Goal: Task Accomplishment & Management: Manage account settings

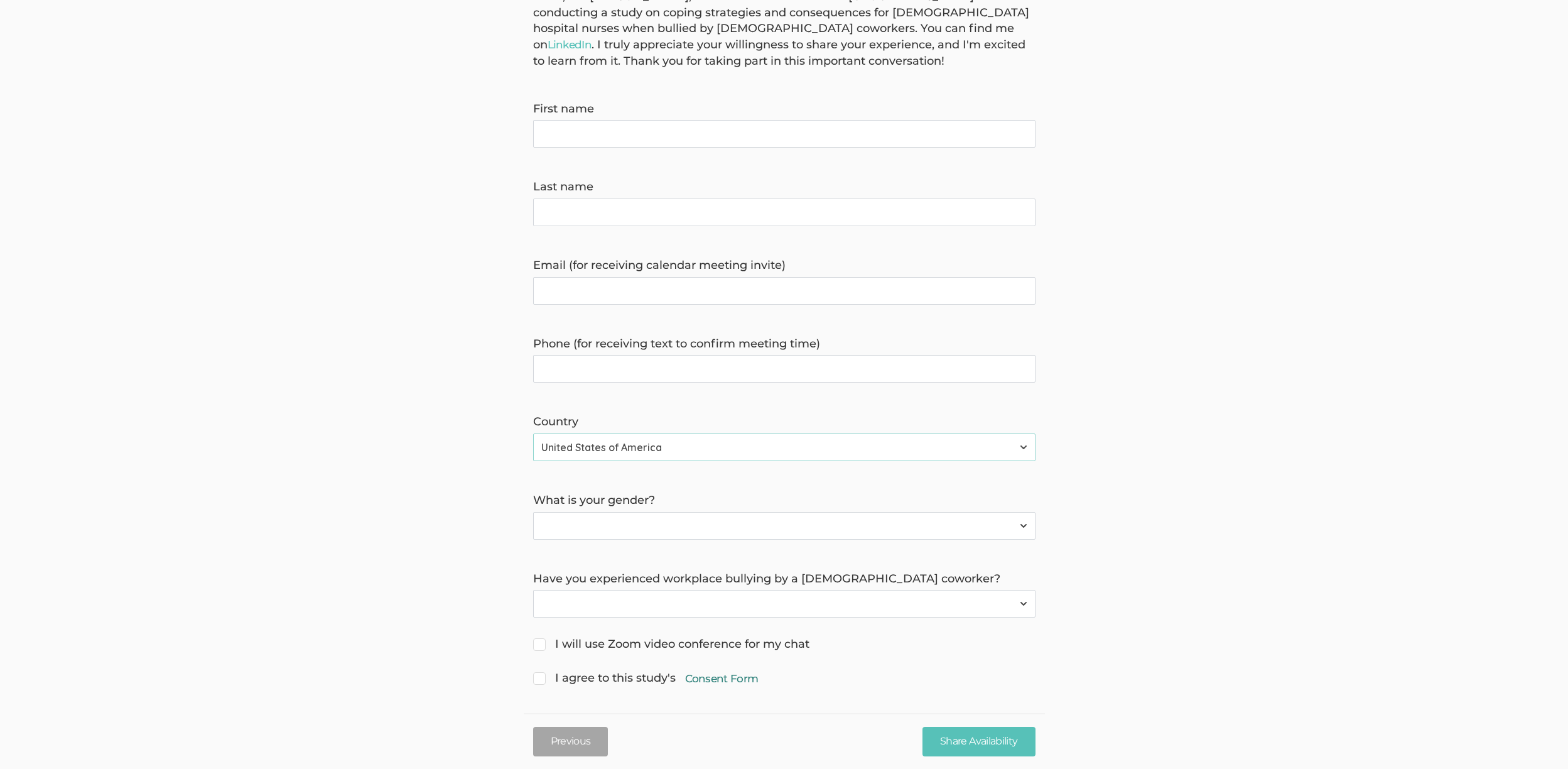
scroll to position [145, 0]
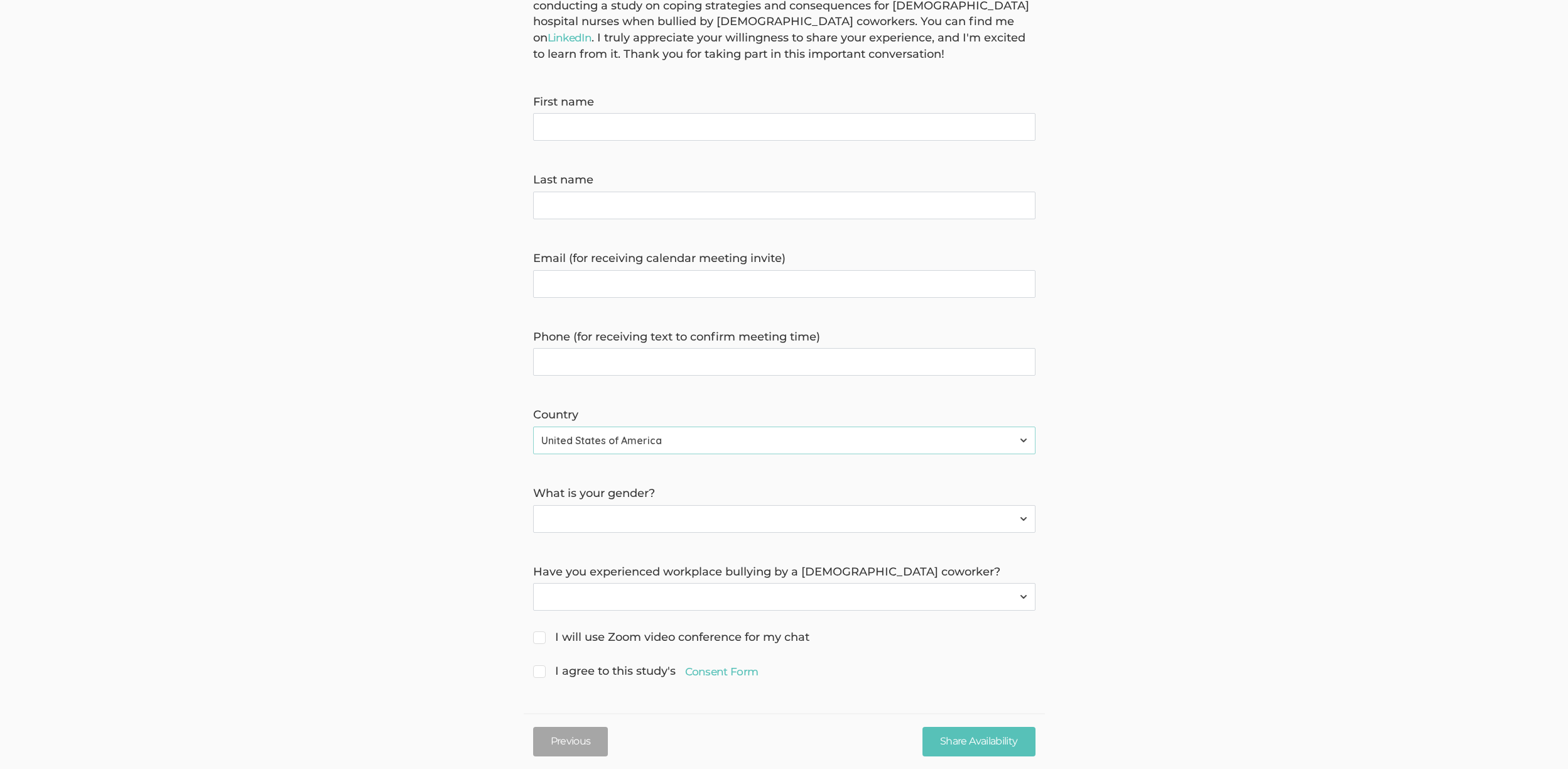
click at [270, 186] on form "Hello, I'm Ene Belleh, a doctoral researcher from Grand Canyon University. I'm …" at bounding box center [784, 331] width 1568 height 699
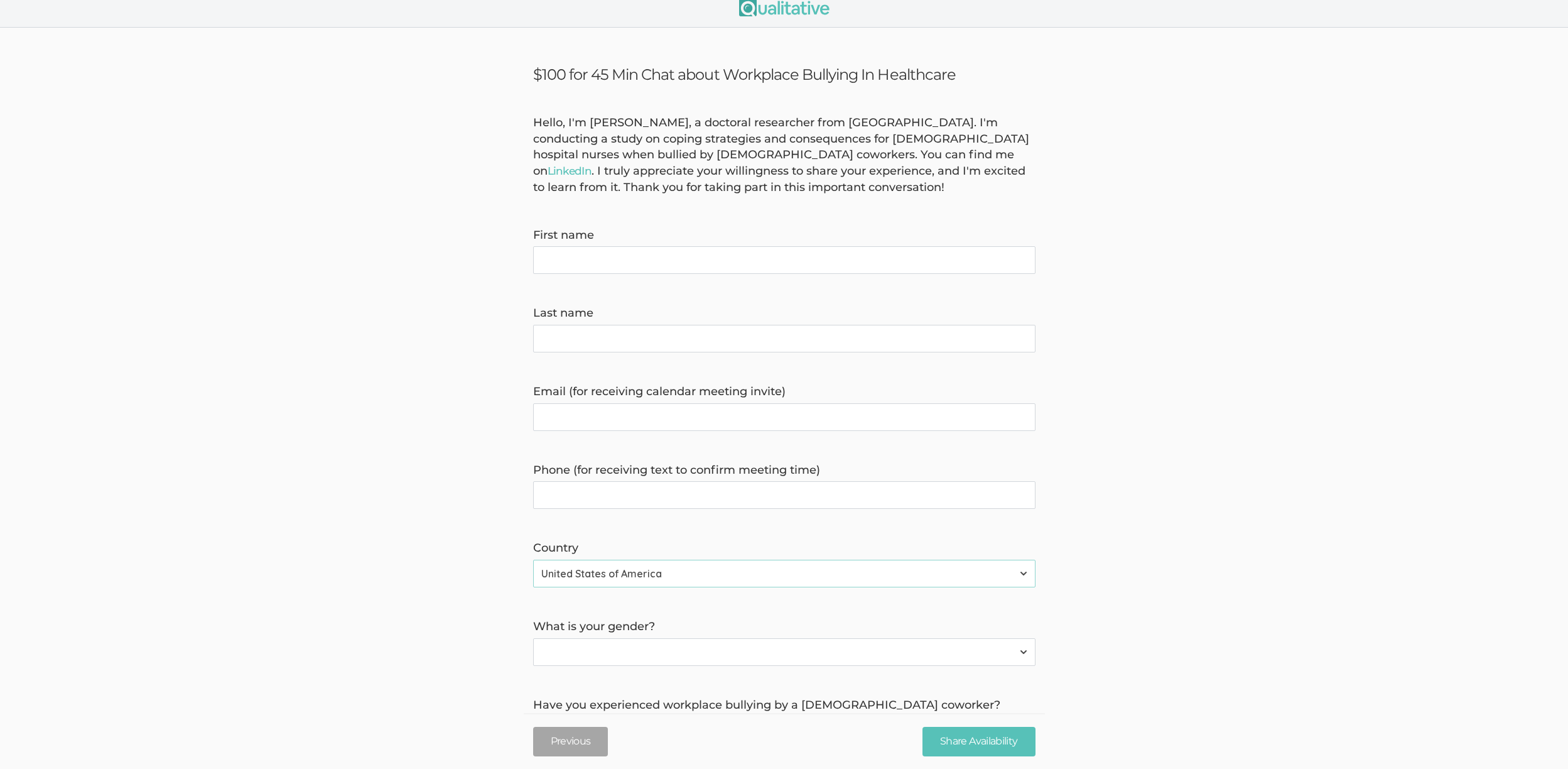
scroll to position [0, 0]
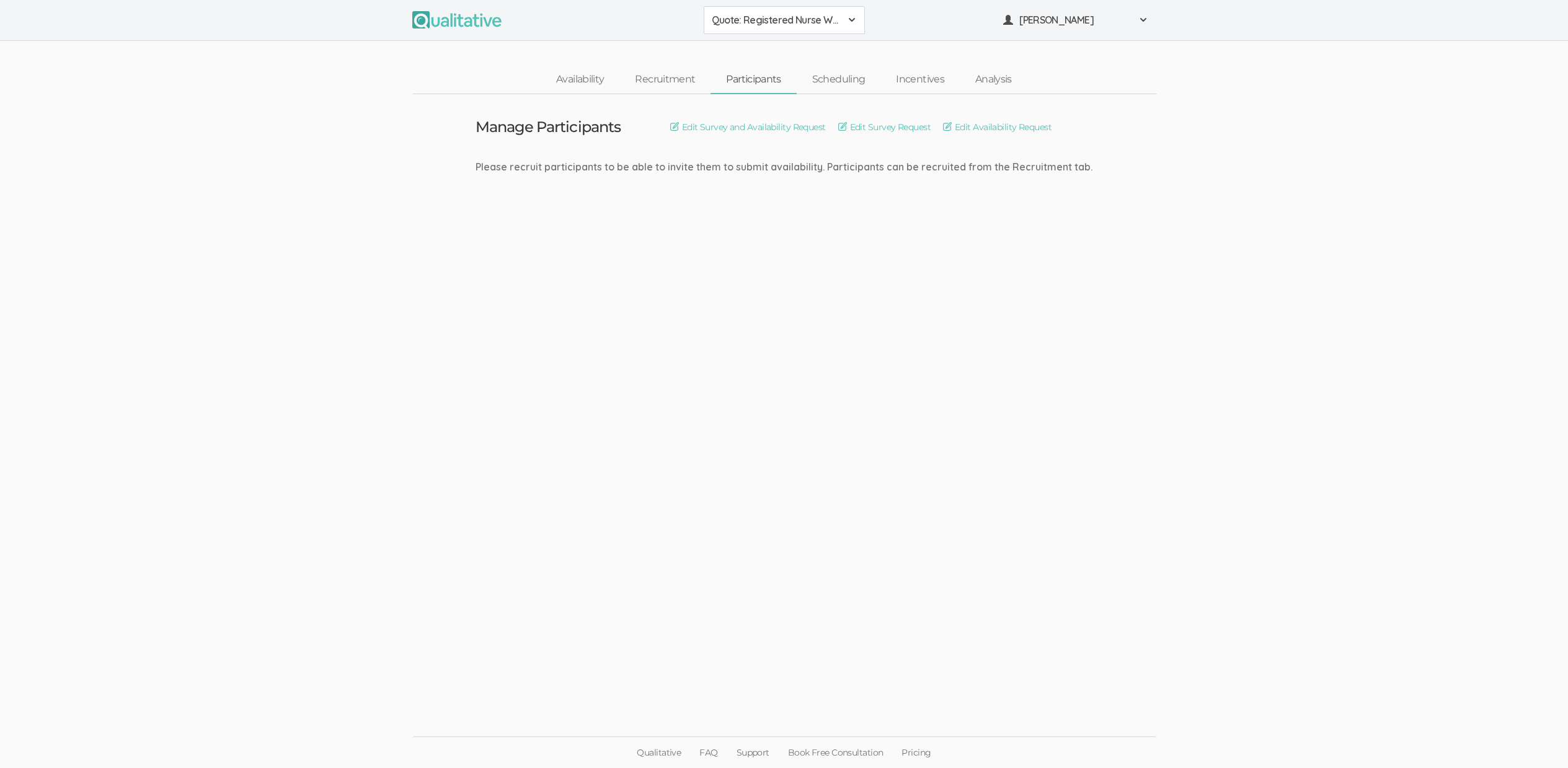
click at [696, 547] on ui-view "Manage Participants Edit Survey and Availability Request Edit Survey Request Ed…" at bounding box center [784, 384] width 1568 height 580
click at [678, 79] on link "Recruitment" at bounding box center [665, 80] width 91 height 27
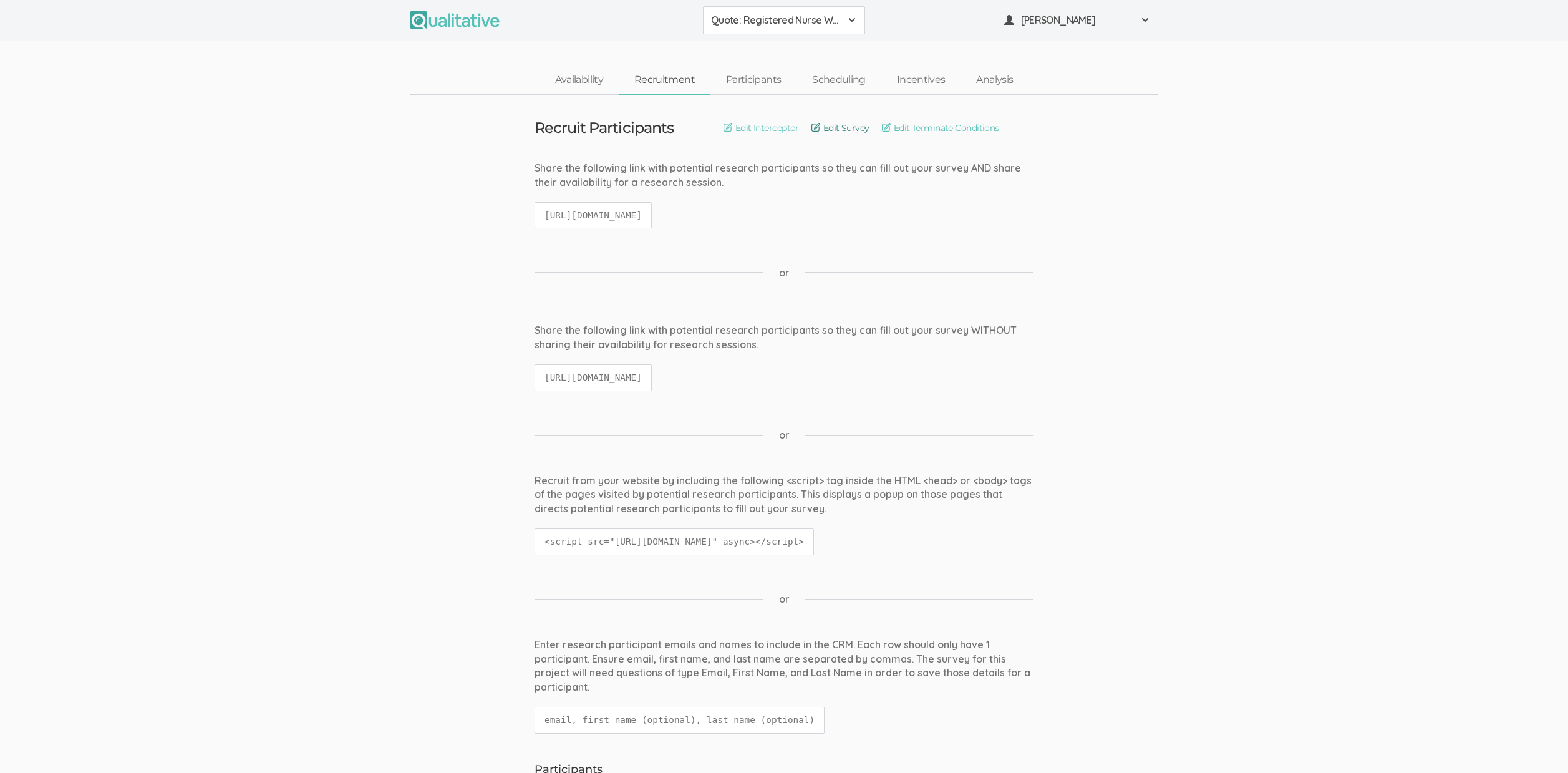
click at [839, 126] on link "Edit Survey" at bounding box center [841, 128] width 58 height 13
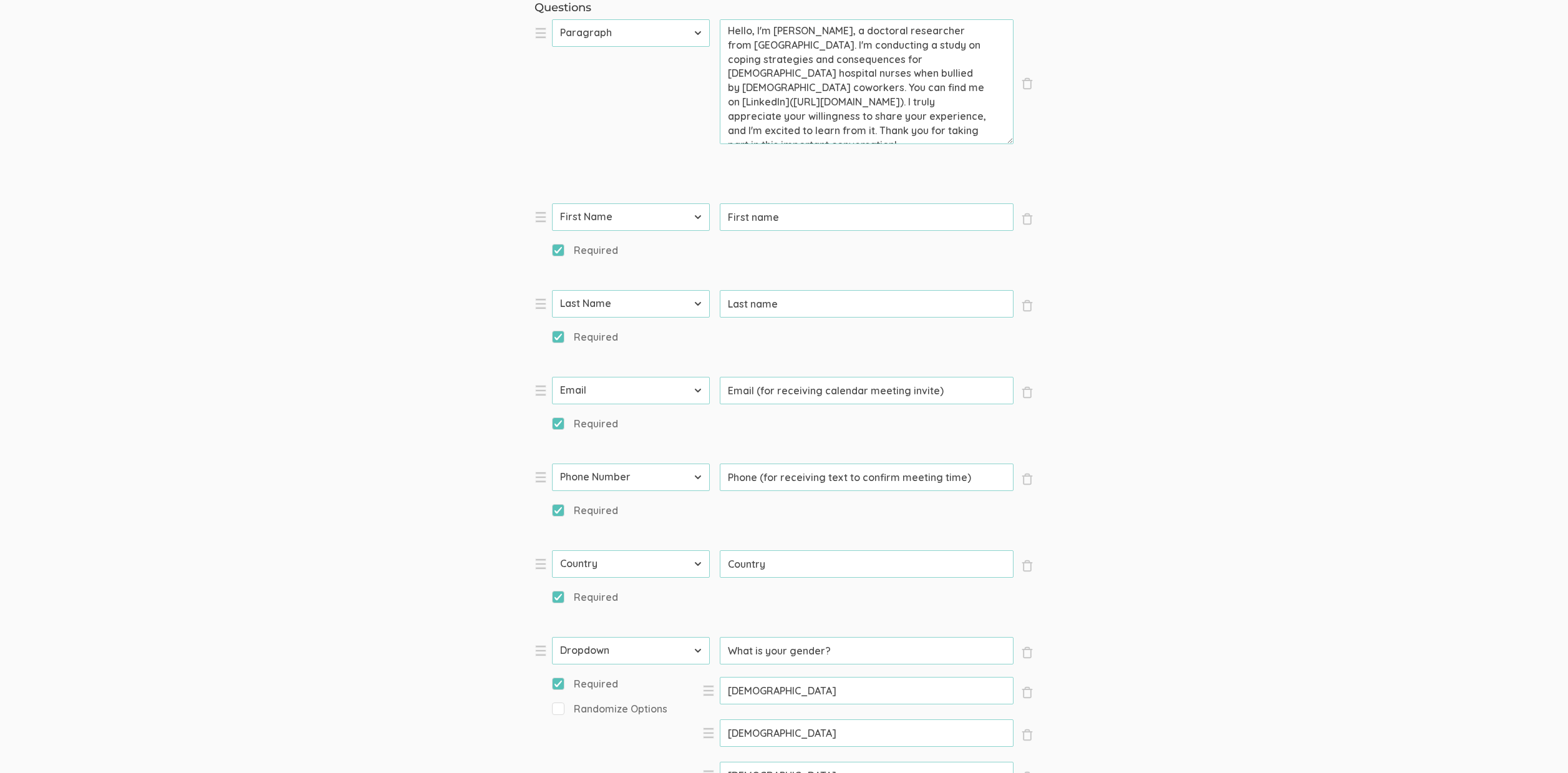
scroll to position [1356, 0]
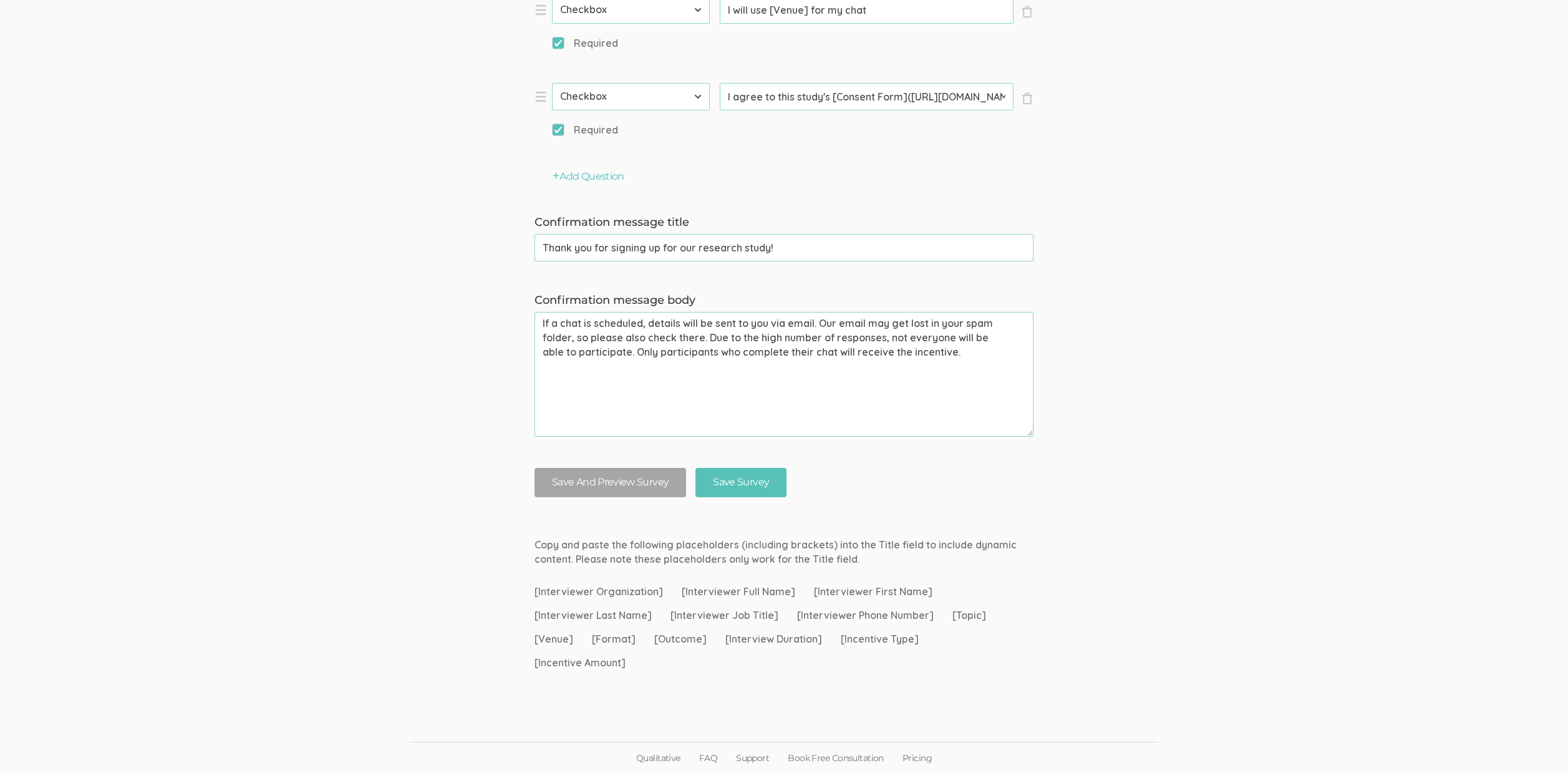
click at [721, 373] on textarea "If a chat is scheduled, details will be sent to you via email. Our email may ge…" at bounding box center [784, 374] width 499 height 124
click at [850, 343] on textarea "If a chat is scheduled, details will be sent to you via email. Our email may ge…" at bounding box center [784, 374] width 499 height 124
paste textarea "one-on-one chat and survey"
type textarea "If a chat is scheduled, details will be sent to you via email. Our email may ge…"
click at [743, 482] on input "Save Survey" at bounding box center [741, 482] width 91 height 29
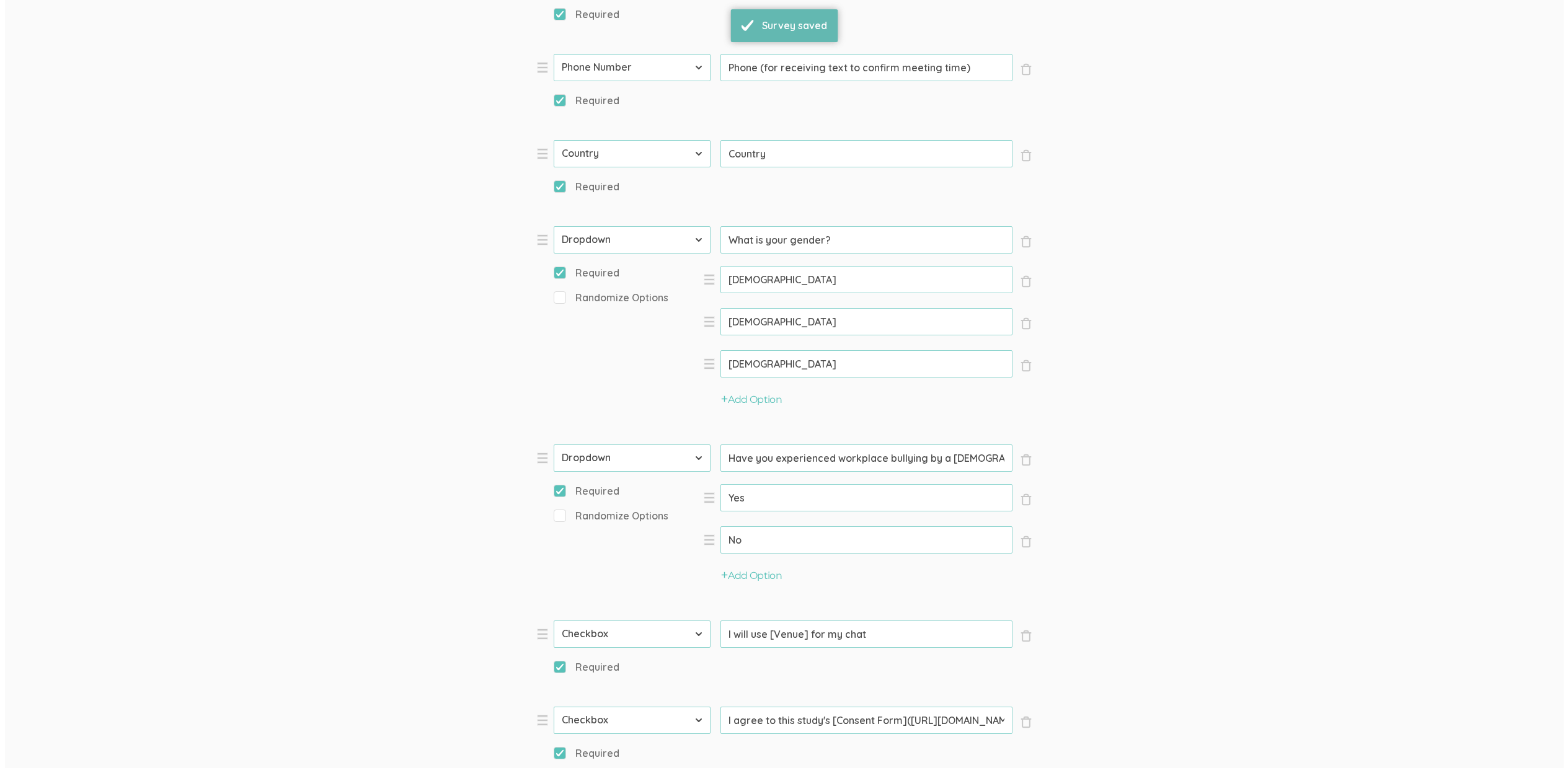
scroll to position [0, 0]
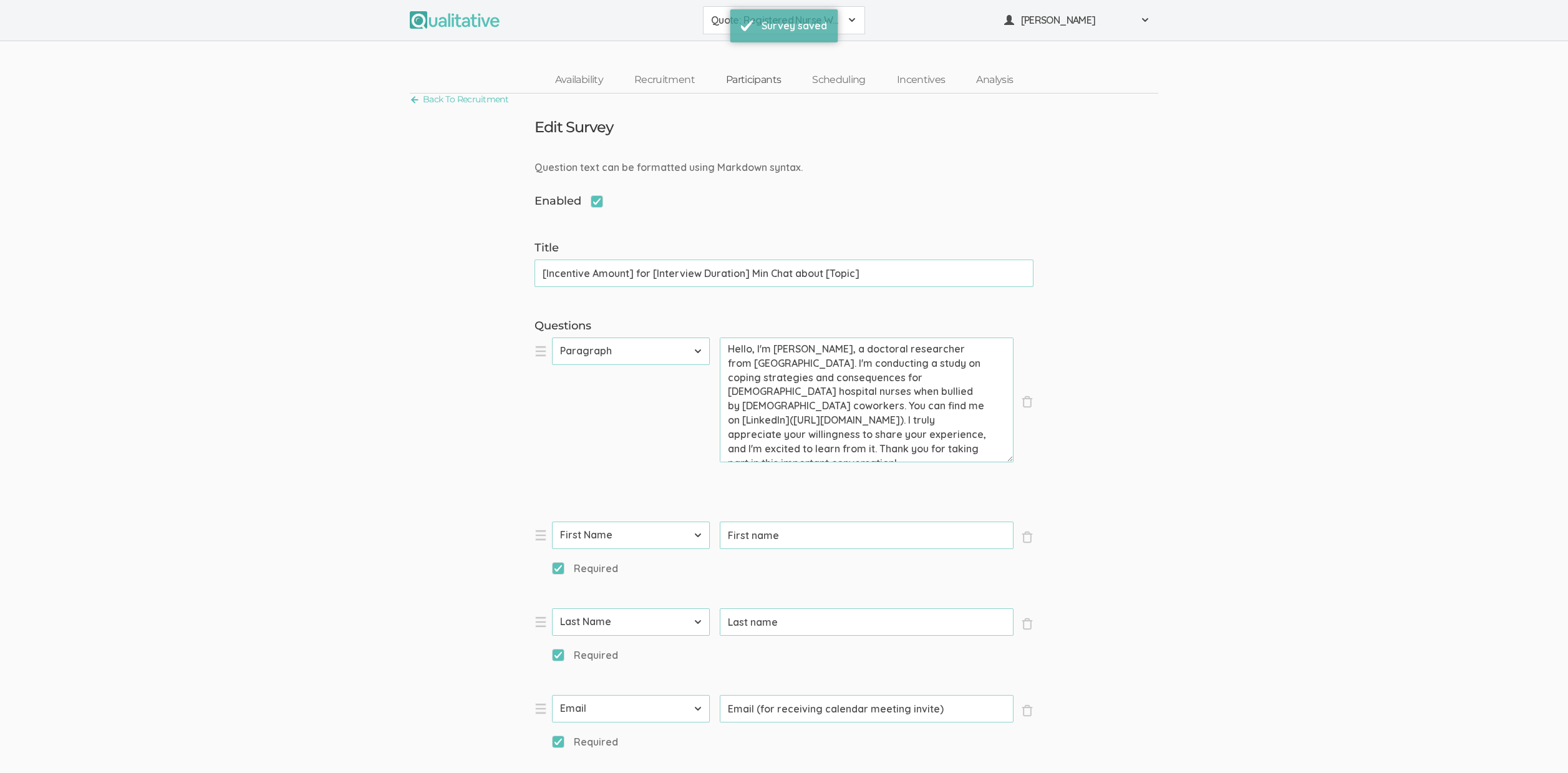
click at [751, 86] on link "Participants" at bounding box center [753, 80] width 86 height 27
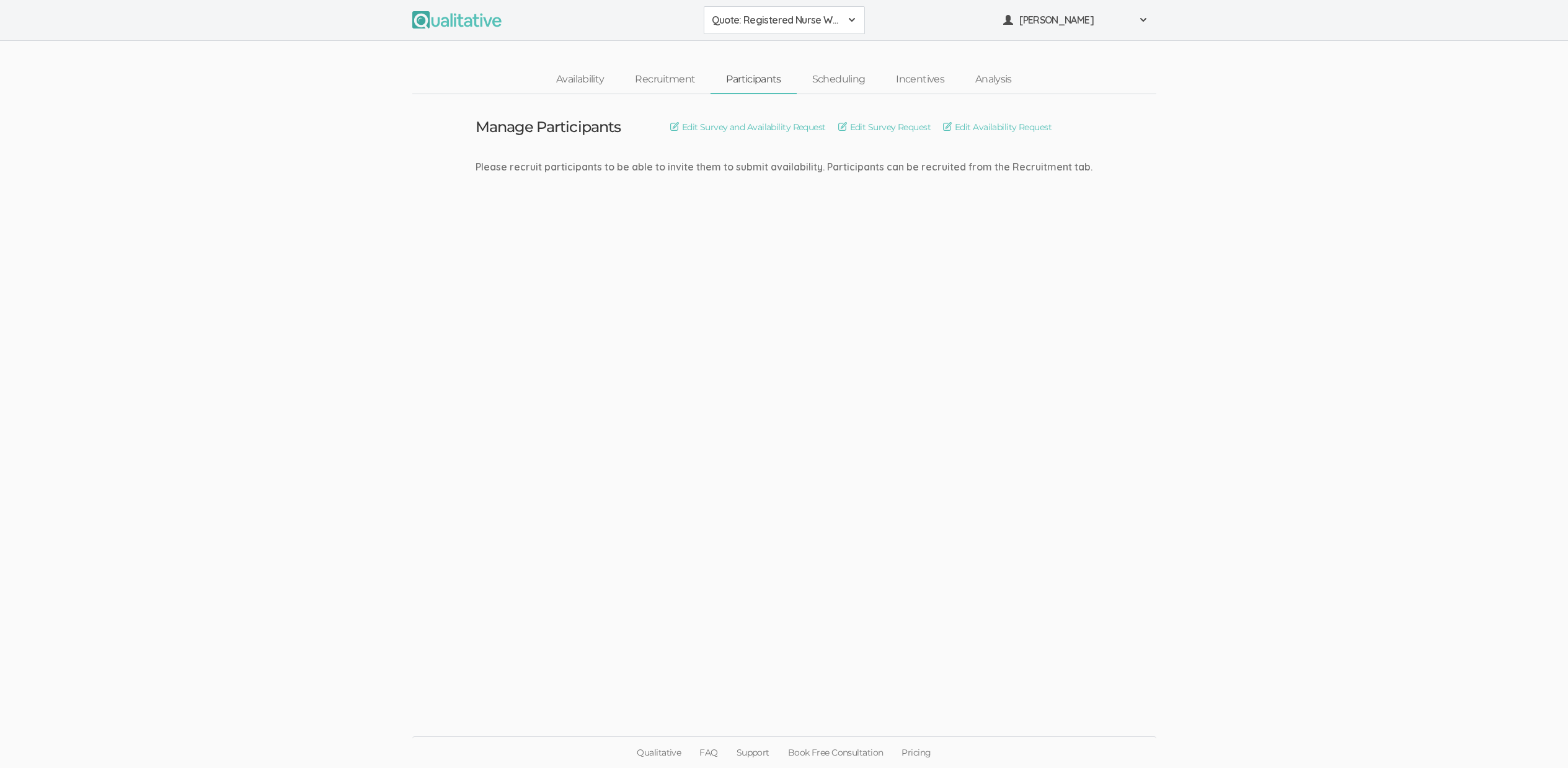
click at [755, 81] on link "Participants" at bounding box center [753, 80] width 85 height 27
click at [690, 75] on link "Recruitment" at bounding box center [665, 80] width 91 height 27
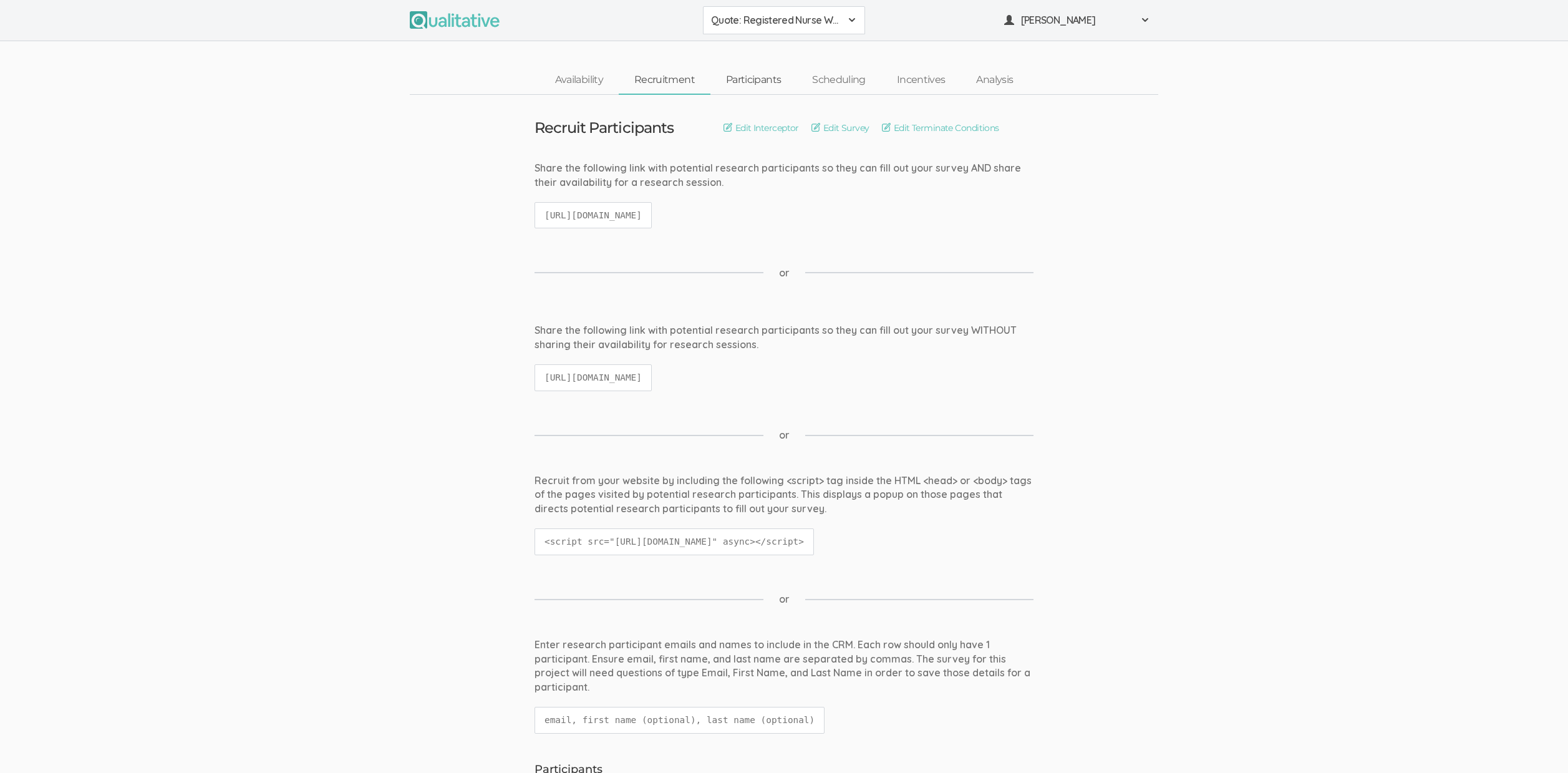
click at [765, 76] on link "Participants" at bounding box center [753, 80] width 86 height 27
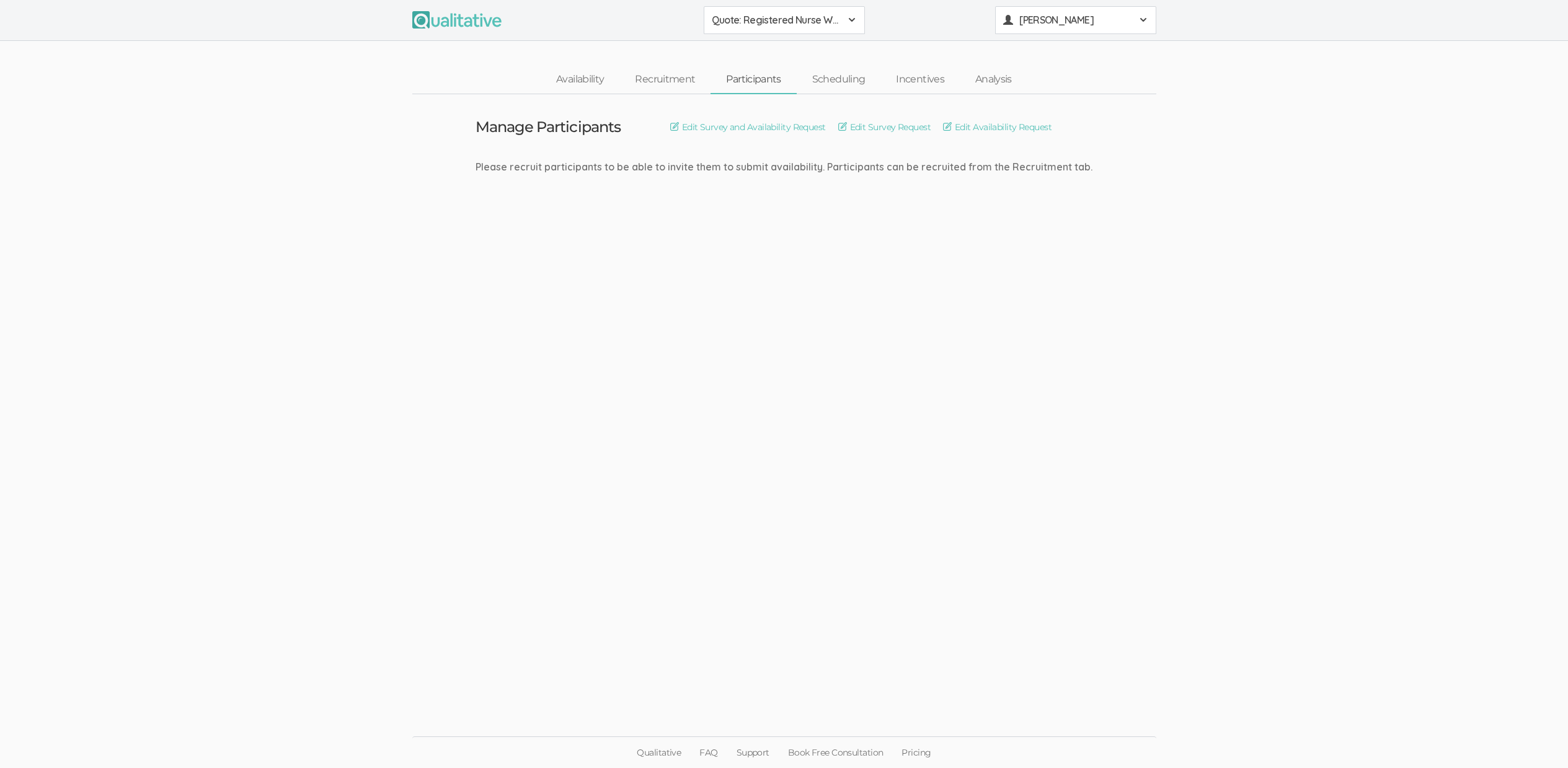
click at [1051, 28] on button "Neal Samarakkody" at bounding box center [1076, 20] width 161 height 28
click at [1052, 121] on link "Project Settings" at bounding box center [1076, 122] width 160 height 25
click at [1004, 460] on ui-view "Manage Participants Edit Survey and Availability Request Edit Survey Request Ed…" at bounding box center [784, 384] width 1568 height 580
click at [40, 437] on ui-view "Manage Participants Edit Survey and Availability Request Edit Survey Request Ed…" at bounding box center [784, 384] width 1568 height 580
click at [677, 81] on link "Recruitment" at bounding box center [665, 80] width 91 height 27
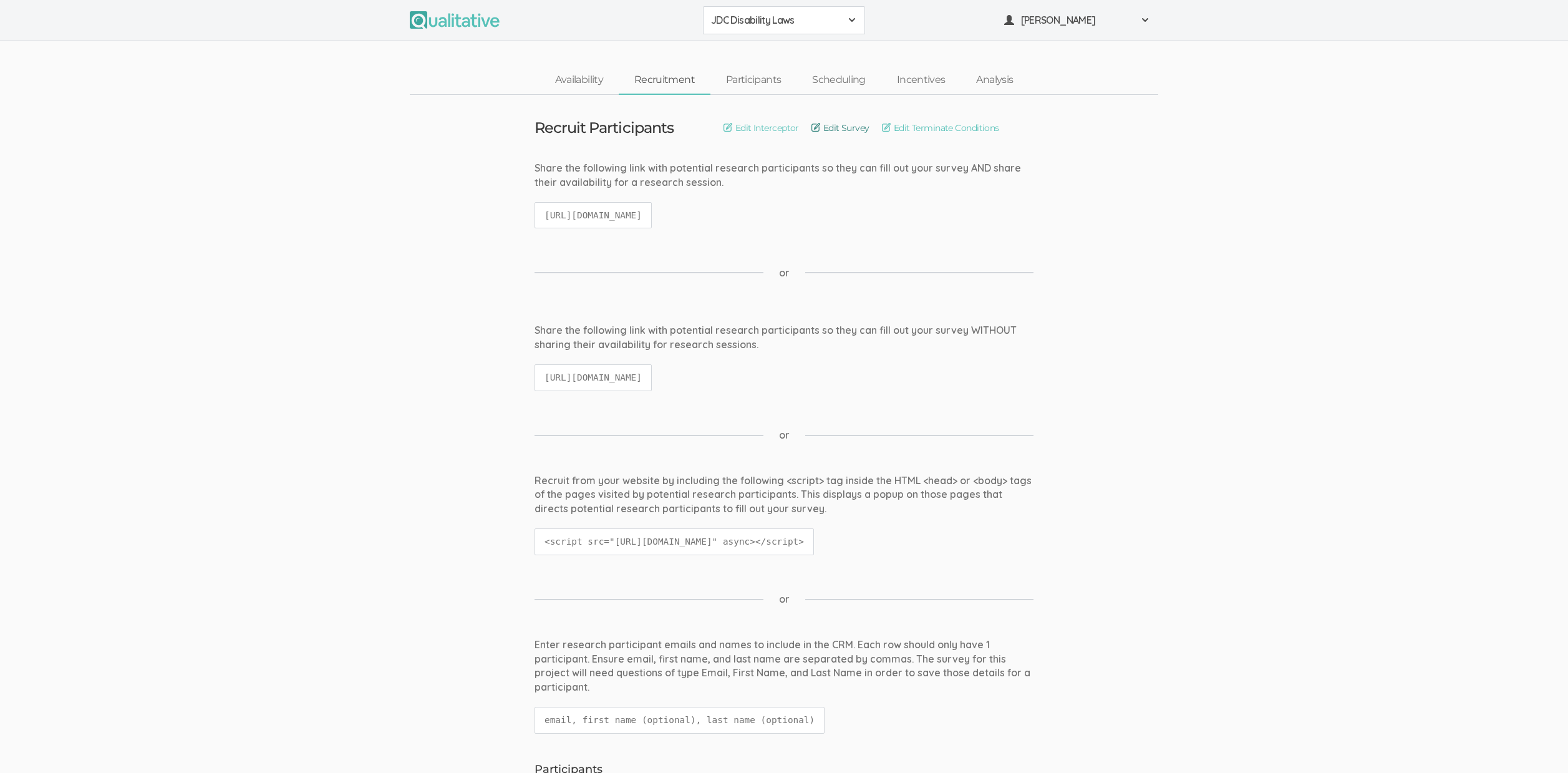
click at [842, 128] on link "Edit Survey" at bounding box center [841, 128] width 58 height 13
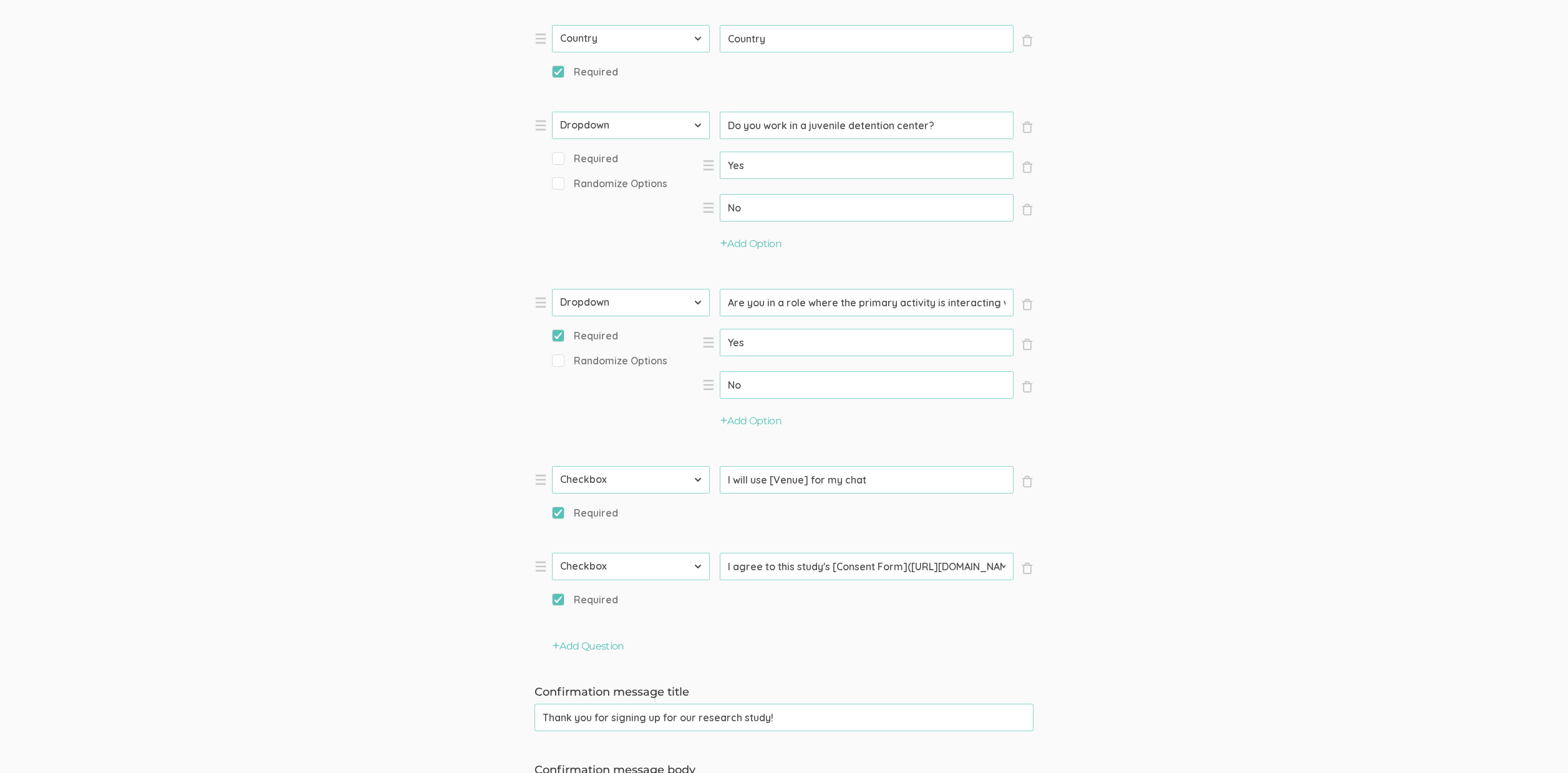
scroll to position [1314, 0]
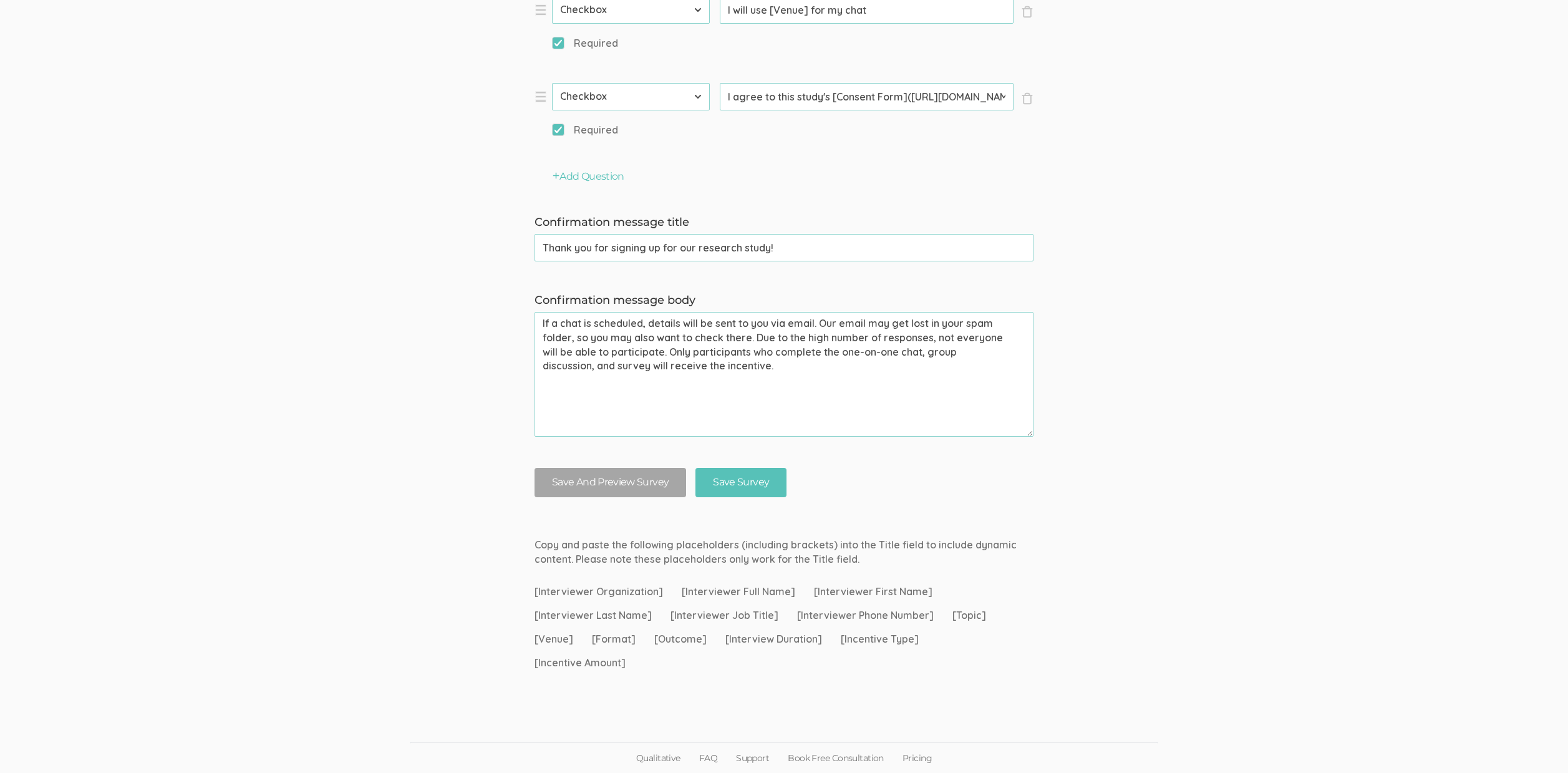
click at [803, 392] on textarea "If a chat is scheduled, details will be sent to you via email. Our email may ge…" at bounding box center [784, 374] width 499 height 124
paste textarea "please als"
type textarea "If a chat is scheduled, details will be sent to you via email. Our email may ge…"
click at [722, 481] on input "Save Survey" at bounding box center [741, 482] width 91 height 29
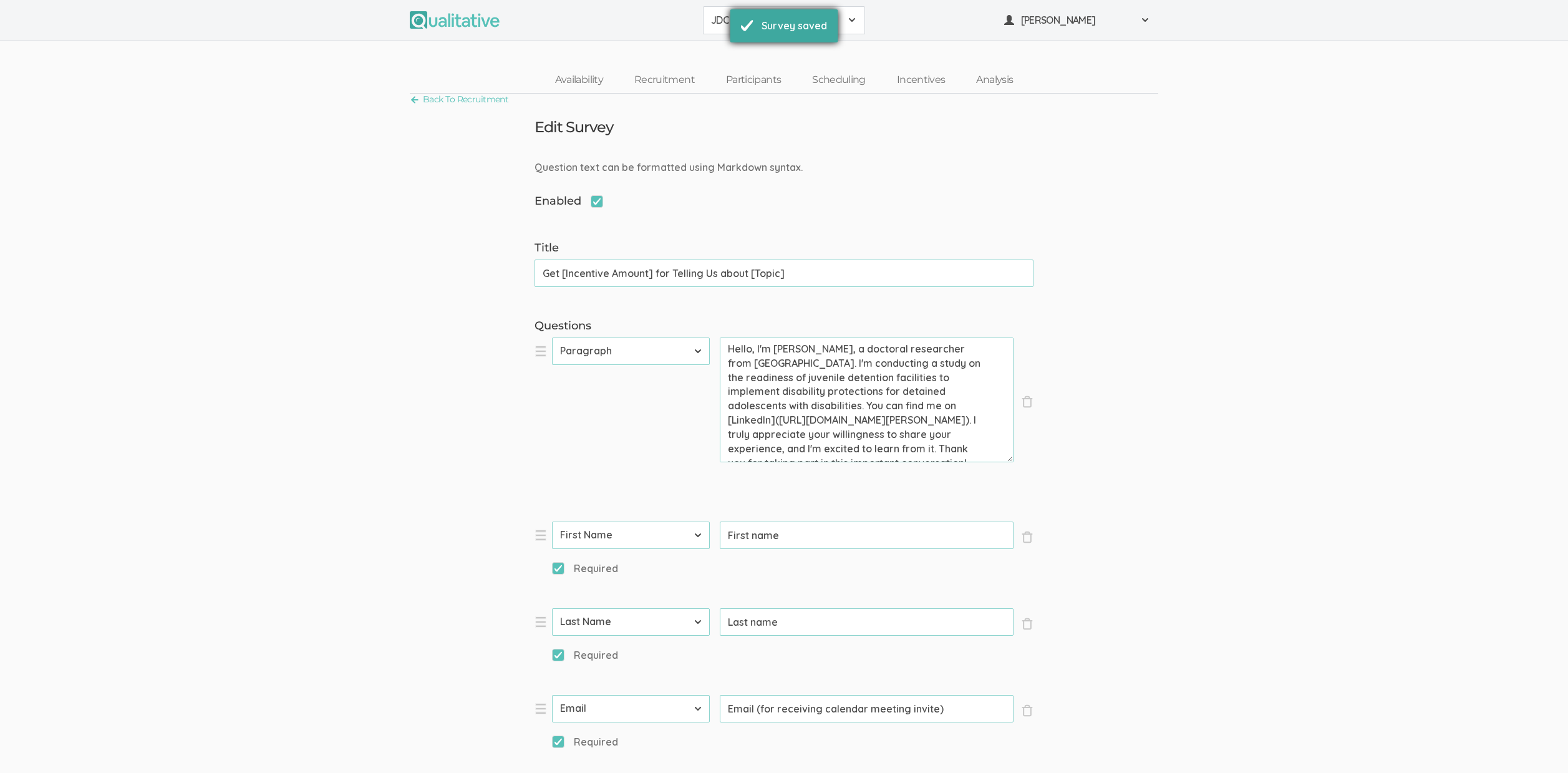
click at [776, 23] on div "Survey saved" at bounding box center [794, 26] width 65 height 14
click at [740, 86] on link "Participants" at bounding box center [753, 80] width 86 height 27
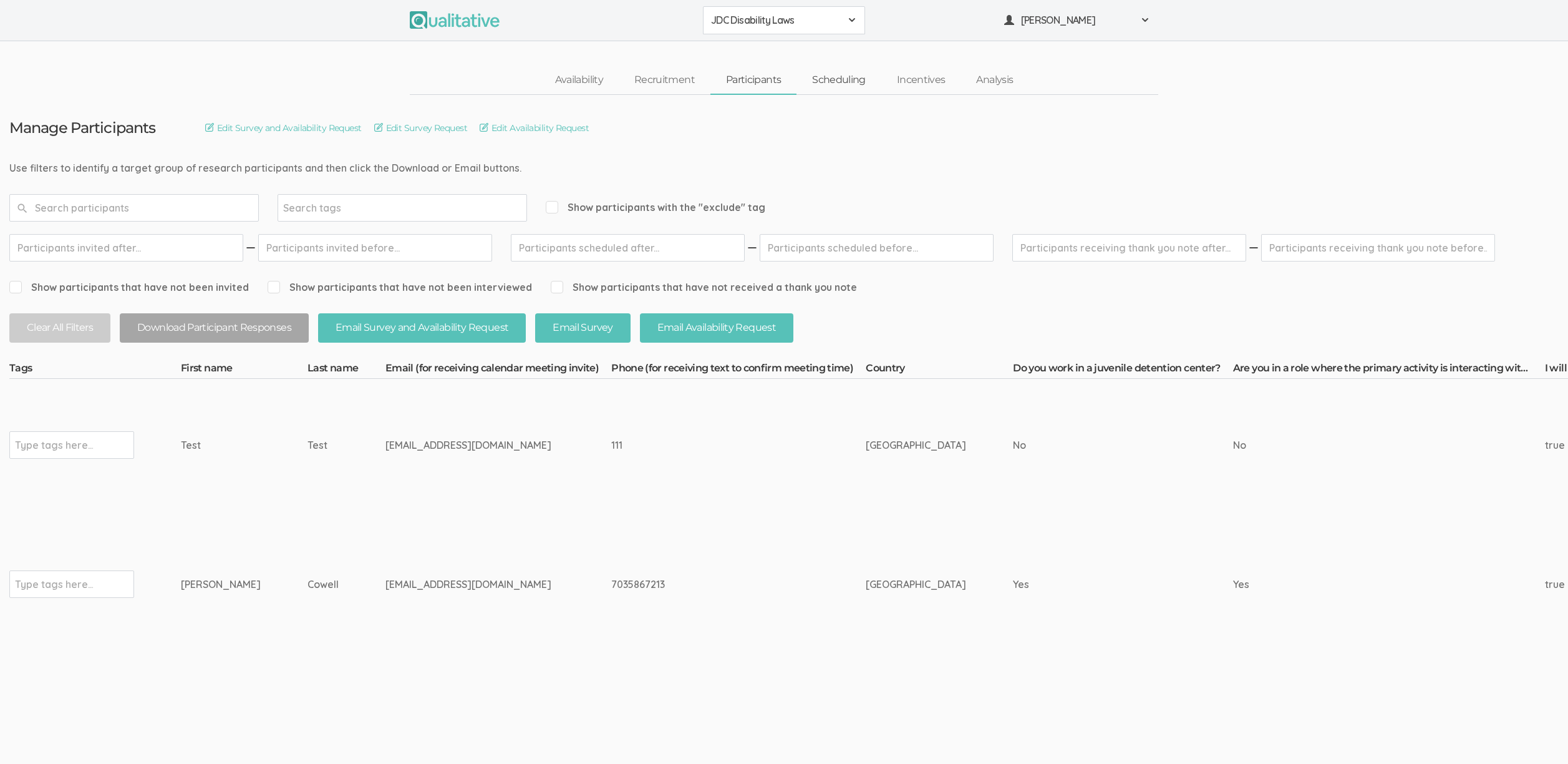
click at [847, 80] on link "Scheduling" at bounding box center [840, 80] width 85 height 27
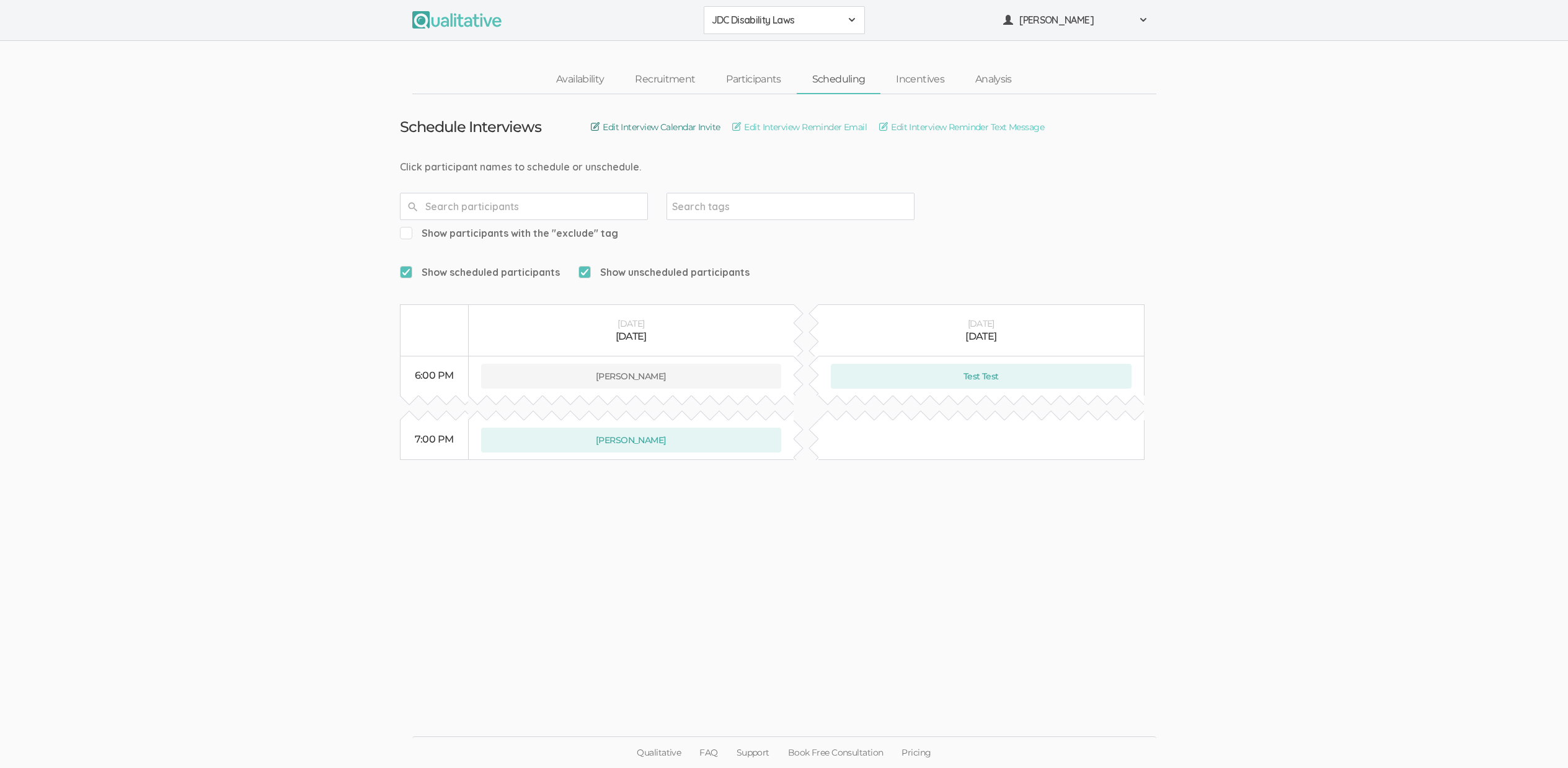
click at [694, 127] on link "Edit Interview Calendar Invite" at bounding box center [655, 127] width 129 height 13
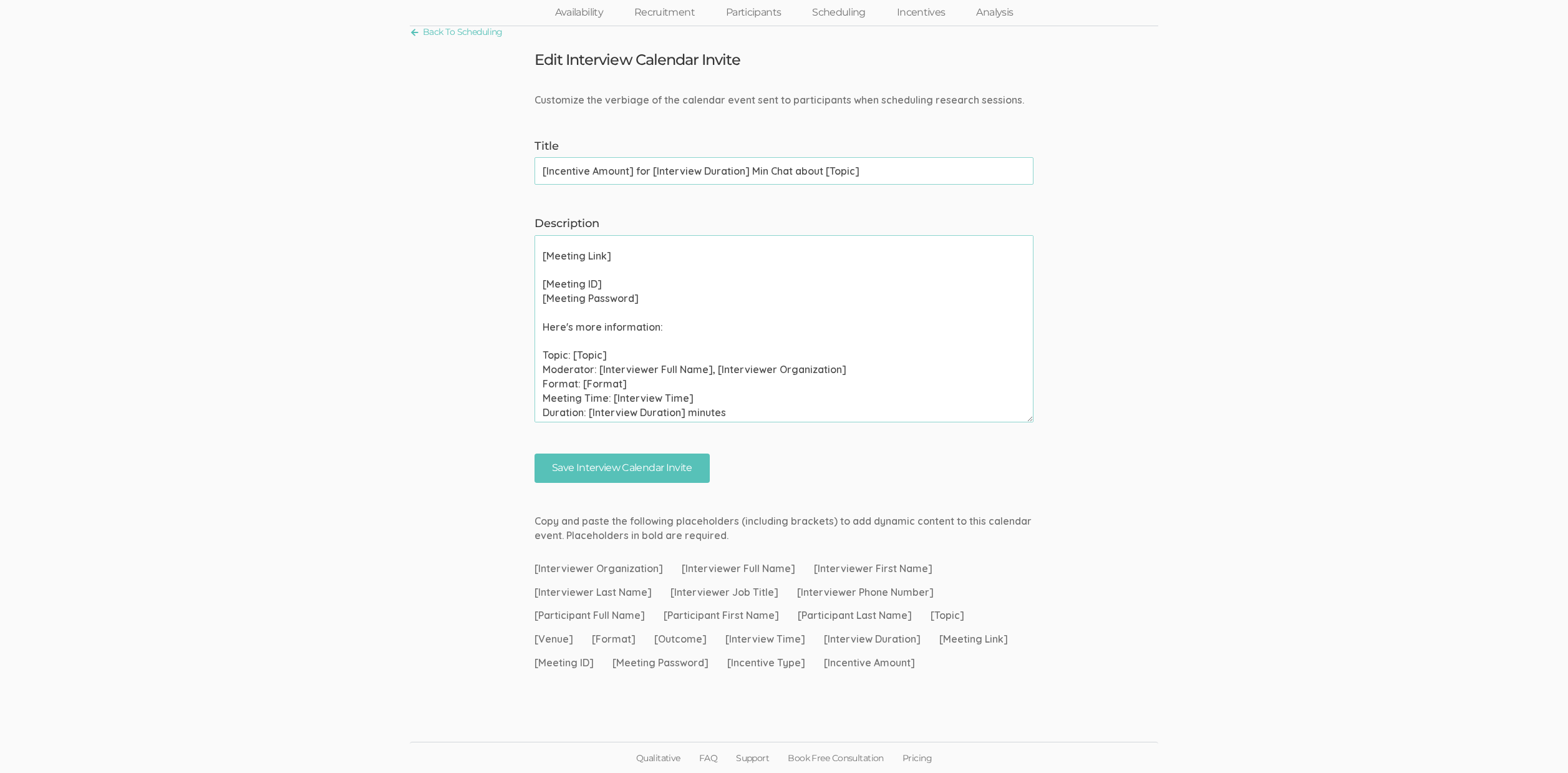
scroll to position [178, 0]
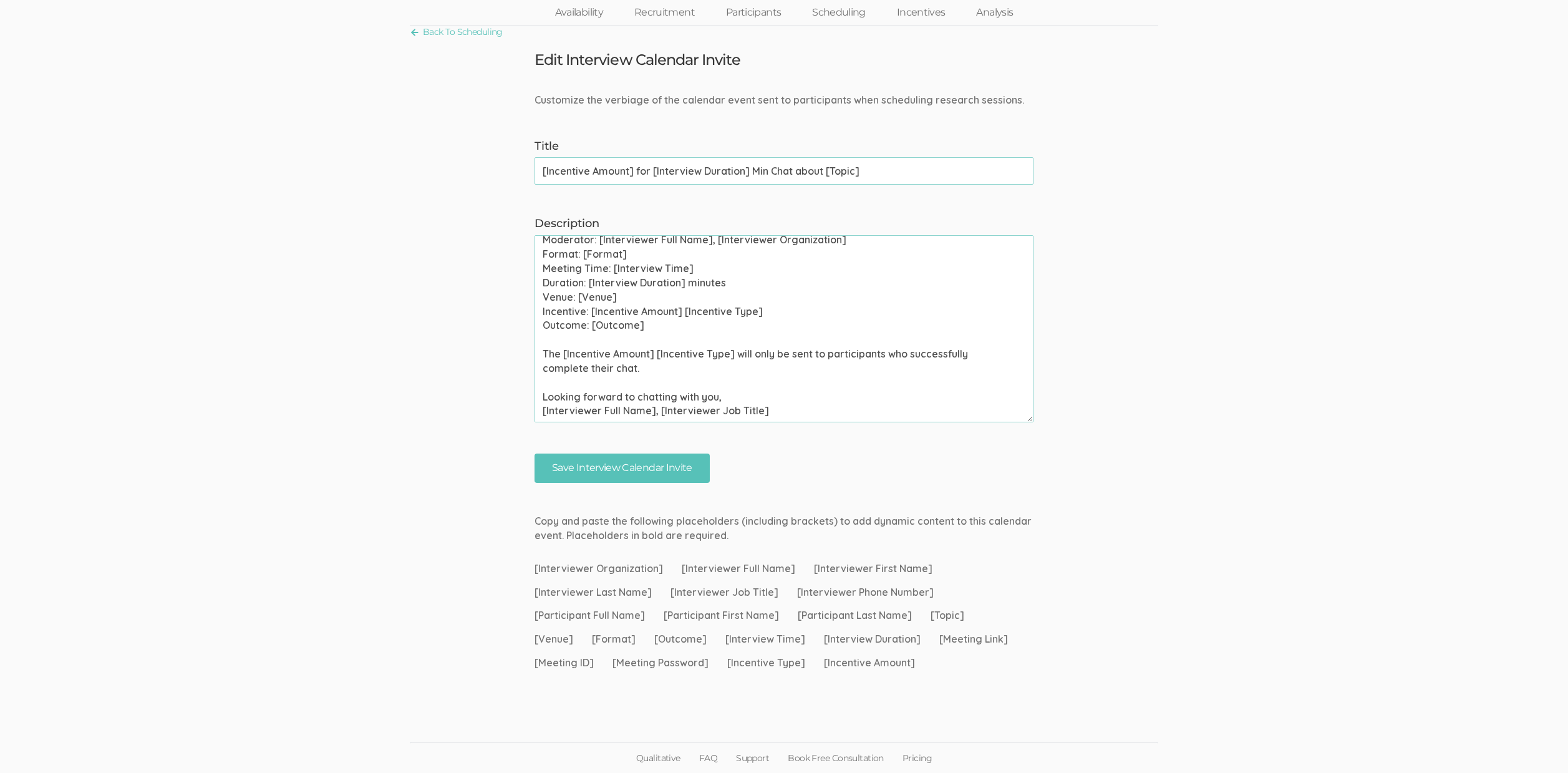
click at [626, 357] on textarea "Please use your calendar application to confirm this meeting invite as soon as …" at bounding box center [784, 329] width 499 height 188
paste textarea "one-on-one chat, group discussion, and survey."
type textarea "Please use your calendar application to confirm this meeting invite as soon as …"
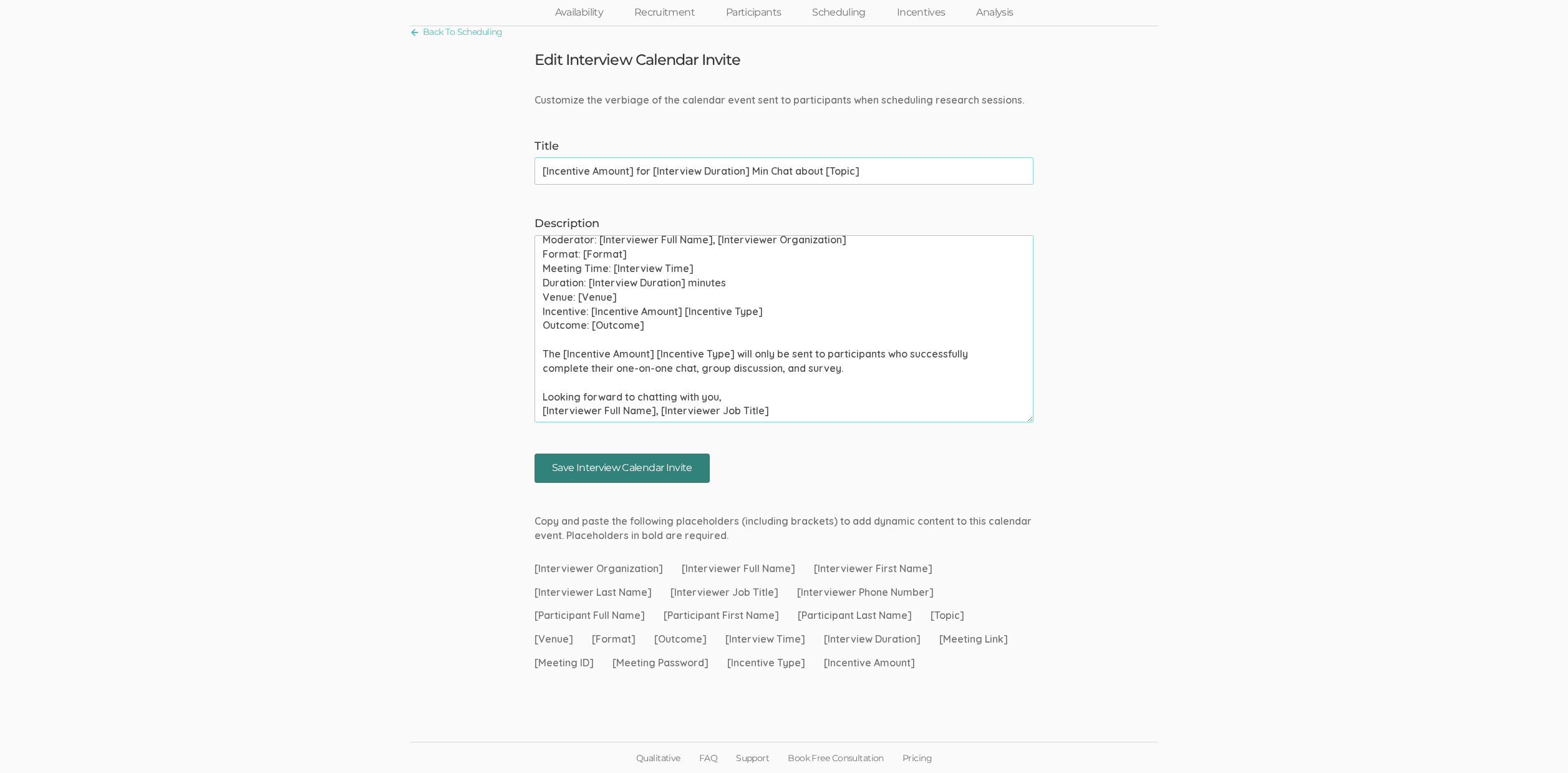
click at [577, 474] on input "Save Interview Calendar Invite" at bounding box center [622, 468] width 176 height 29
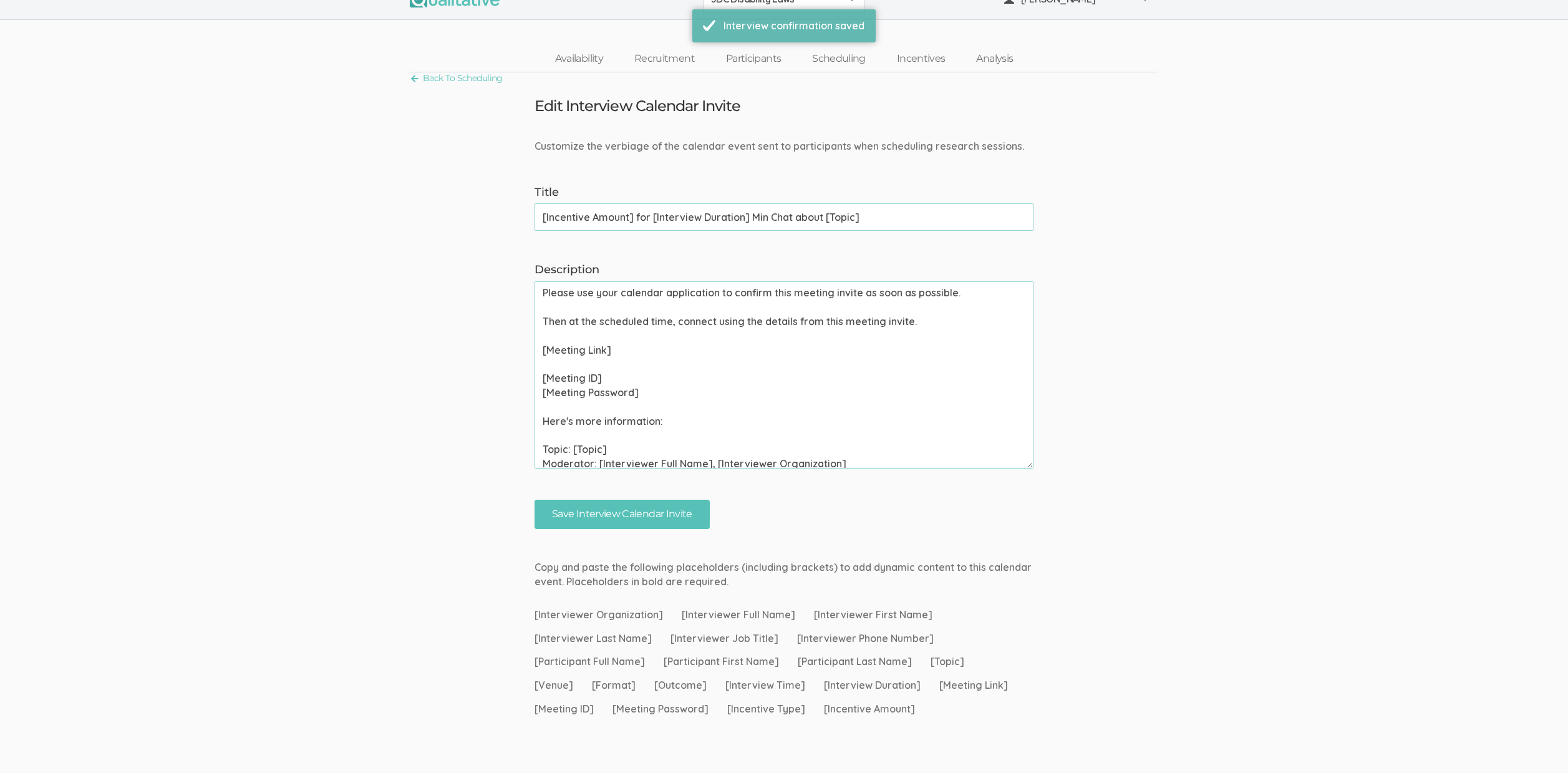
scroll to position [0, 0]
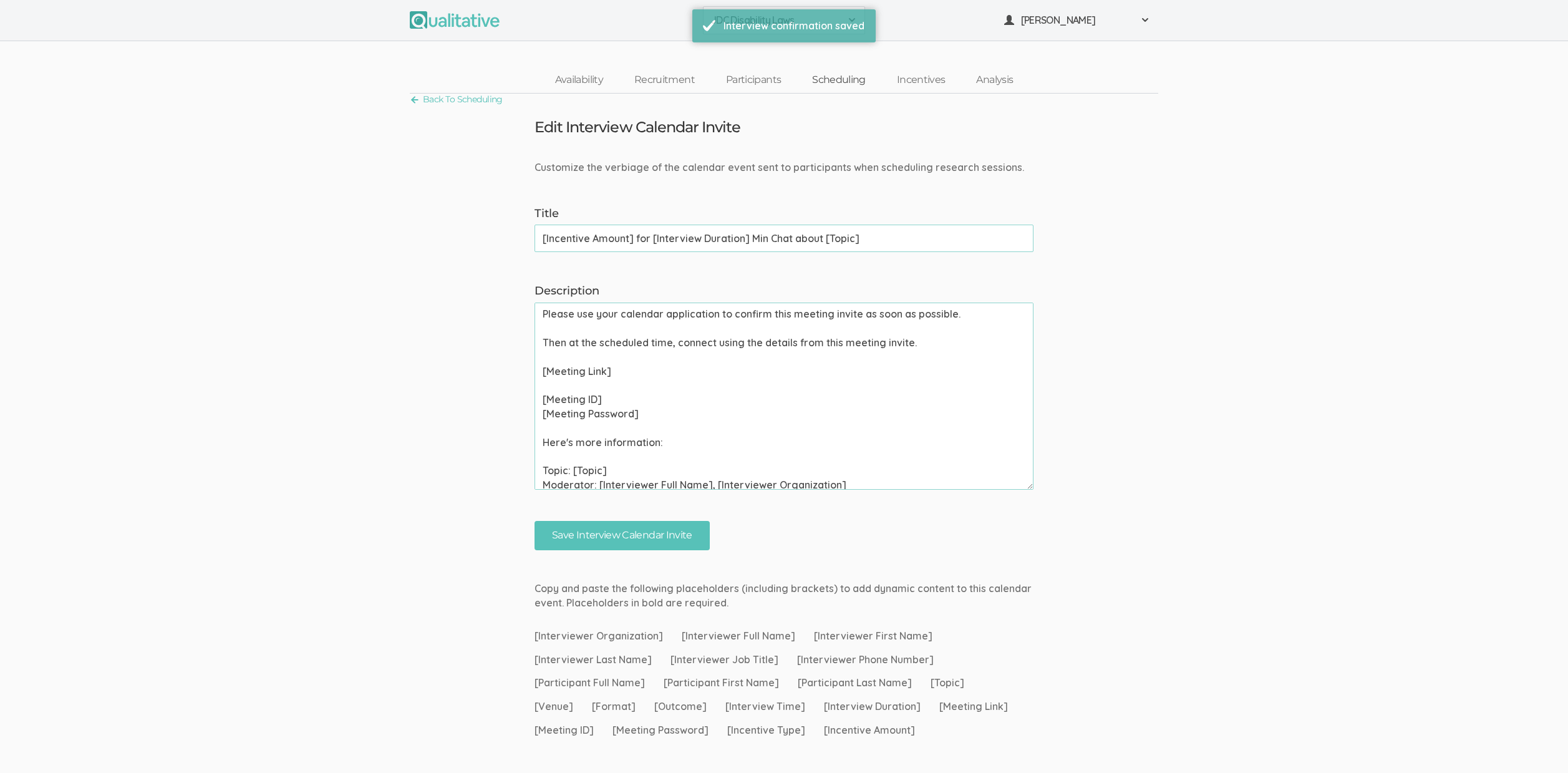
click at [839, 80] on link "Scheduling" at bounding box center [840, 80] width 85 height 27
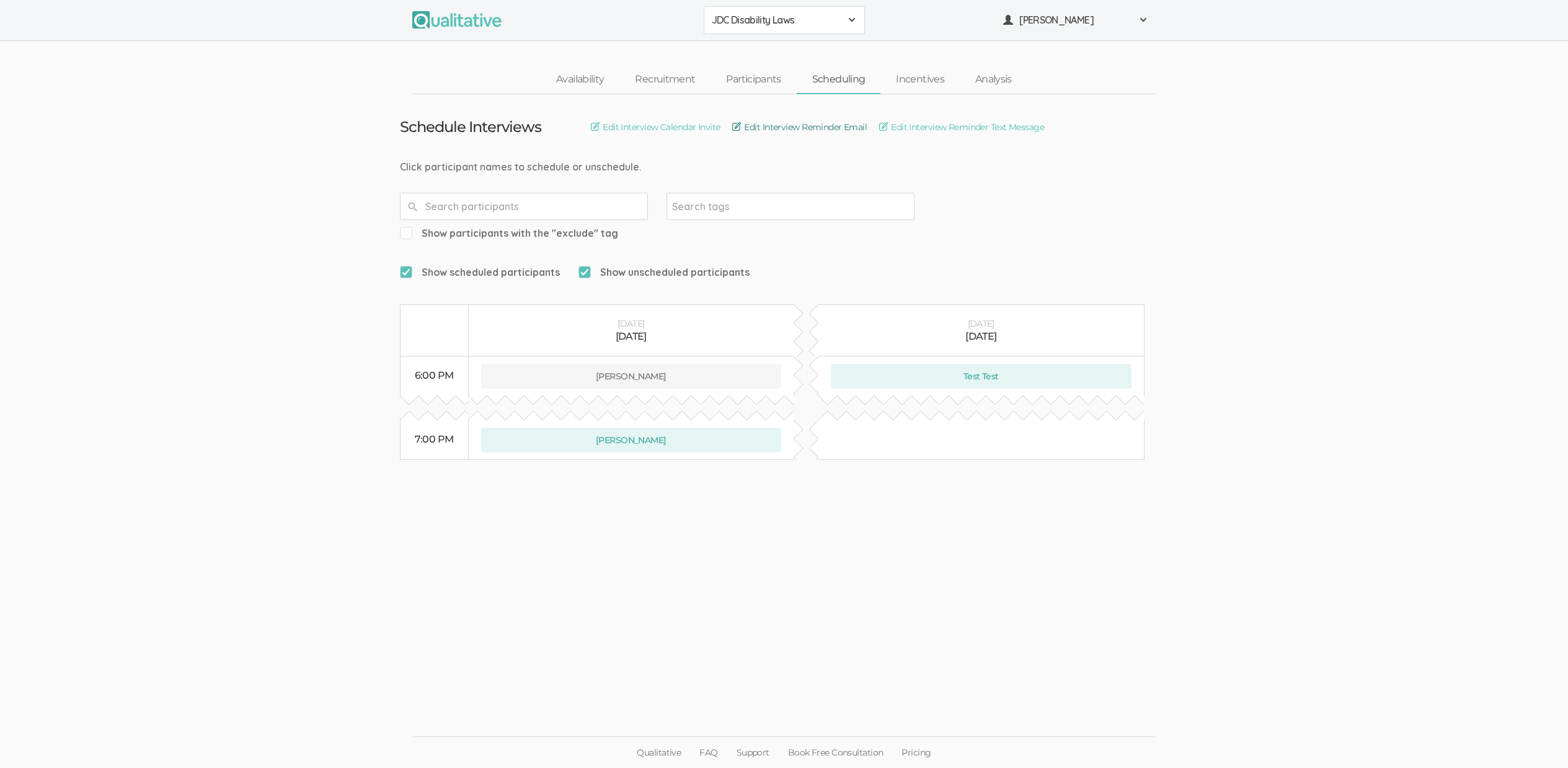
click at [850, 122] on link "Edit Interview Reminder Email" at bounding box center [799, 127] width 135 height 13
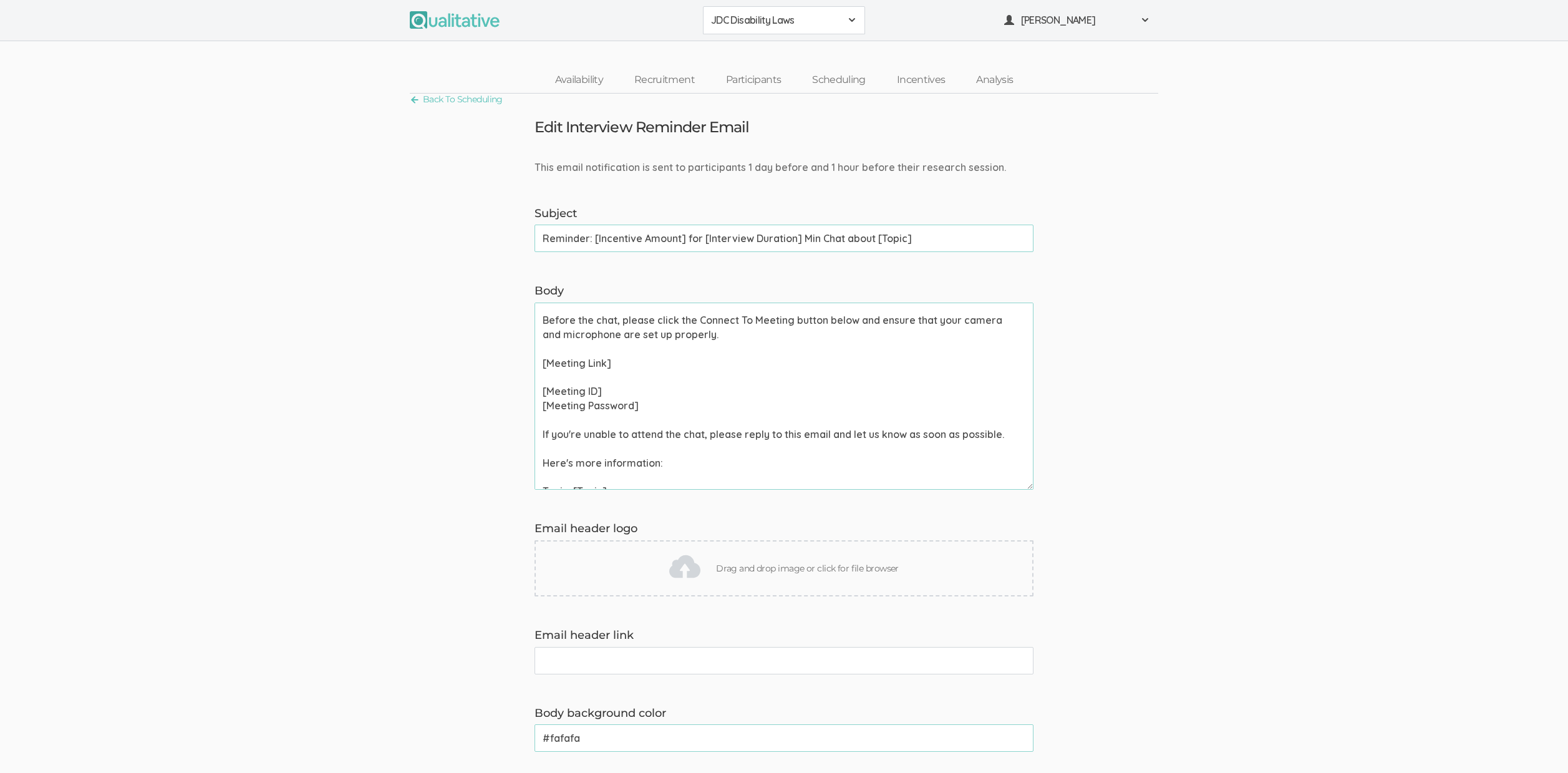
scroll to position [307, 0]
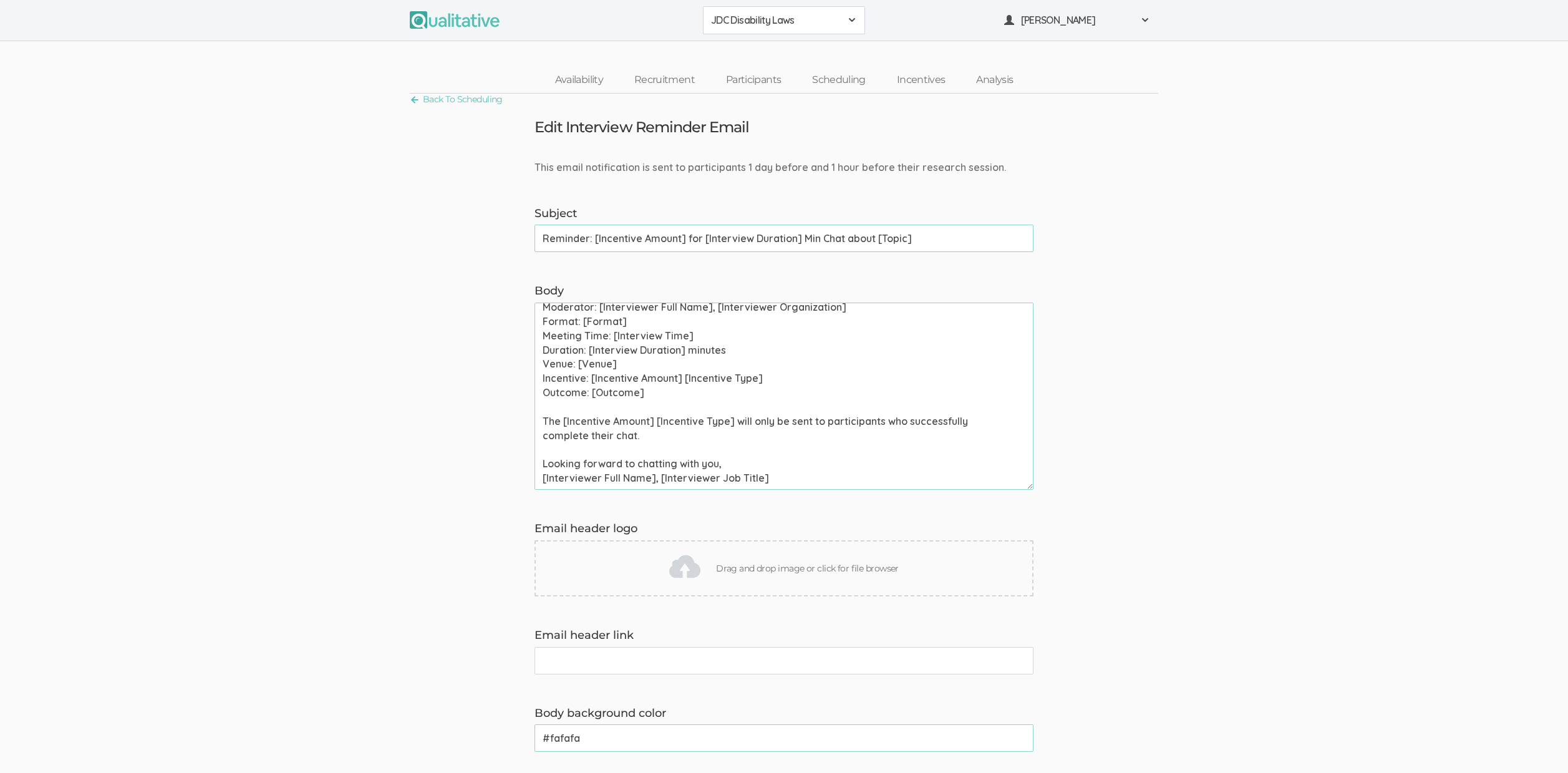
drag, startPoint x: 651, startPoint y: 433, endPoint x: 462, endPoint y: 404, distance: 191.2
click at [462, 404] on form "This email notification is sent to participants 1 day before and 1 hour before …" at bounding box center [784, 682] width 1568 height 1042
paste textarea "The [Incentive Amount] [Incentive Type] will only be sent to participants who s…"
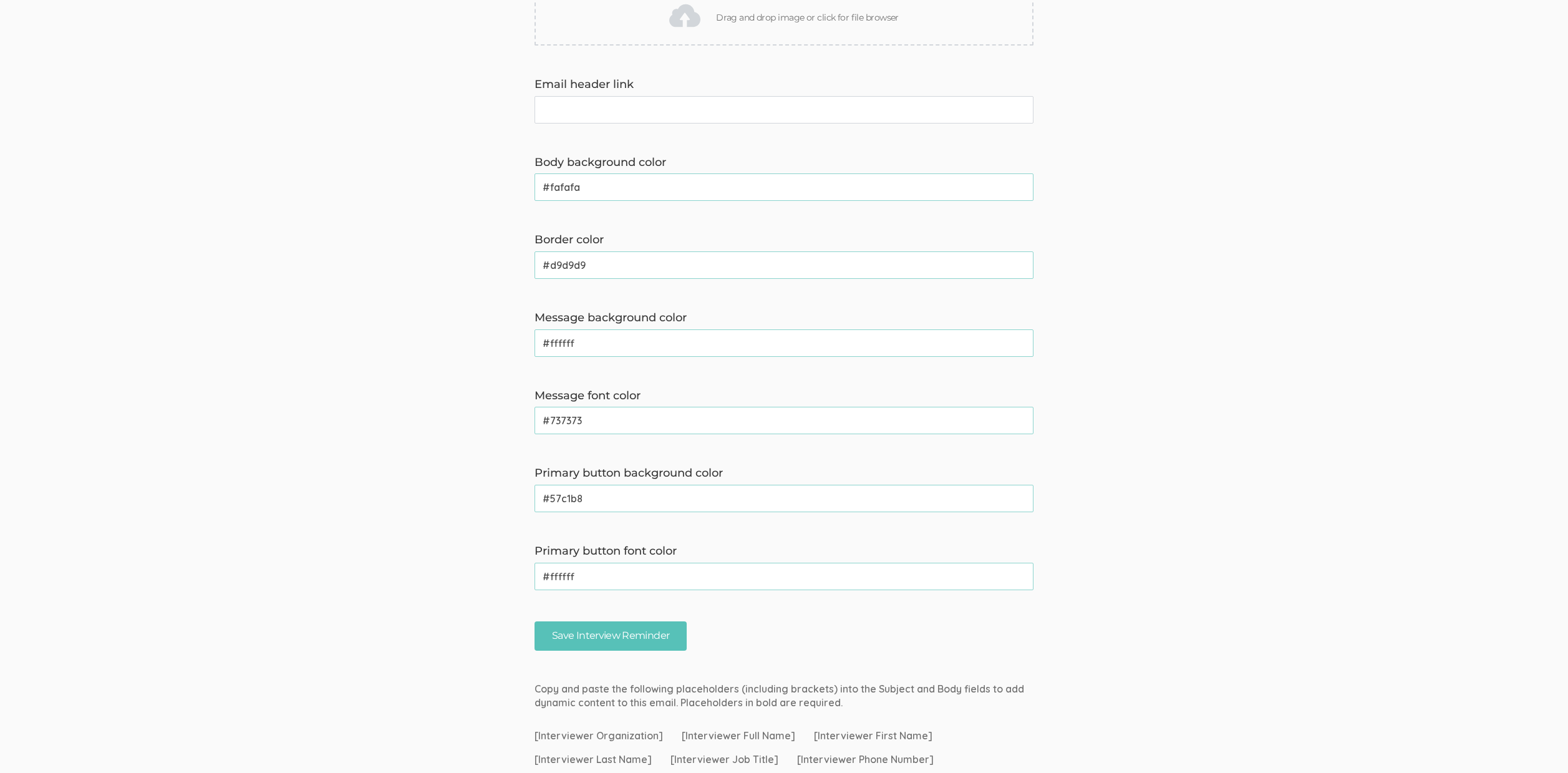
scroll to position [719, 0]
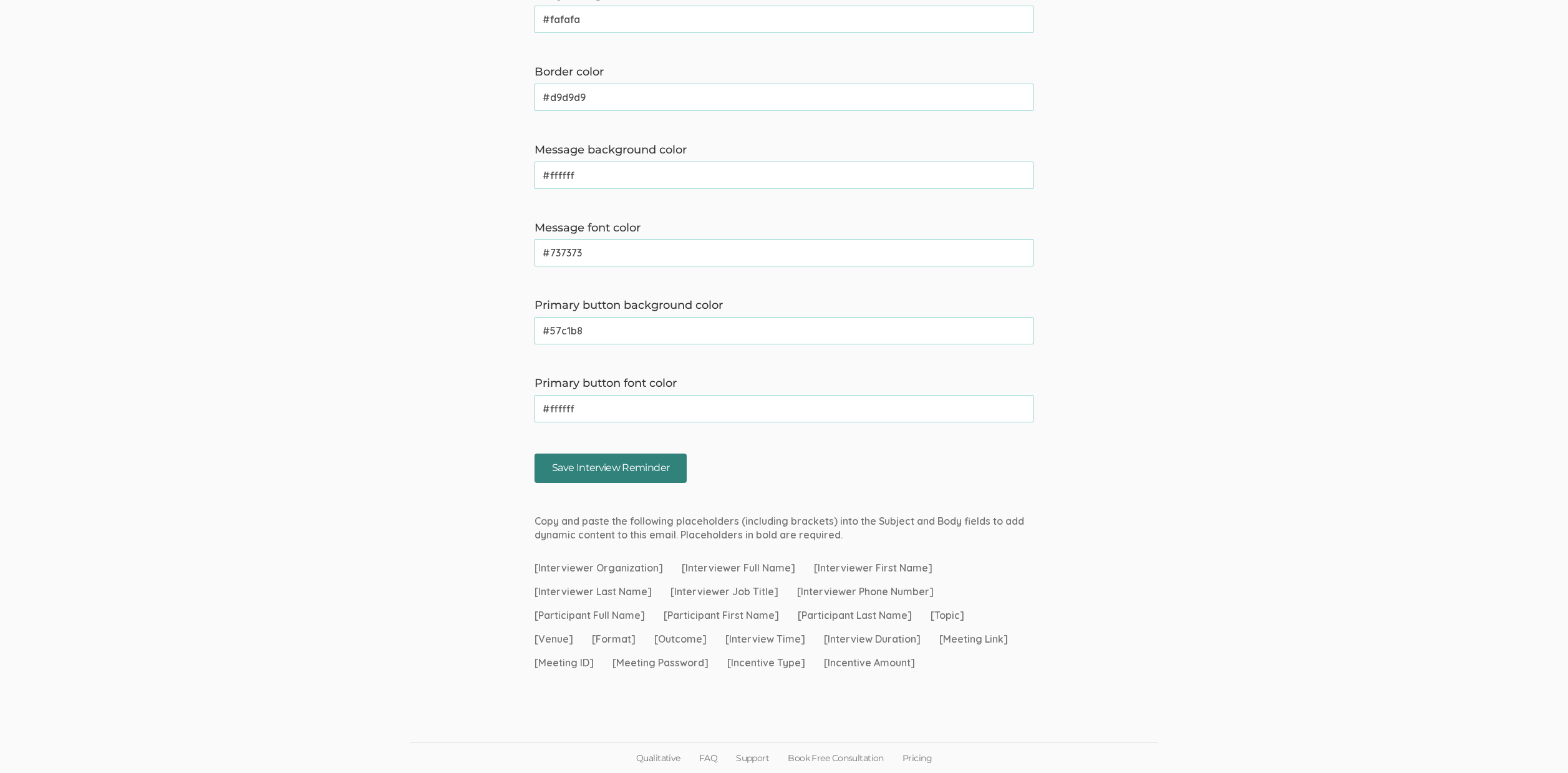
type textarea "Hi [Participant First Name], This is a reminder that your chat with [Interviewe…"
click at [617, 466] on input "Save Interview Reminder" at bounding box center [610, 468] width 152 height 29
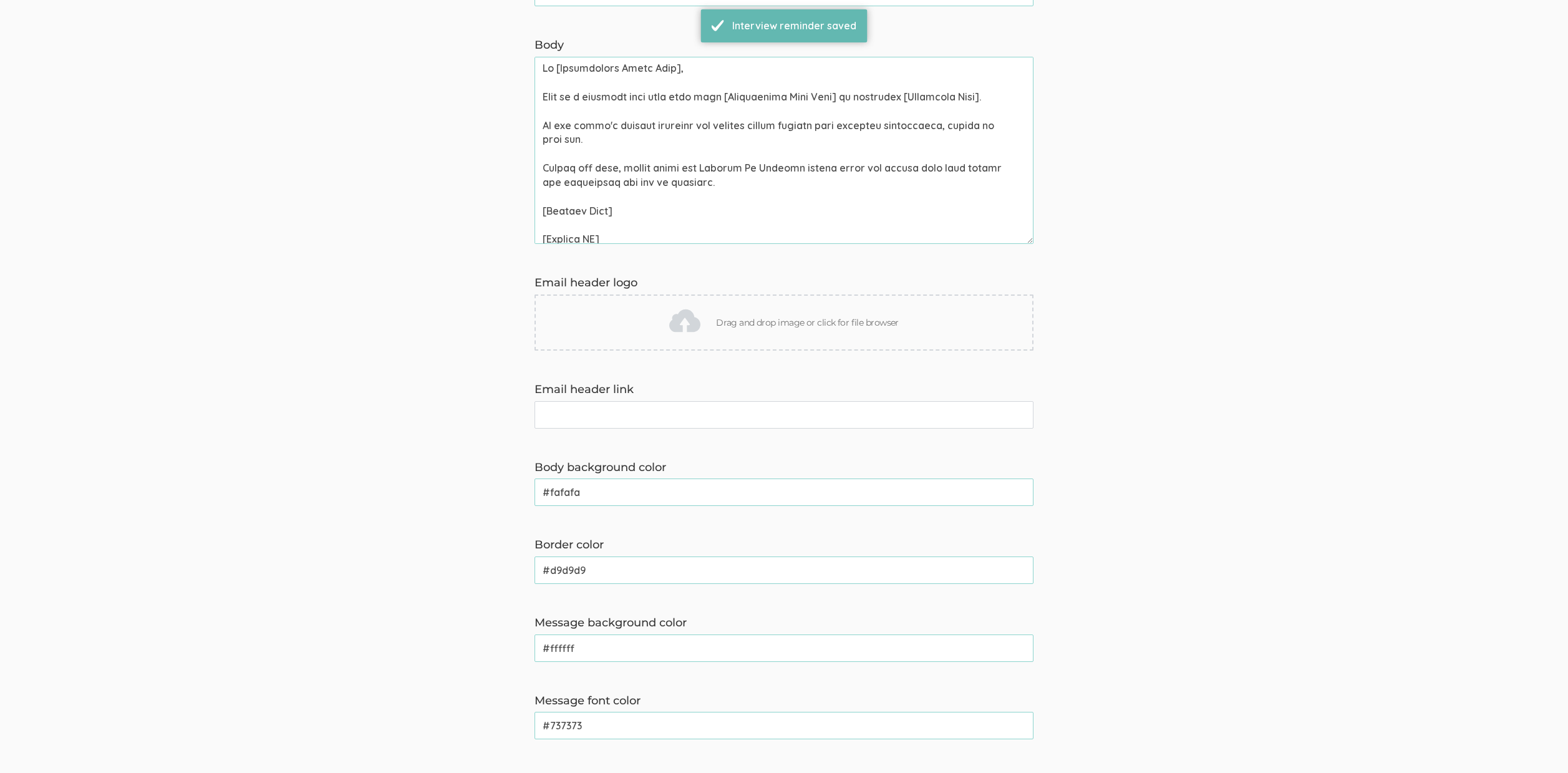
scroll to position [0, 0]
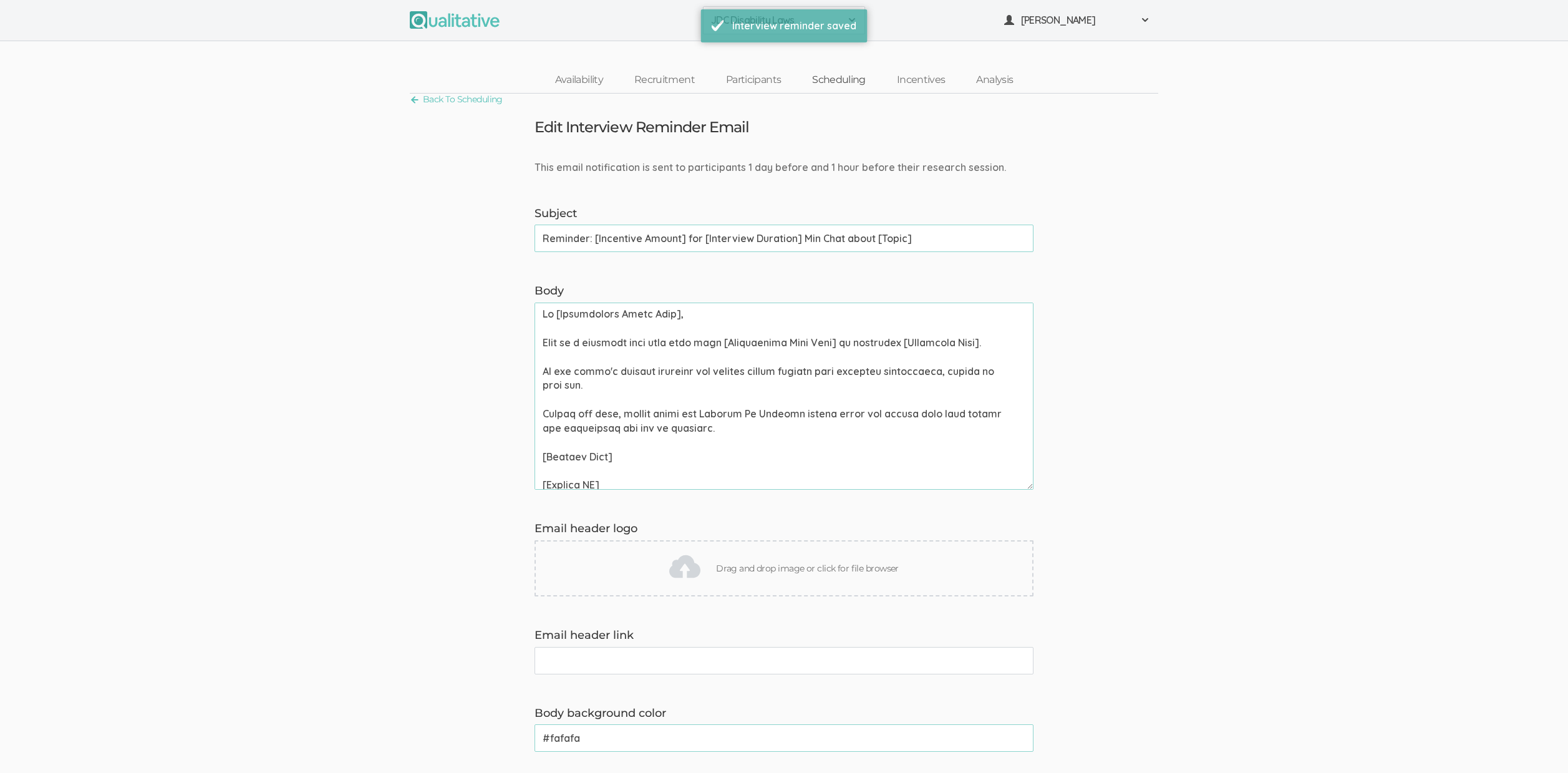
click at [832, 75] on link "Scheduling" at bounding box center [840, 80] width 85 height 27
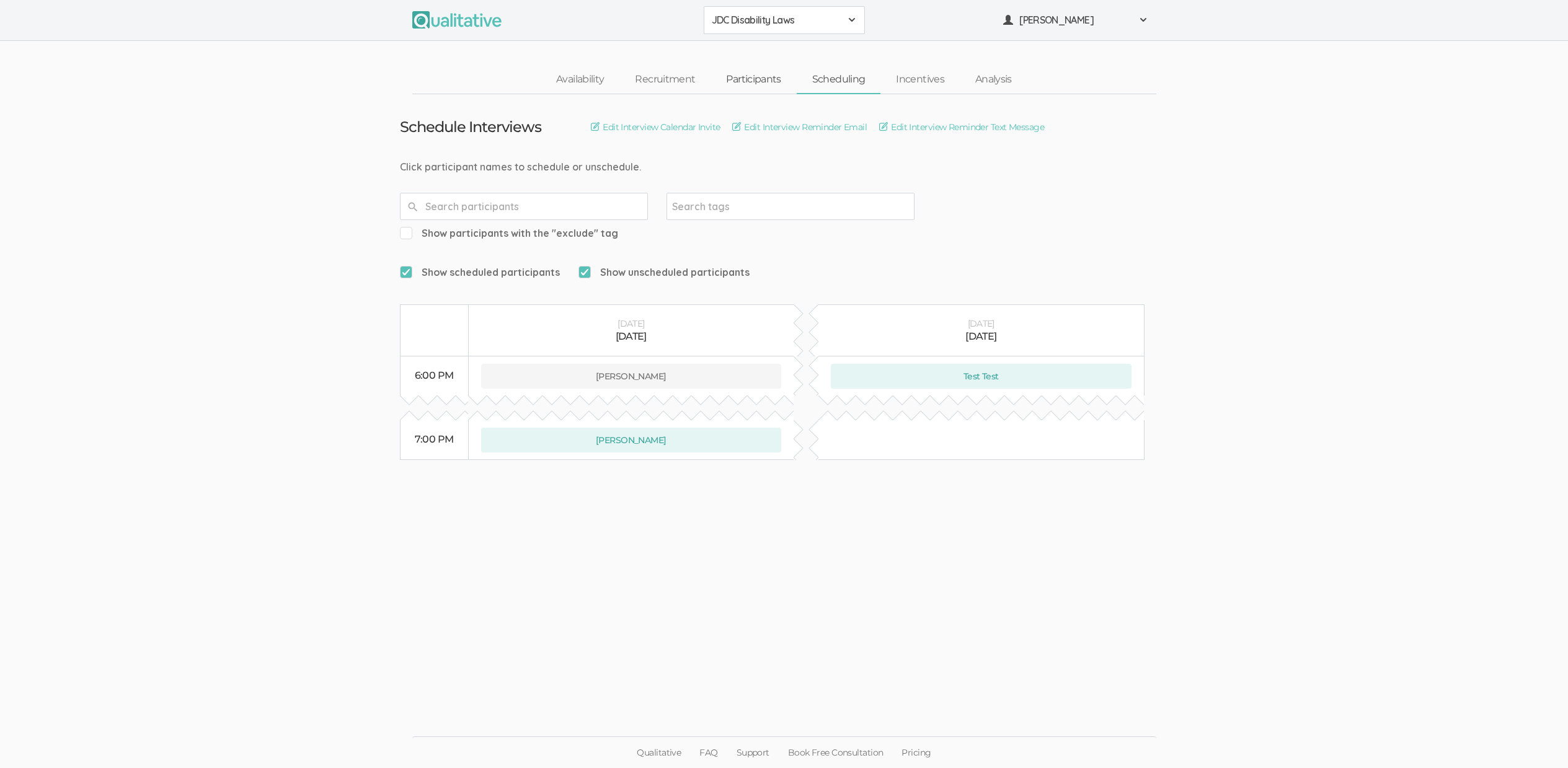
click at [747, 78] on link "Participants" at bounding box center [753, 80] width 85 height 27
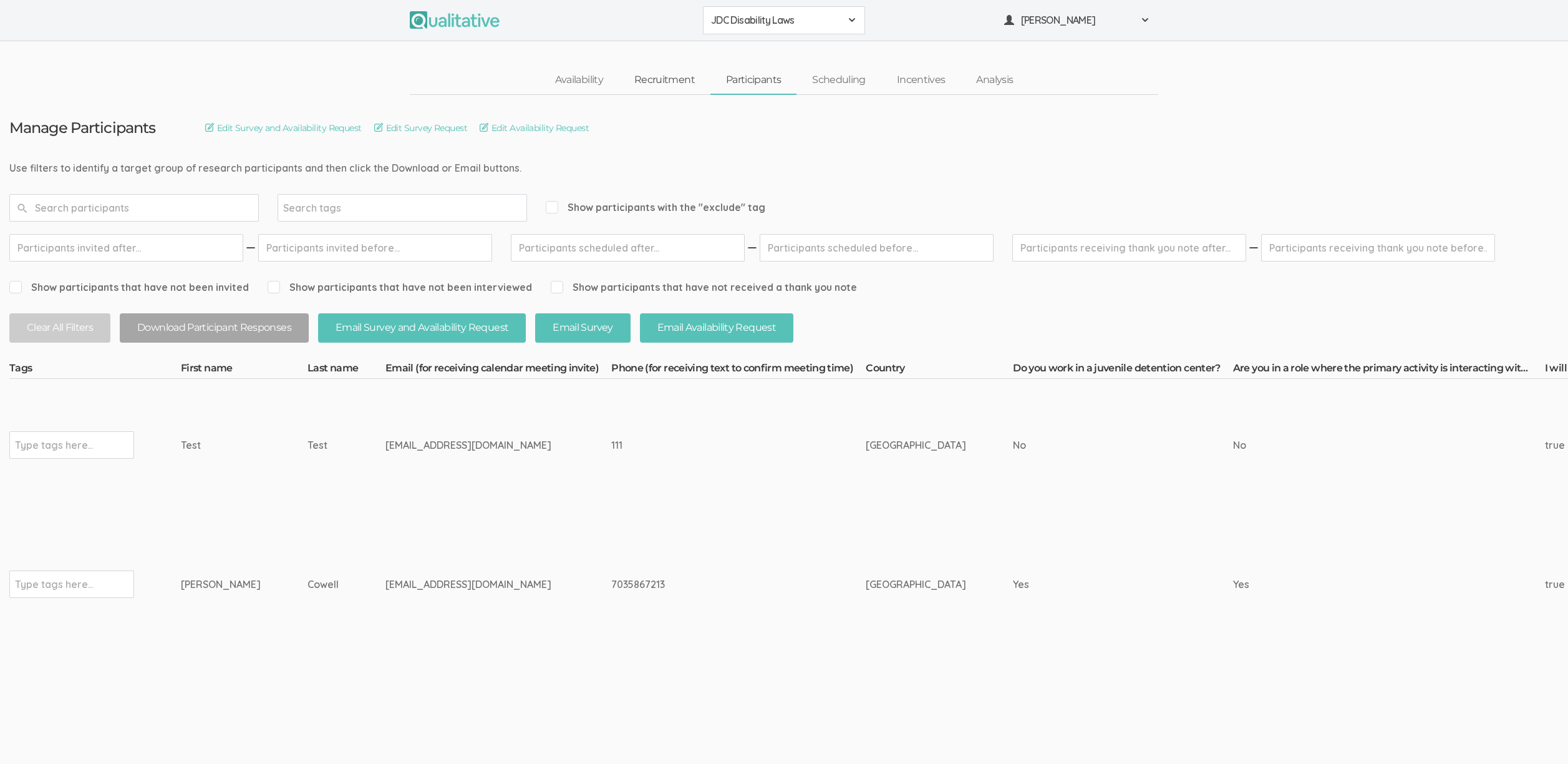
click at [691, 81] on link "Recruitment" at bounding box center [665, 80] width 91 height 27
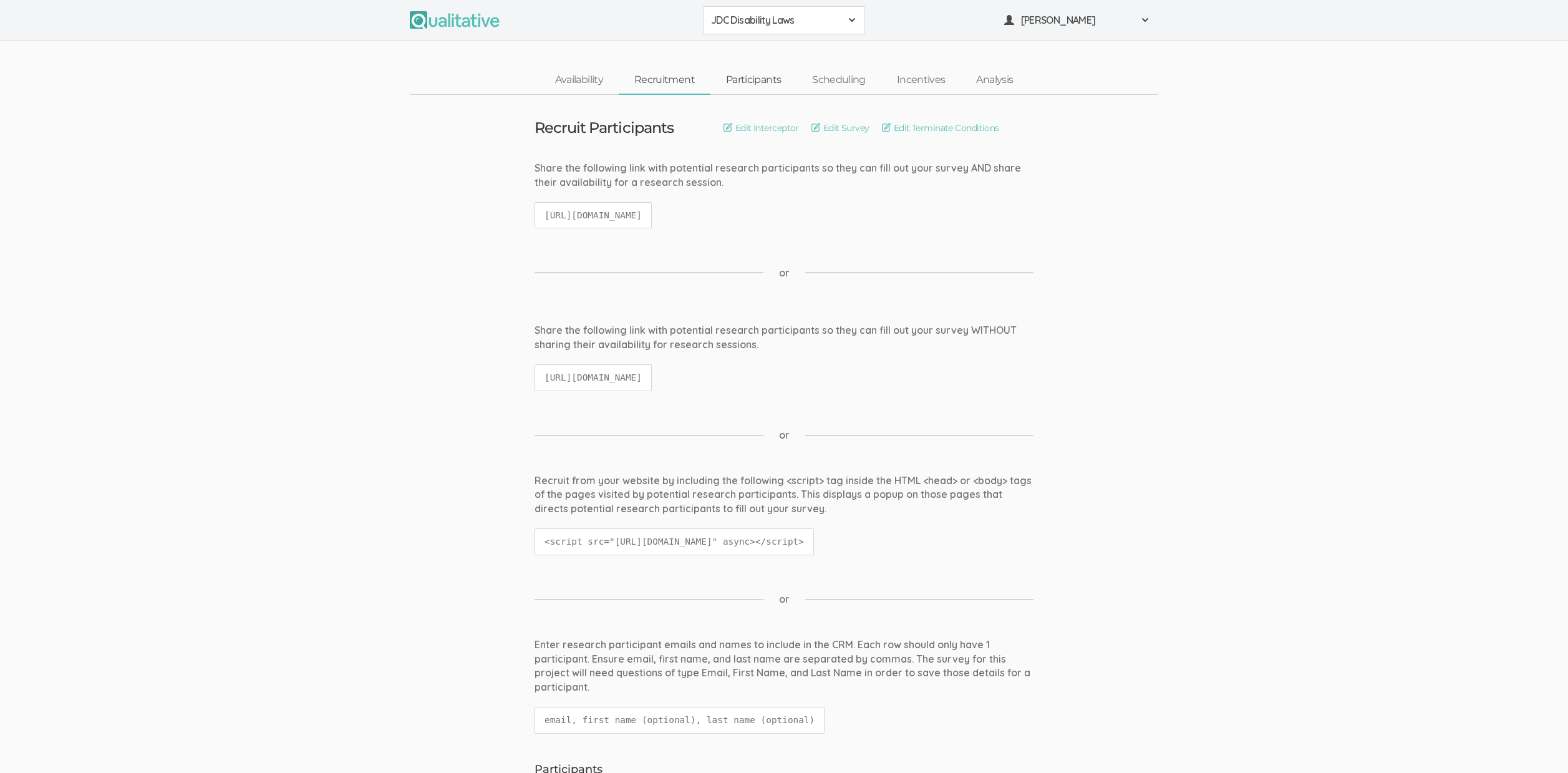
click at [746, 82] on link "Participants" at bounding box center [753, 80] width 86 height 27
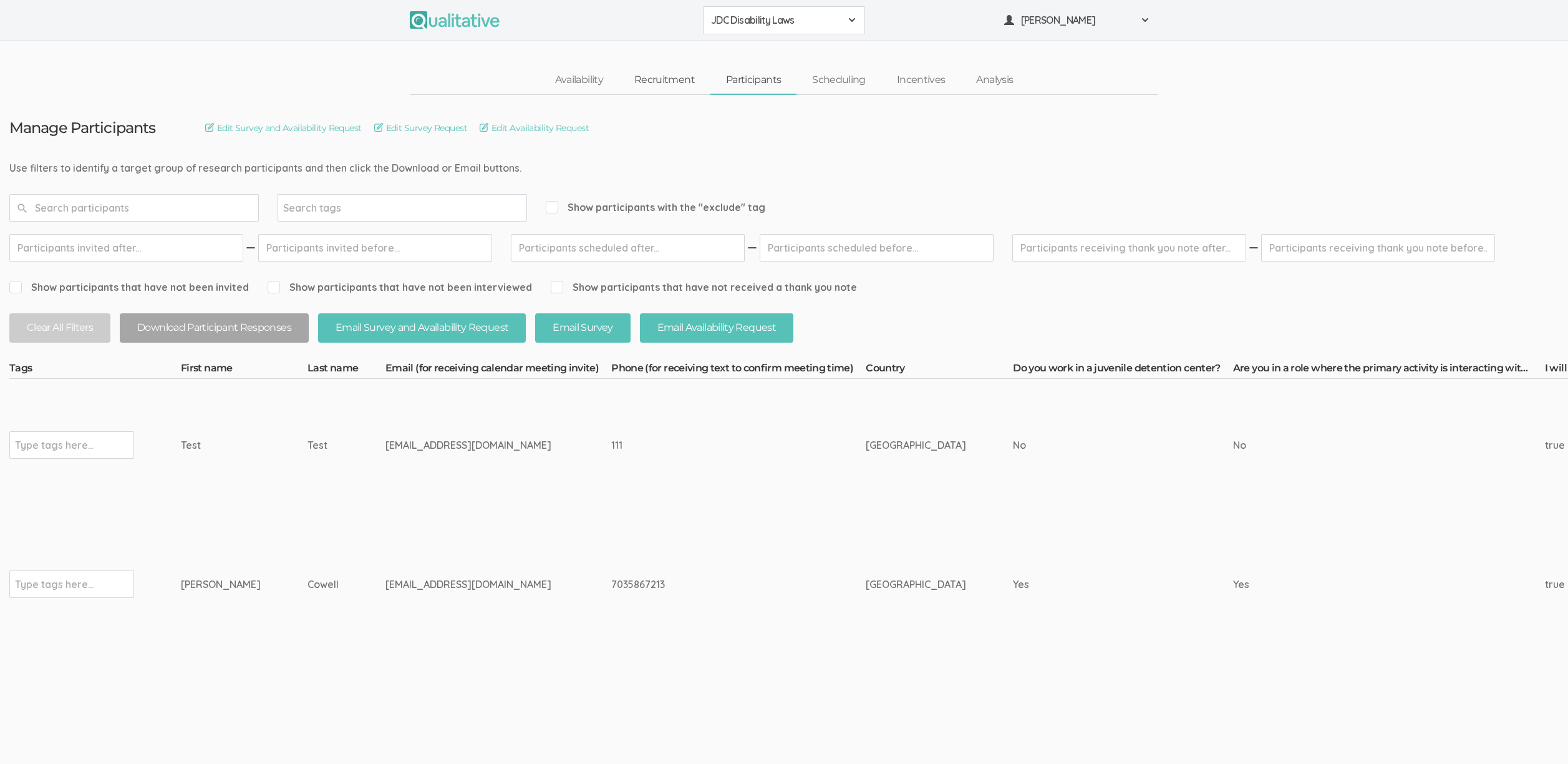
click at [632, 80] on link "Recruitment" at bounding box center [665, 80] width 91 height 27
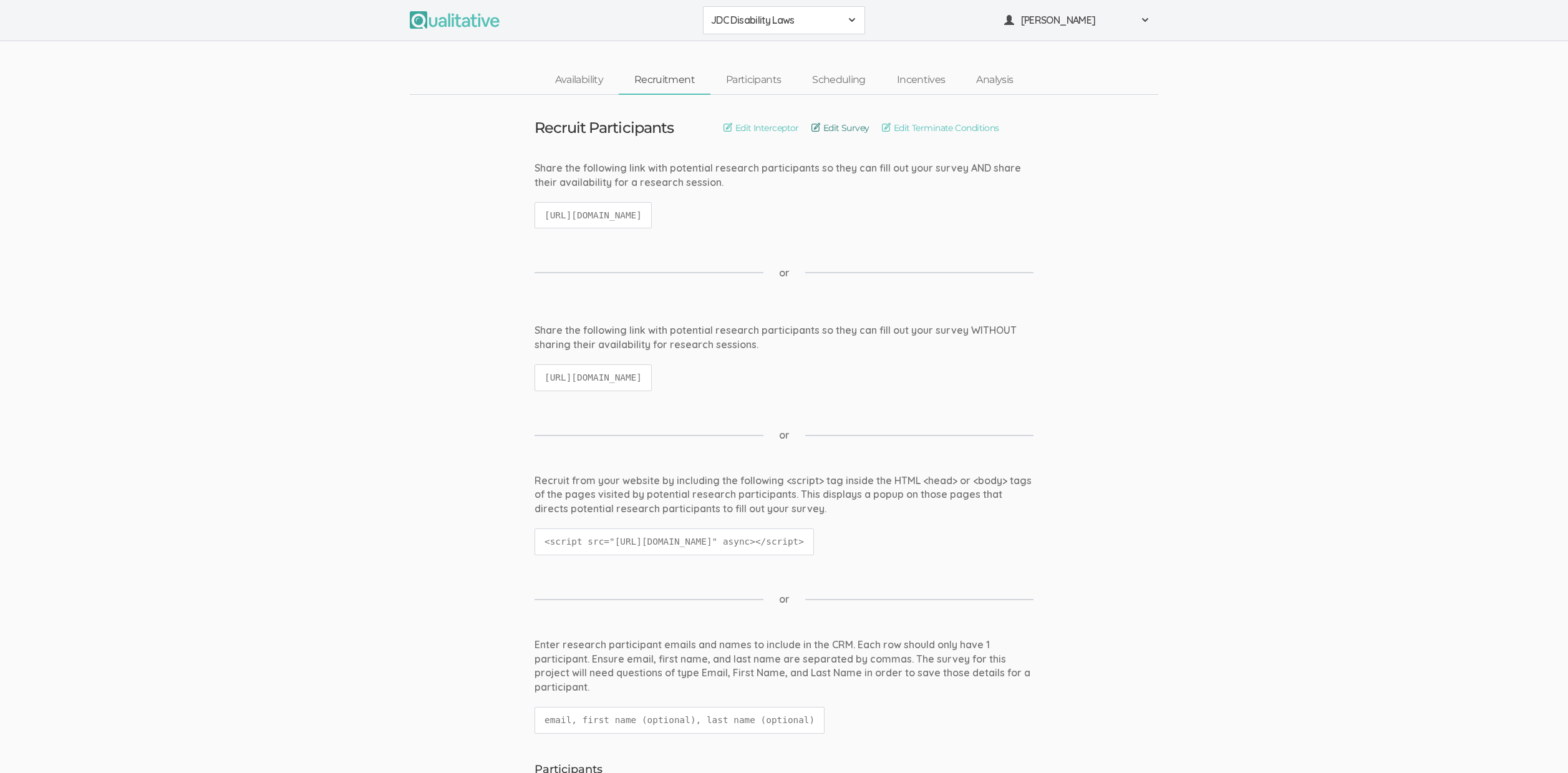
click at [836, 128] on link "Edit Survey" at bounding box center [841, 128] width 58 height 13
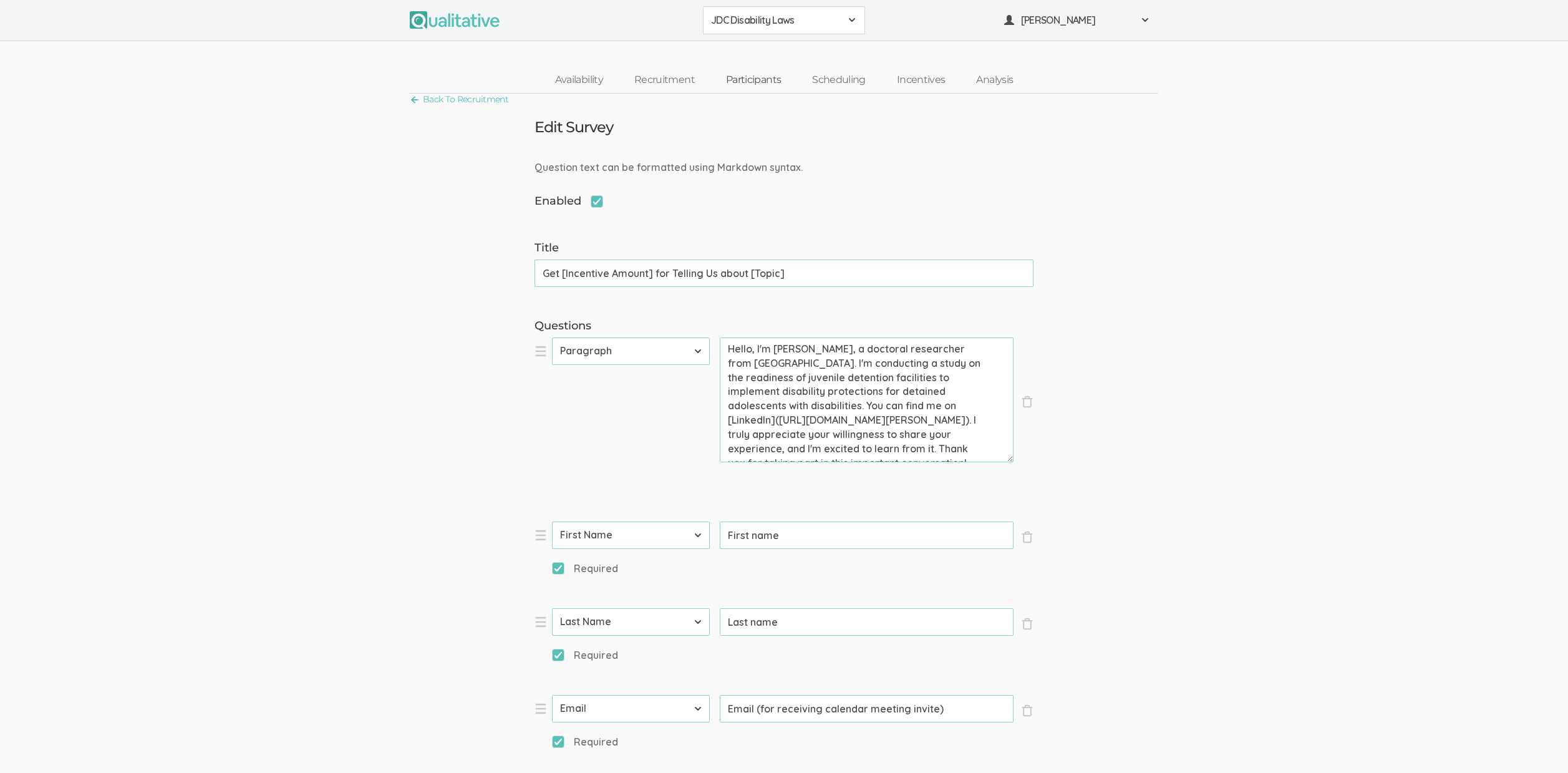
click at [765, 76] on link "Participants" at bounding box center [753, 80] width 86 height 27
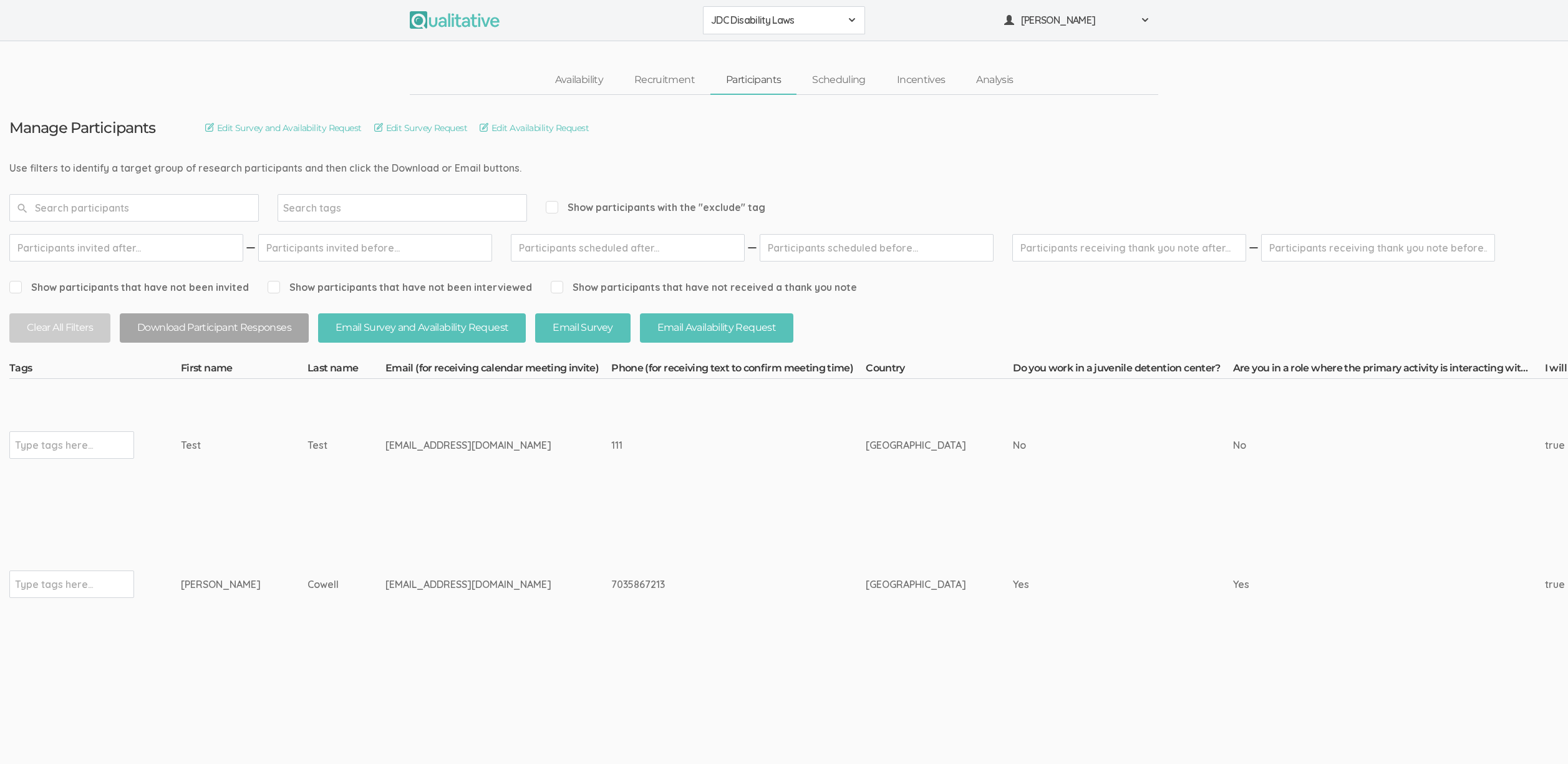
click at [749, 76] on link "Participants" at bounding box center [753, 80] width 86 height 27
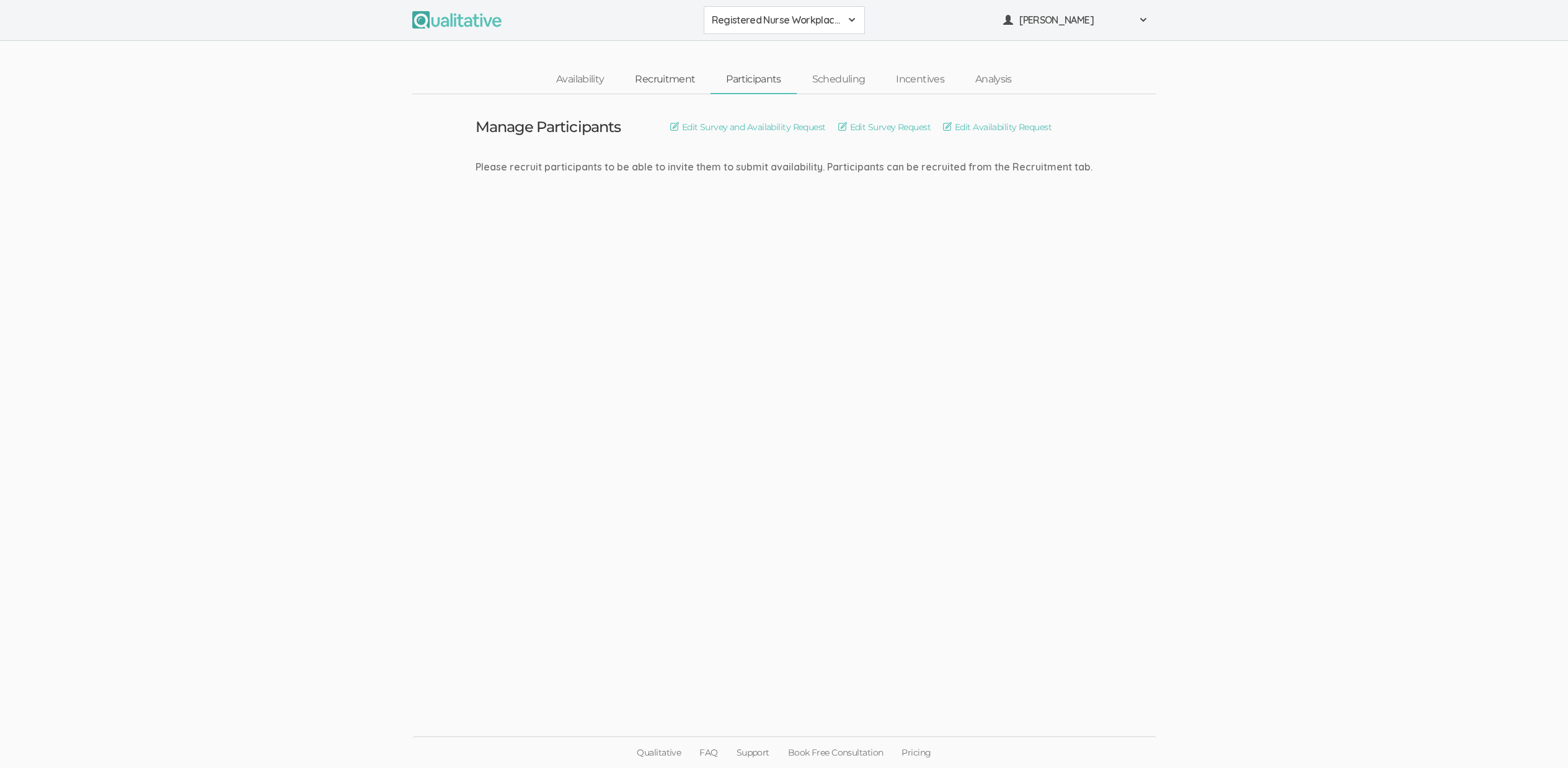
click at [640, 78] on link "Recruitment" at bounding box center [665, 80] width 91 height 27
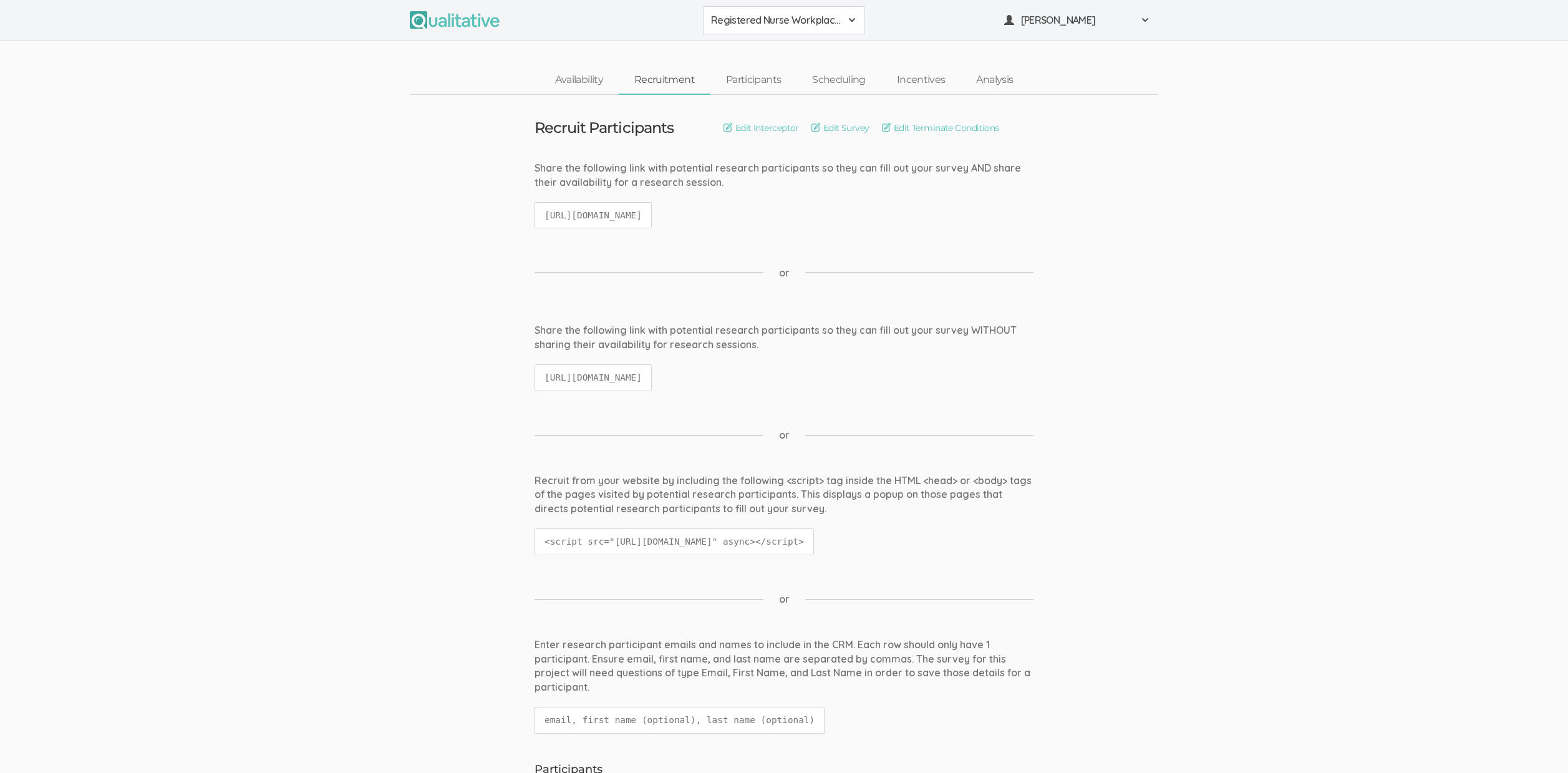
click at [835, 120] on div "Recruit Participants Edit Interceptor Edit Survey Edit Terminate Conditions" at bounding box center [784, 128] width 517 height 17
click at [840, 132] on link "Edit Survey" at bounding box center [841, 128] width 58 height 13
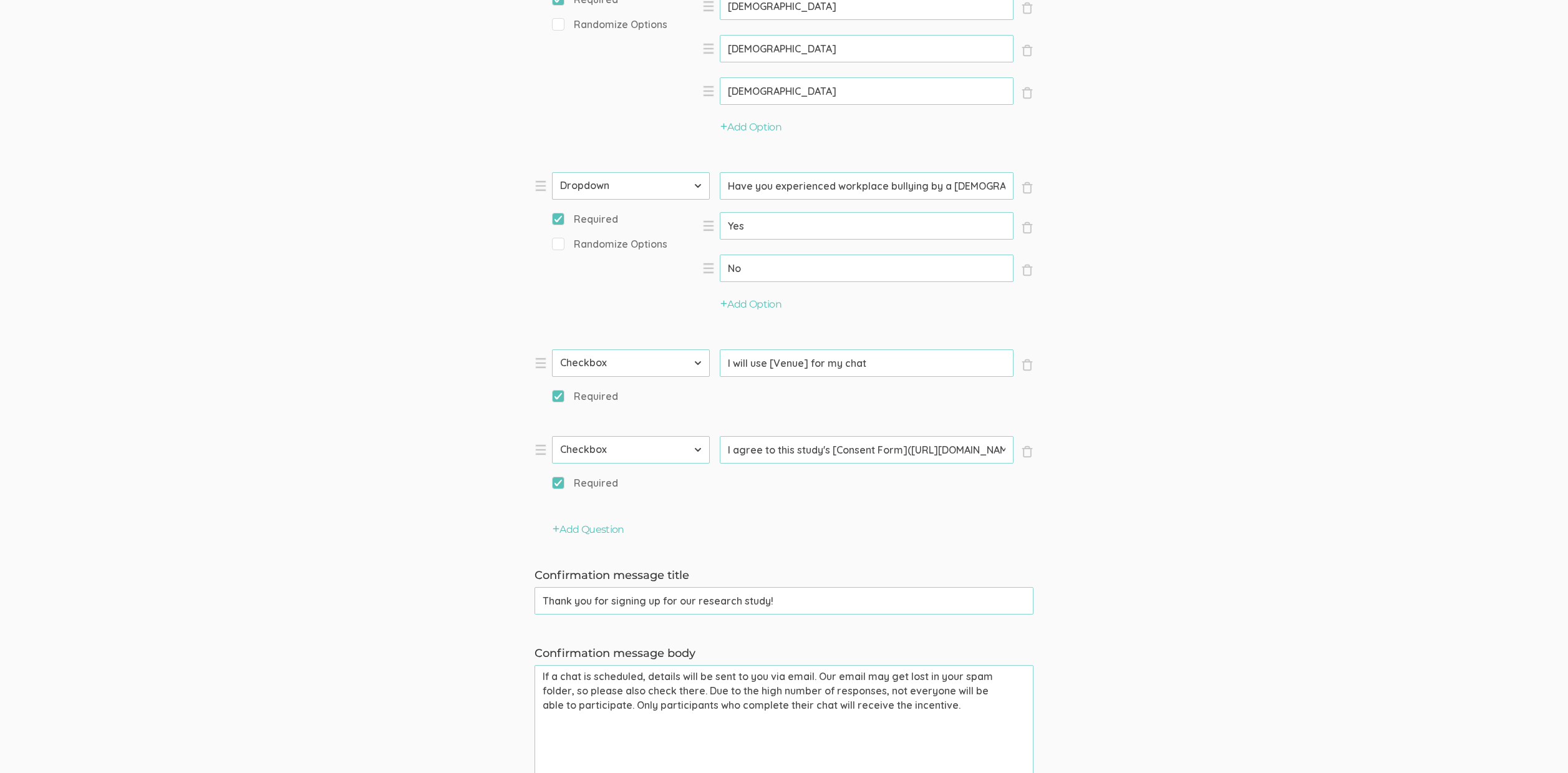
scroll to position [1356, 0]
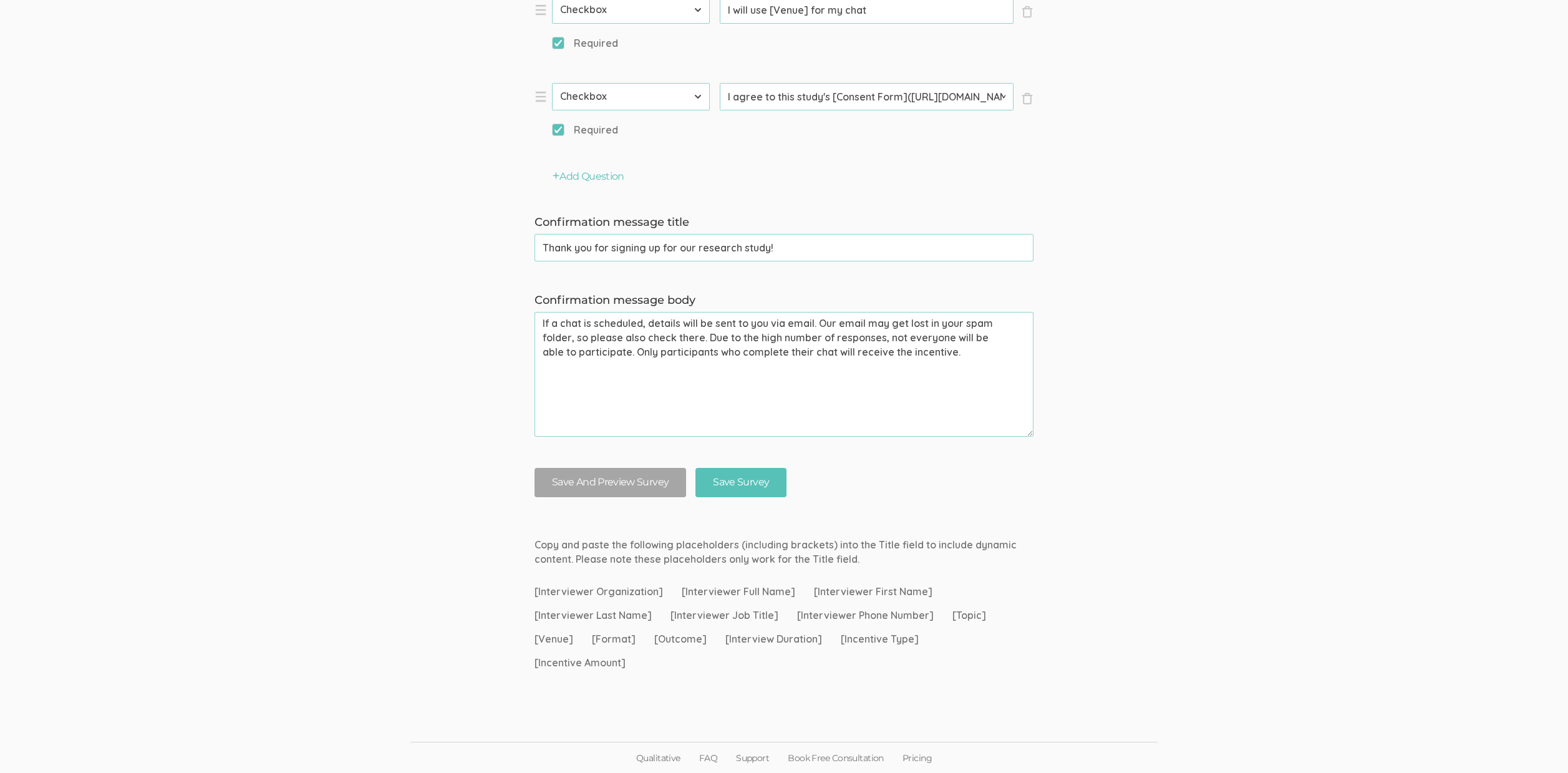
click at [832, 359] on textarea "If a chat is scheduled, details will be sent to you via email. Our email may ge…" at bounding box center [784, 374] width 499 height 124
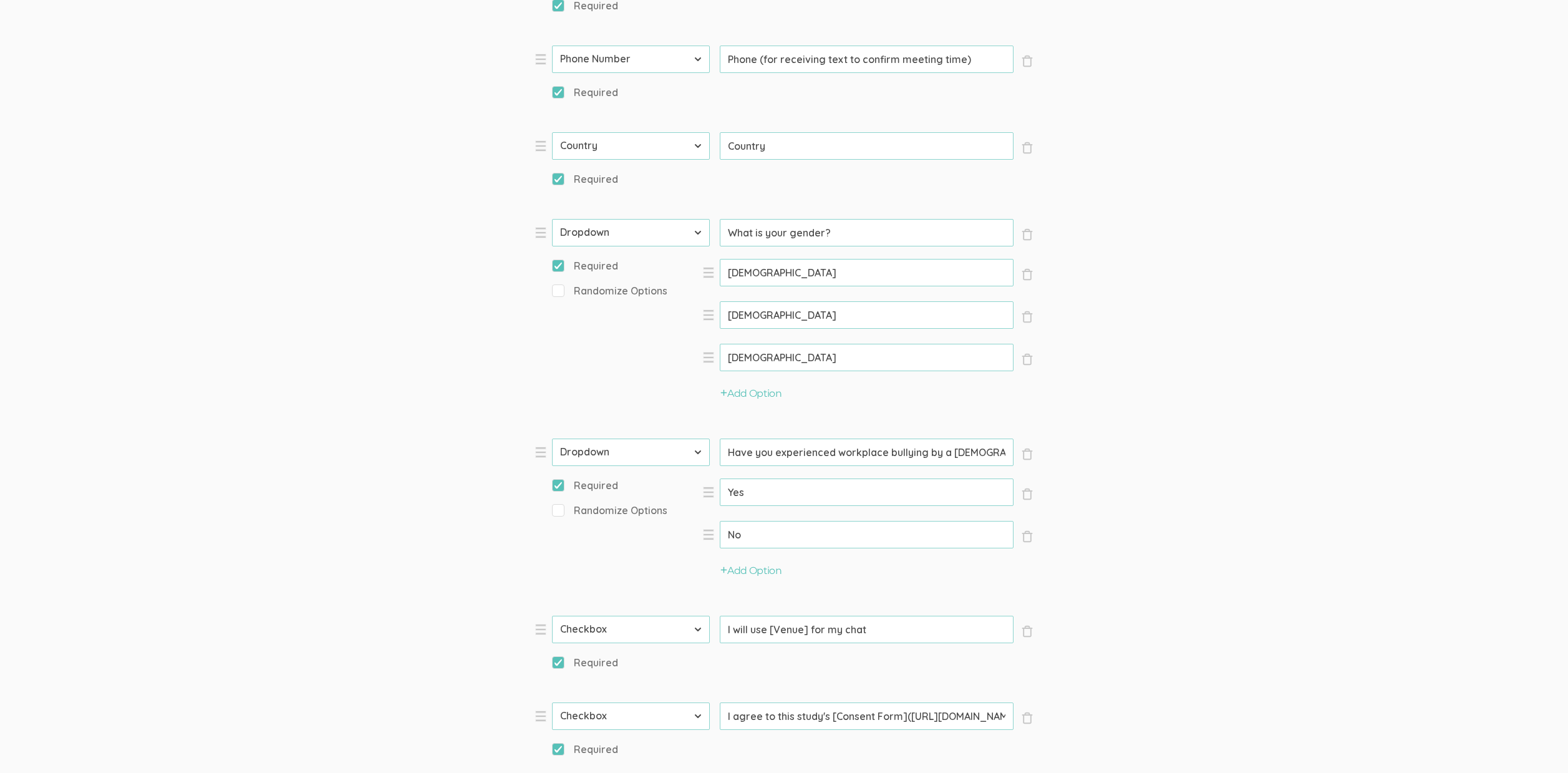
scroll to position [0, 0]
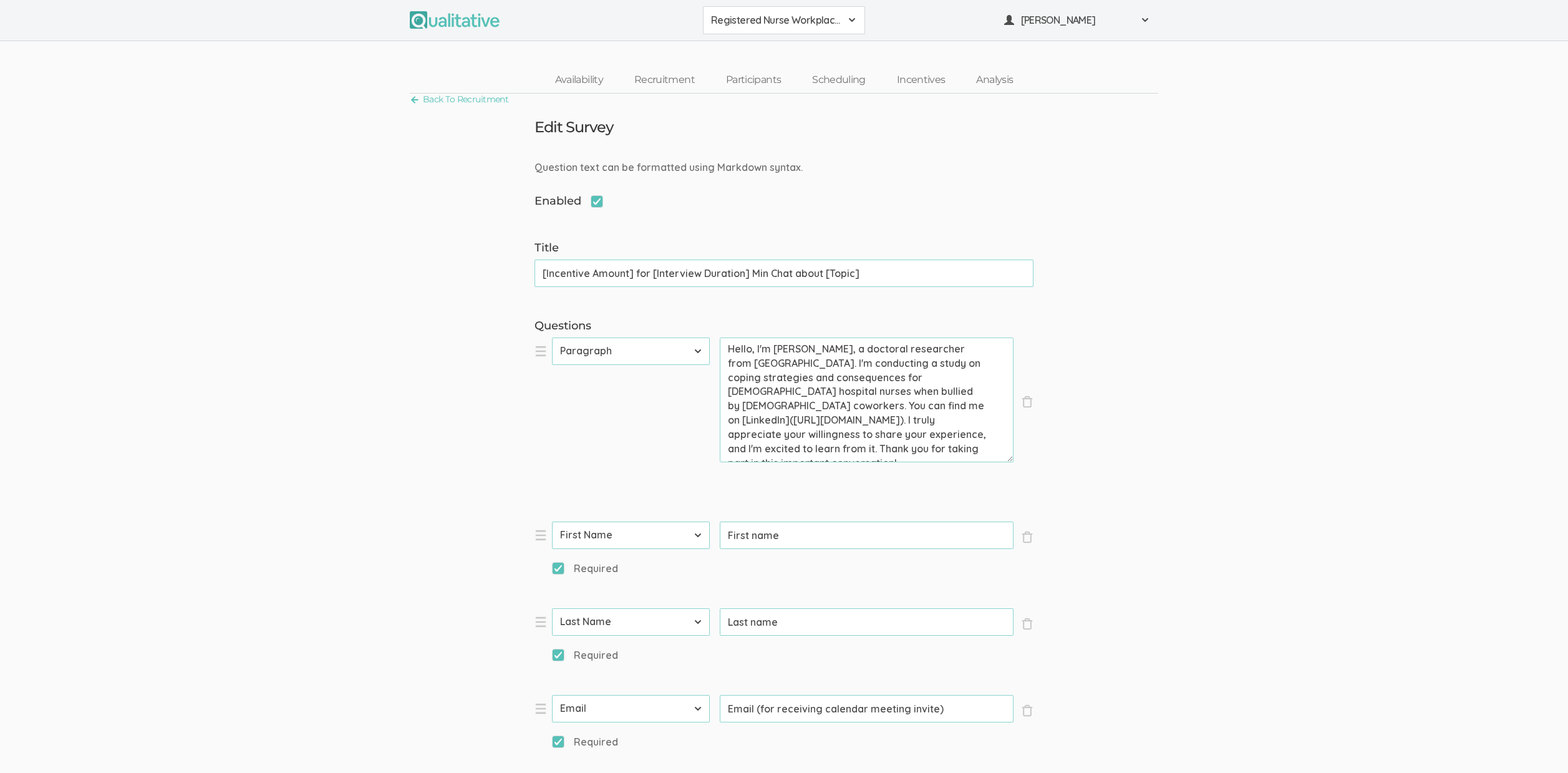
click at [746, 19] on span "Registered Nurse Workplace Bullying" at bounding box center [776, 20] width 130 height 14
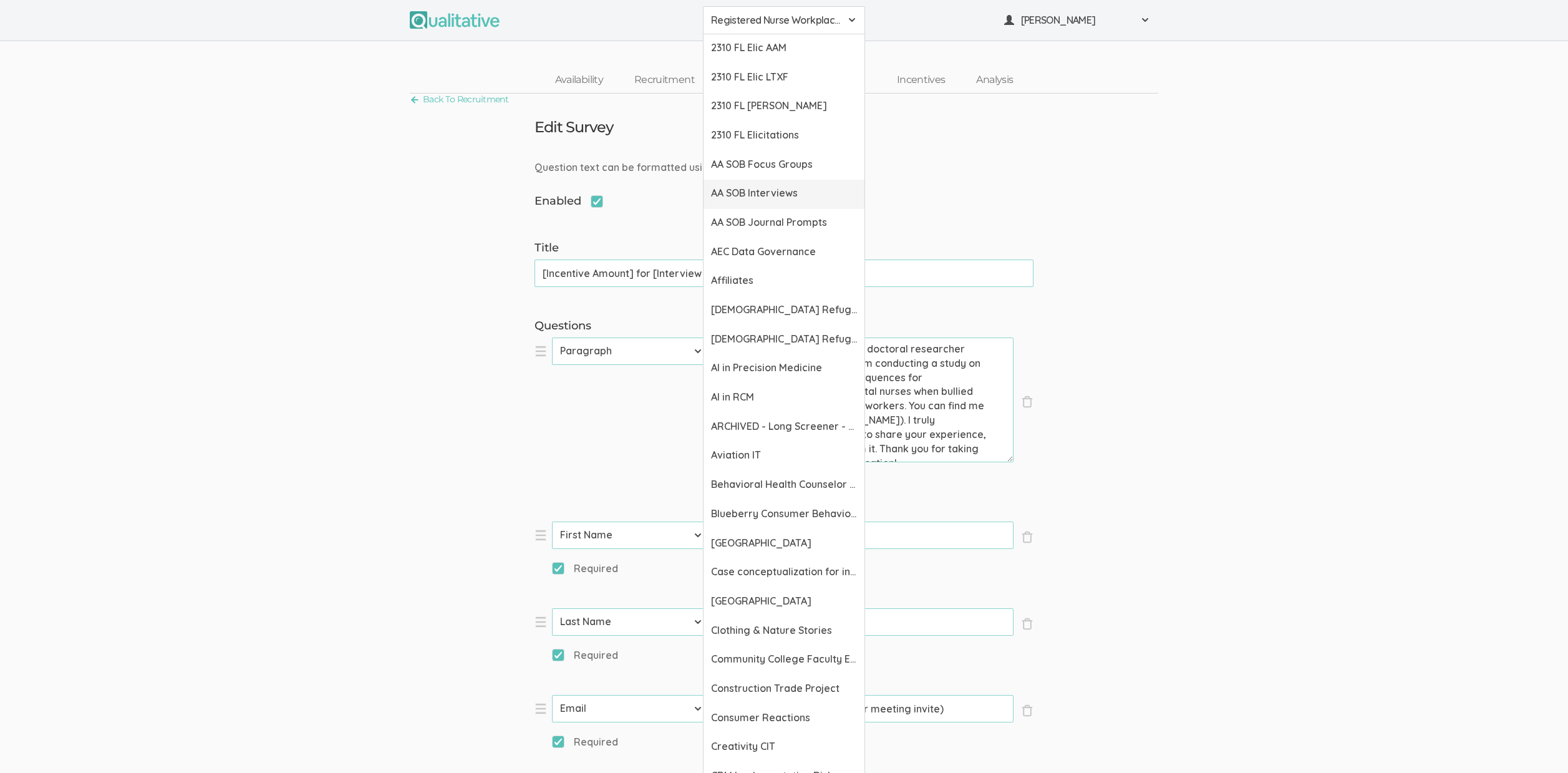
click at [789, 194] on span "AA SOB Interviews" at bounding box center [784, 193] width 146 height 14
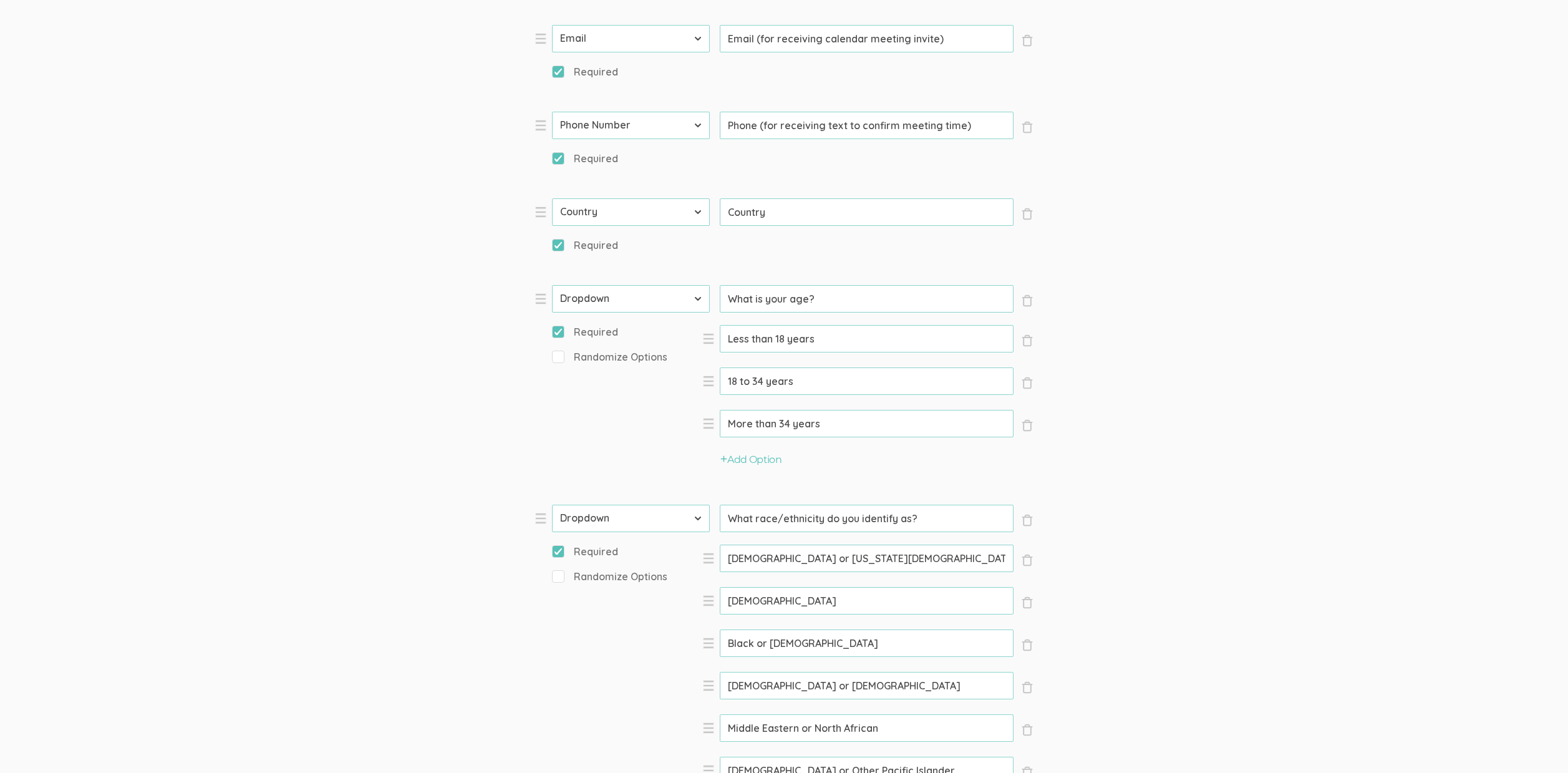
scroll to position [1960, 0]
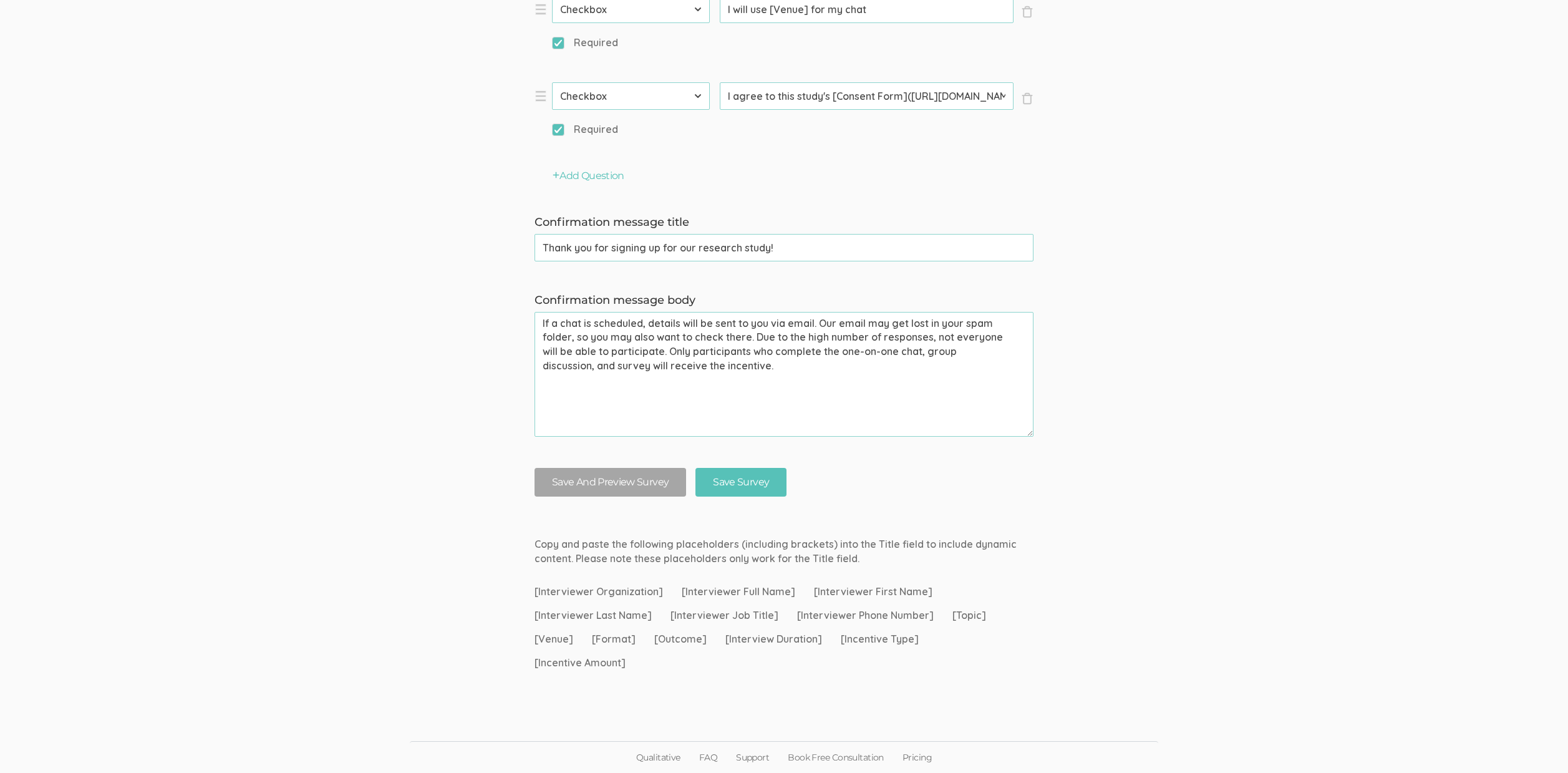
click at [780, 382] on textarea "If a chat is scheduled, details will be sent to you via email. Our email may ge…" at bounding box center [784, 374] width 499 height 124
click at [791, 374] on textarea "If a chat is scheduled, details will be sent to you via email. Our email may ge…" at bounding box center [784, 374] width 499 height 124
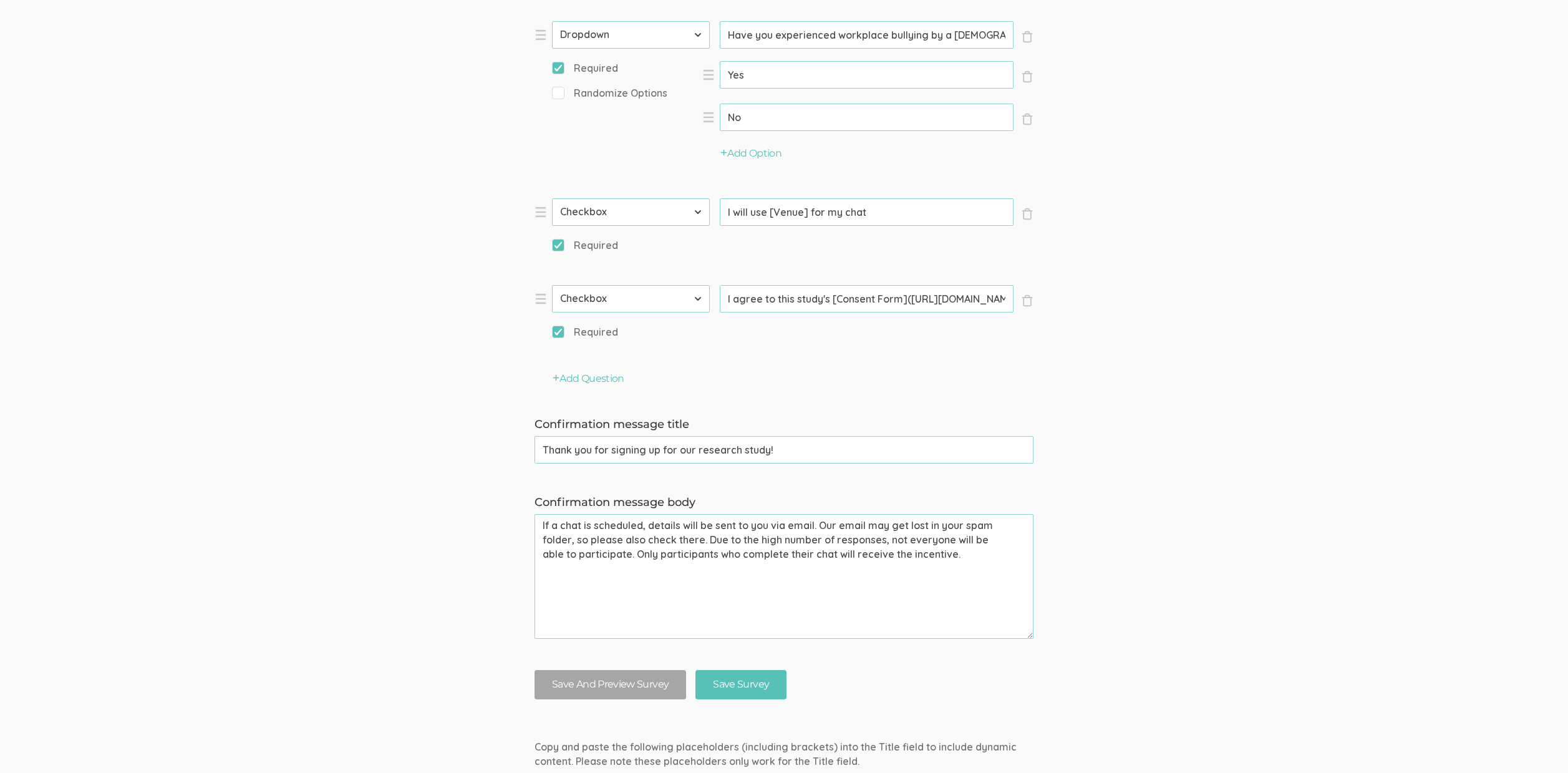
scroll to position [1356, 0]
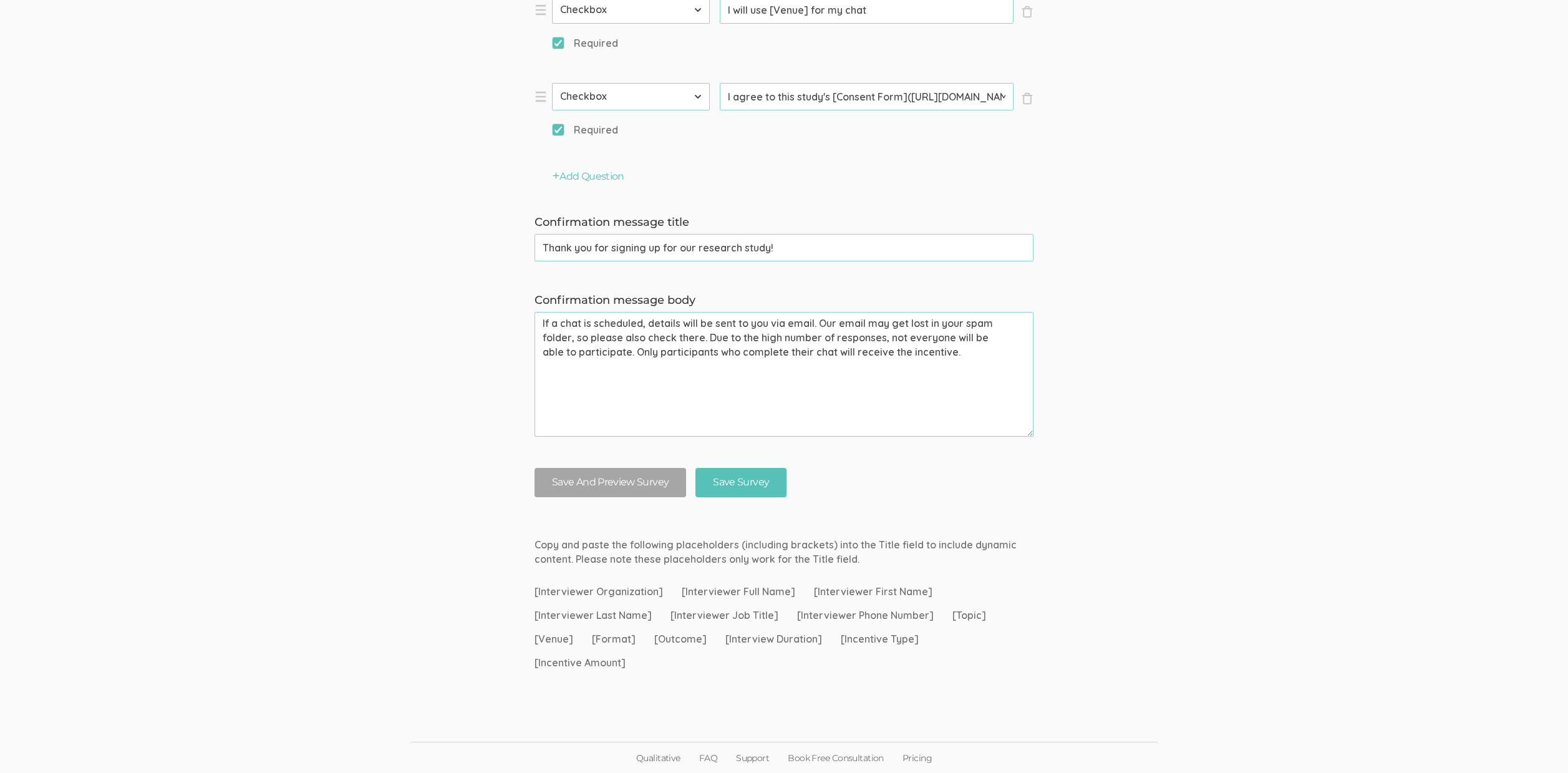
click at [937, 413] on textarea "If a chat is scheduled, details will be sent to you via email. Our email may ge…" at bounding box center [784, 374] width 499 height 124
paste textarea "you may also want to check there. Due to the high number of responses, not ever…"
click at [983, 383] on textarea "If a chat is scheduled, details will be sent to you via email. Our email may ge…" at bounding box center [784, 374] width 499 height 124
paste textarea "If a chat is scheduled, details will be sent to you via email. Our email may ge…"
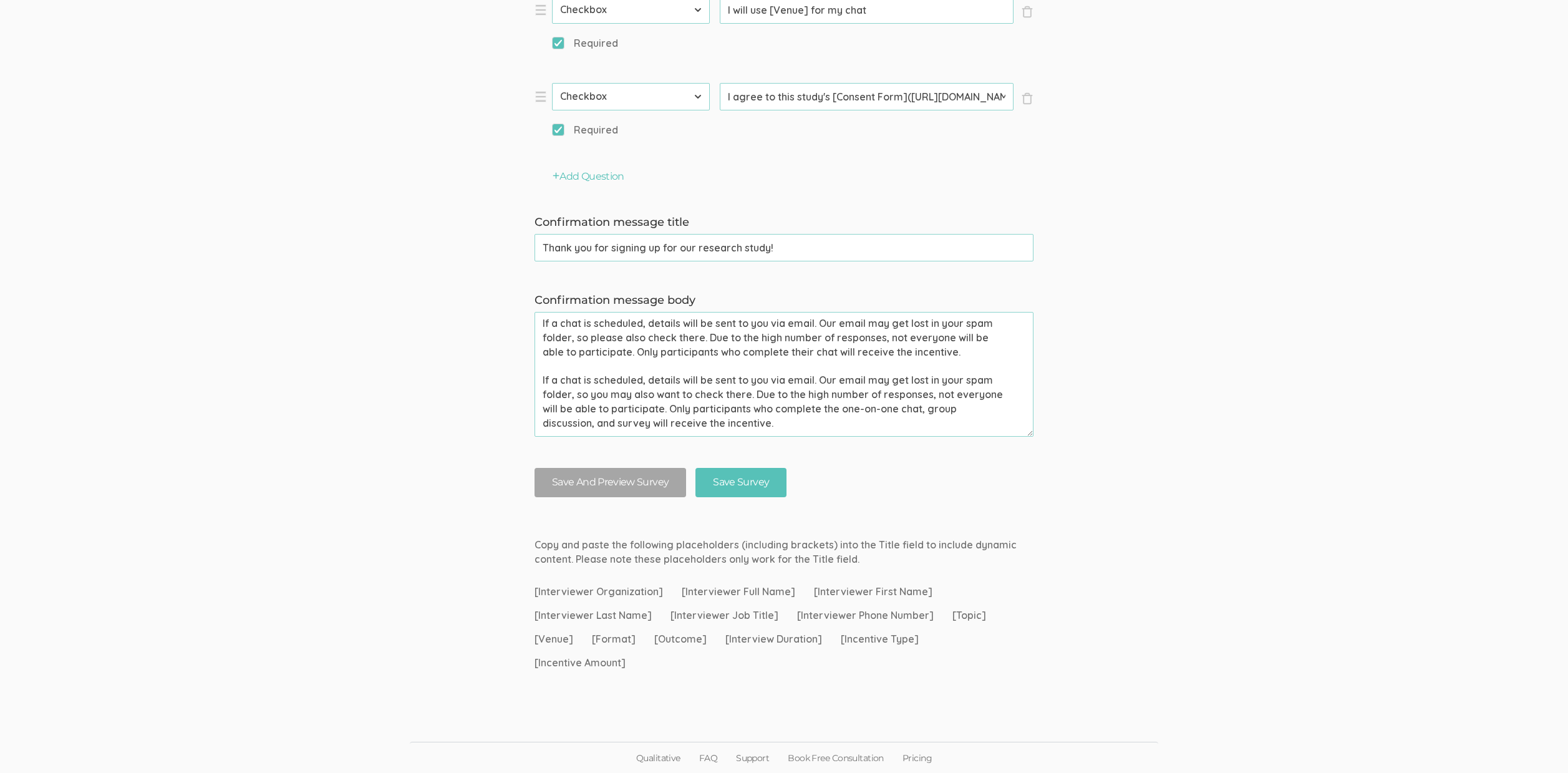
drag, startPoint x: 669, startPoint y: 407, endPoint x: 613, endPoint y: 351, distance: 79.2
click at [613, 351] on textarea "If a chat is scheduled, details will be sent to you via email. Our email may ge…" at bounding box center [784, 374] width 499 height 124
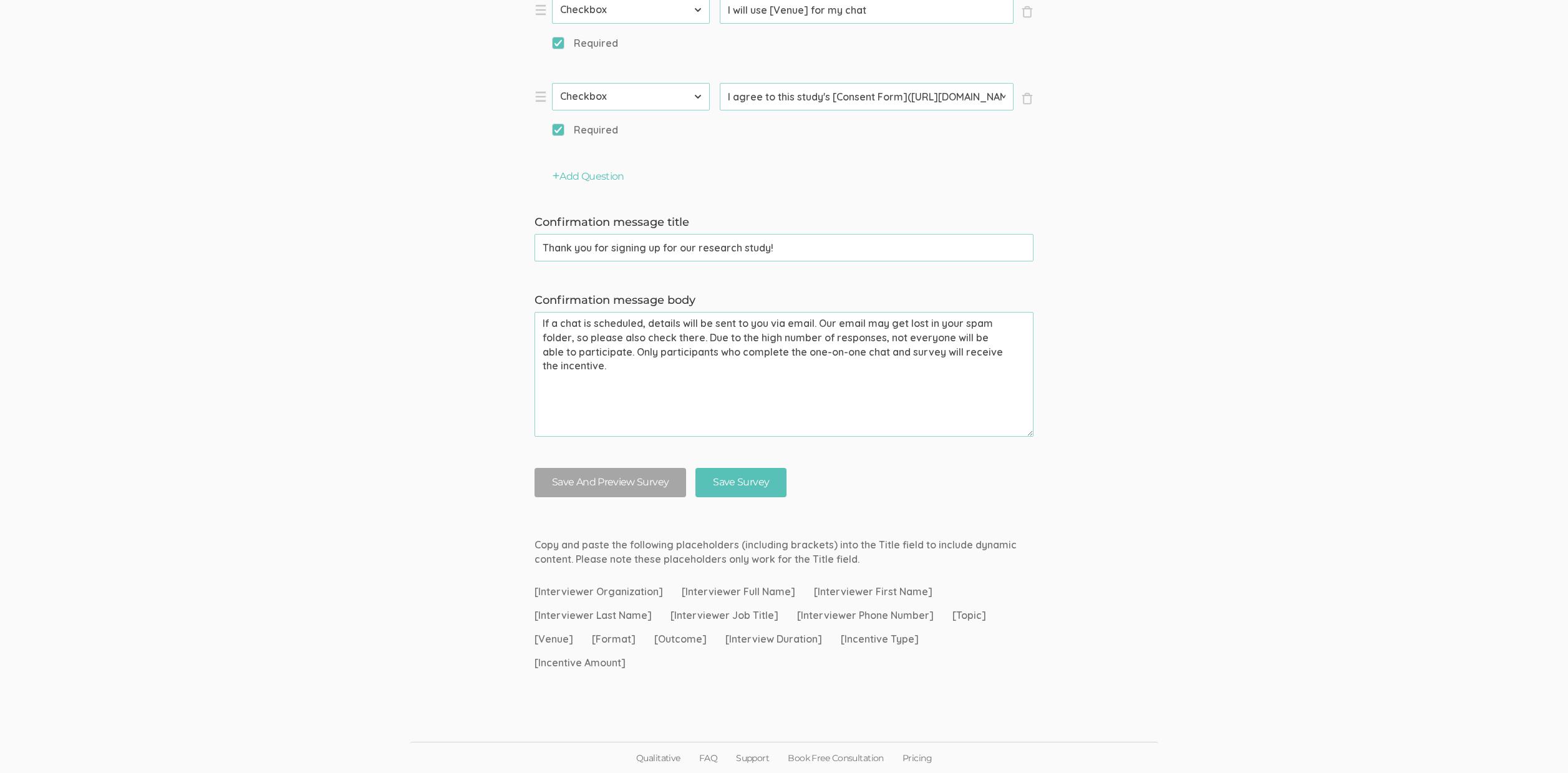
type textarea "If a chat is scheduled, details will be sent to you via email. Our email may ge…"
click at [673, 385] on textarea "If a chat is scheduled, details will be sent to you via email. Our email may ge…" at bounding box center [784, 374] width 499 height 124
click at [675, 382] on textarea "If a chat is scheduled, details will be sent to you via email. Our email may ge…" at bounding box center [784, 374] width 499 height 124
click at [701, 383] on textarea "If a chat is scheduled, details will be sent to you via email. Our email may ge…" at bounding box center [784, 374] width 499 height 124
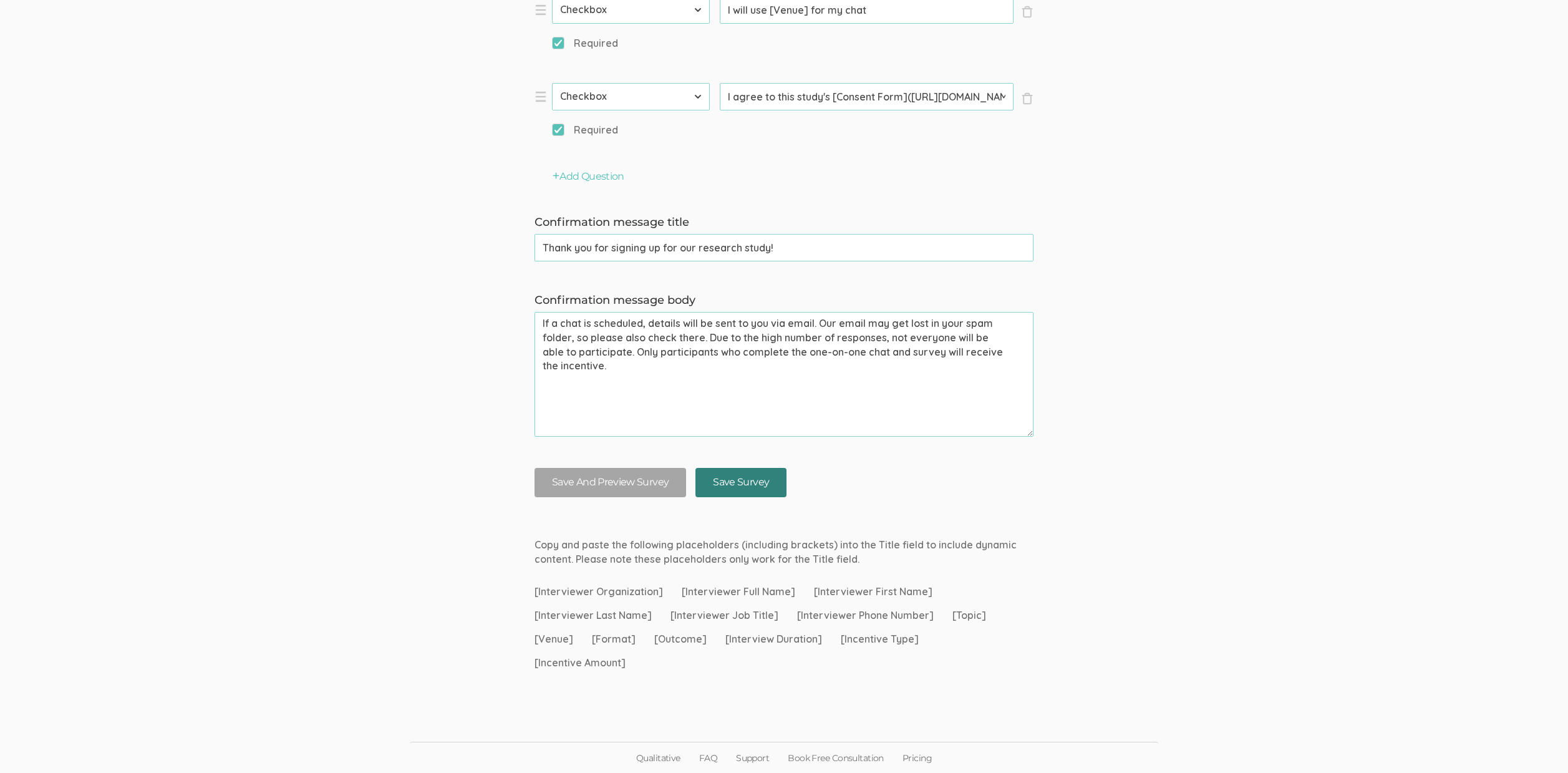
click at [745, 481] on input "Save Survey" at bounding box center [741, 482] width 91 height 29
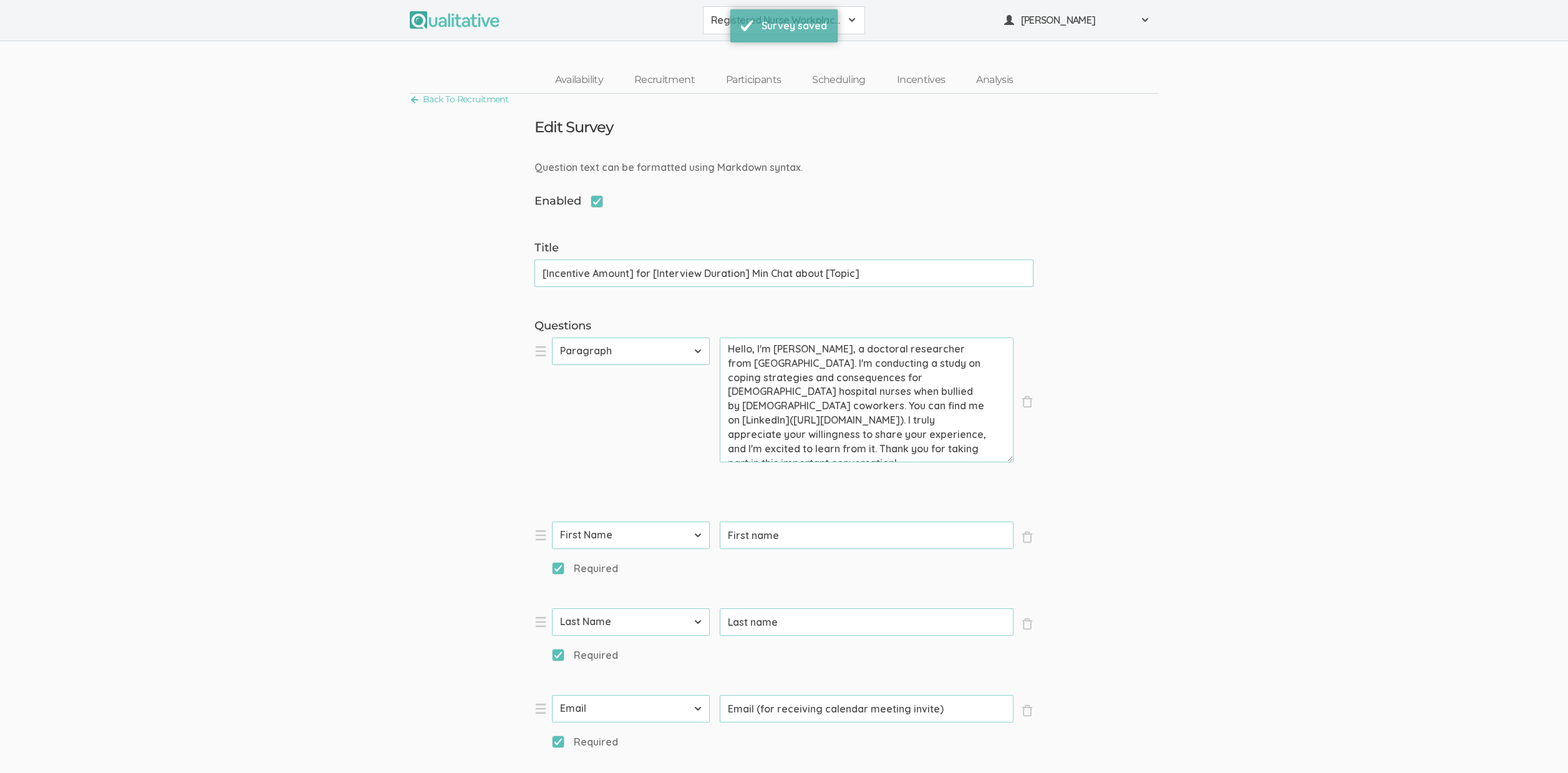
click at [780, 23] on div "Survey saved" at bounding box center [794, 26] width 65 height 14
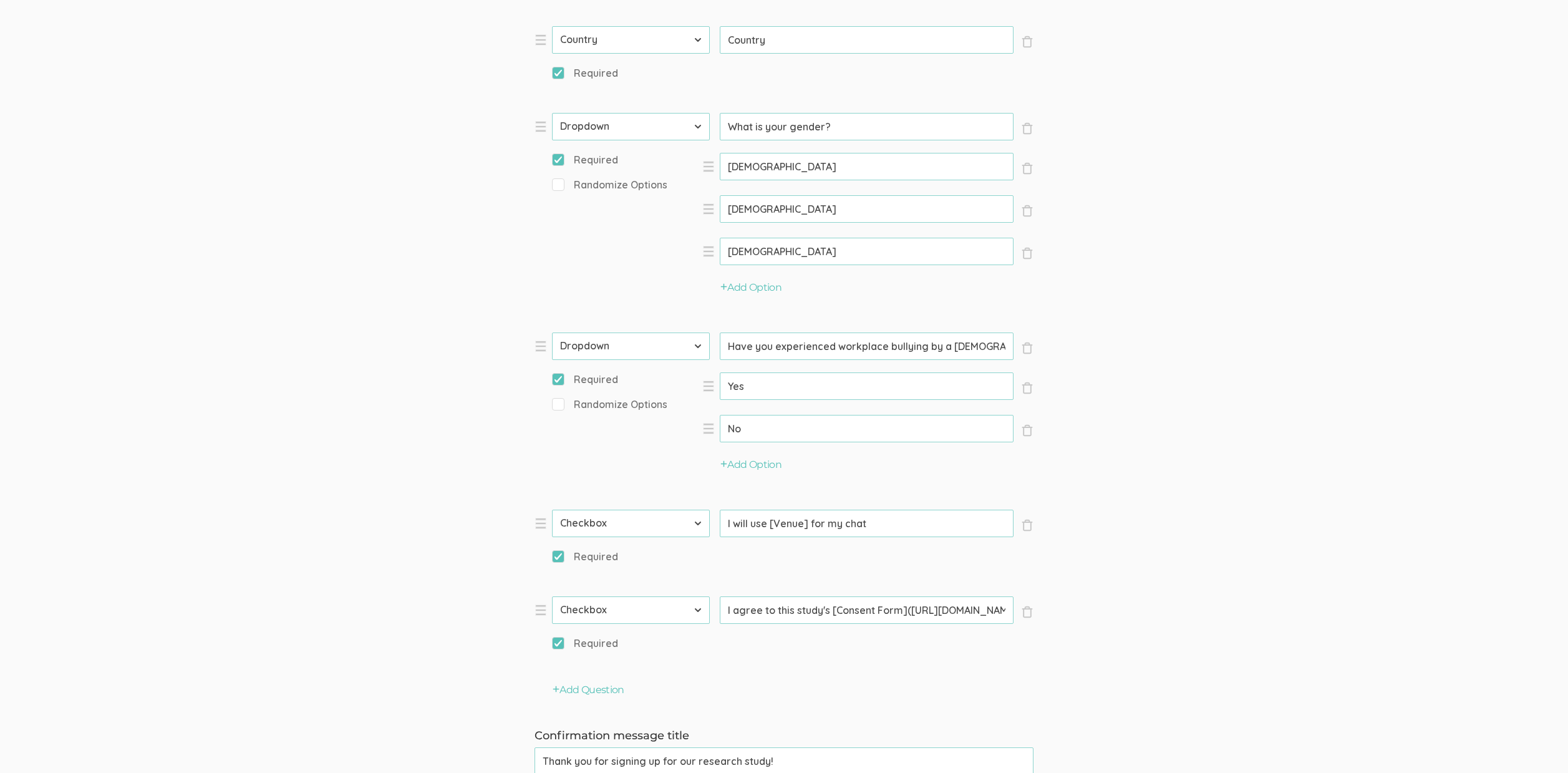
scroll to position [1356, 0]
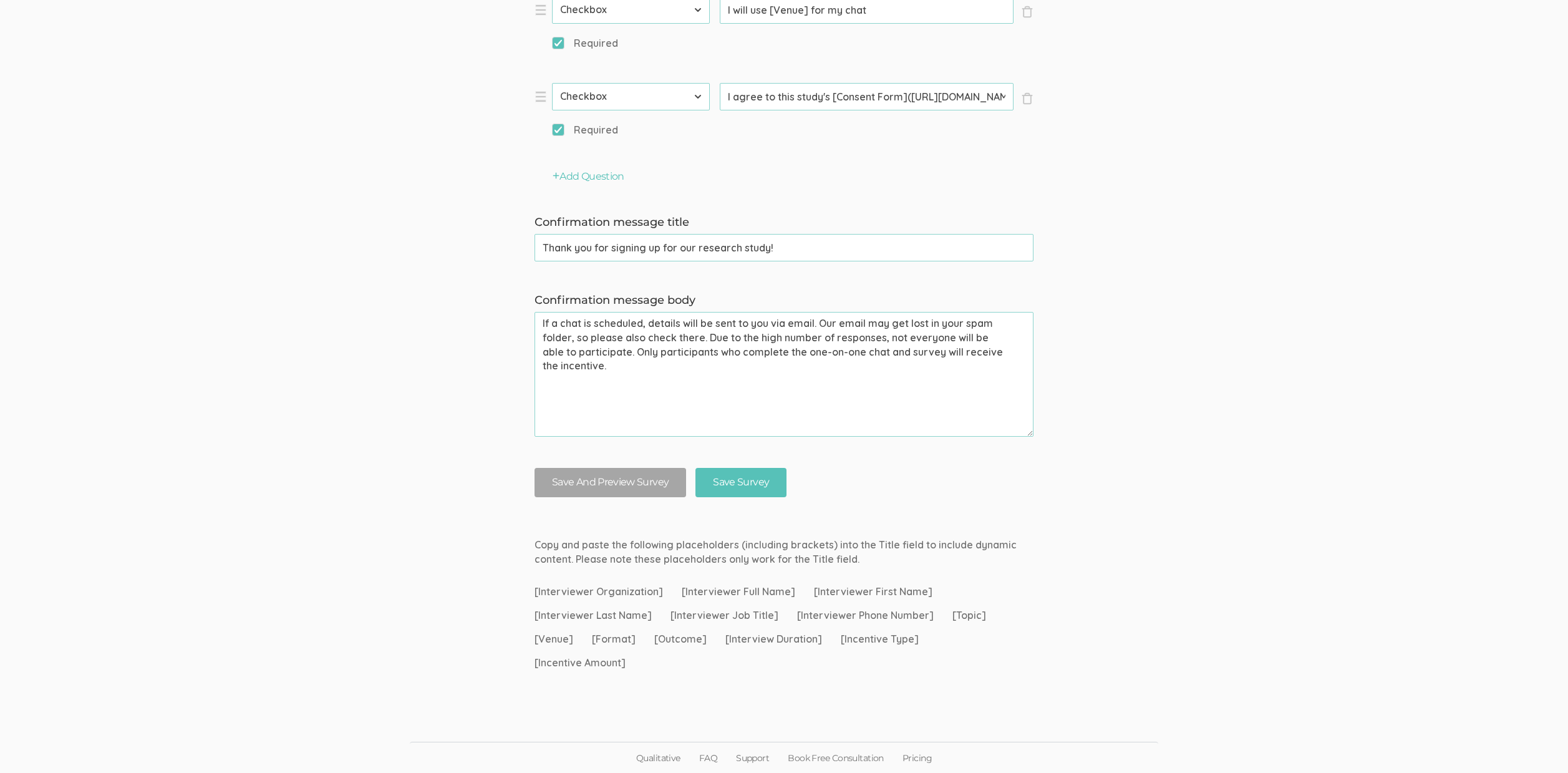
click at [668, 379] on textarea "If a chat is scheduled, details will be sent to you via email. Our email may ge…" at bounding box center [784, 374] width 499 height 124
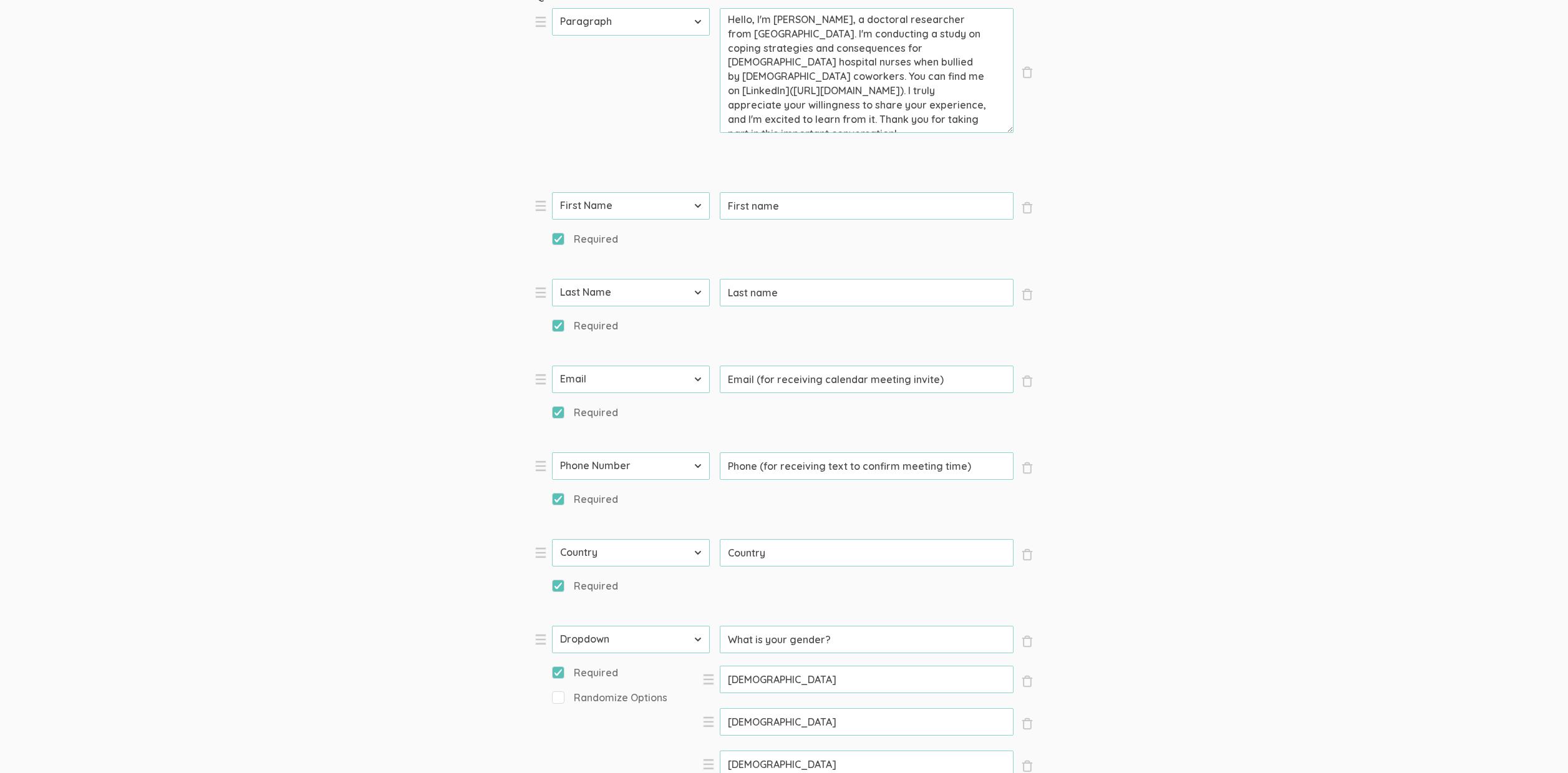
scroll to position [0, 0]
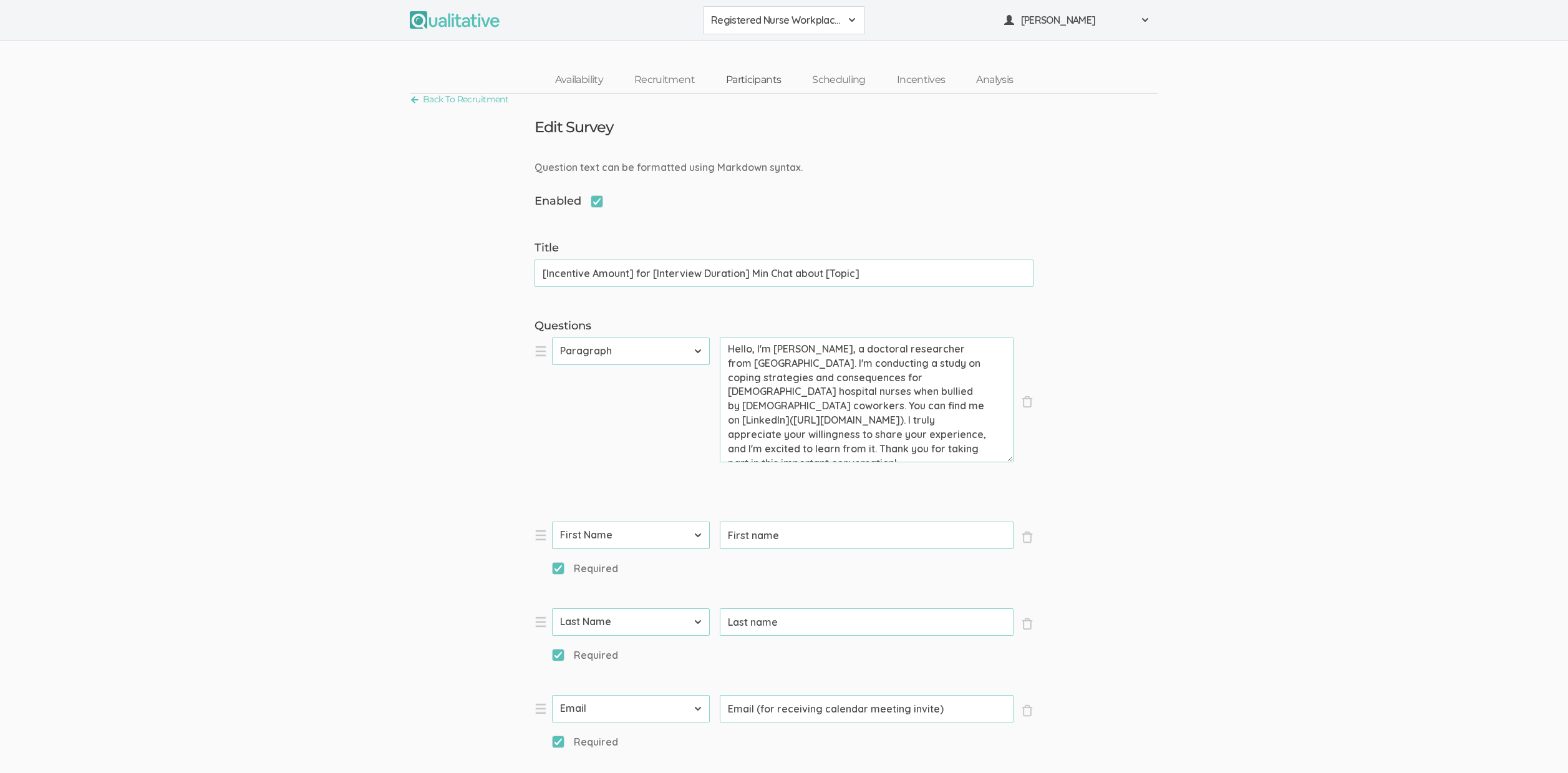
click at [752, 81] on link "Participants" at bounding box center [753, 80] width 86 height 27
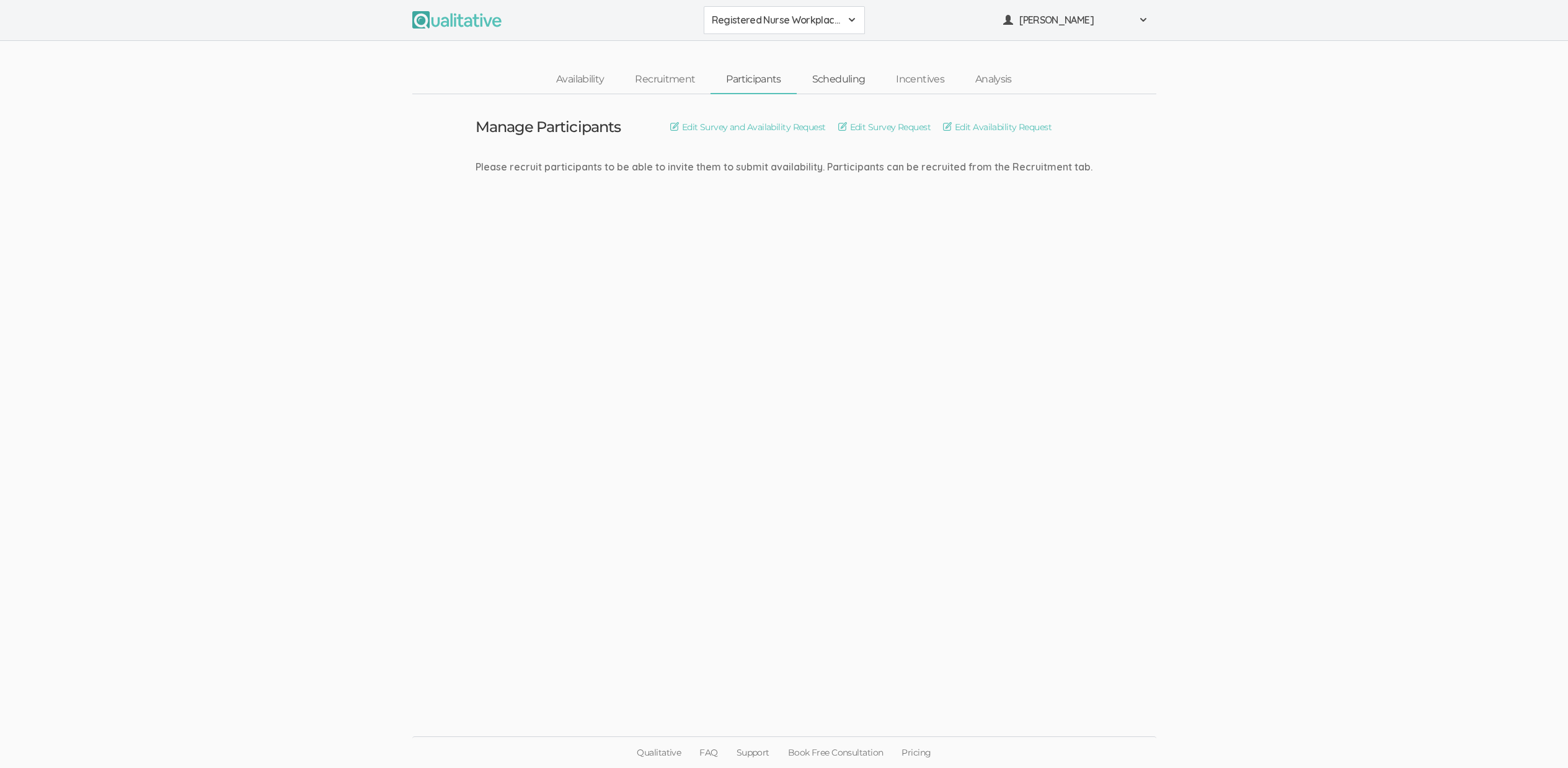
click at [845, 78] on link "Scheduling" at bounding box center [839, 80] width 85 height 27
click at [701, 128] on link "Edit Interview Calendar Invite" at bounding box center [665, 127] width 129 height 13
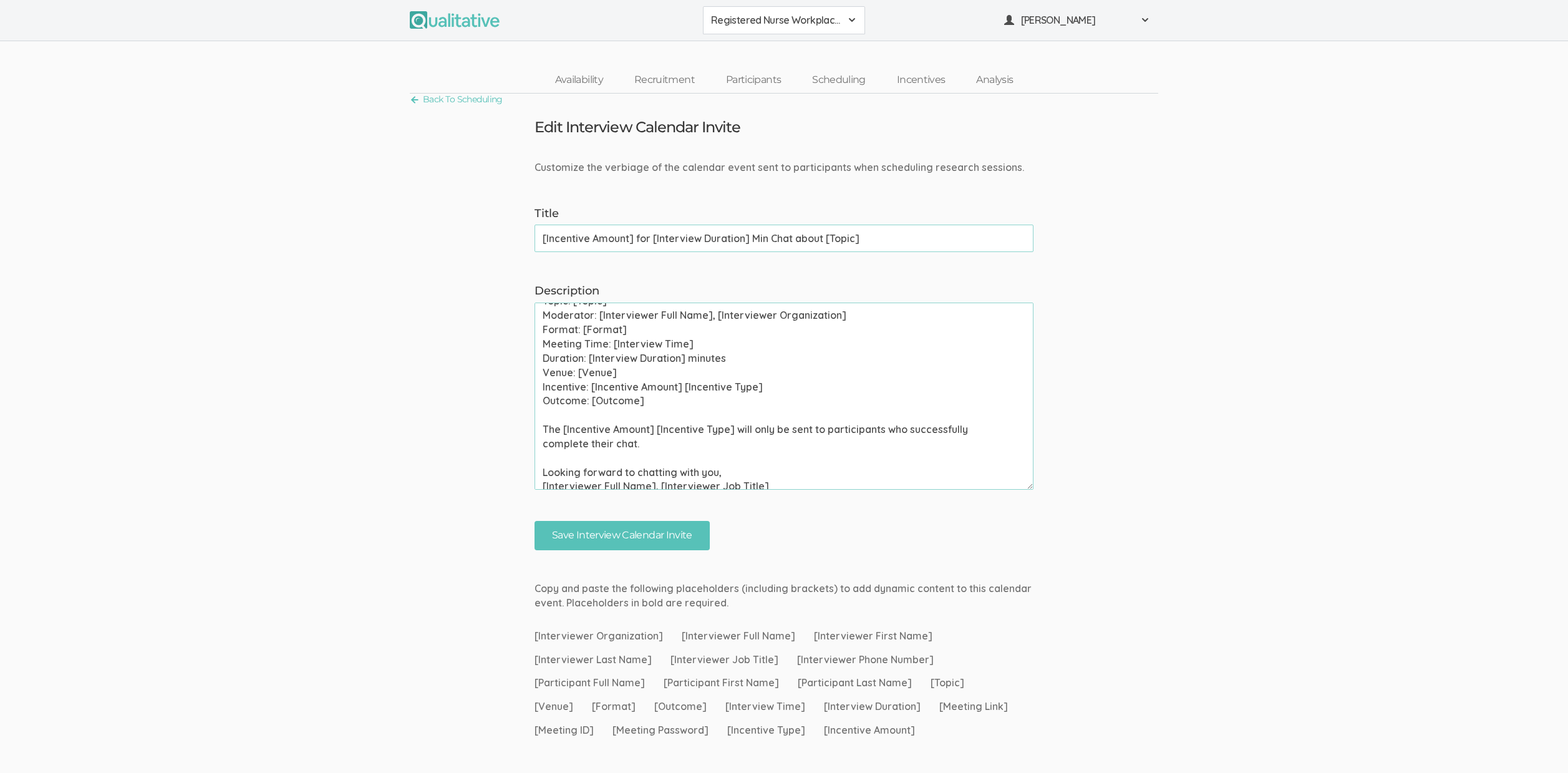
scroll to position [178, 0]
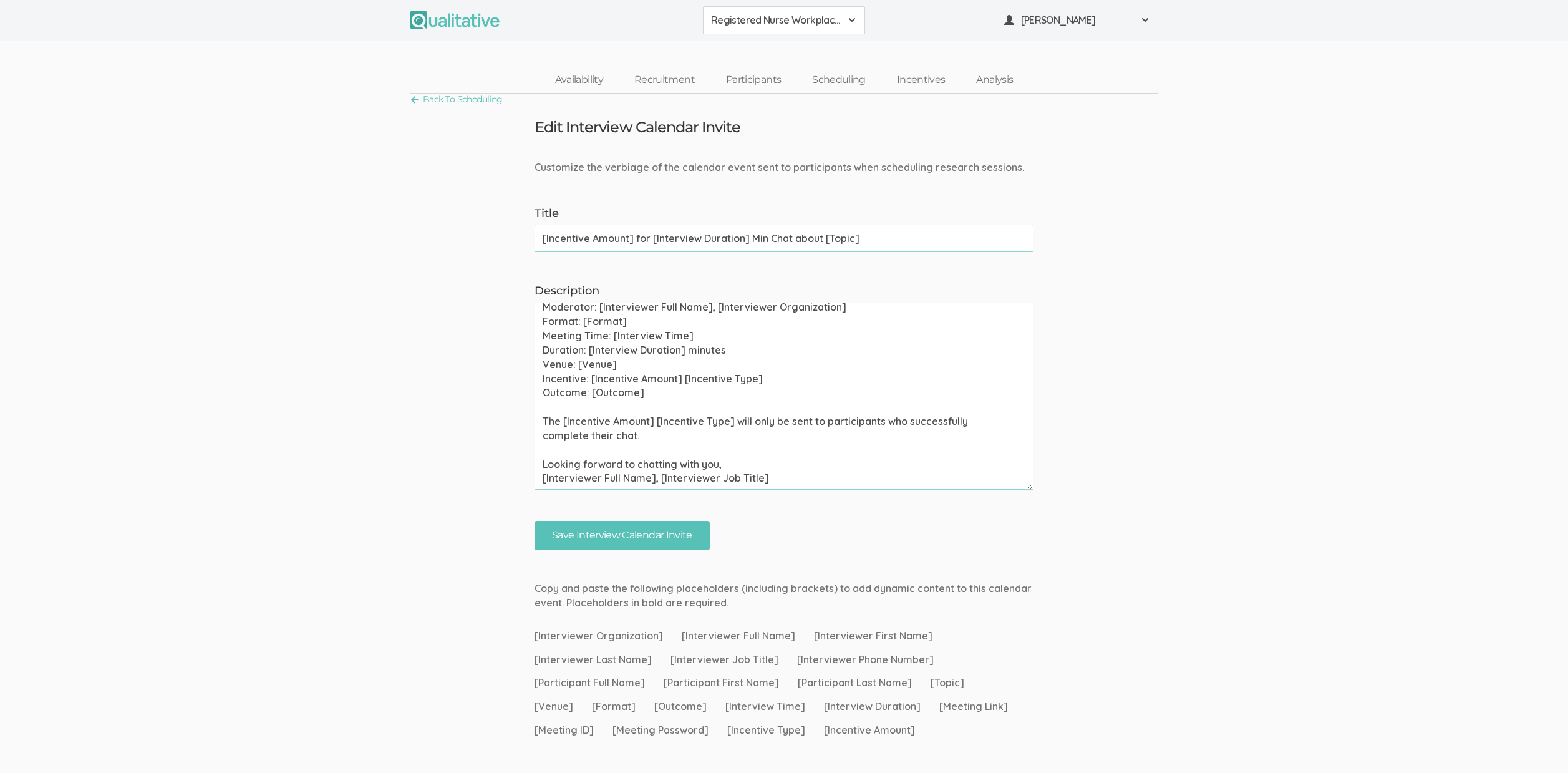
click at [586, 423] on textarea "Please use your calendar application to confirm this meeting invite as soon as …" at bounding box center [784, 396] width 499 height 188
paste textarea "one-on-one chat, group discussion, and survey."
click at [662, 426] on textarea "Please use your calendar application to confirm this meeting invite as soon as …" at bounding box center [784, 396] width 499 height 188
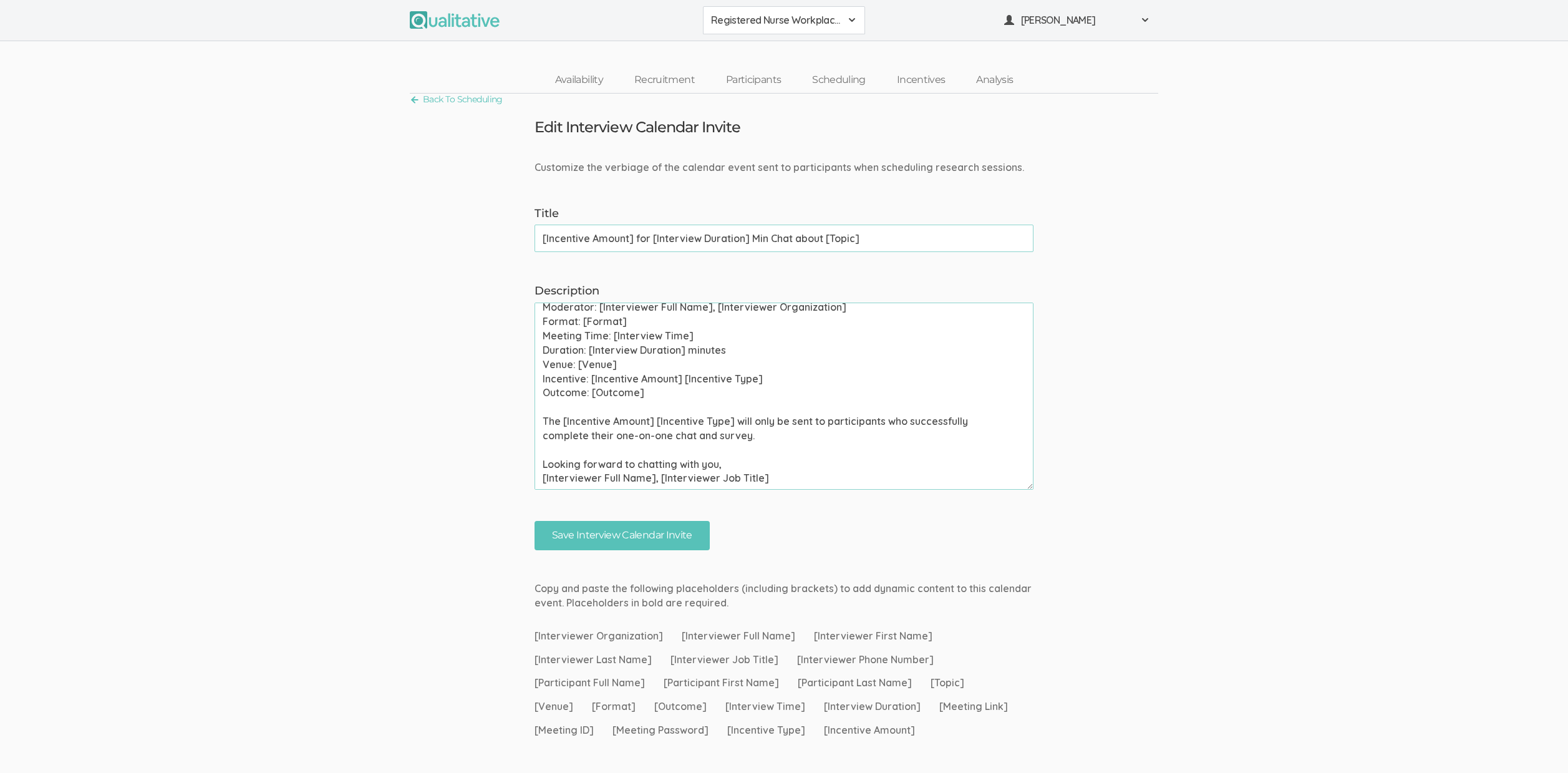
click at [662, 426] on textarea "Please use your calendar application to confirm this meeting invite as soon as …" at bounding box center [784, 396] width 499 height 188
click at [739, 429] on textarea "Please use your calendar application to confirm this meeting invite as soon as …" at bounding box center [784, 396] width 499 height 188
type textarea "Please use your calendar application to confirm this meeting invite as soon as …"
click at [595, 527] on input "Save Interview Calendar Invite" at bounding box center [622, 535] width 176 height 29
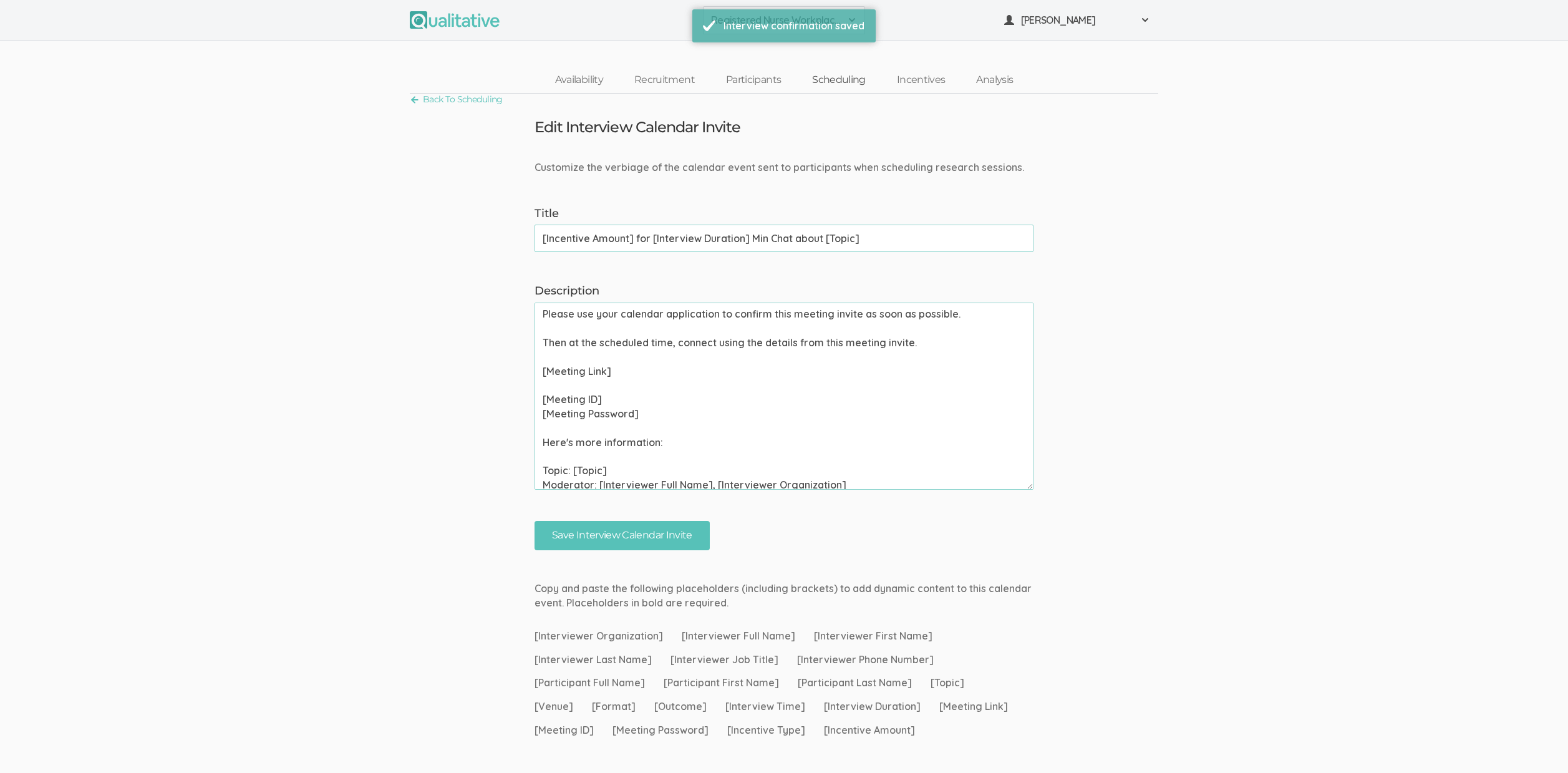
click at [846, 93] on link "Scheduling" at bounding box center [840, 80] width 85 height 27
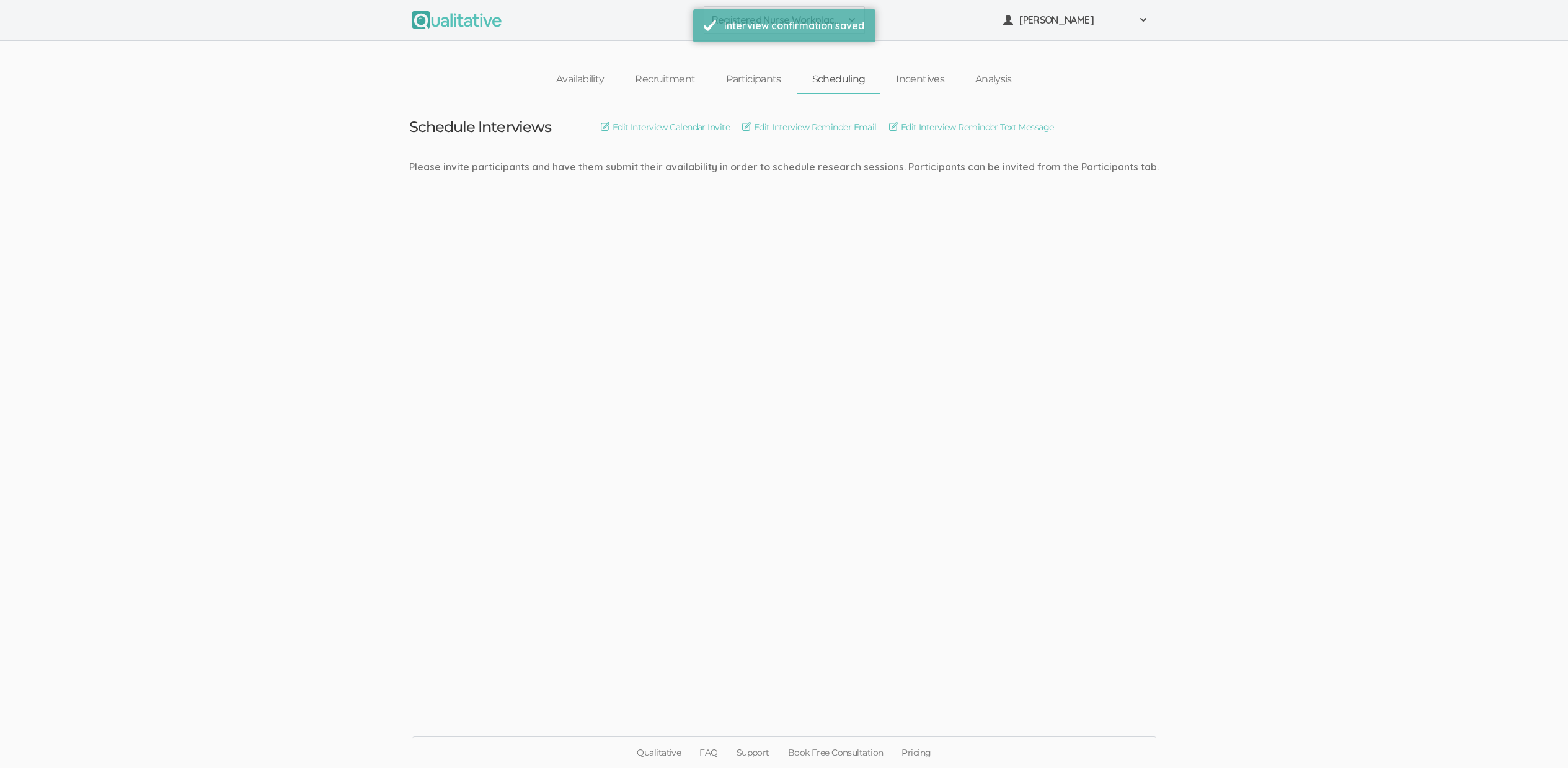
click at [842, 85] on link "Scheduling" at bounding box center [839, 80] width 85 height 27
click at [881, 127] on div "Edit Interview Calendar Invite Edit Interview Reminder Email Edit Interview Rem…" at bounding box center [827, 127] width 453 height 13
click at [853, 130] on link "Edit Interview Reminder Email" at bounding box center [809, 127] width 135 height 13
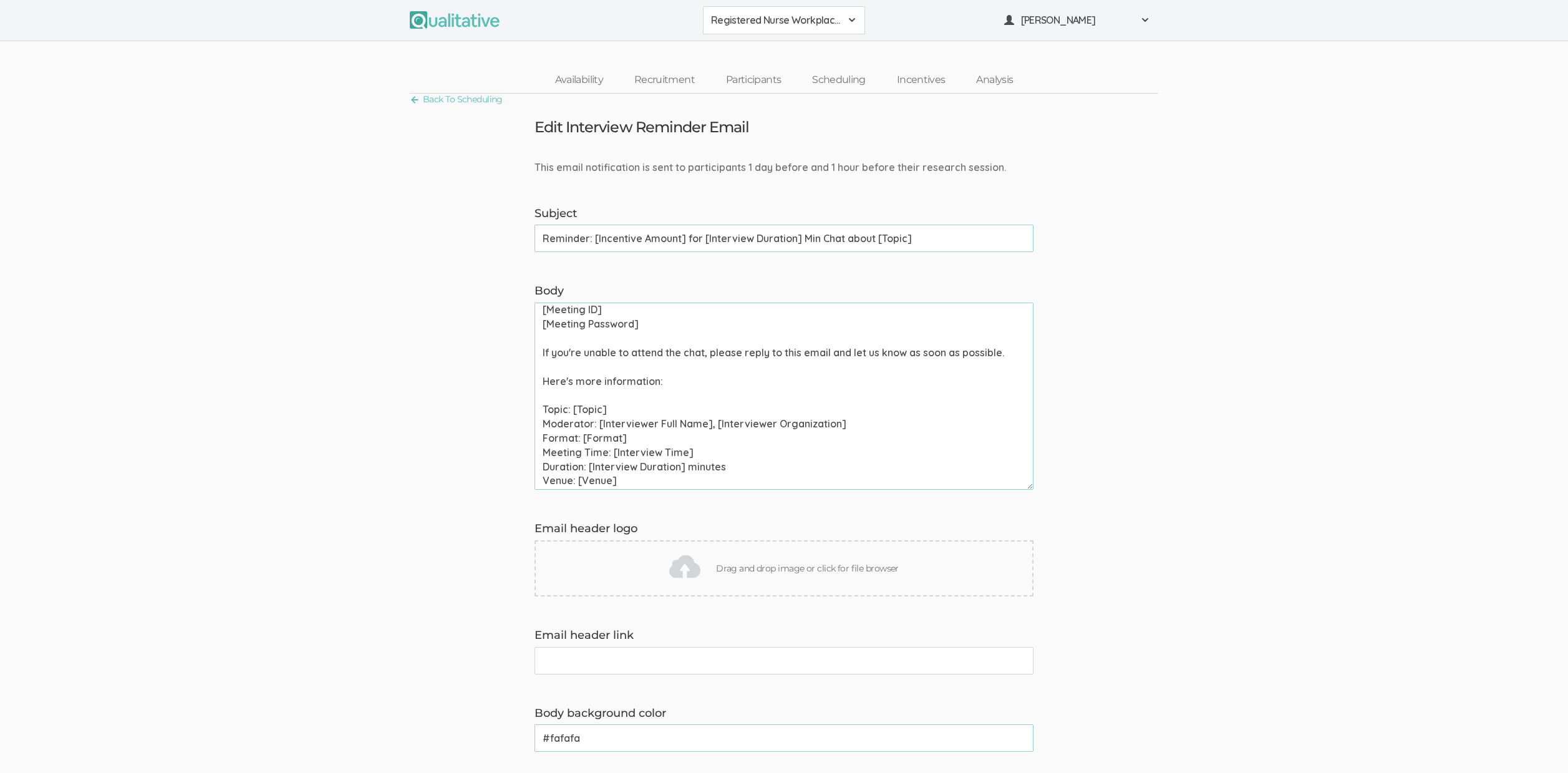
scroll to position [307, 0]
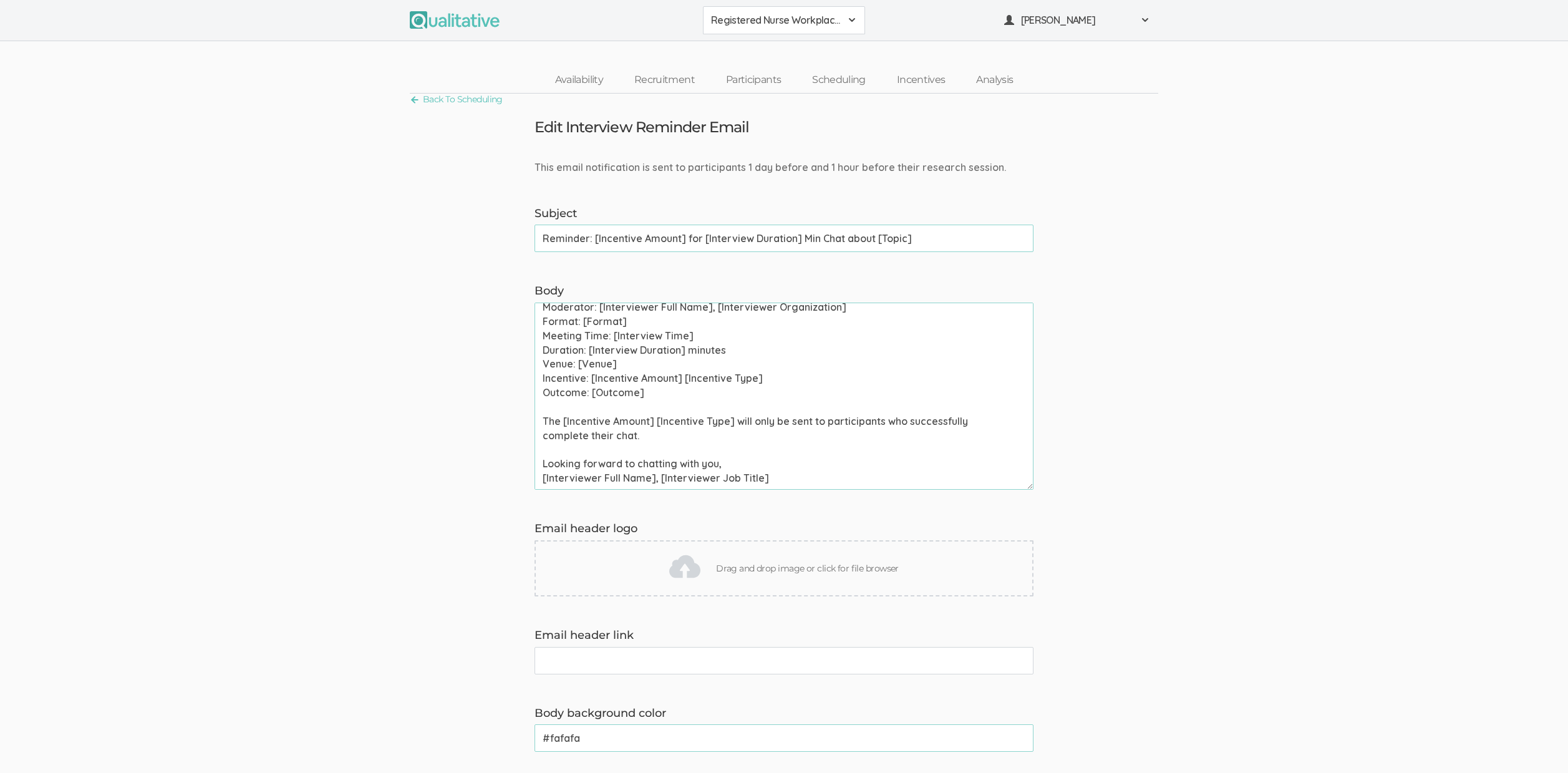
click at [587, 422] on textarea "Hi [Participant First Name], This is a reminder that your chat with [Interviewe…" at bounding box center [784, 396] width 499 height 188
paste textarea "one-on-one chat and survey"
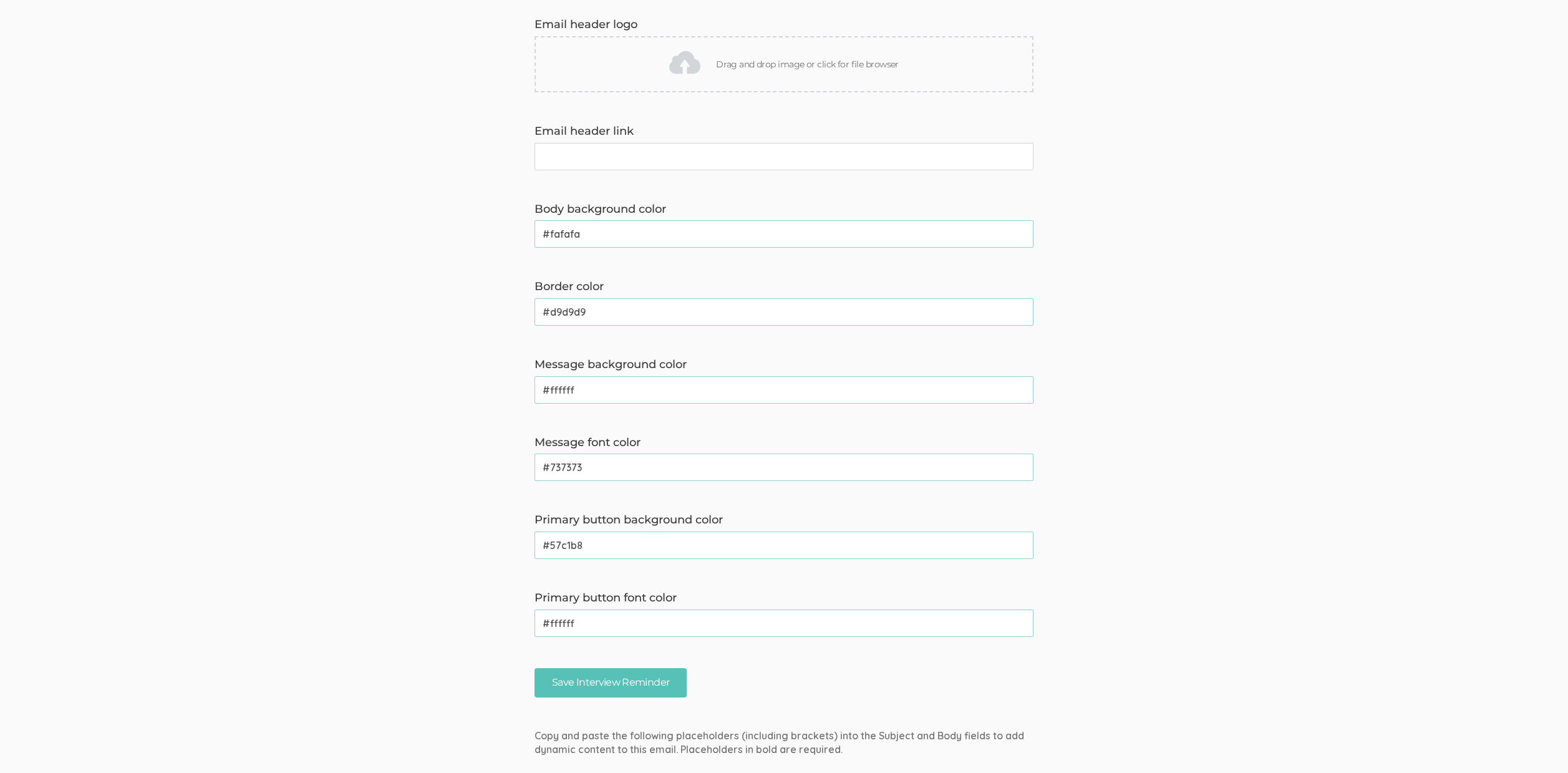
scroll to position [719, 0]
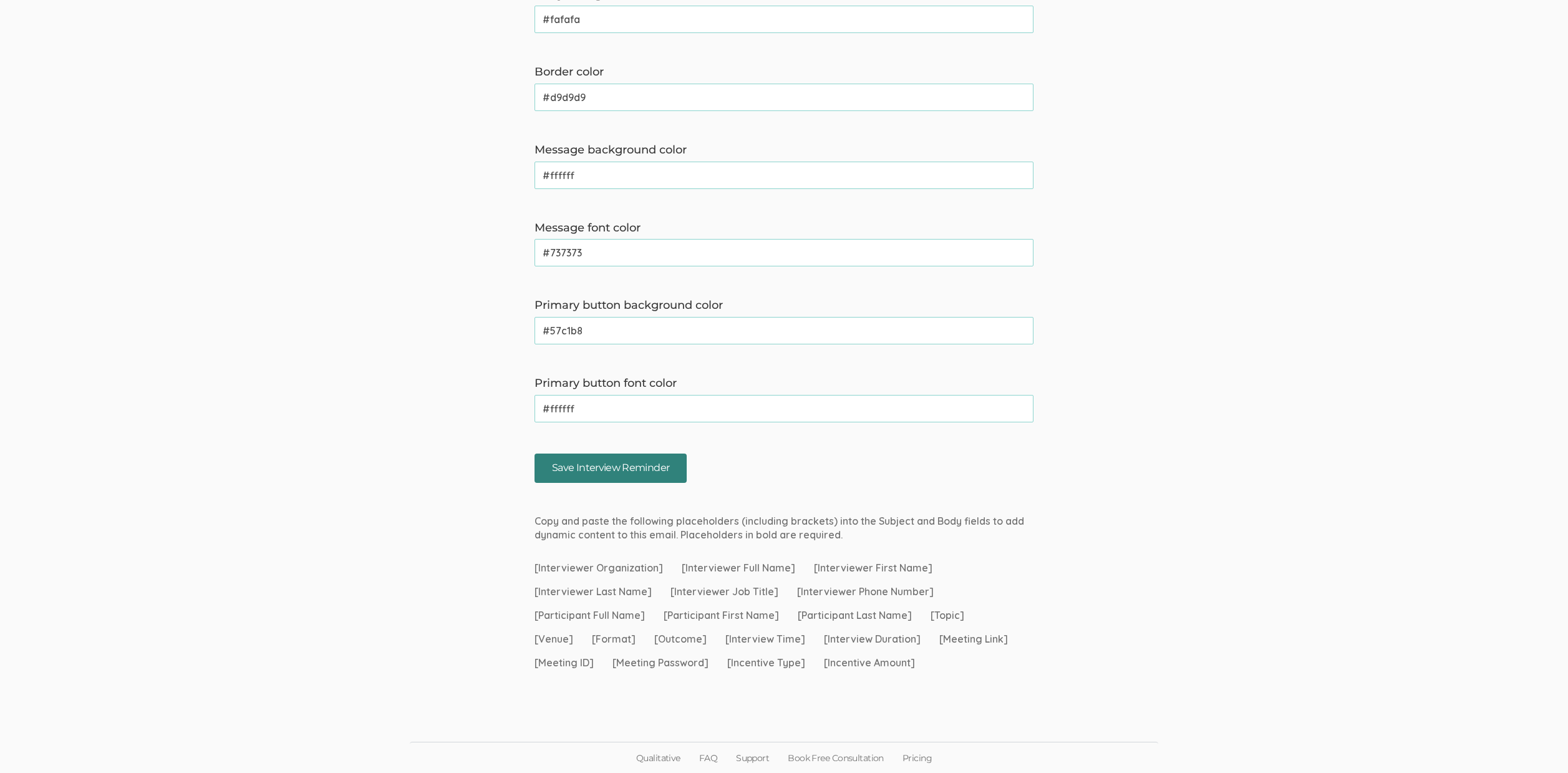
type textarea "Hi [Participant First Name], This is a reminder that your chat with [Interviewe…"
click at [628, 476] on input "Save Interview Reminder" at bounding box center [610, 468] width 152 height 29
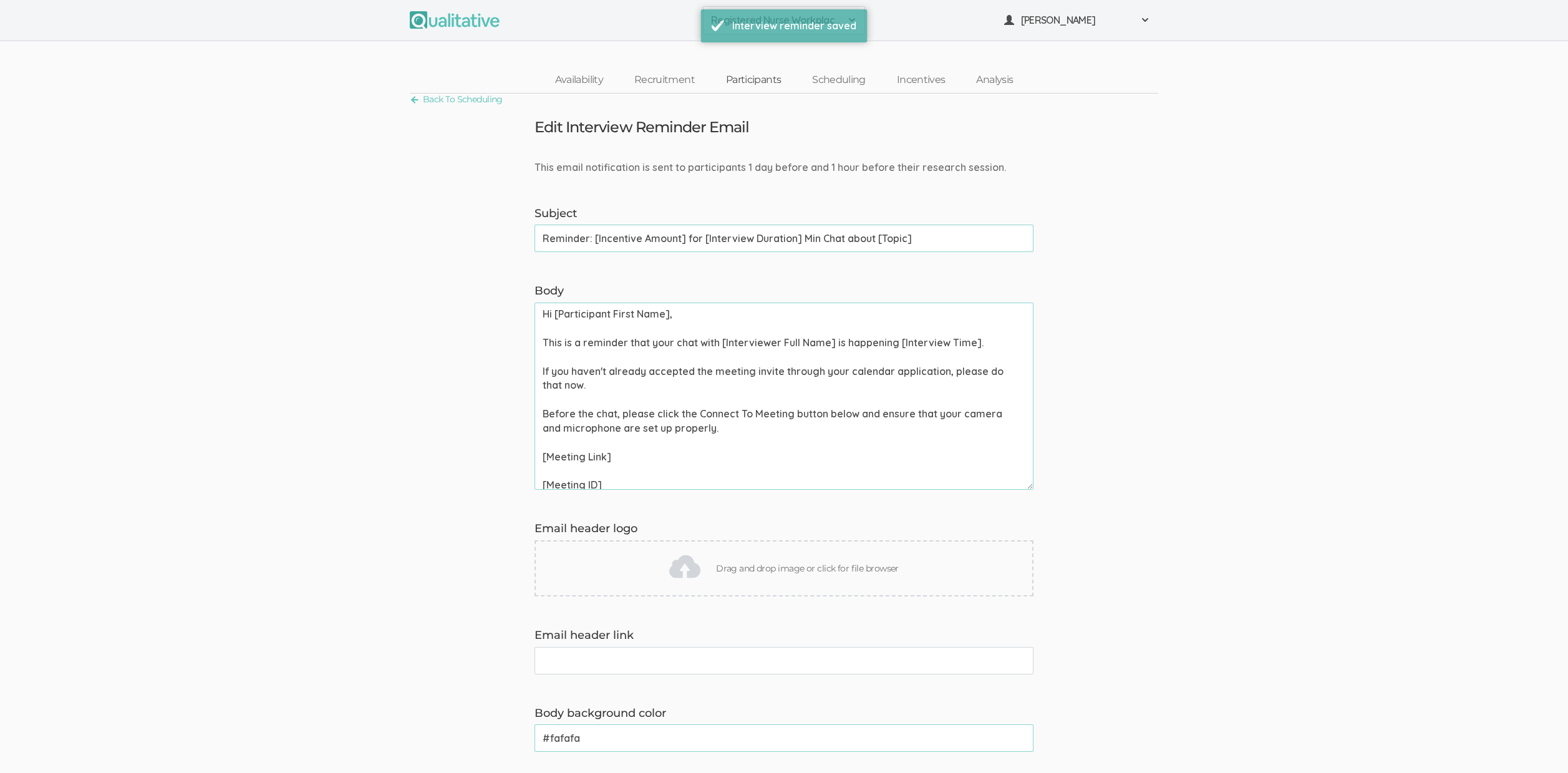
click at [759, 82] on link "Participants" at bounding box center [753, 80] width 86 height 27
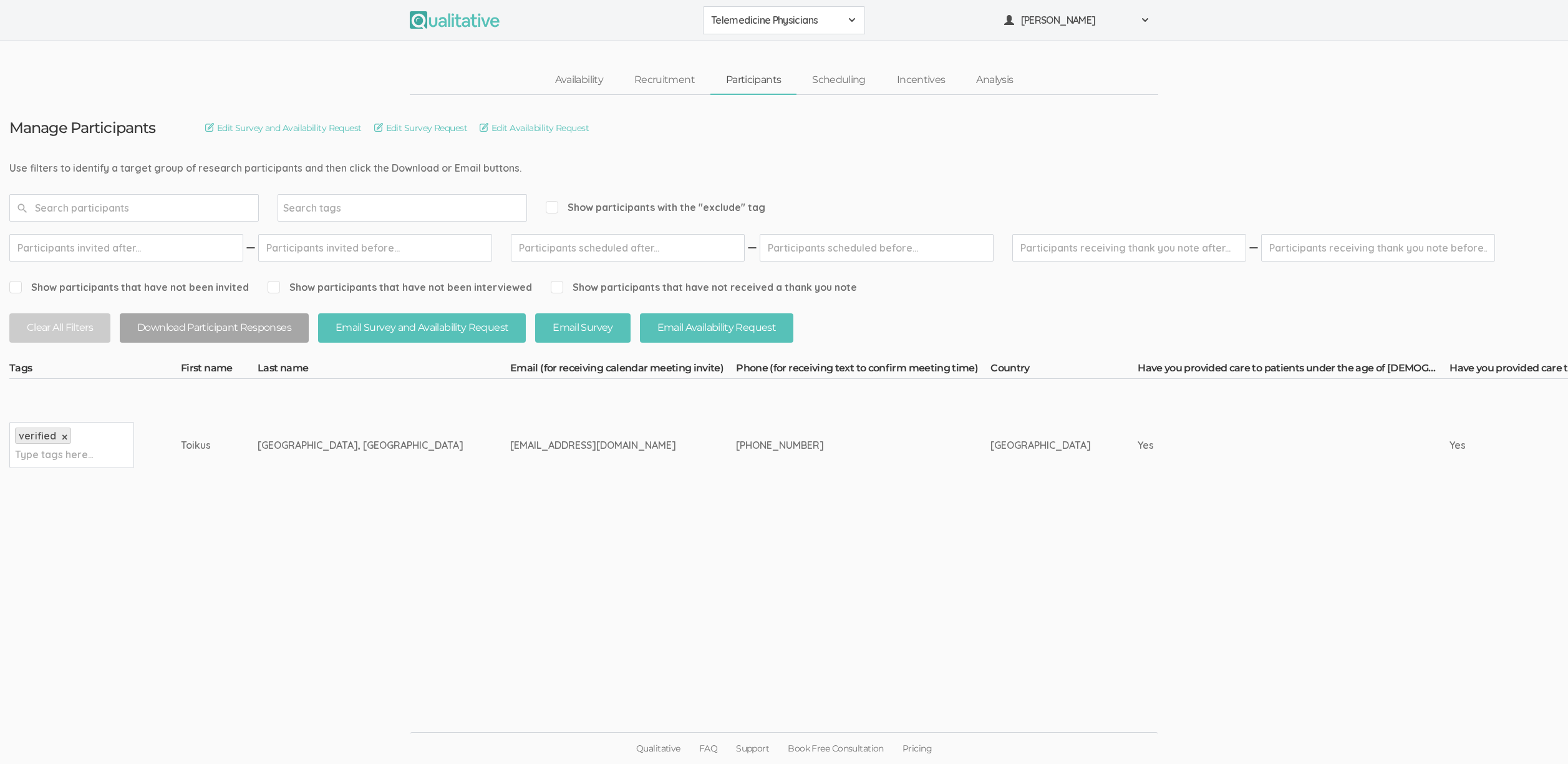
click at [991, 479] on td "[GEOGRAPHIC_DATA]" at bounding box center [1064, 445] width 147 height 132
drag, startPoint x: 195, startPoint y: 441, endPoint x: 472, endPoint y: 442, distance: 277.0
click at [510, 442] on div "[EMAIL_ADDRESS][DOMAIN_NAME]" at bounding box center [599, 445] width 179 height 14
click at [677, 83] on link "Recruitment" at bounding box center [665, 80] width 91 height 27
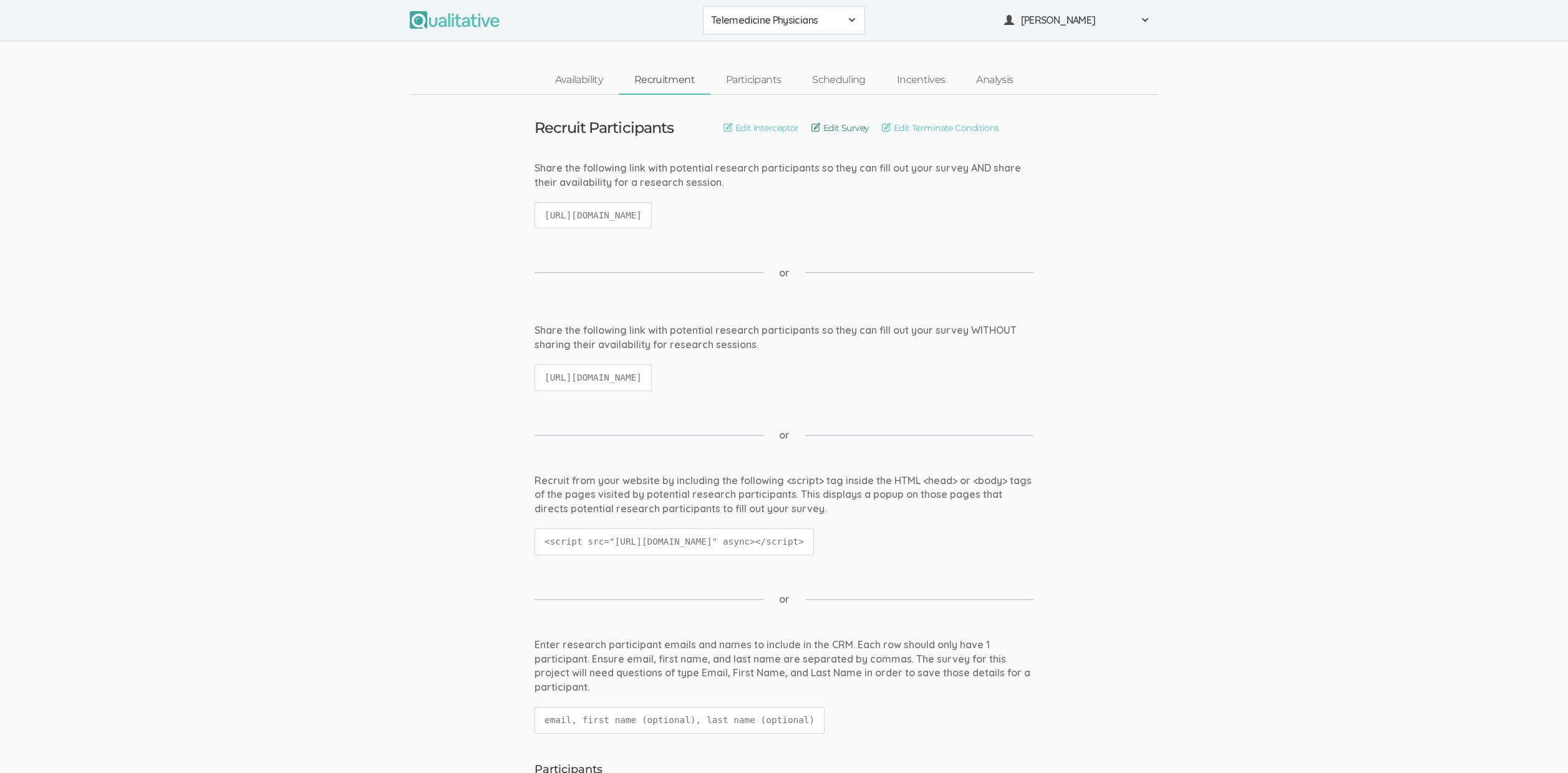
click at [843, 127] on link "Edit Survey" at bounding box center [841, 128] width 58 height 13
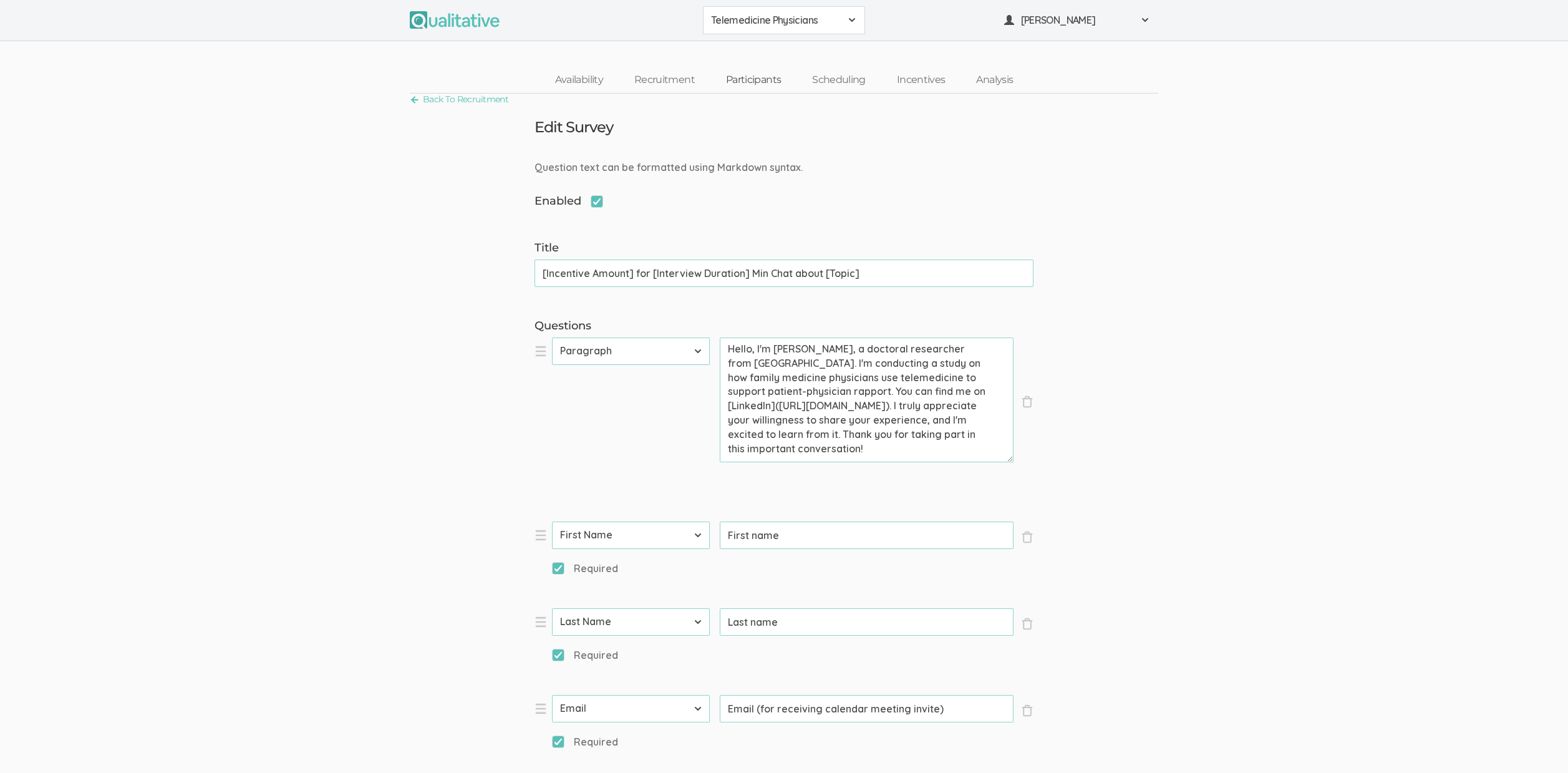
click at [754, 80] on link "Participants" at bounding box center [753, 80] width 86 height 27
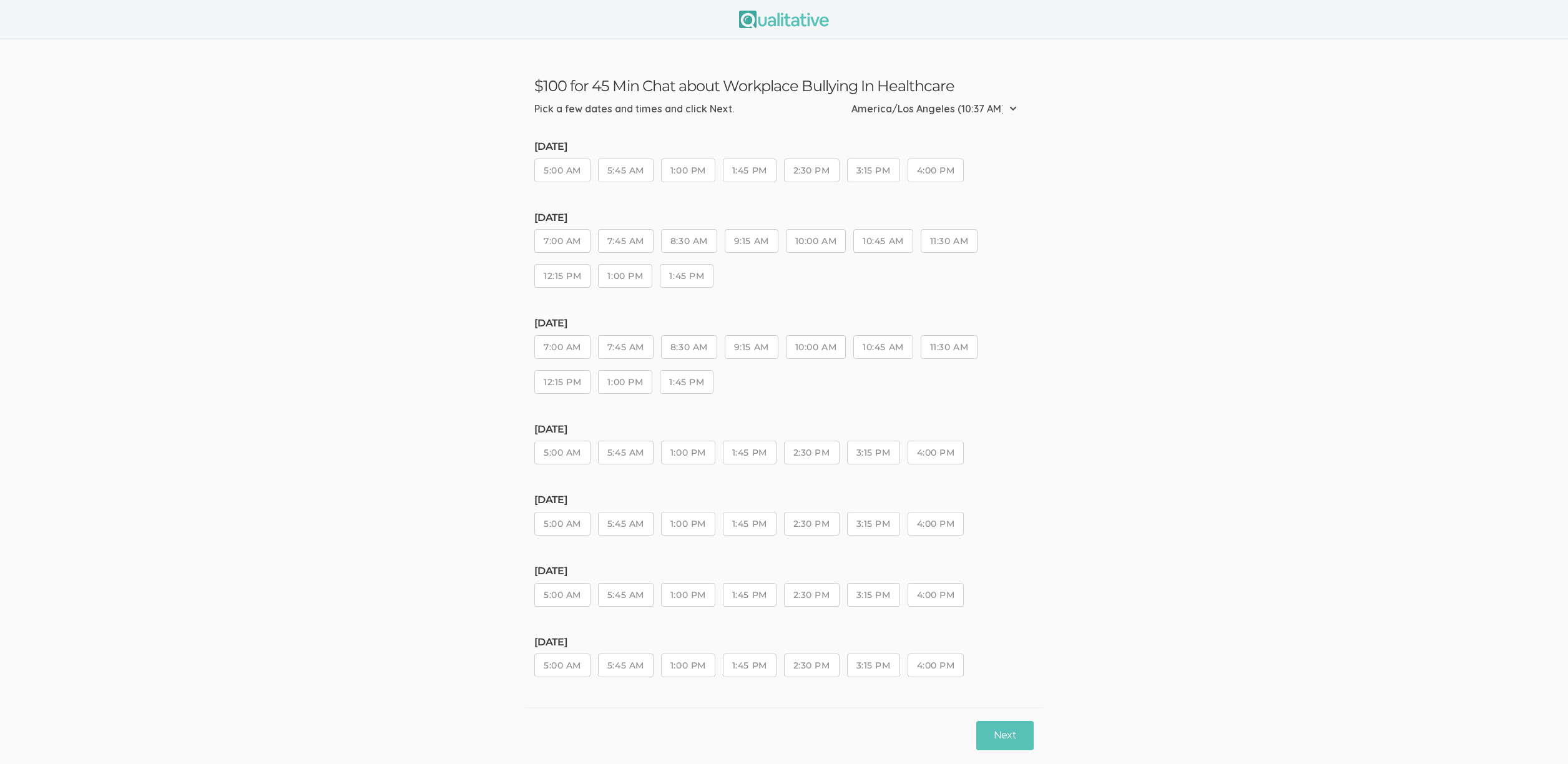
click at [403, 243] on ui-view "$100 for 45 Min Chat about Workplace Bullying In Healthcare Pick a few dates an…" at bounding box center [784, 401] width 1568 height 723
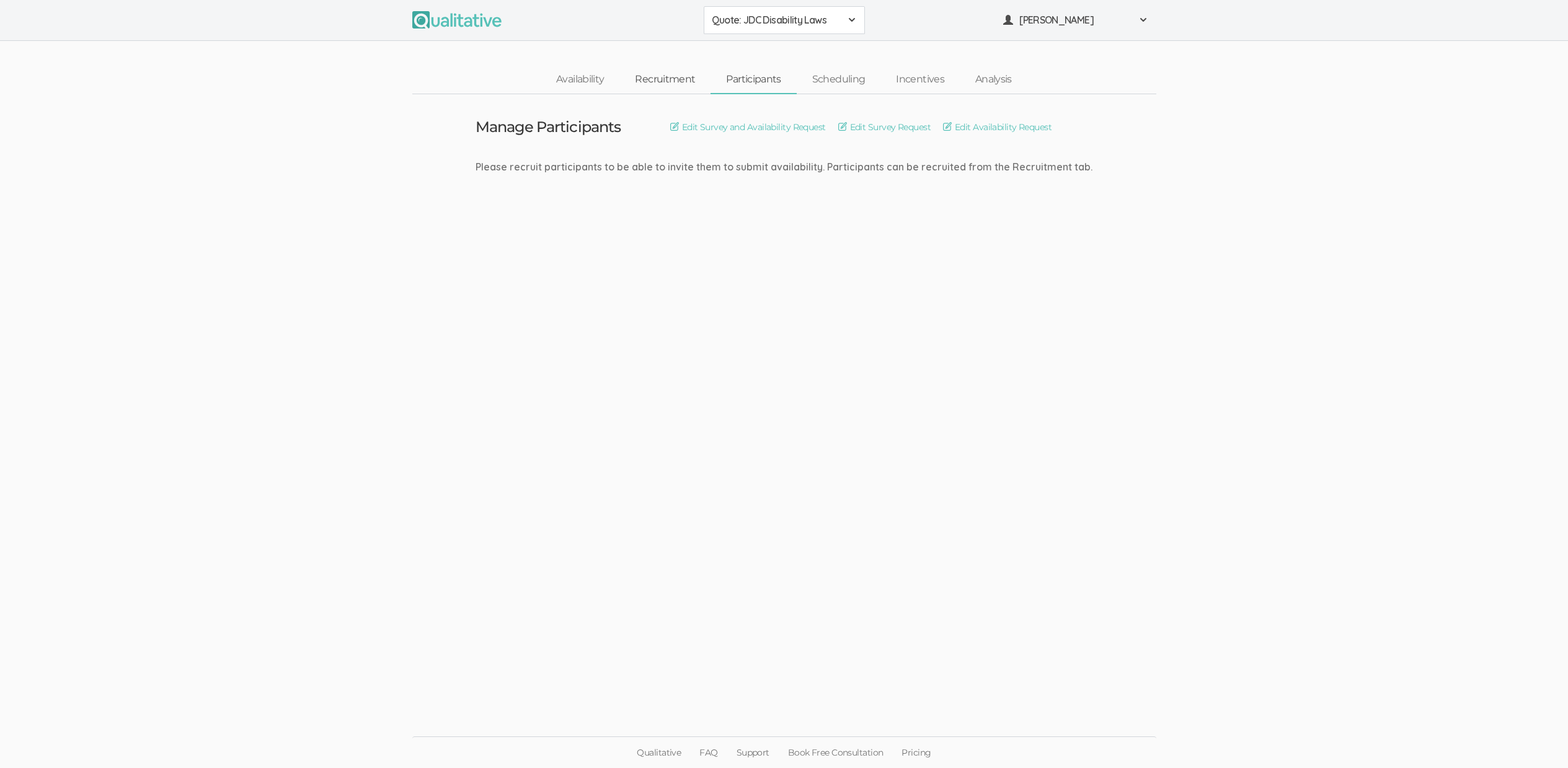
click at [686, 80] on link "Recruitment" at bounding box center [665, 80] width 91 height 27
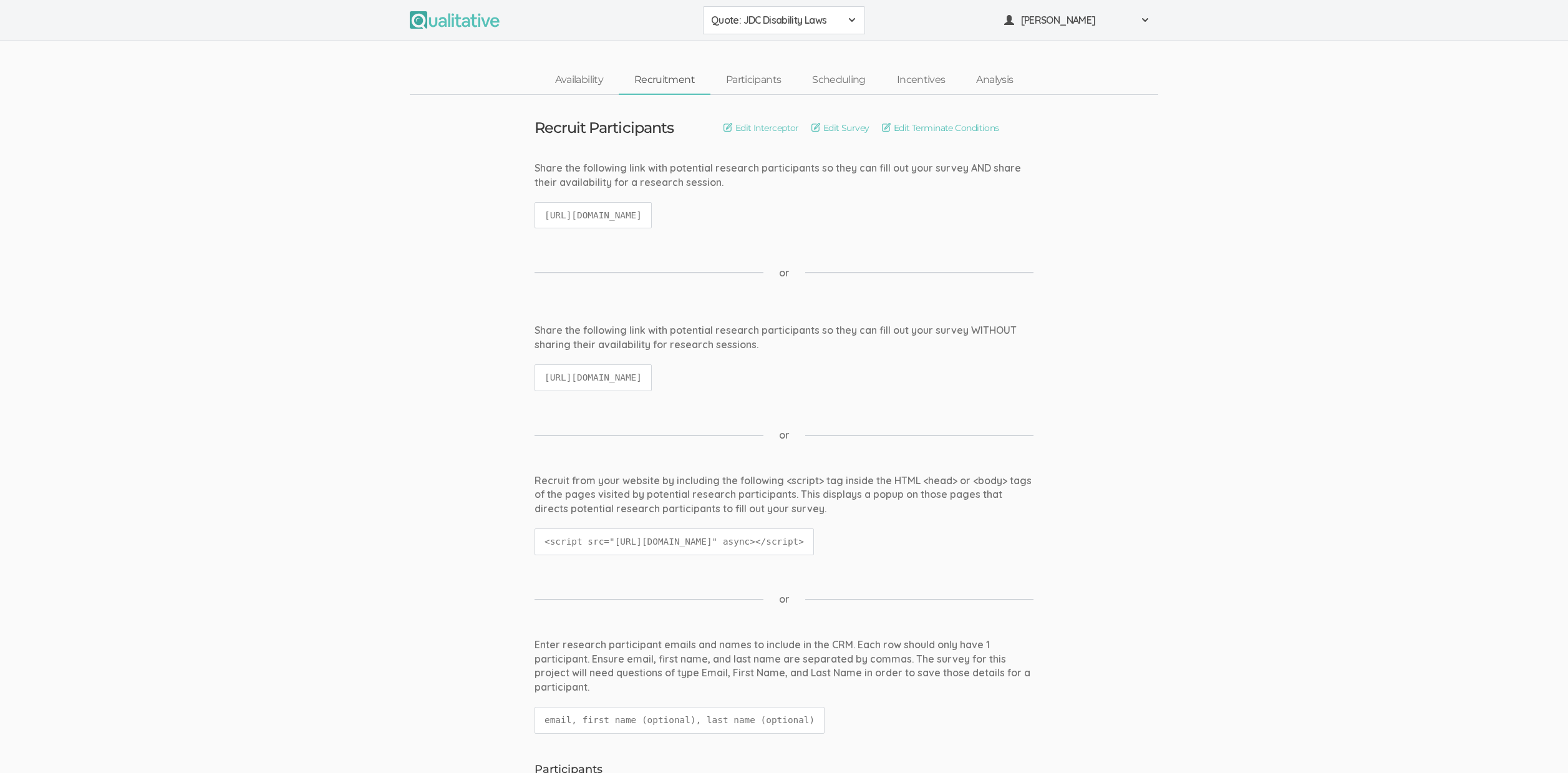
click at [838, 135] on div "Recruit Participants Edit Interceptor Edit Survey Edit Terminate Conditions" at bounding box center [784, 128] width 517 height 17
click at [840, 121] on link "Edit Survey" at bounding box center [841, 128] width 58 height 13
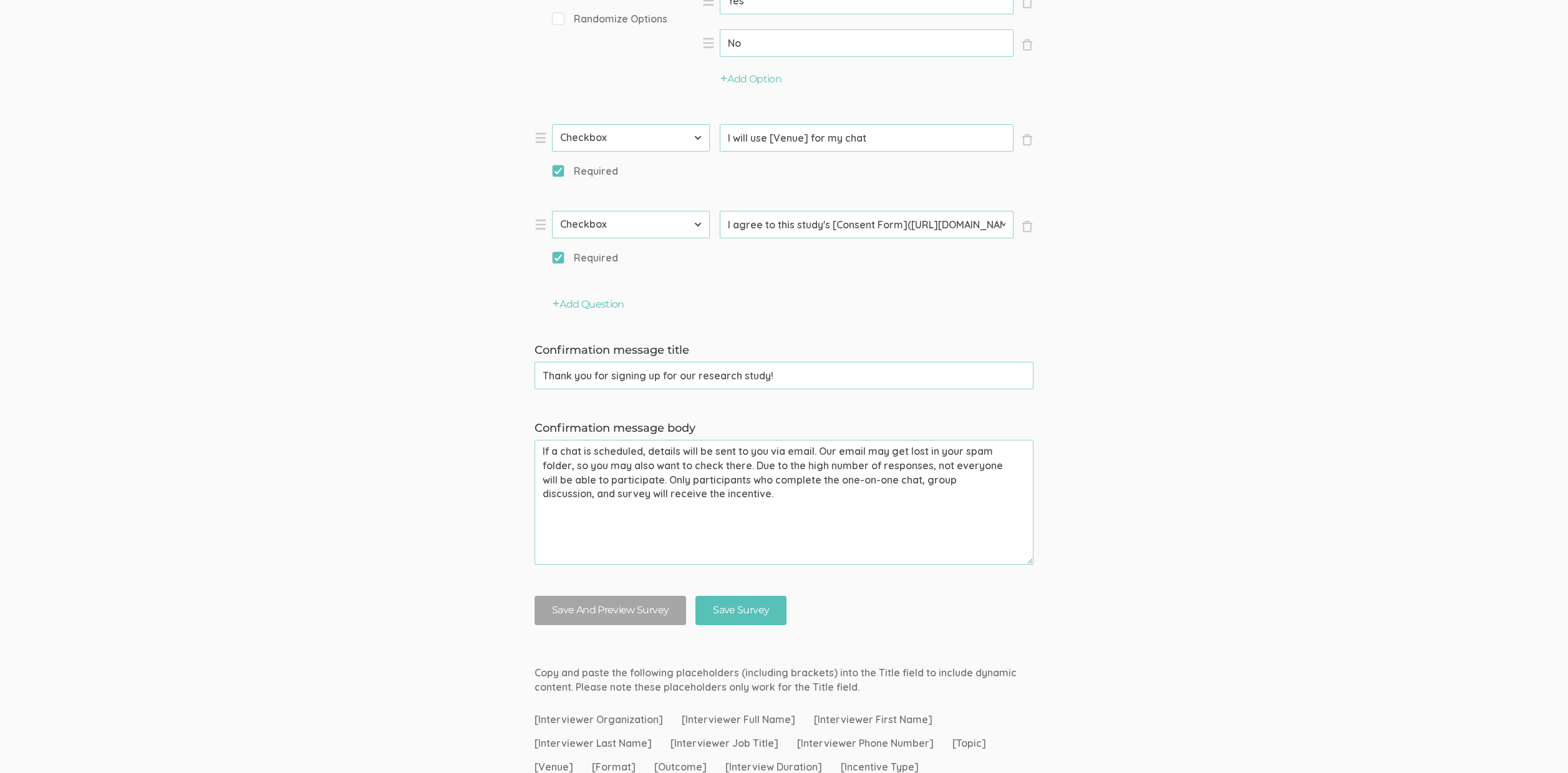
scroll to position [1314, 0]
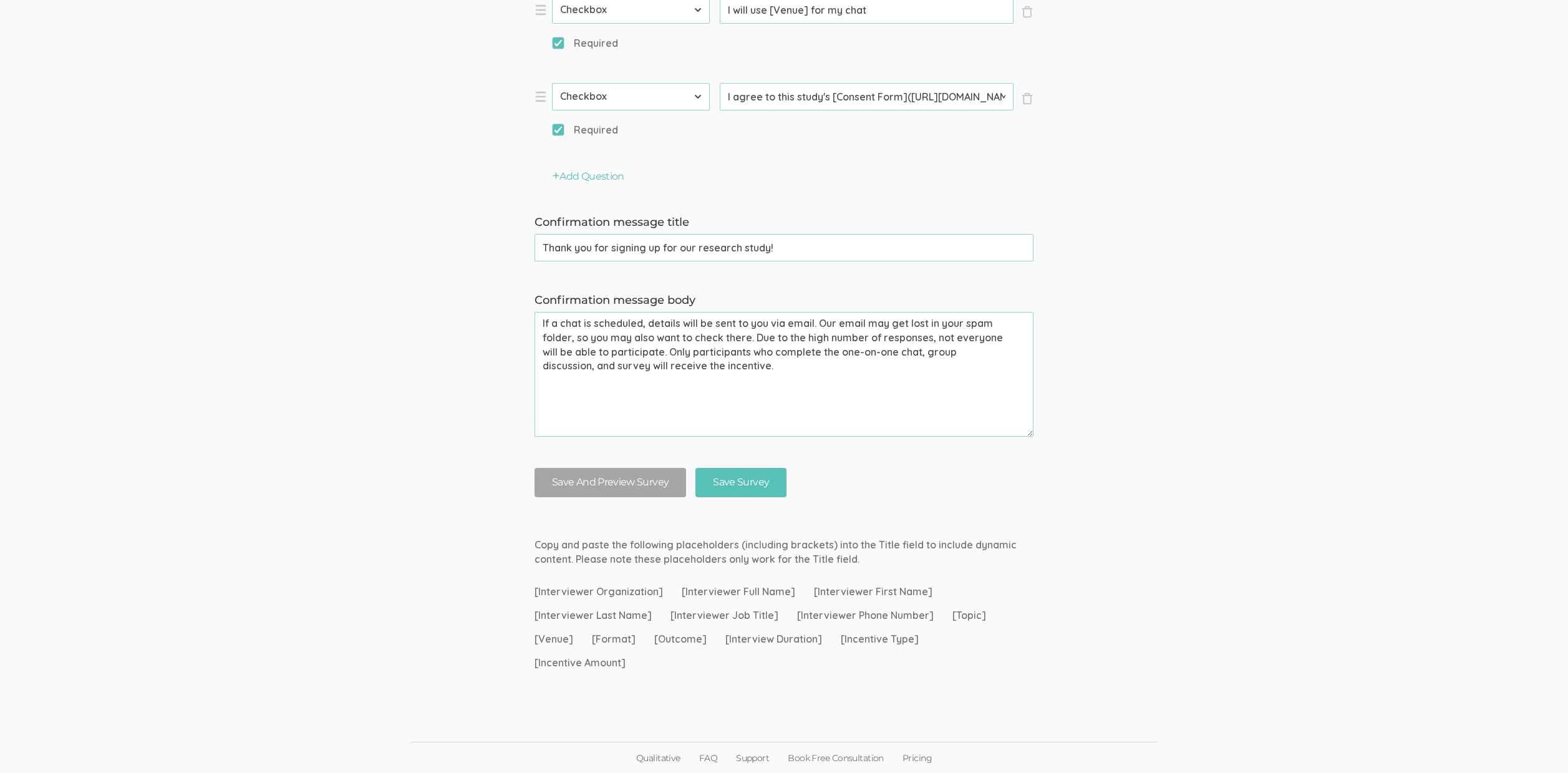
click at [749, 342] on textarea "If a chat is scheduled, details will be sent to you via email. Our email may ge…" at bounding box center [784, 374] width 499 height 124
click at [762, 377] on textarea "If a chat is scheduled, details will be sent to you via email. Our email may ge…" at bounding box center [784, 374] width 499 height 124
paste textarea "please als"
drag, startPoint x: 749, startPoint y: 368, endPoint x: 611, endPoint y: 353, distance: 138.8
click at [611, 353] on textarea "If a chat is scheduled, details will be sent to you via email. Our email may ge…" at bounding box center [784, 374] width 499 height 124
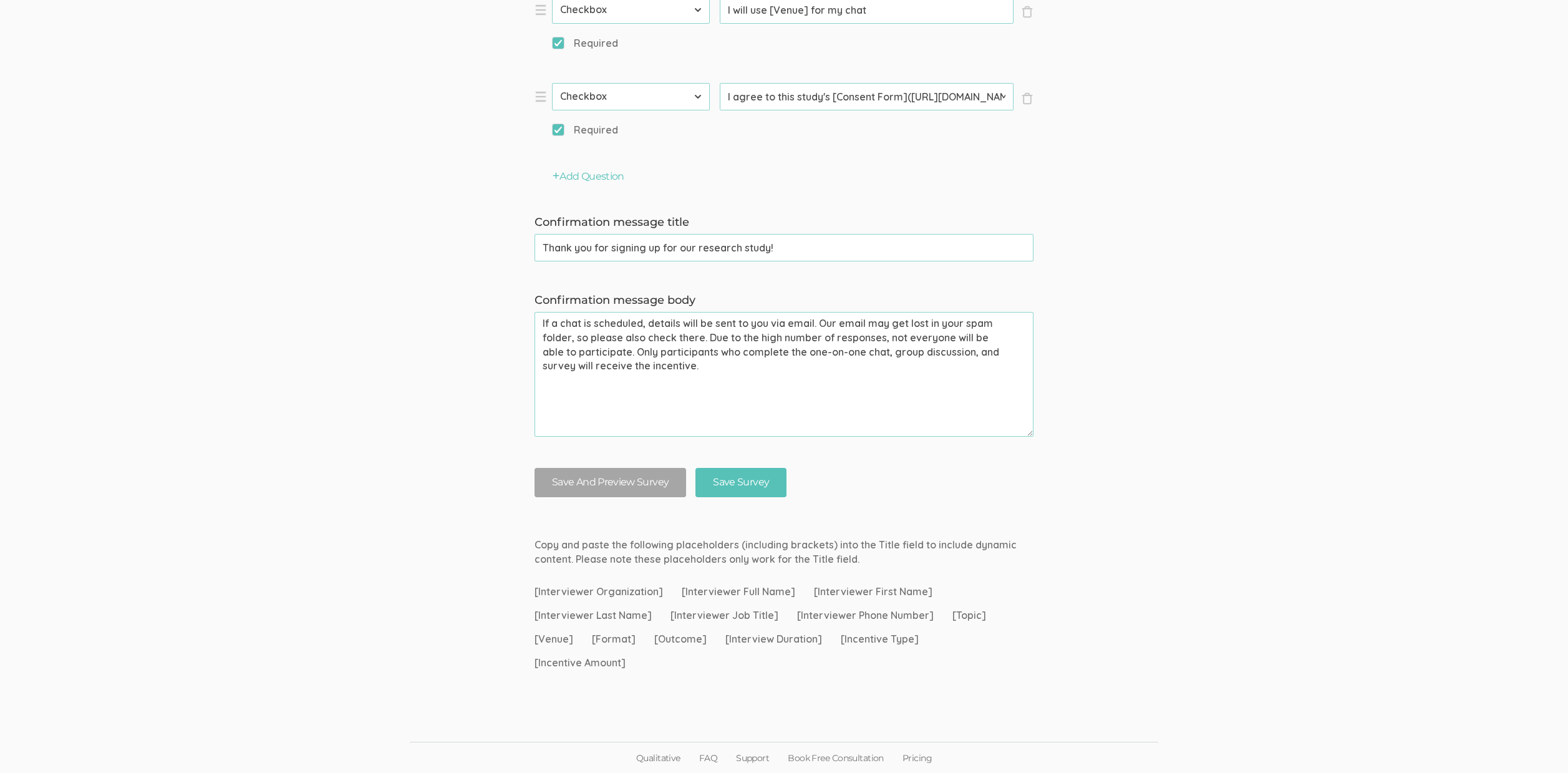
click at [750, 338] on textarea "If a chat is scheduled, details will be sent to you via email. Our email may ge…" at bounding box center [784, 374] width 499 height 124
type textarea "If a chat is scheduled, details will be sent to you via email. Our email may ge…"
click at [761, 476] on input "Save Survey" at bounding box center [741, 482] width 91 height 29
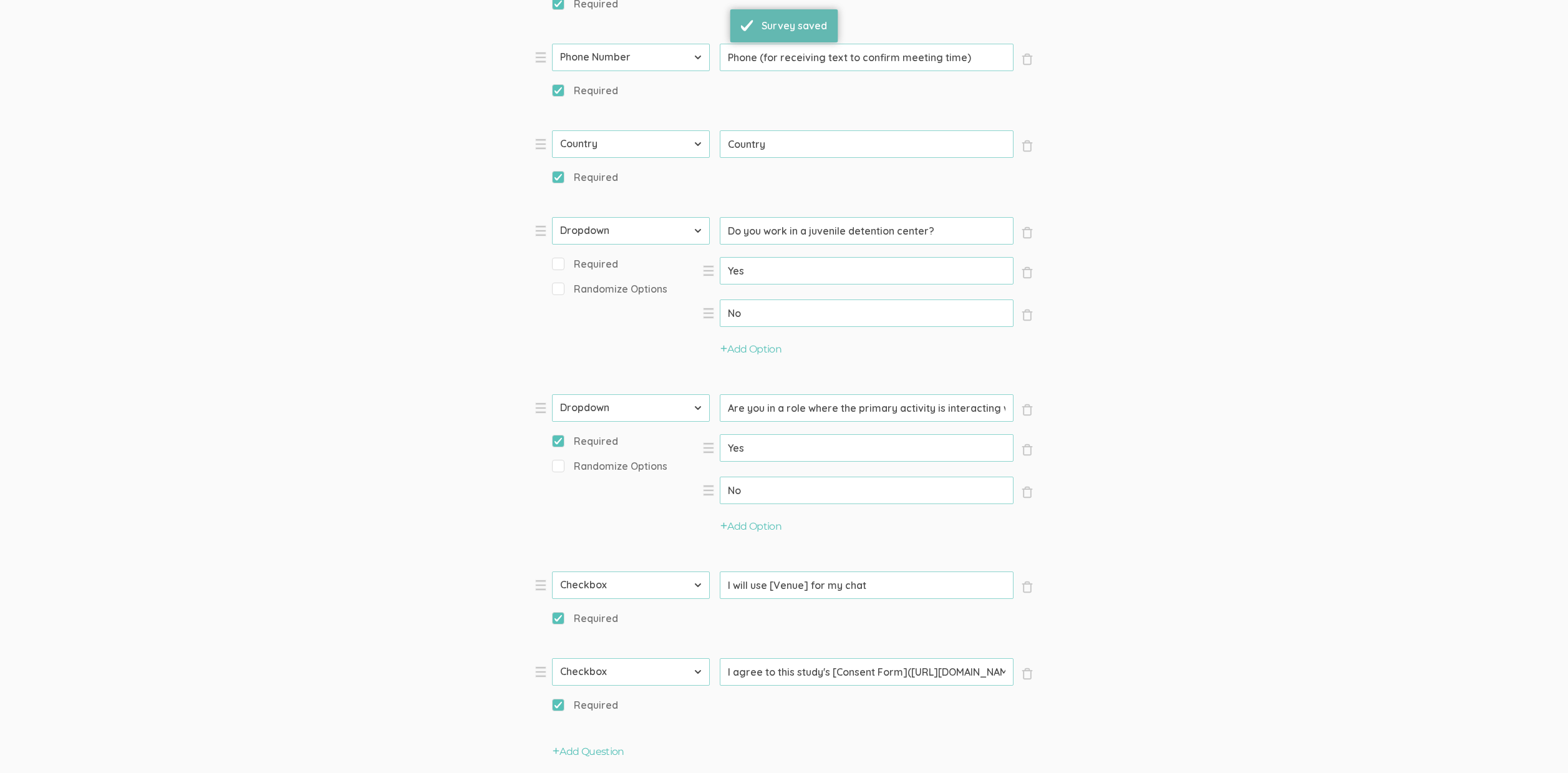
scroll to position [0, 0]
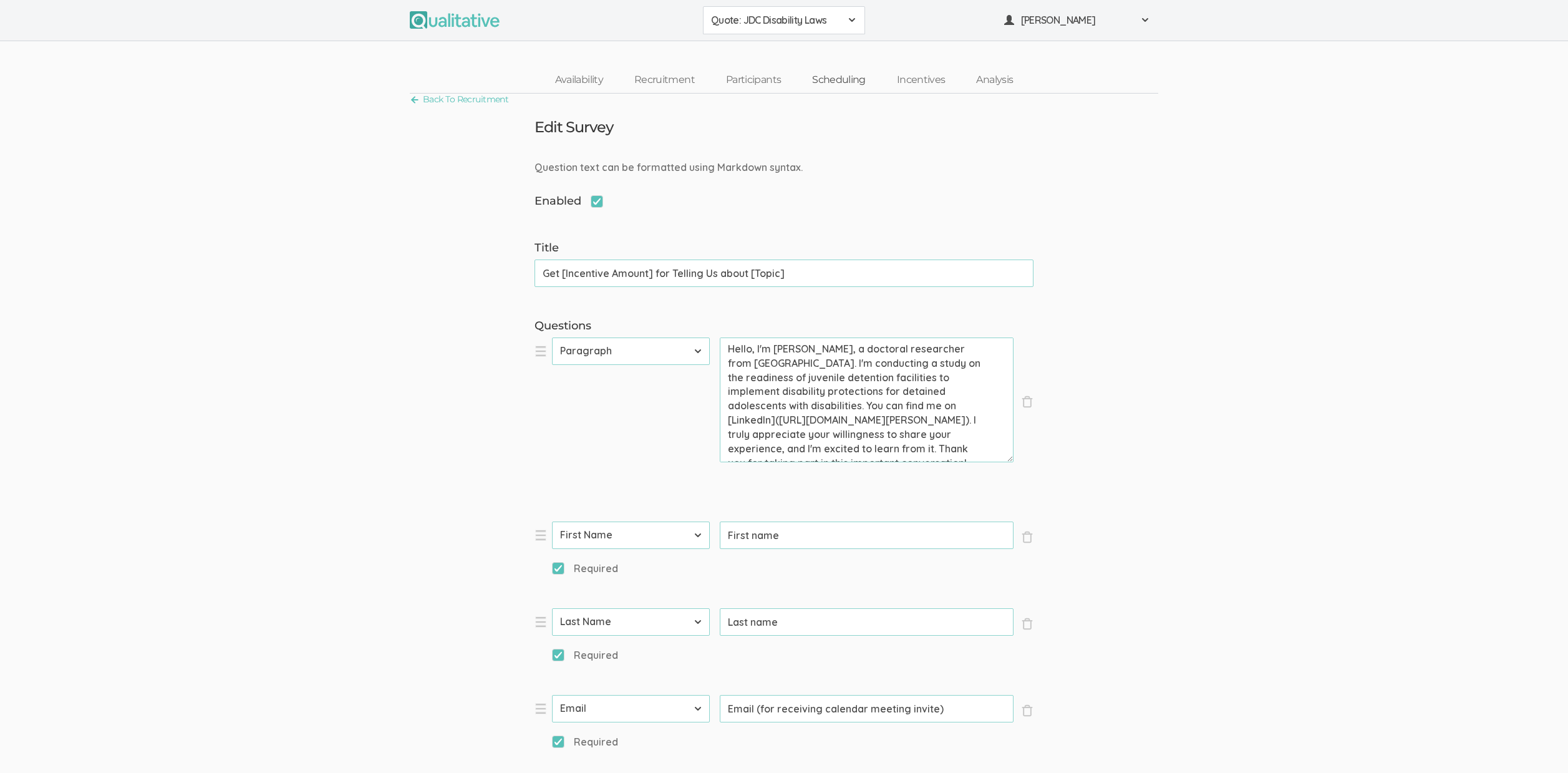
click at [836, 81] on link "Scheduling" at bounding box center [840, 80] width 85 height 27
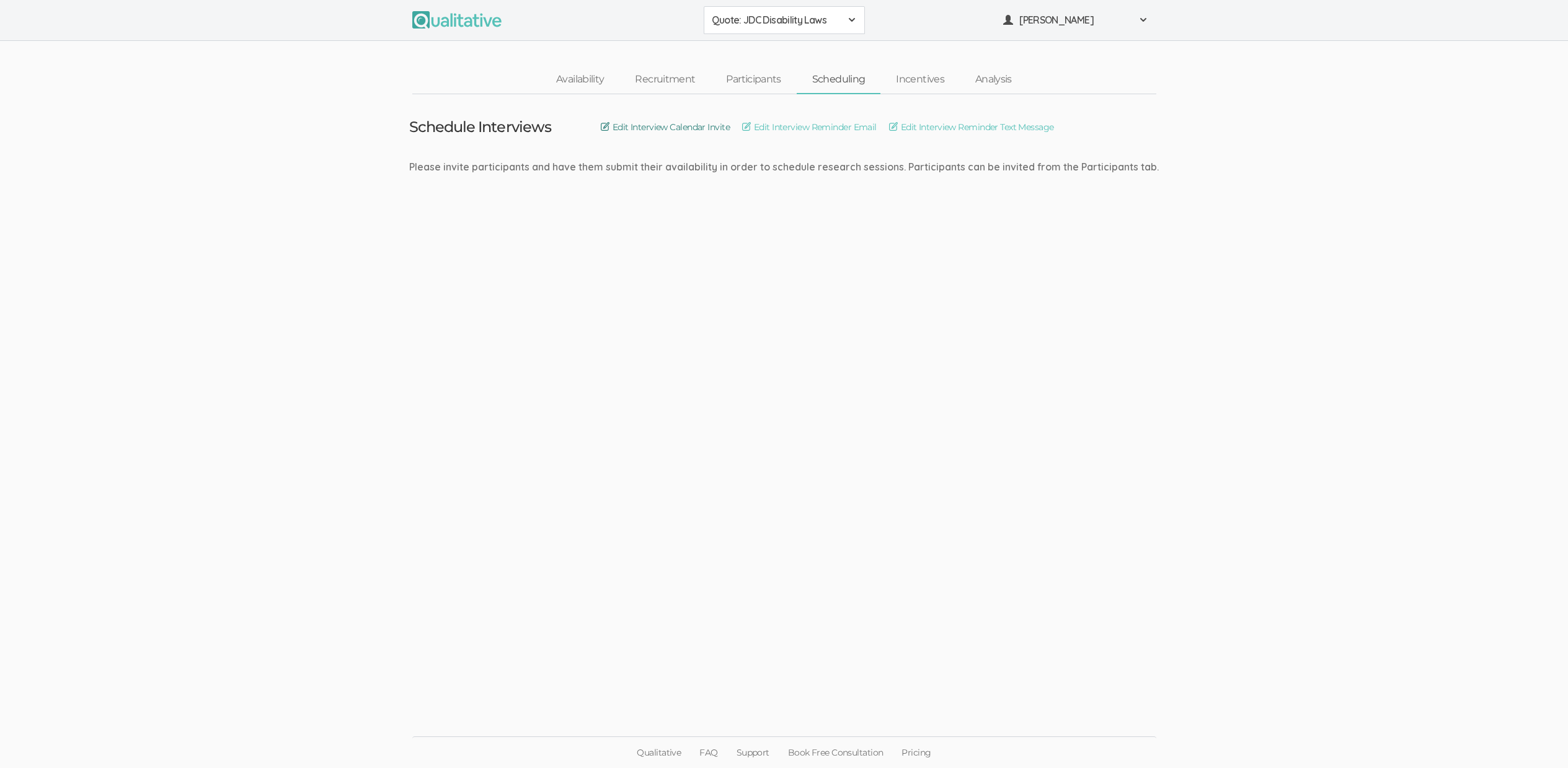
click at [687, 123] on link "Edit Interview Calendar Invite" at bounding box center [665, 127] width 129 height 13
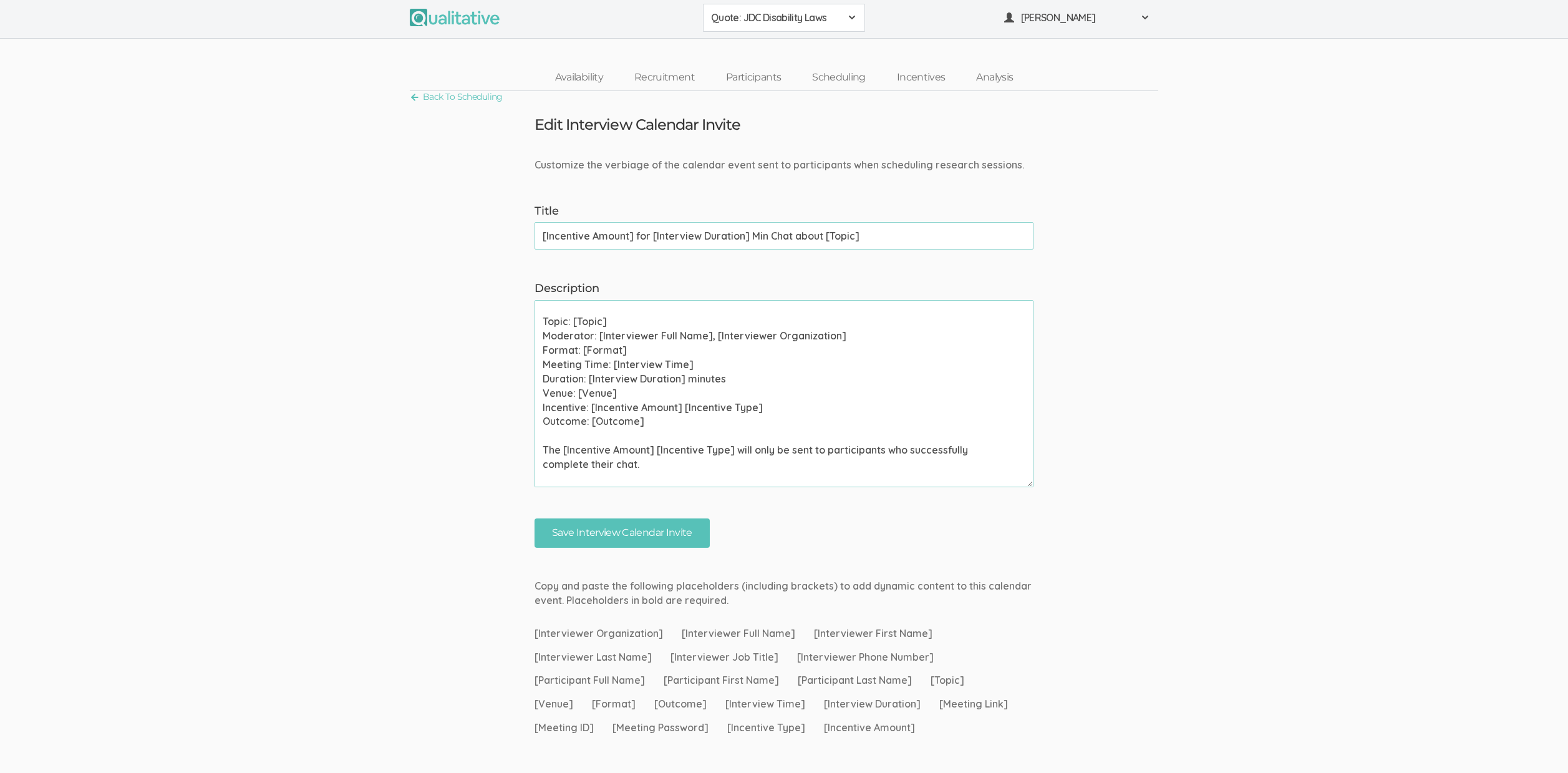
scroll to position [178, 0]
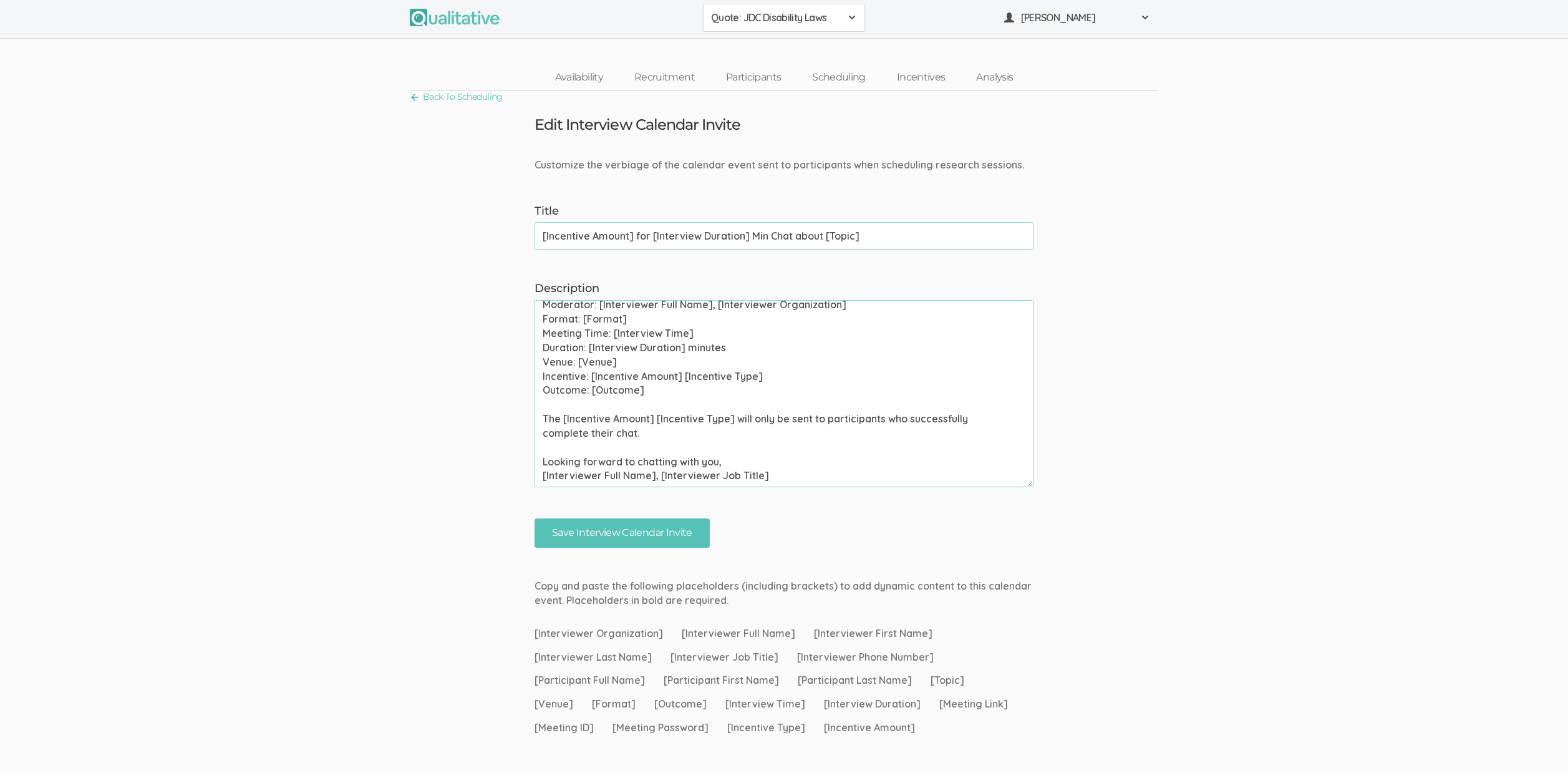
click at [643, 434] on textarea "Please use your calendar application to confirm this meeting invite as soon as …" at bounding box center [784, 394] width 499 height 188
paste textarea "Only participants who complete the one-on-one chat, group discussion, and surve…"
click at [923, 450] on textarea "Please use your calendar application to confirm this meeting invite as soon as …" at bounding box center [784, 394] width 499 height 188
type textarea "Please use your calendar application to confirm this meeting invite as soon as …"
click at [611, 537] on input "Save Interview Calendar Invite" at bounding box center [622, 533] width 176 height 29
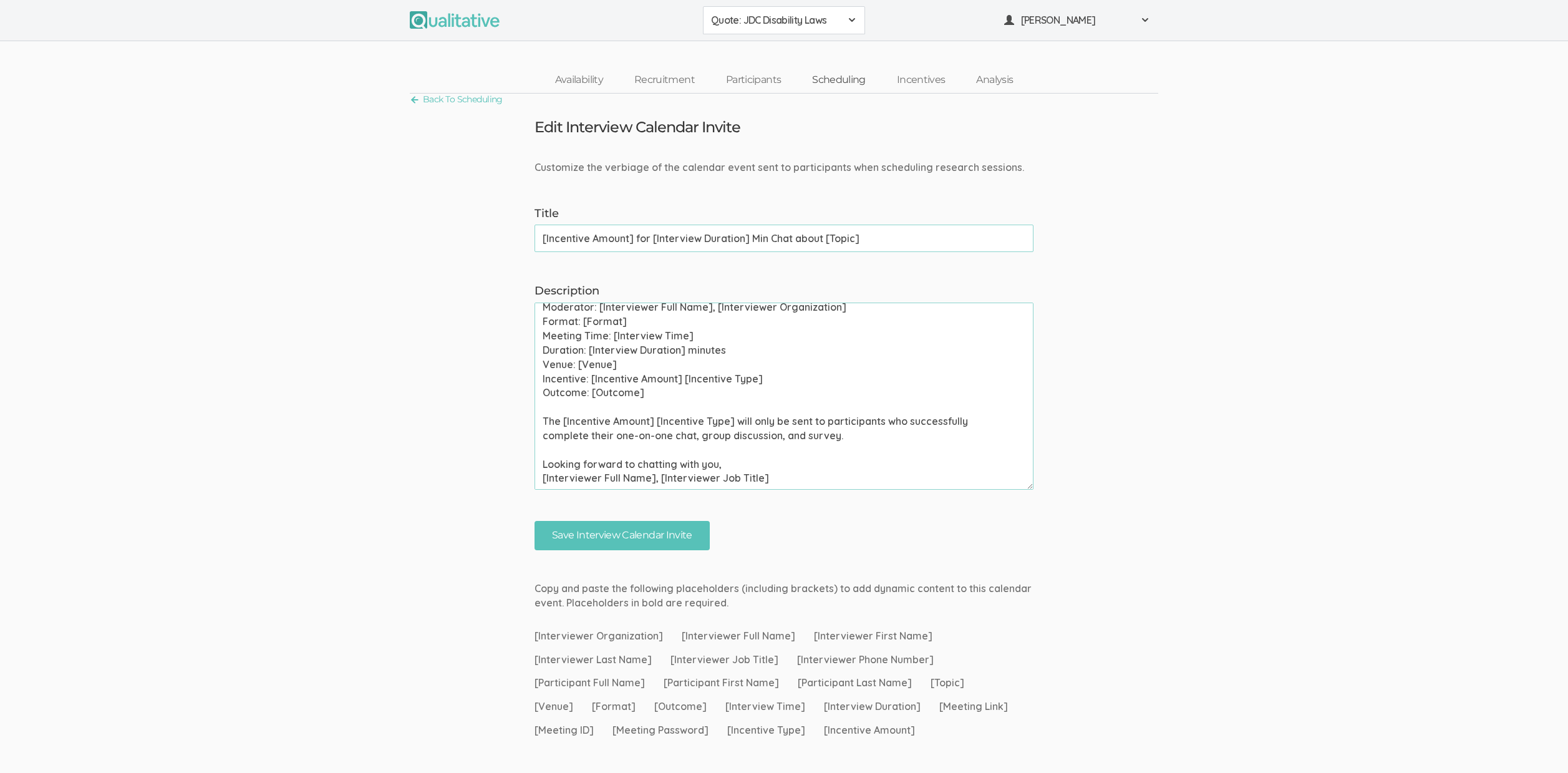
click at [837, 80] on link "Scheduling" at bounding box center [840, 80] width 85 height 27
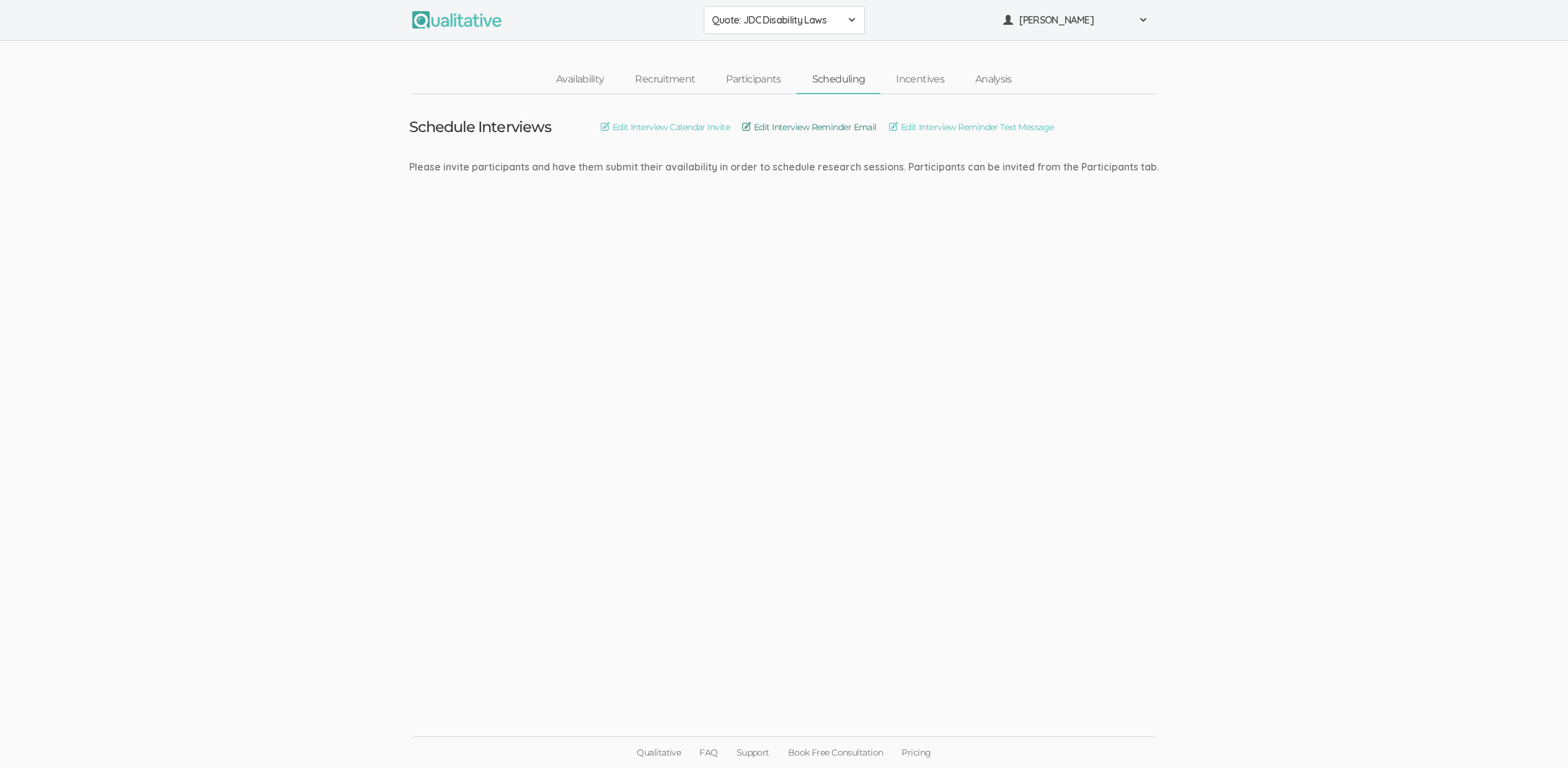
click at [847, 122] on link "Edit Interview Reminder Email" at bounding box center [809, 127] width 135 height 13
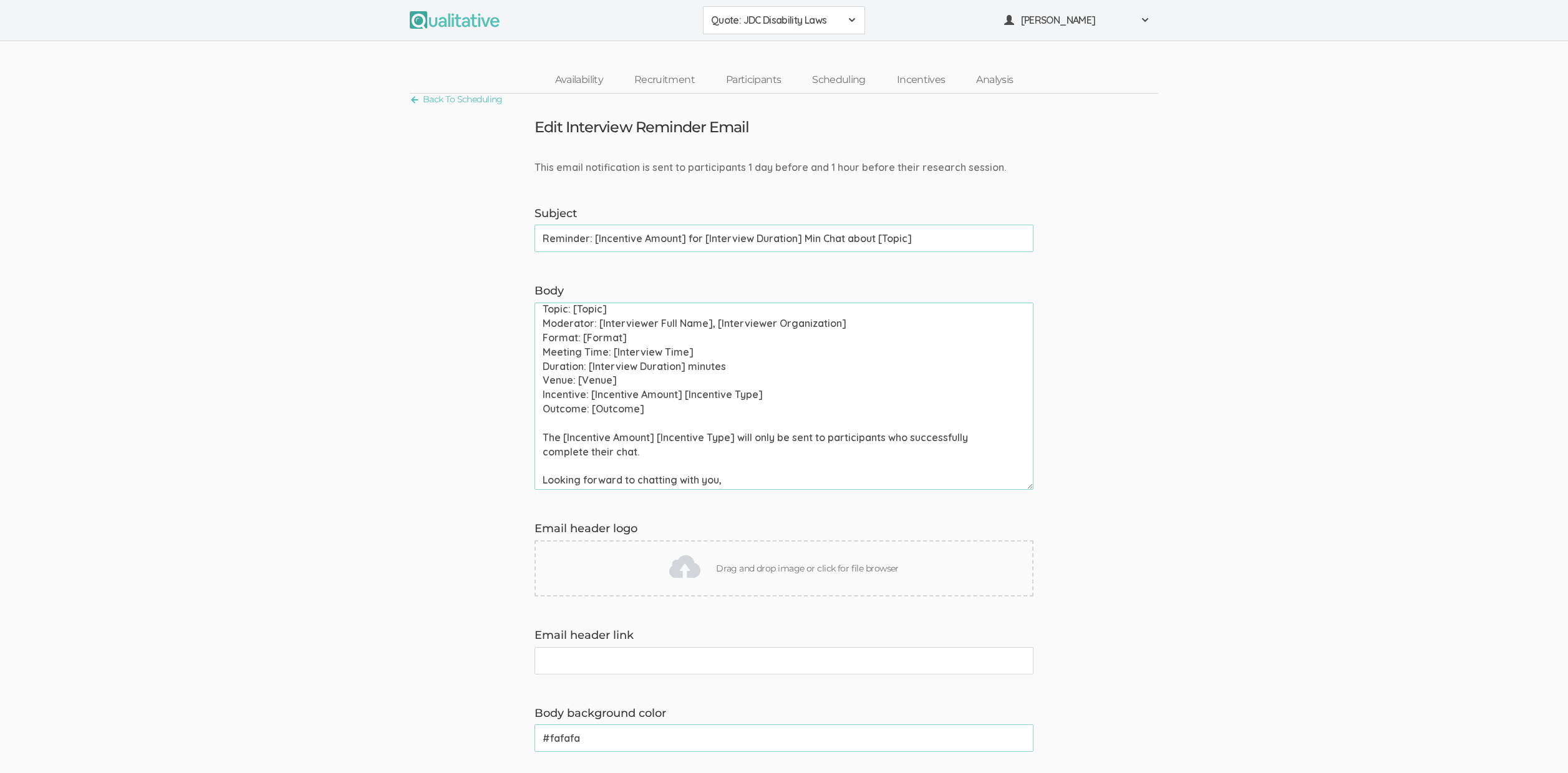
scroll to position [307, 0]
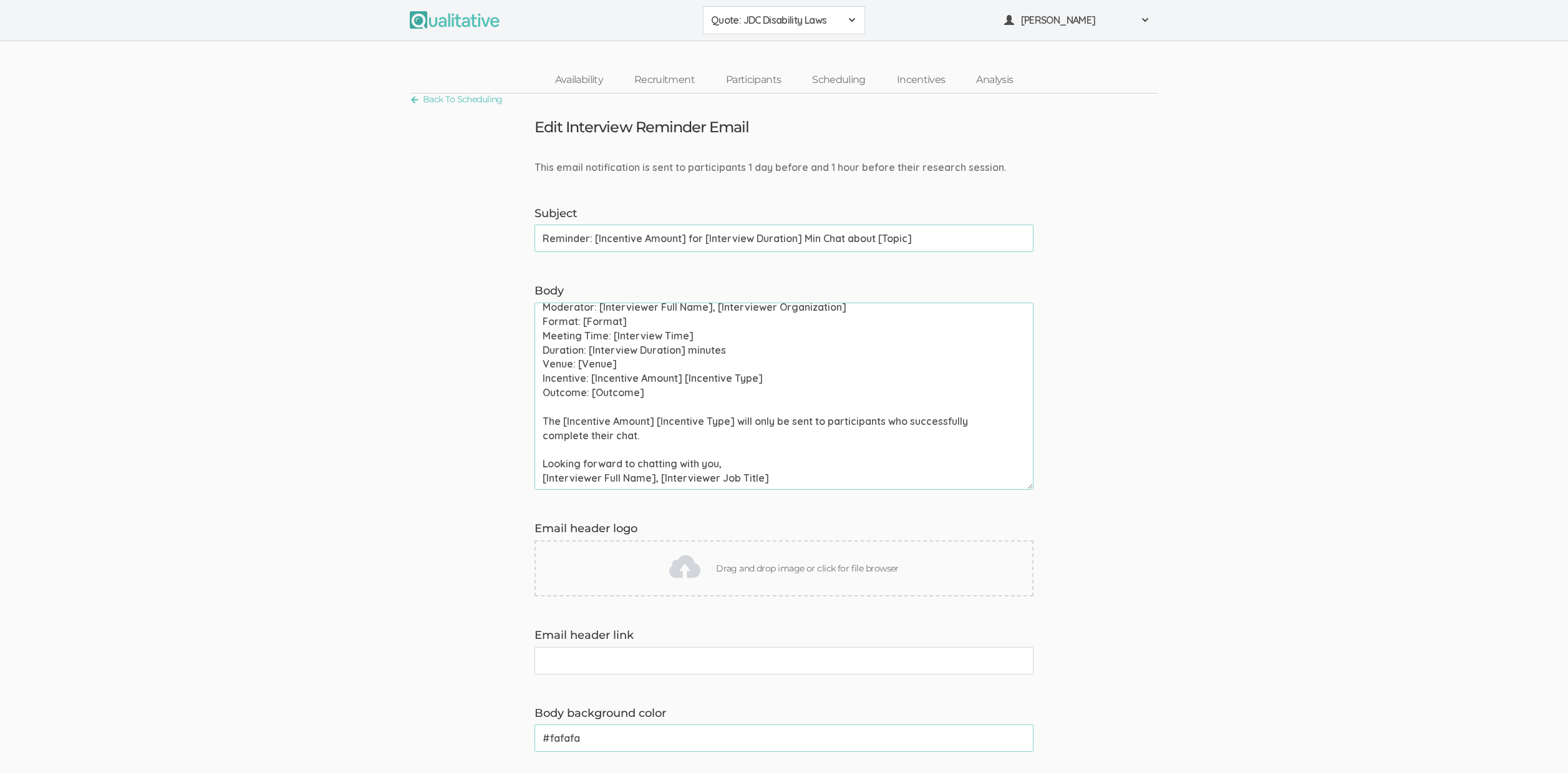
drag, startPoint x: 663, startPoint y: 440, endPoint x: 439, endPoint y: 428, distance: 224.3
click at [439, 428] on form "This email notification is sent to participants 1 day before and 1 hour before …" at bounding box center [784, 682] width 1568 height 1042
paste textarea "one-on-one chat, group discussion, and survey"
type textarea "Hi [Participant First Name], This is a reminder that your chat with [Interviewe…"
drag, startPoint x: 681, startPoint y: 243, endPoint x: 853, endPoint y: 245, distance: 172.0
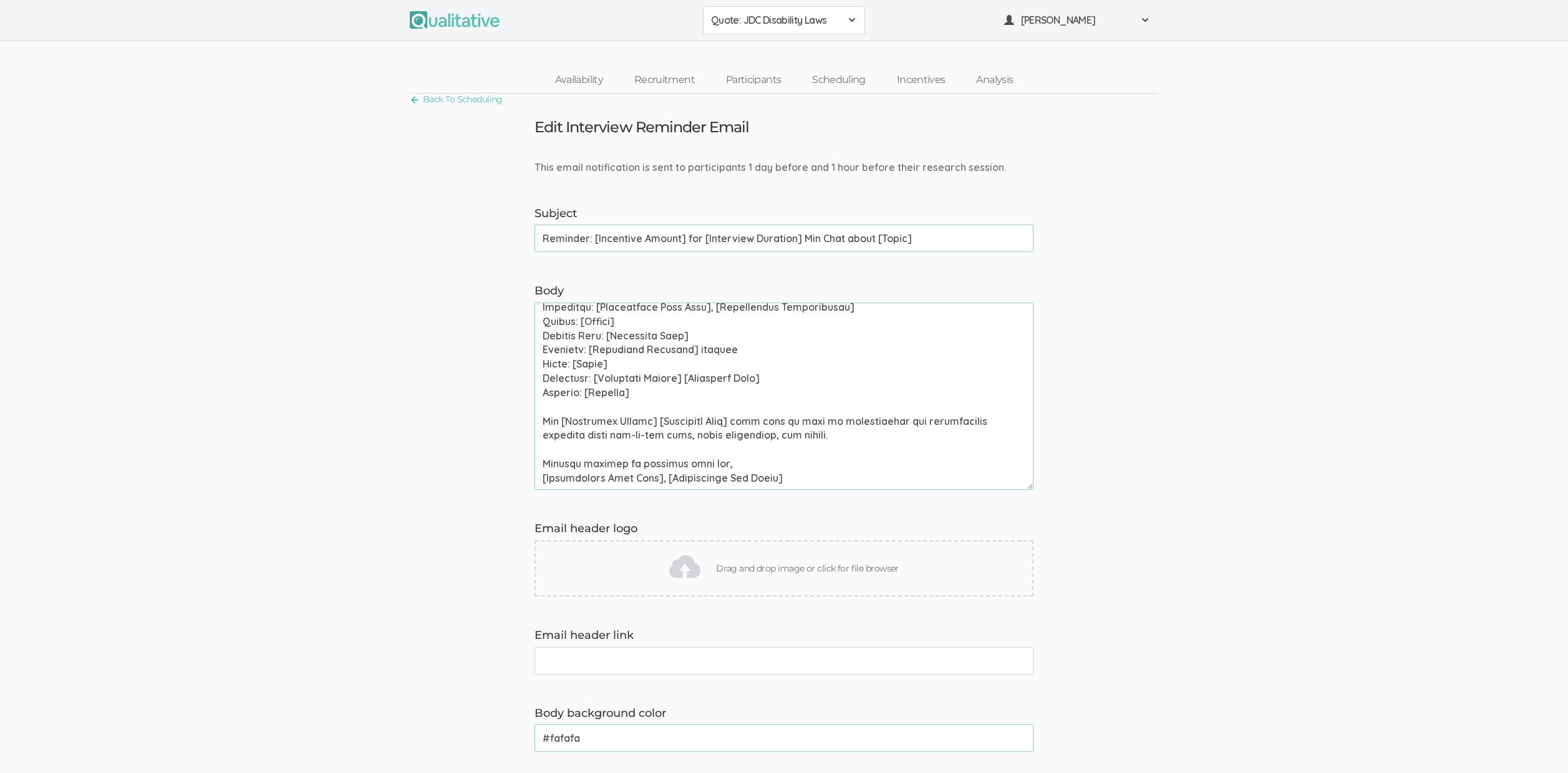
click at [681, 243] on input "Reminder: [Incentive Amount] for [Interview Duration] Min Chat about [Topic]" at bounding box center [784, 238] width 499 height 28
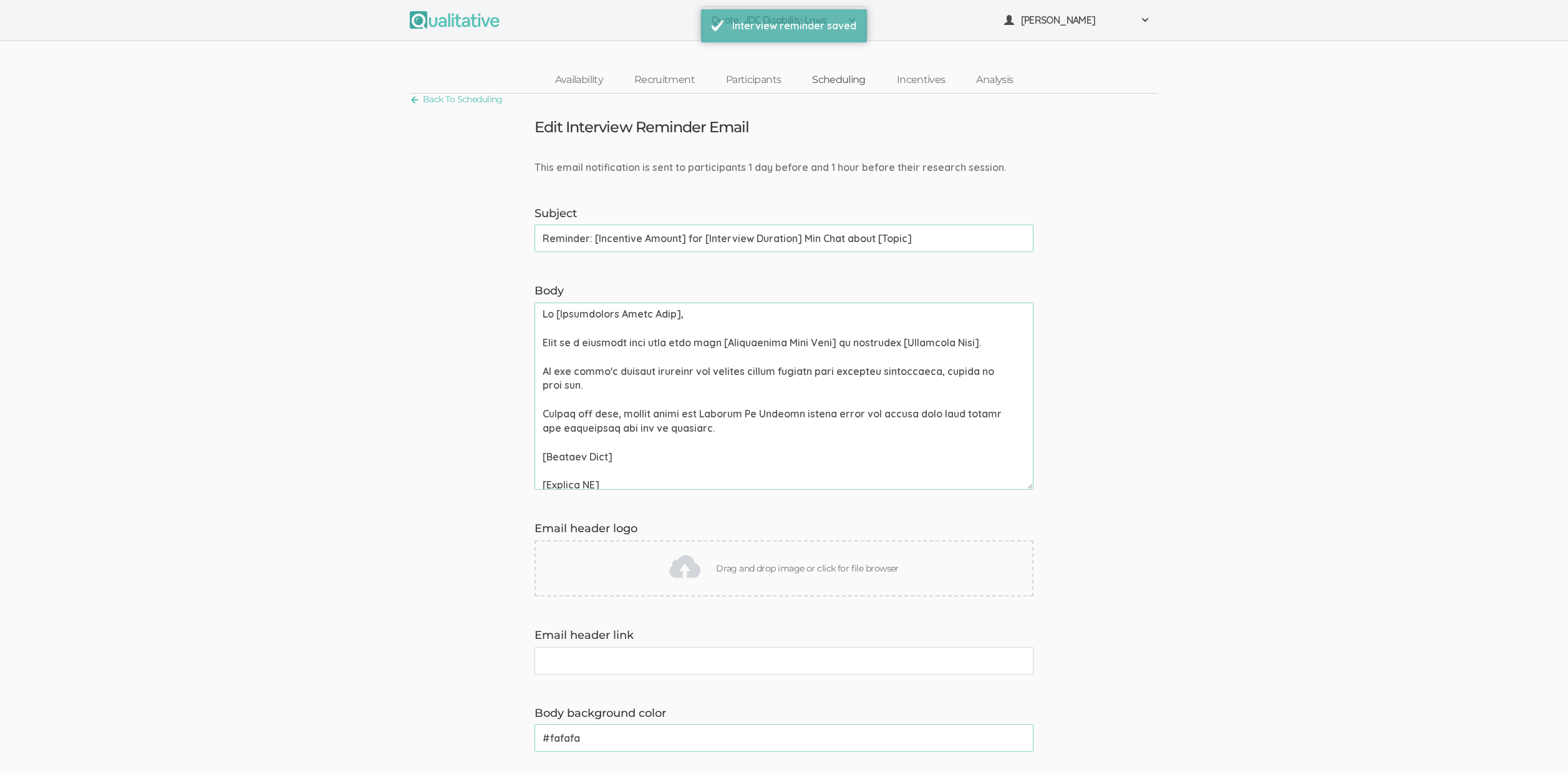
click at [829, 74] on link "Scheduling" at bounding box center [840, 80] width 85 height 27
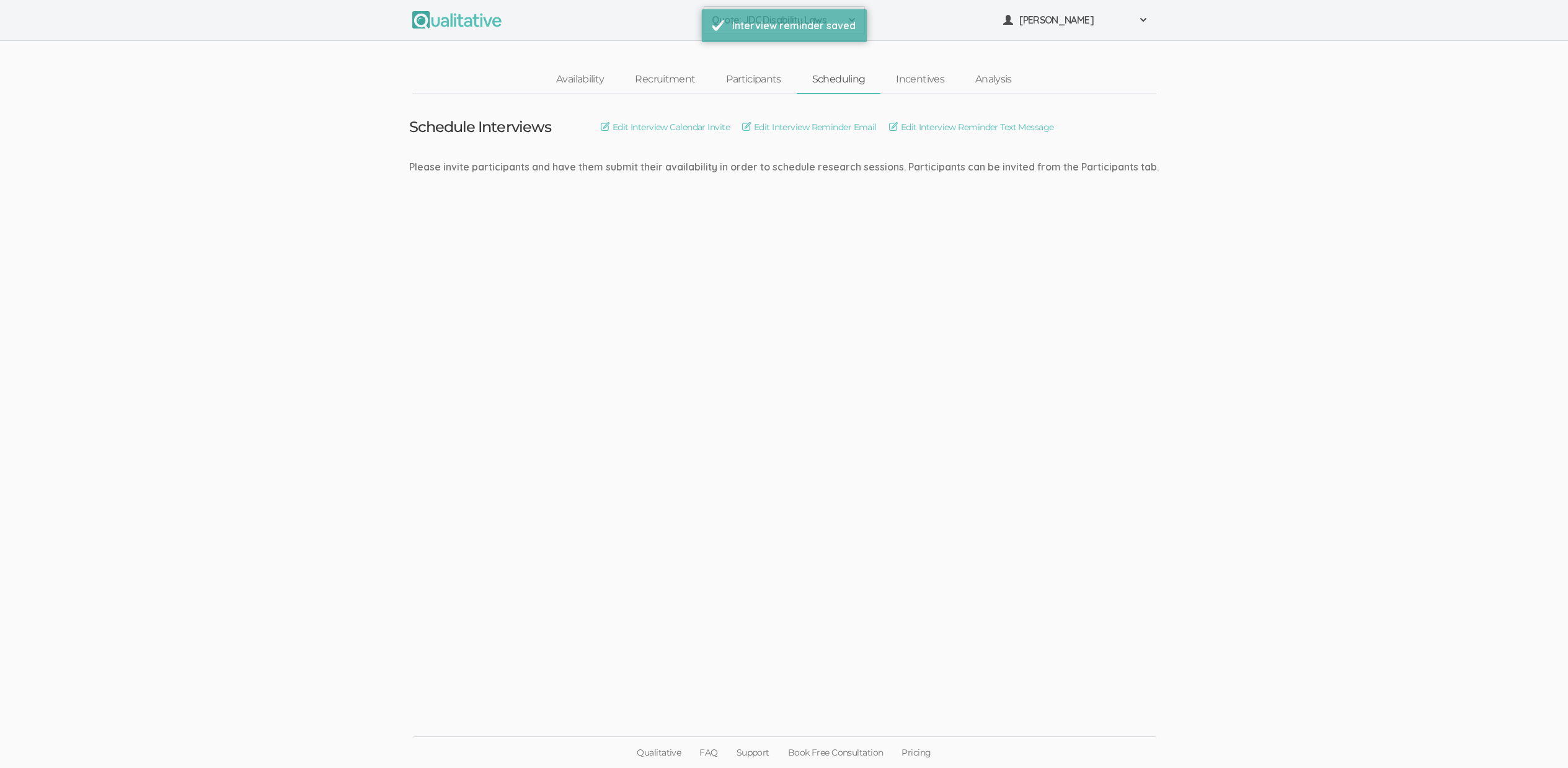
click at [993, 134] on div "Schedule Interviews Edit Interview Calendar Invite Edit Interview Reminder Emai…" at bounding box center [784, 127] width 750 height 16
click at [992, 122] on link "Edit Interview Reminder Text Message" at bounding box center [971, 127] width 165 height 13
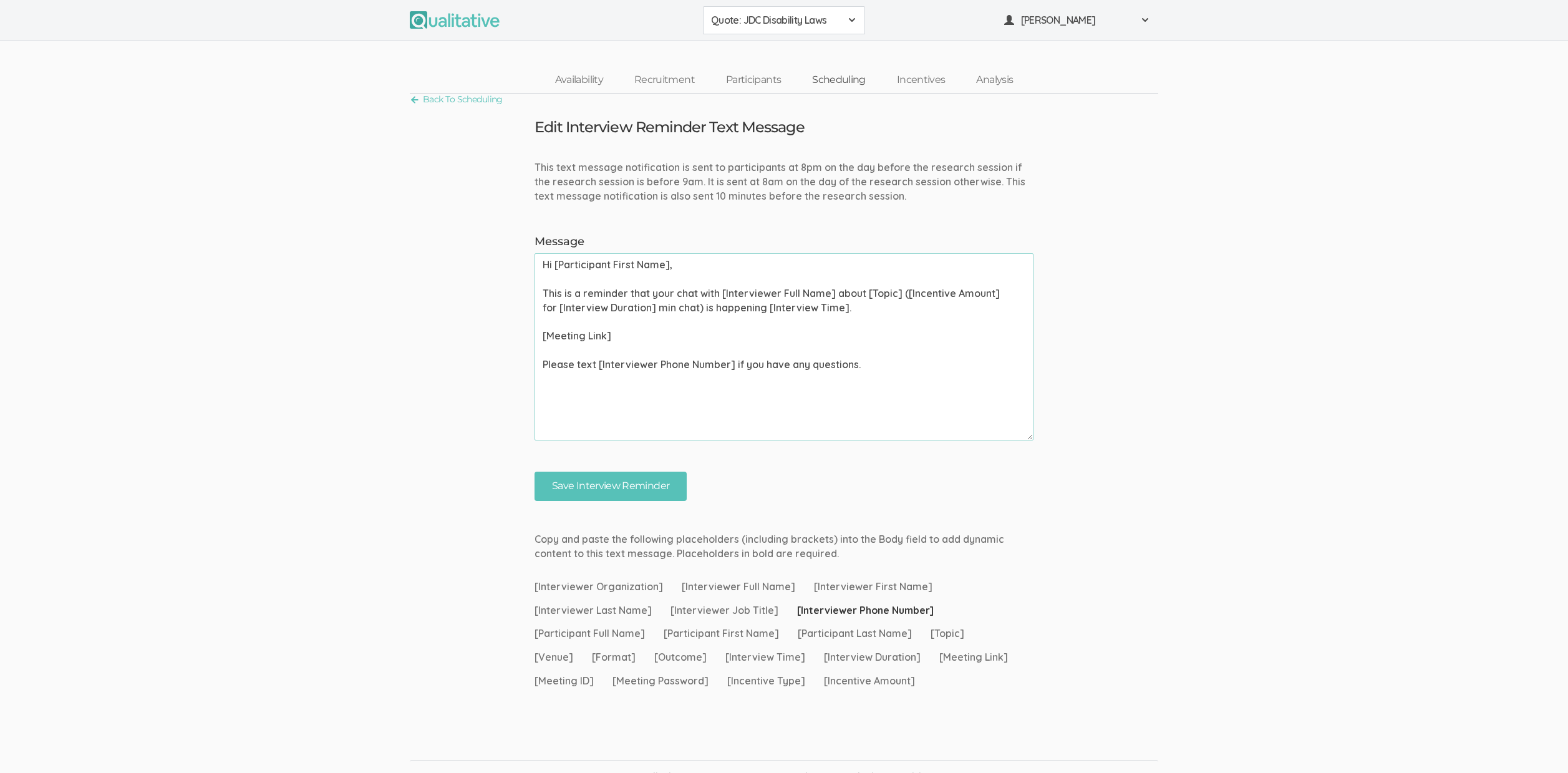
click at [829, 78] on link "Scheduling" at bounding box center [840, 80] width 85 height 27
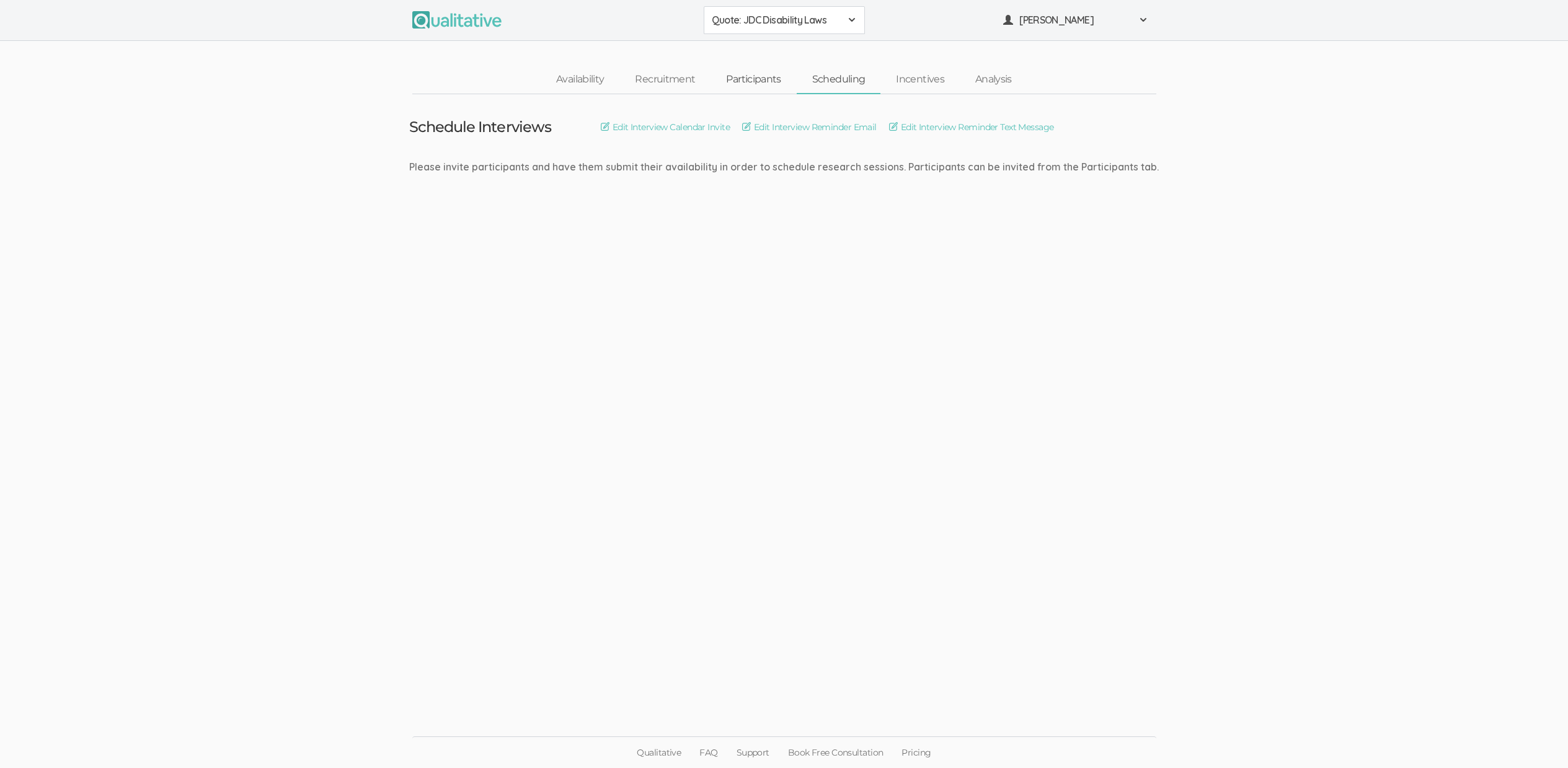
click at [742, 76] on link "Participants" at bounding box center [753, 80] width 85 height 27
click at [855, 82] on link "Scheduling" at bounding box center [839, 80] width 85 height 27
click at [777, 81] on link "Participants" at bounding box center [753, 80] width 85 height 27
click at [674, 77] on link "Recruitment" at bounding box center [665, 80] width 91 height 27
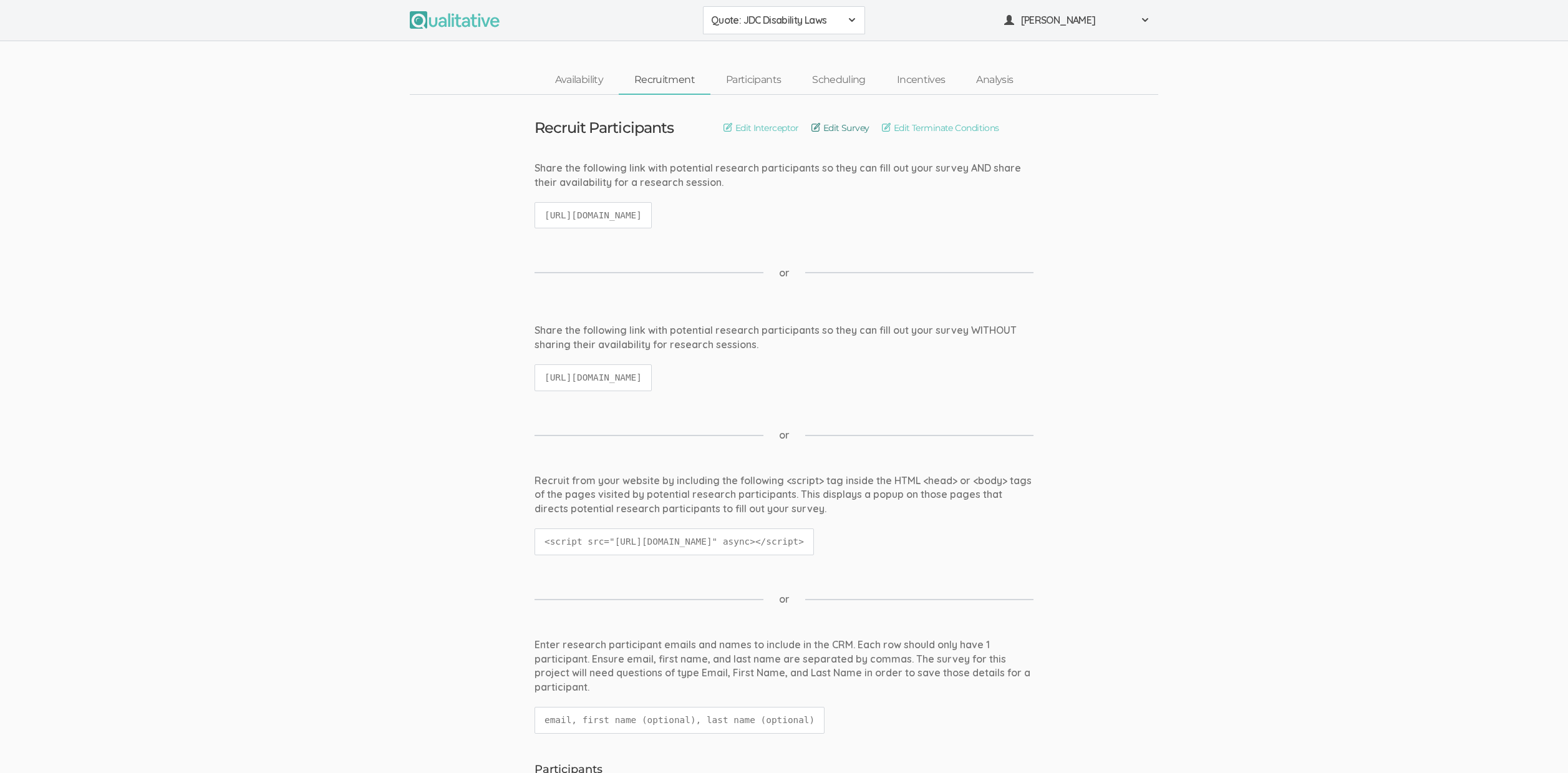
click at [855, 131] on link "Edit Survey" at bounding box center [841, 128] width 58 height 13
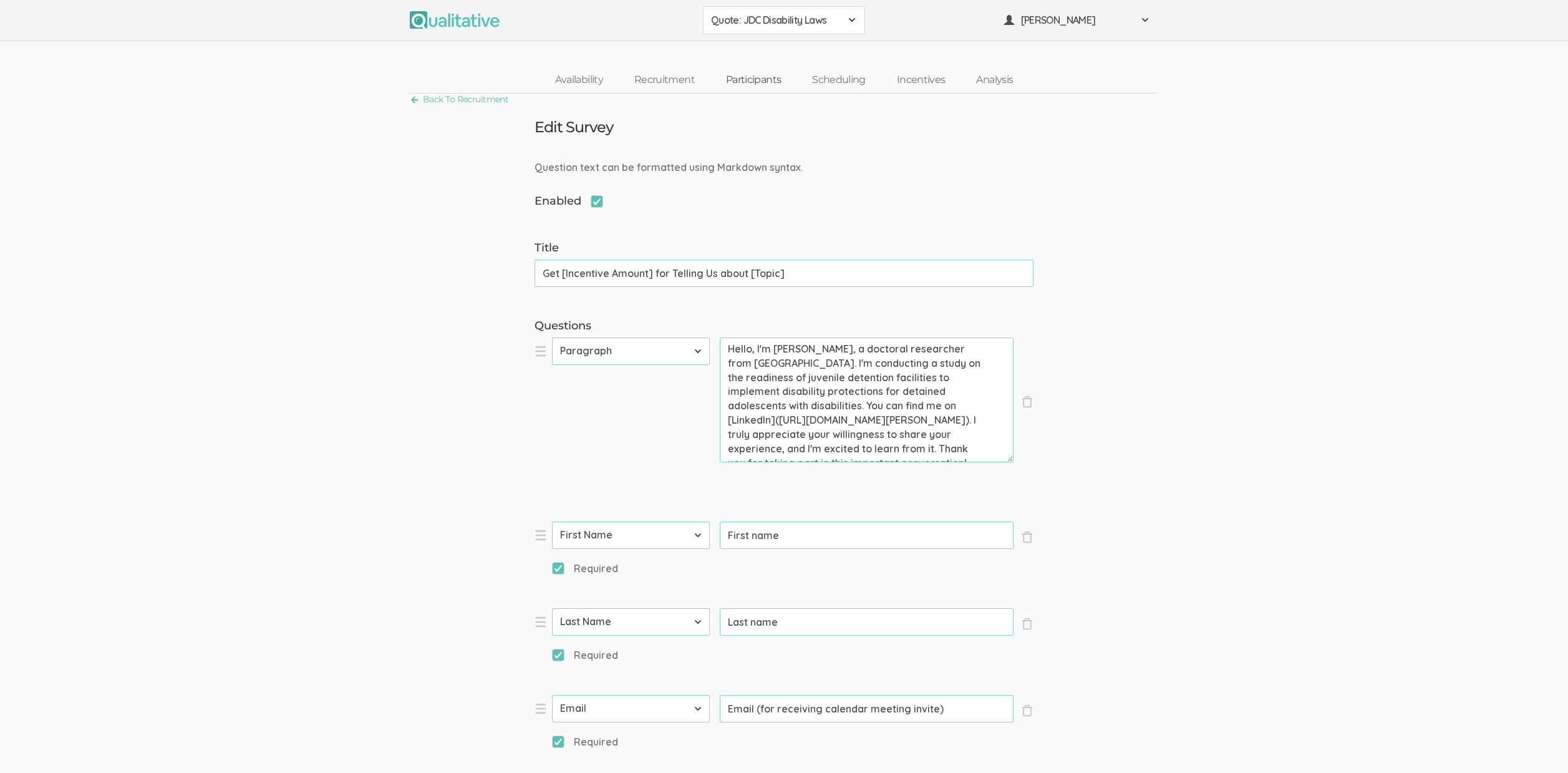
click at [751, 72] on link "Participants" at bounding box center [753, 80] width 86 height 27
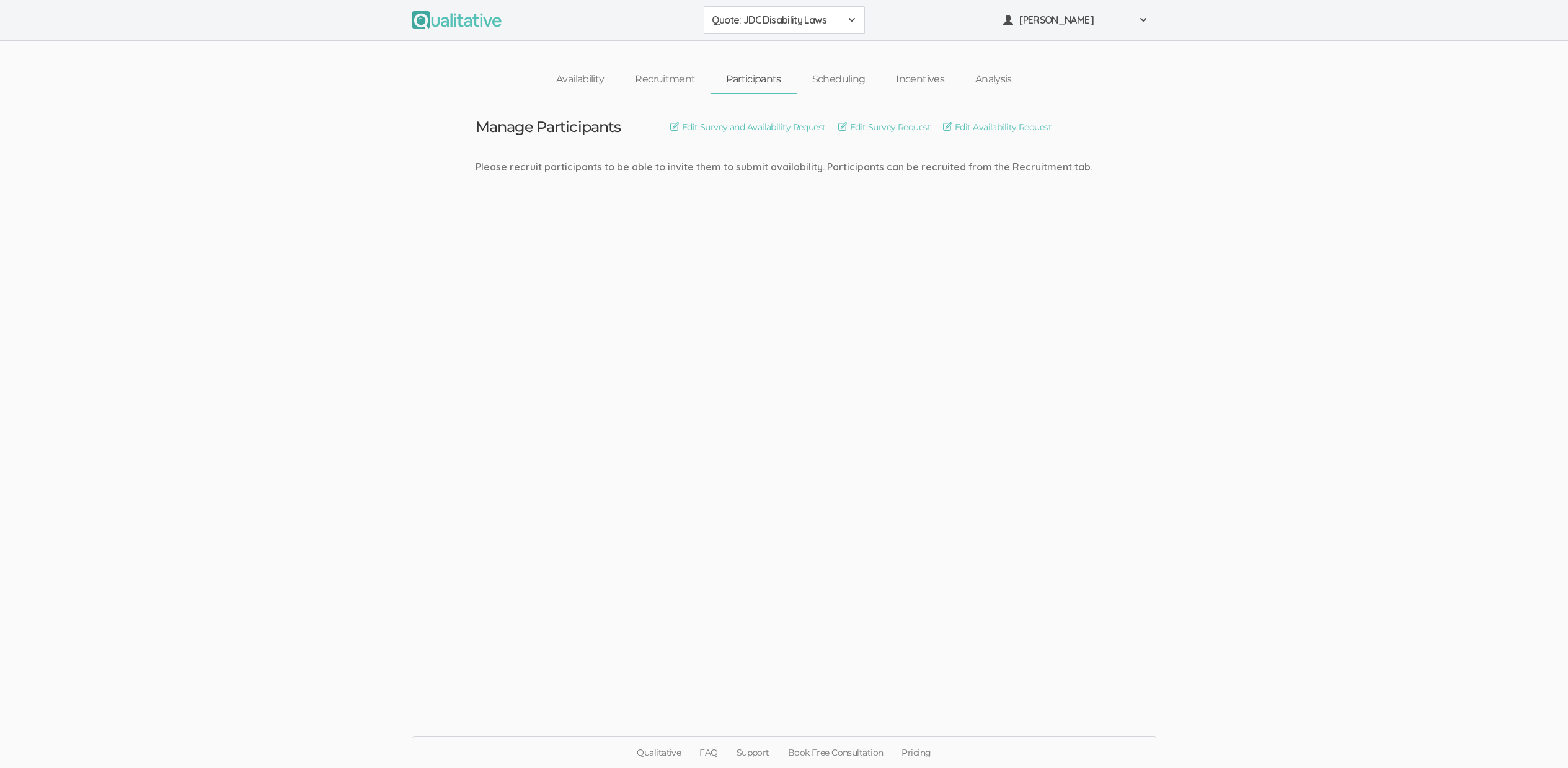
click at [348, 128] on ui-view "Manage Participants Edit Survey and Availability Request Edit Survey Request Ed…" at bounding box center [784, 384] width 1568 height 580
click at [317, 428] on ui-view "Manage Participants Edit Survey and Availability Request Edit Survey Request Ed…" at bounding box center [784, 384] width 1568 height 580
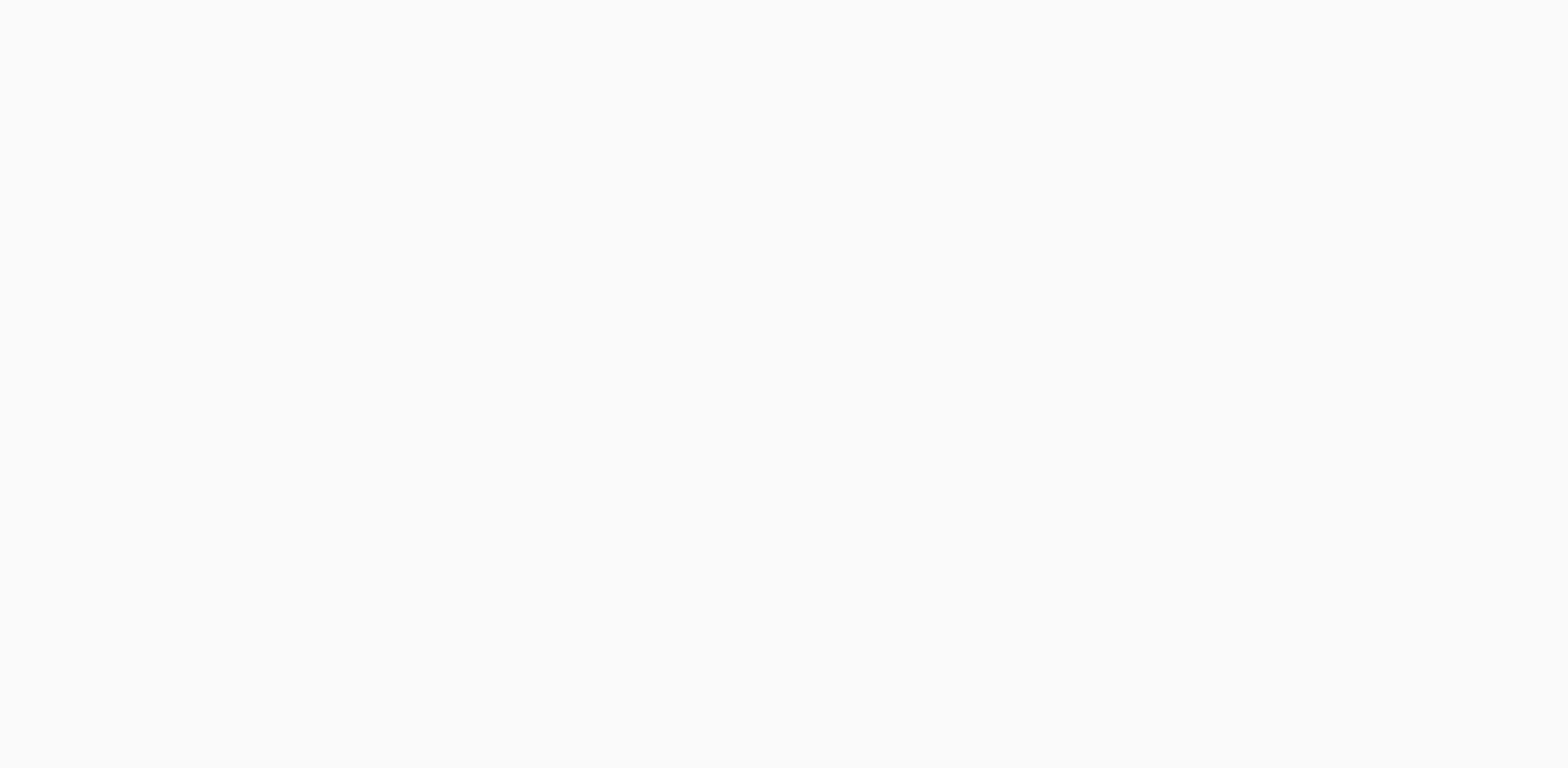
click at [840, 124] on ui-view at bounding box center [784, 384] width 1568 height 768
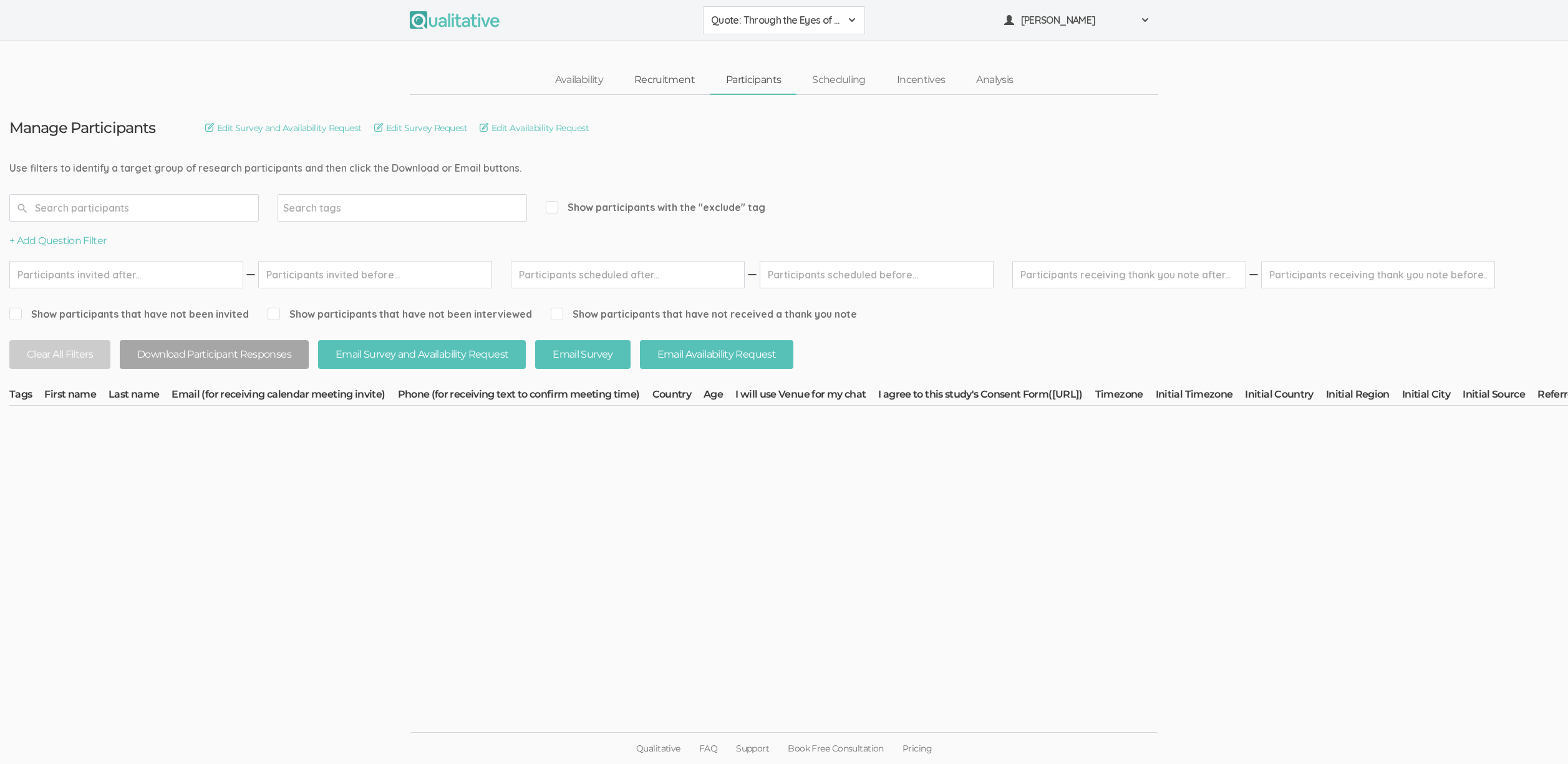
click at [667, 76] on link "Recruitment" at bounding box center [665, 80] width 91 height 27
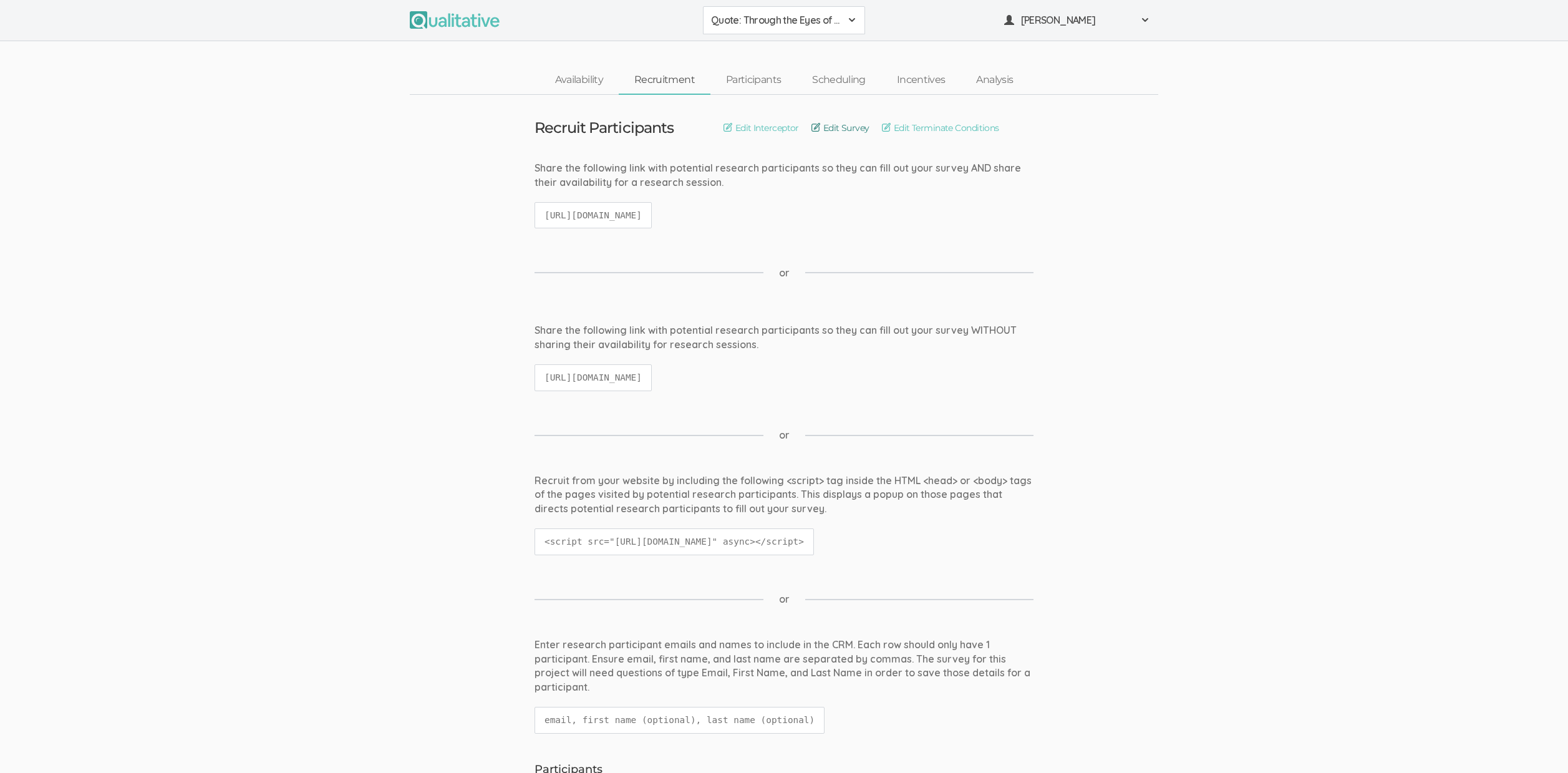
click at [853, 131] on link "Edit Survey" at bounding box center [841, 128] width 58 height 13
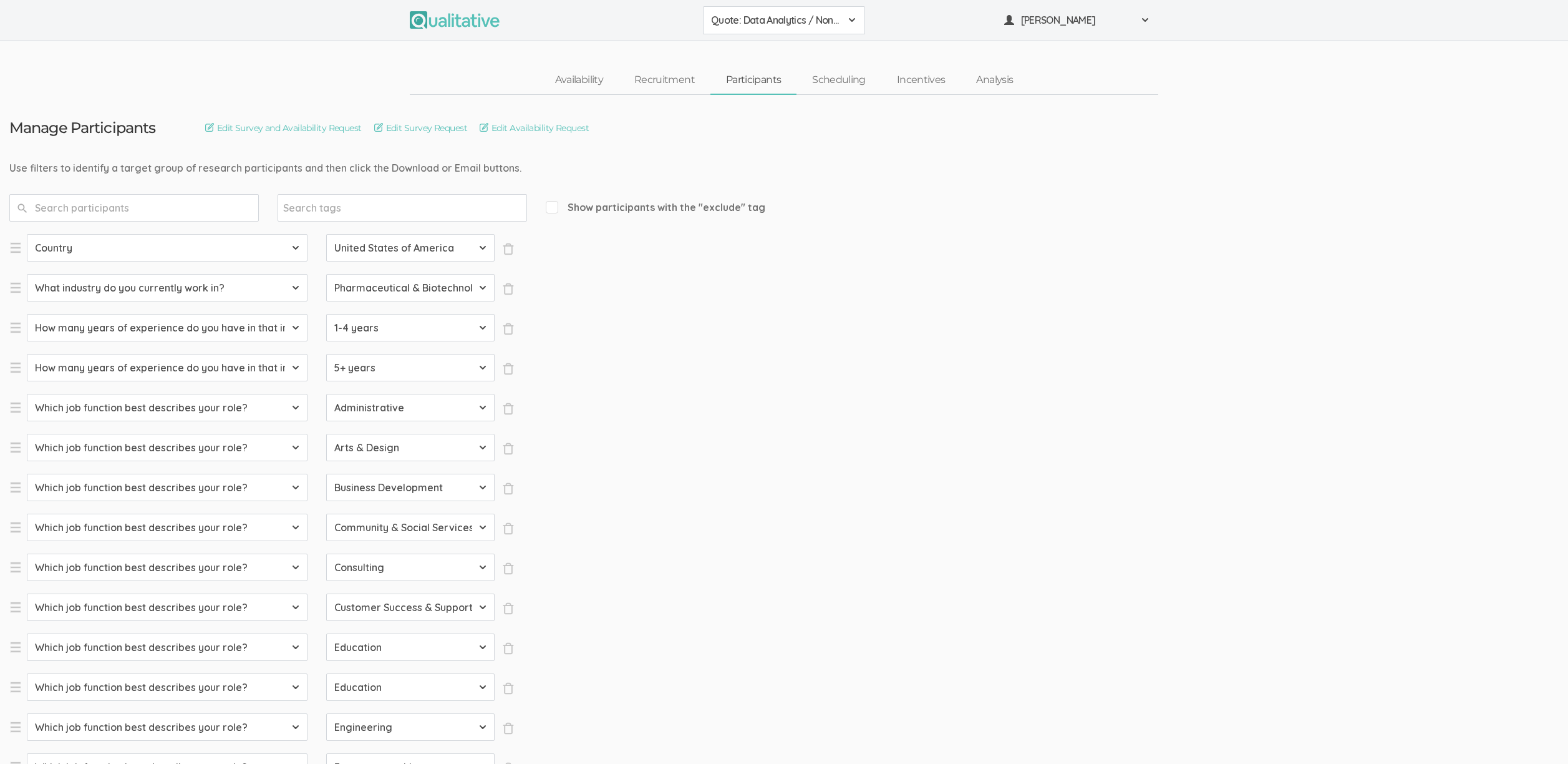
select select "SFQ Country"
select select "US"
select select "SFQ What industry do you currently work in?"
select select "Pharmaceutical & Biotechnology"
select select "SFQ How many years of experience do you have in that industry?"
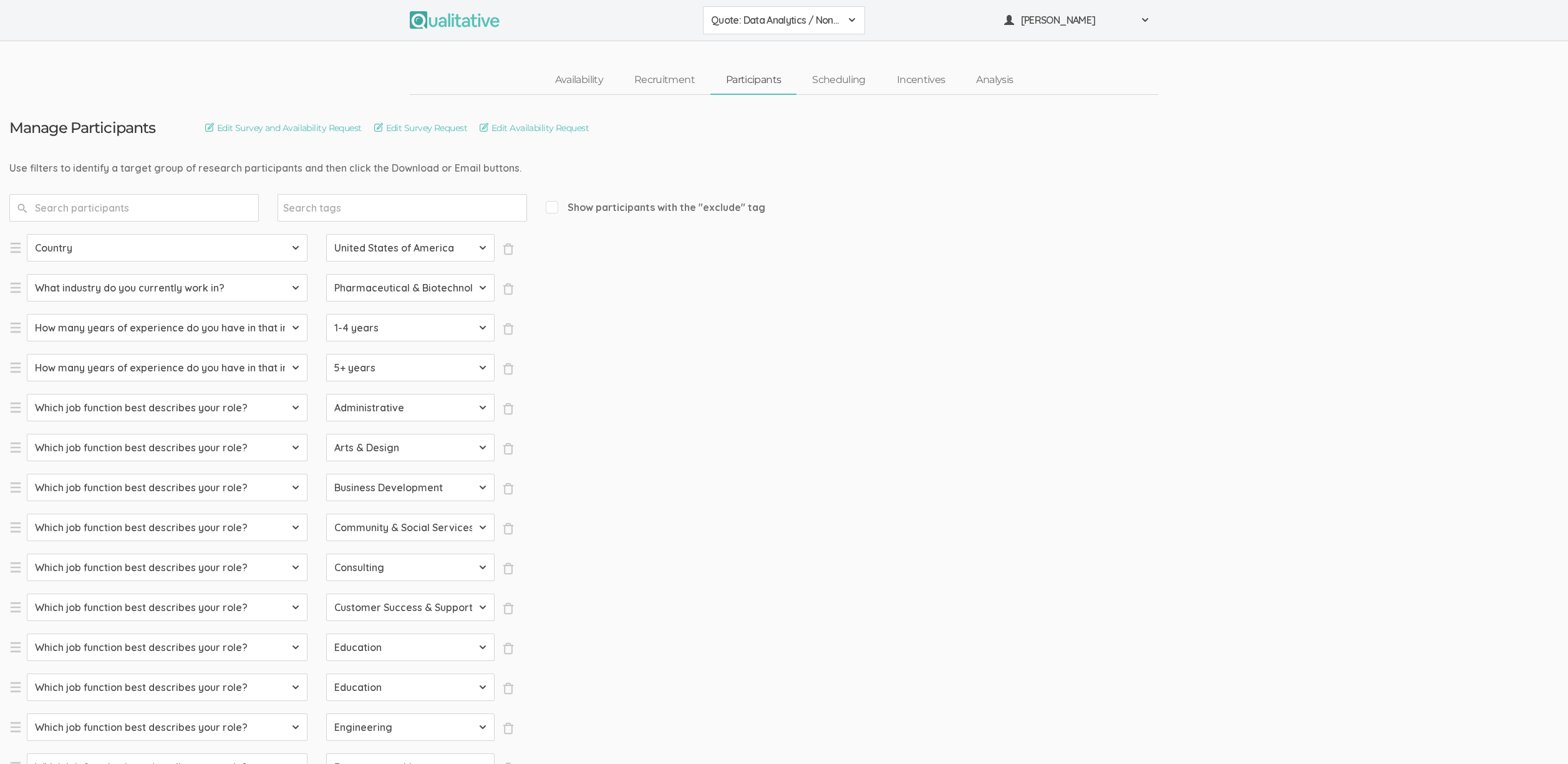
select select "1-4 years"
select select "SFQ How many years of experience do you have in that industry?"
select select "5+ years"
select select "SFQ Which job function best describes your role?"
select select "Administrative"
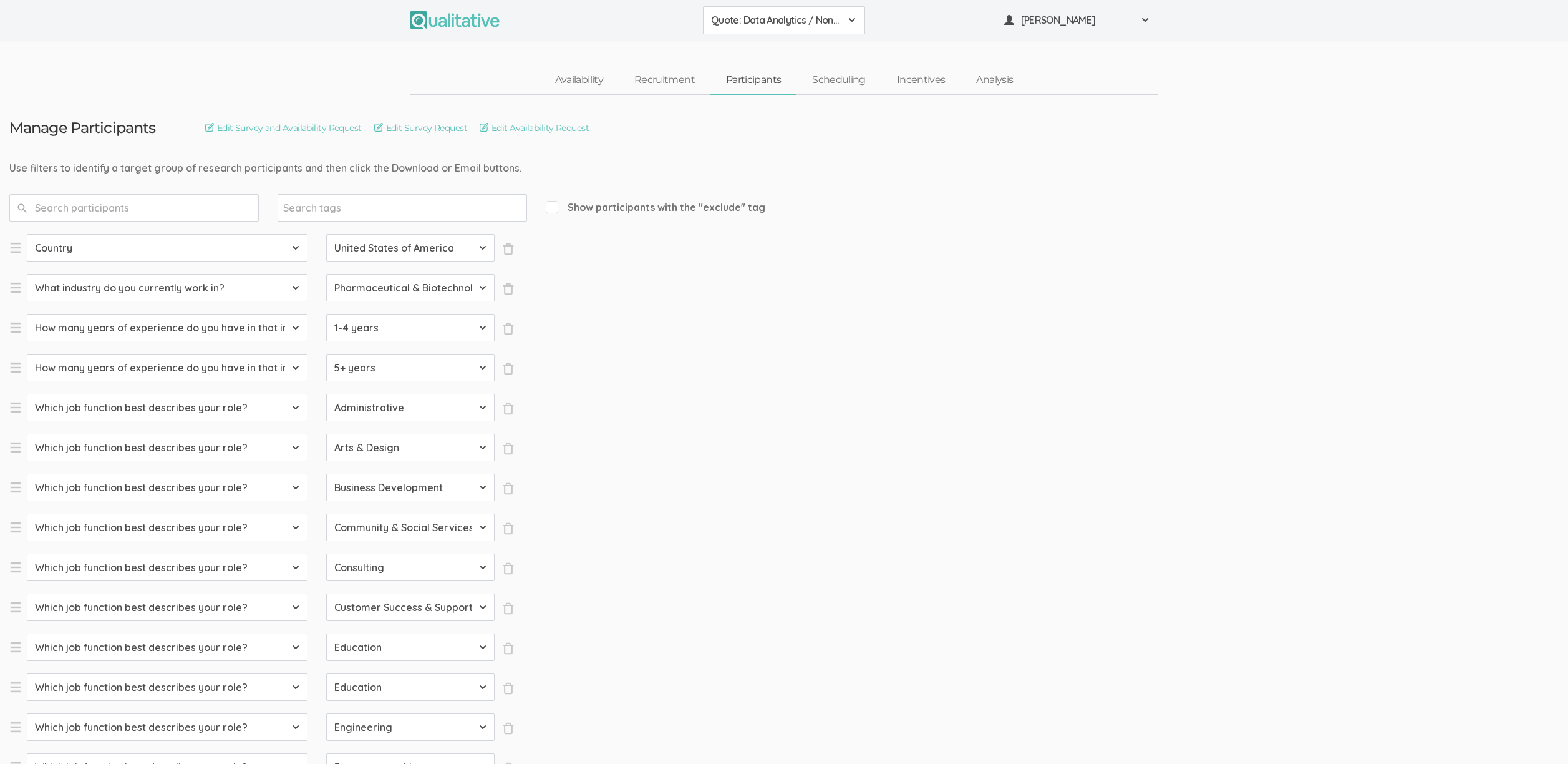
select select "SFQ Which job function best describes your role?"
select select "Arts & Design"
select select "SFQ Which job function best describes your role?"
select select "Business Development"
select select "SFQ Which job function best describes your role?"
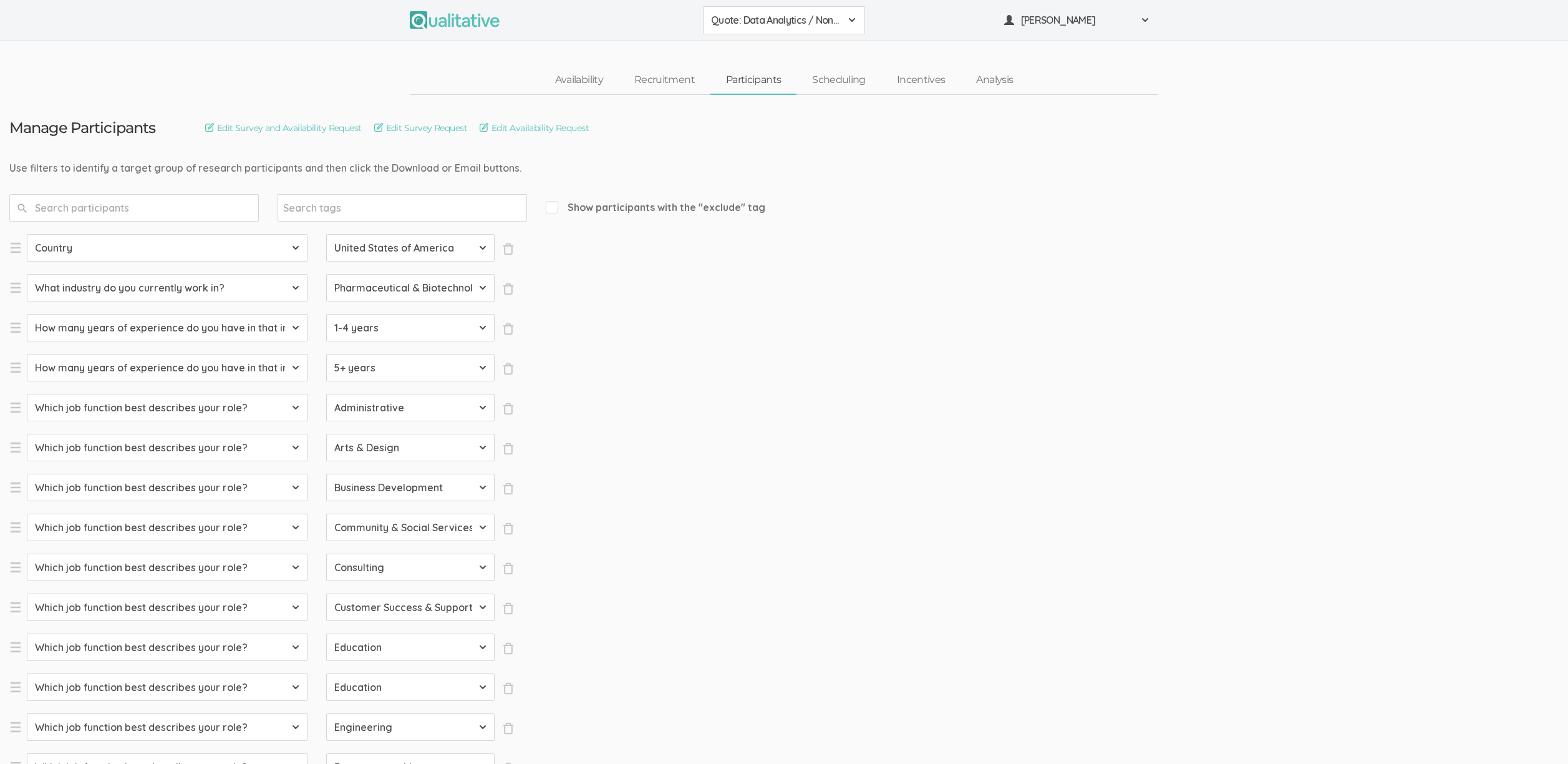
select select "Community & Social Services"
select select "SFQ Which job function best describes your role?"
select select "Consulting"
select select "SFQ Which job function best describes your role?"
select select "Customer Success & Support"
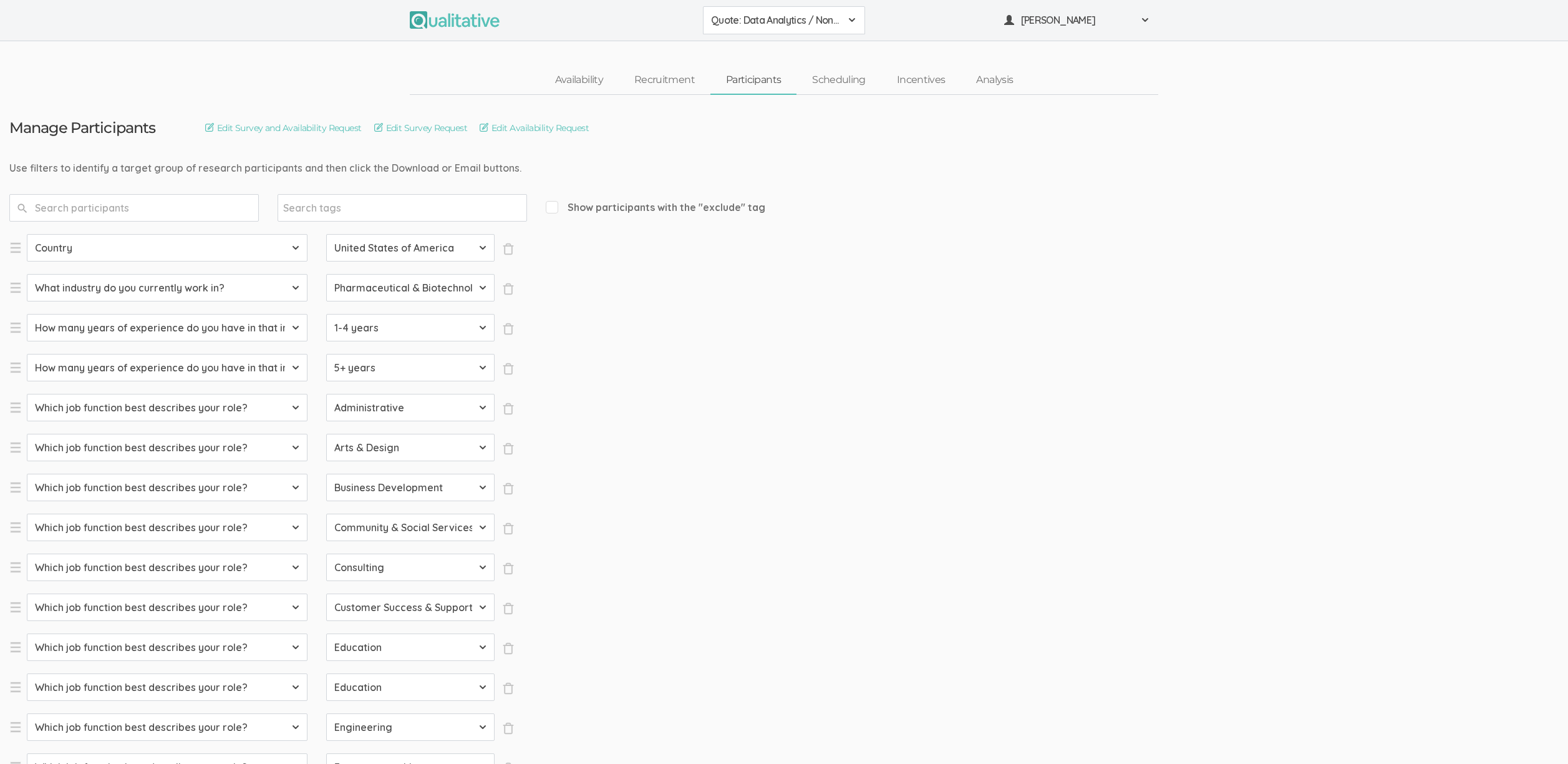
select select "SFQ Which job function best describes your role?"
select select "Education"
select select "SFQ Which job function best describes your role?"
select select "Education"
select select "SFQ Which job function best describes your role?"
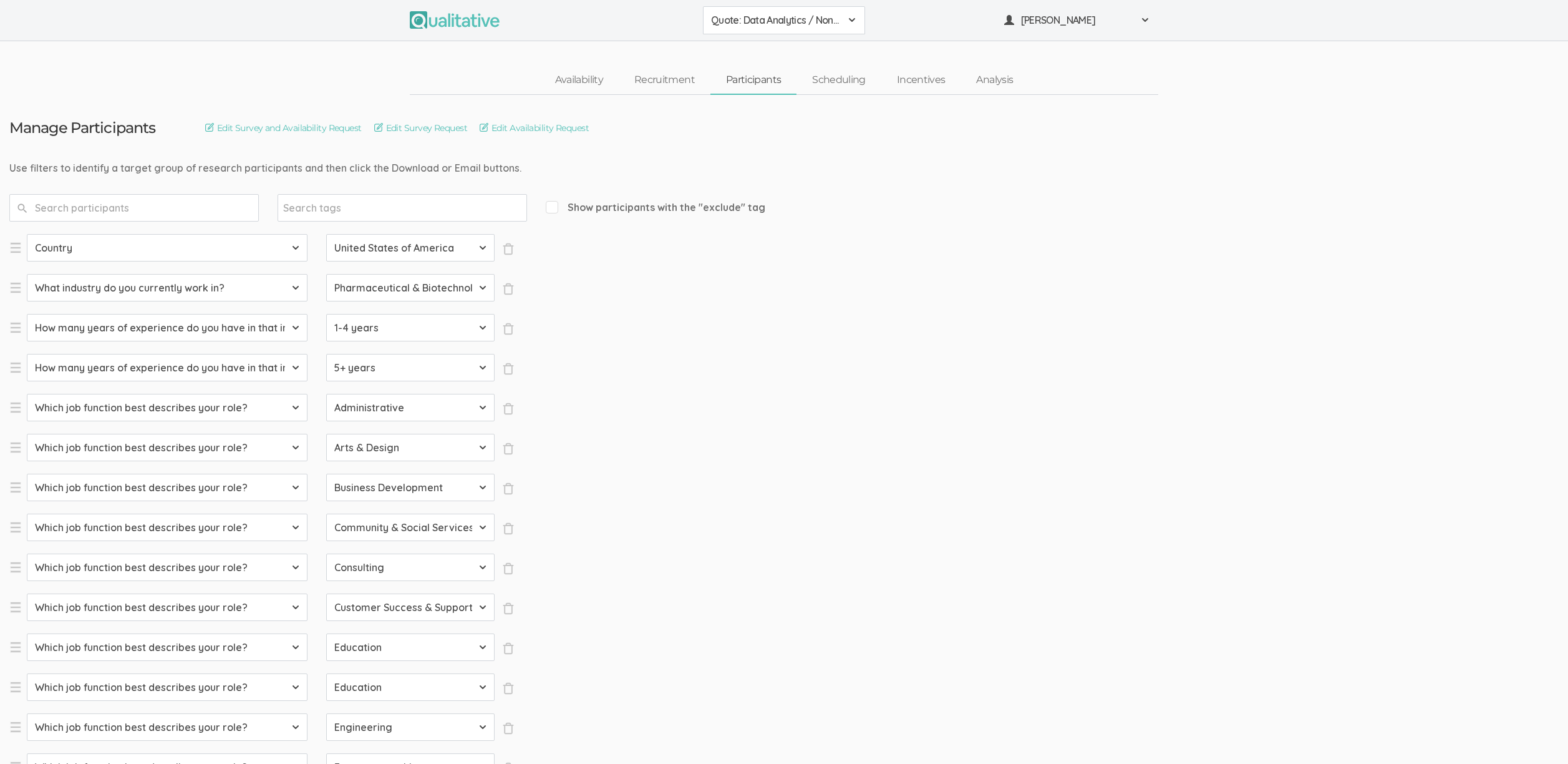
select select "Engineering"
select select "SFQ Which job function best describes your role?"
select select "Entrepreneurship"
select select "SFQ Which job function best describes your role?"
select select "Healthcare Services"
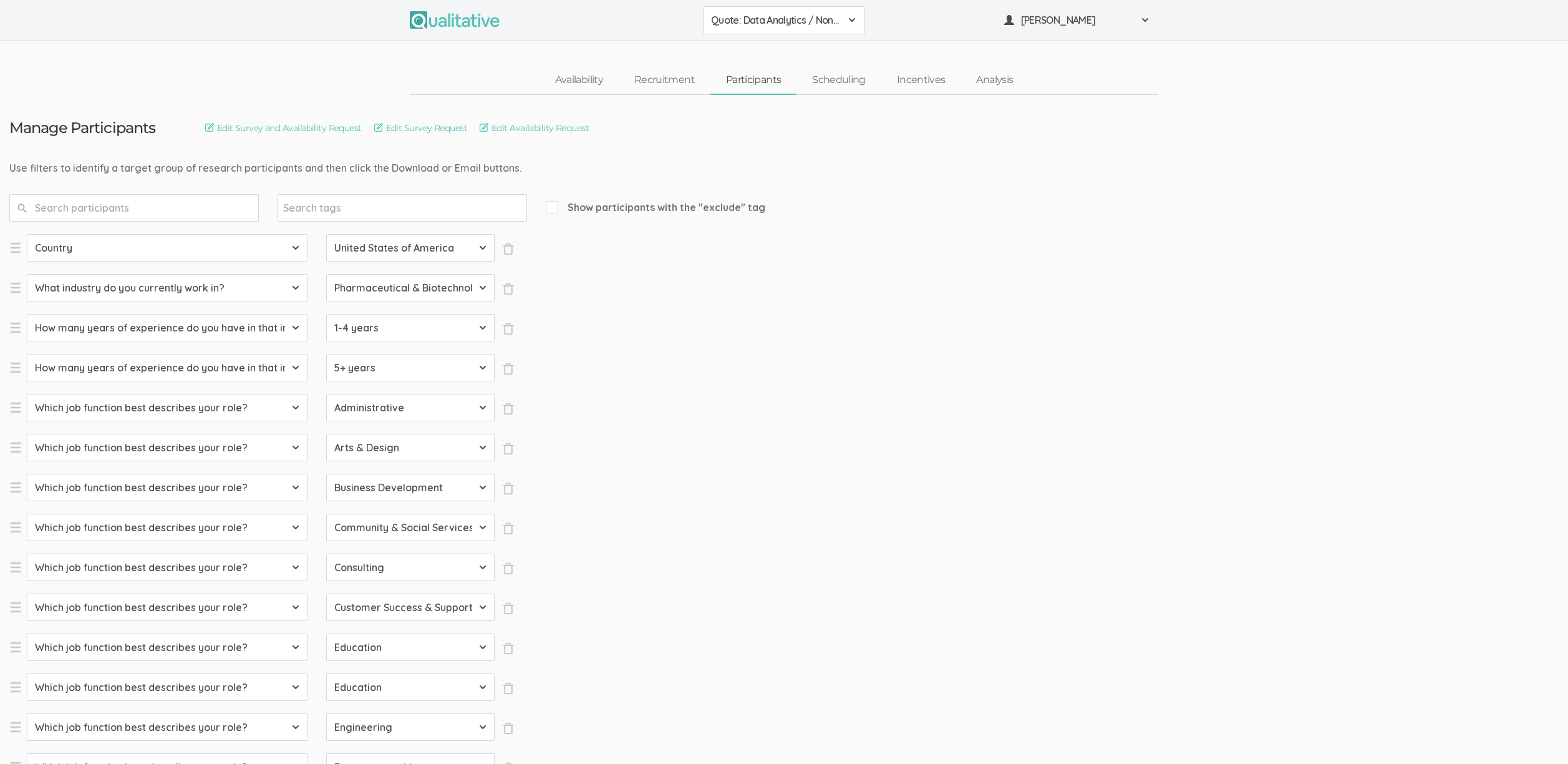
select select "SFQ Which job function best describes your role?"
select select "Human Resources"
select select "SFQ Which job function best describes your role?"
select select "Information Technology"
select select "SFQ Which job function best describes your role?"
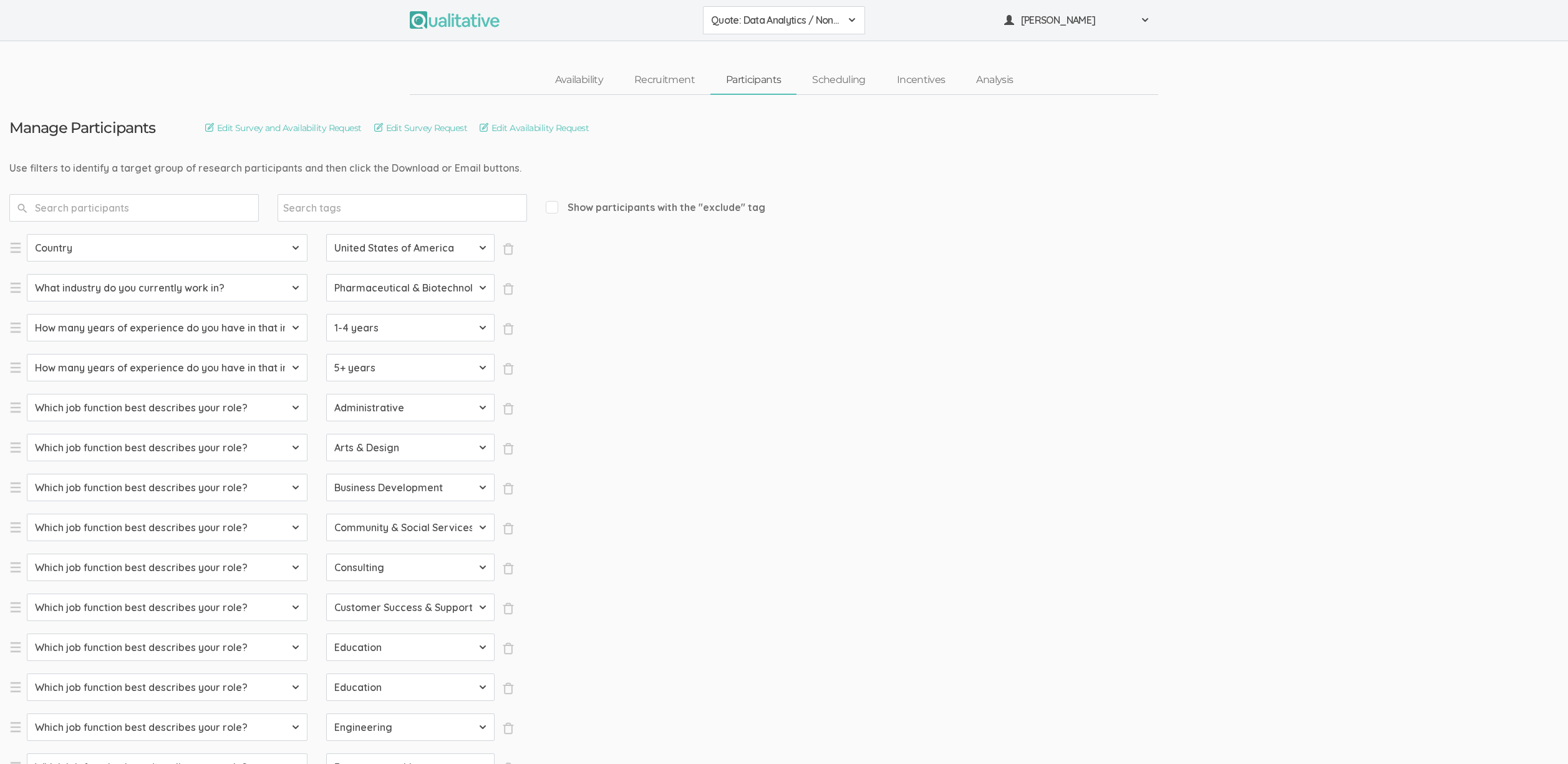
select select "Legal"
select select "SFQ Which job function best describes your role?"
select select "Marketing"
select select "SFQ Which job function best describes your role?"
select select "Media & Communication"
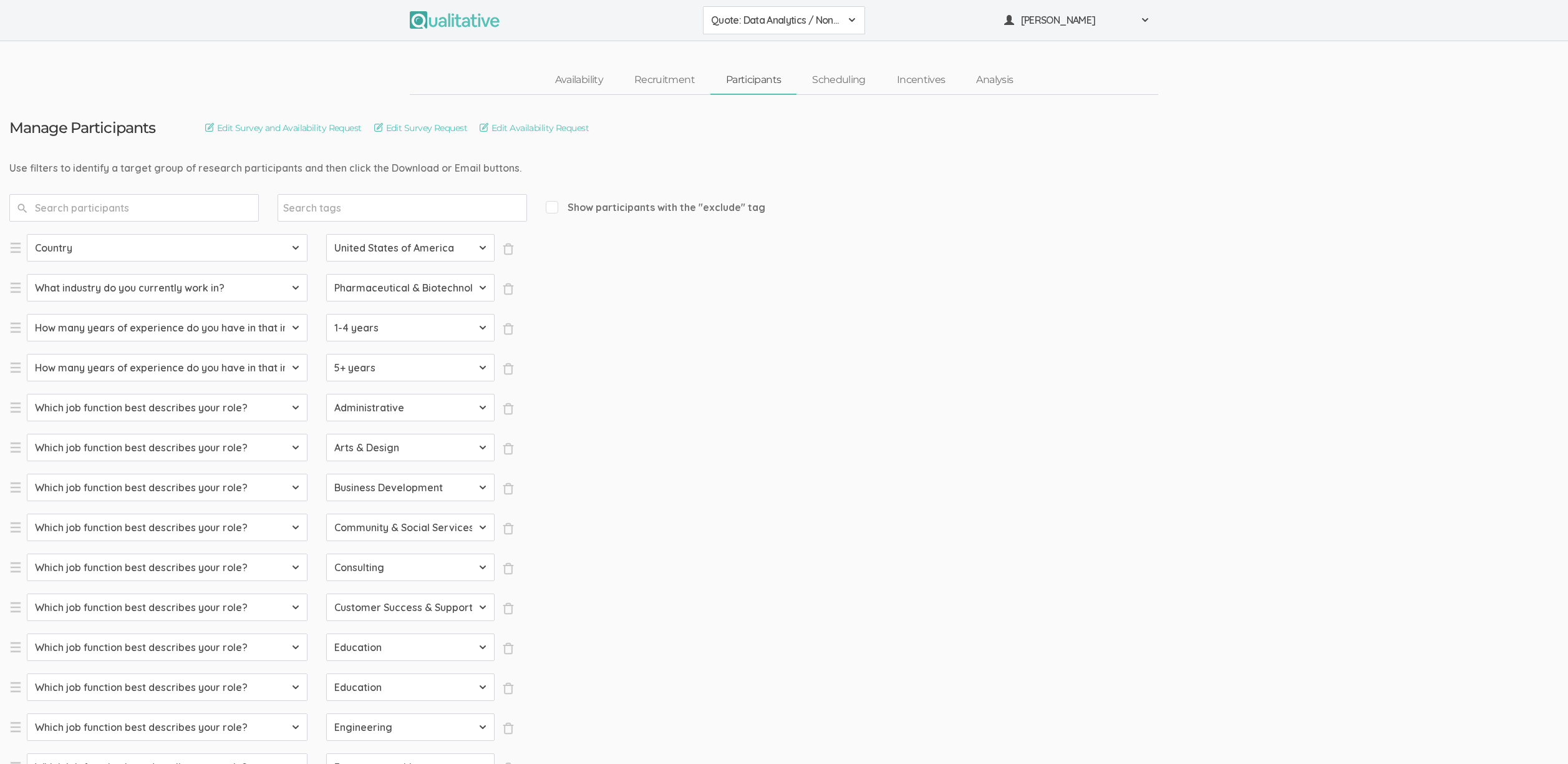
select select "SFQ Which job function best describes your role?"
select select "Military & Protective Services"
select select "SFQ Which job function best describes your role?"
select select "Operations"
select select "SFQ Which job function best describes your role?"
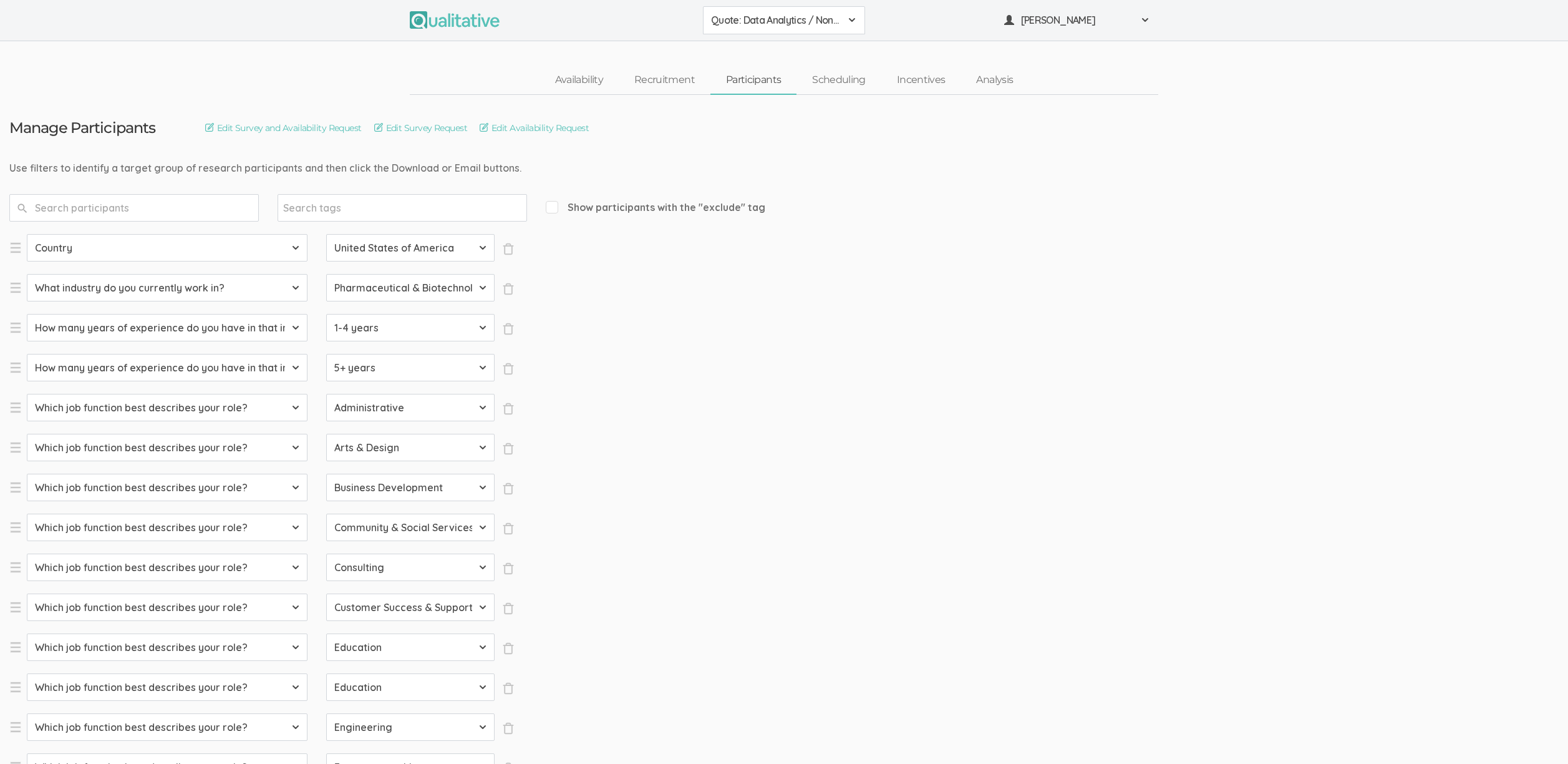
select select "Product Management"
select select "SFQ Which job function best describes your role?"
select select "Program & Project Management"
select select "SFQ Which job function best describes your role?"
select select "Purchasing"
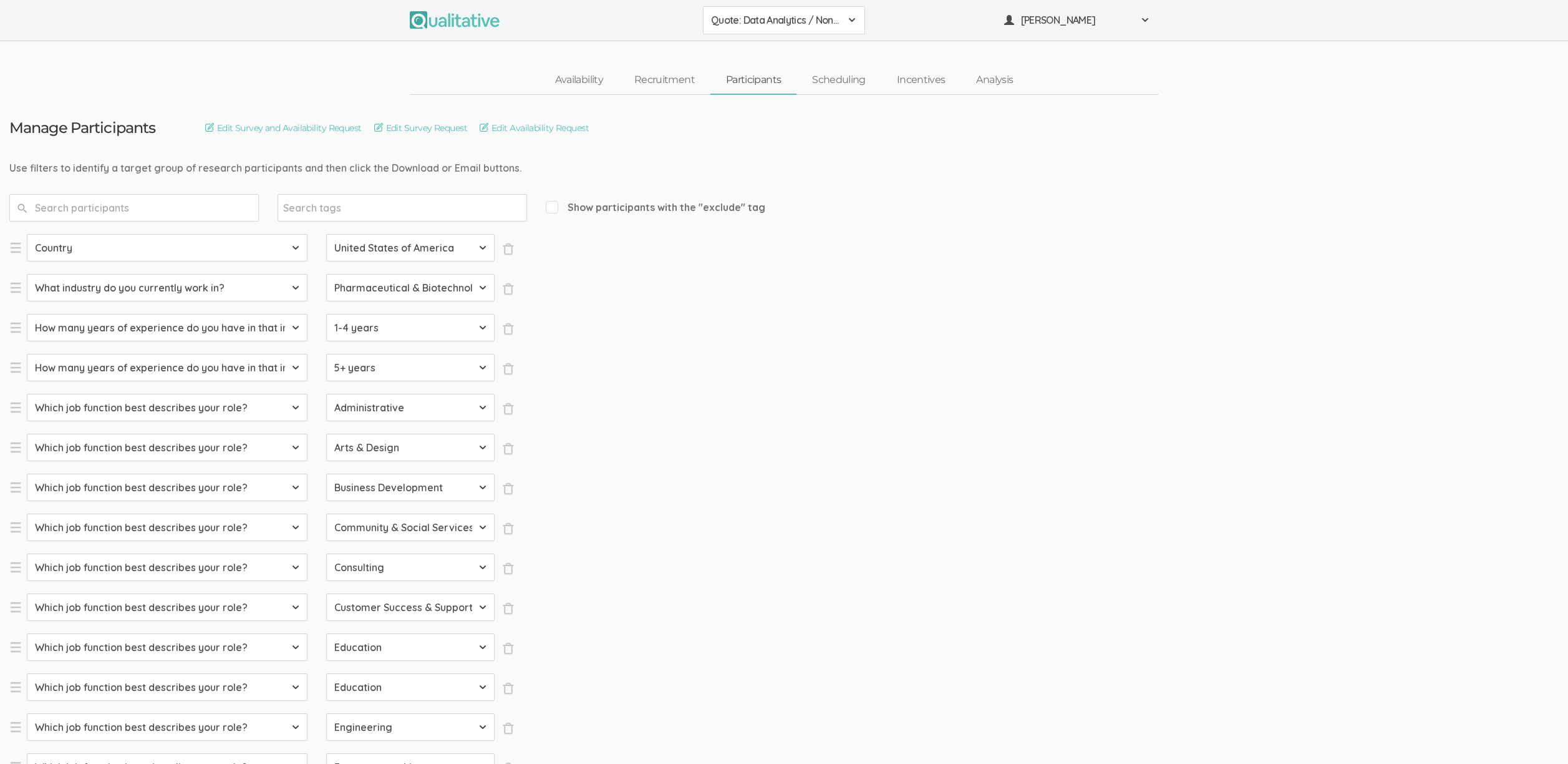
select select "SFQ Which job function best describes your role?"
select select "Quality Assurance"
select select "SFQ Which job function best describes your role?"
select select "Real Estate"
select select "SFQ Which job function best describes your role?"
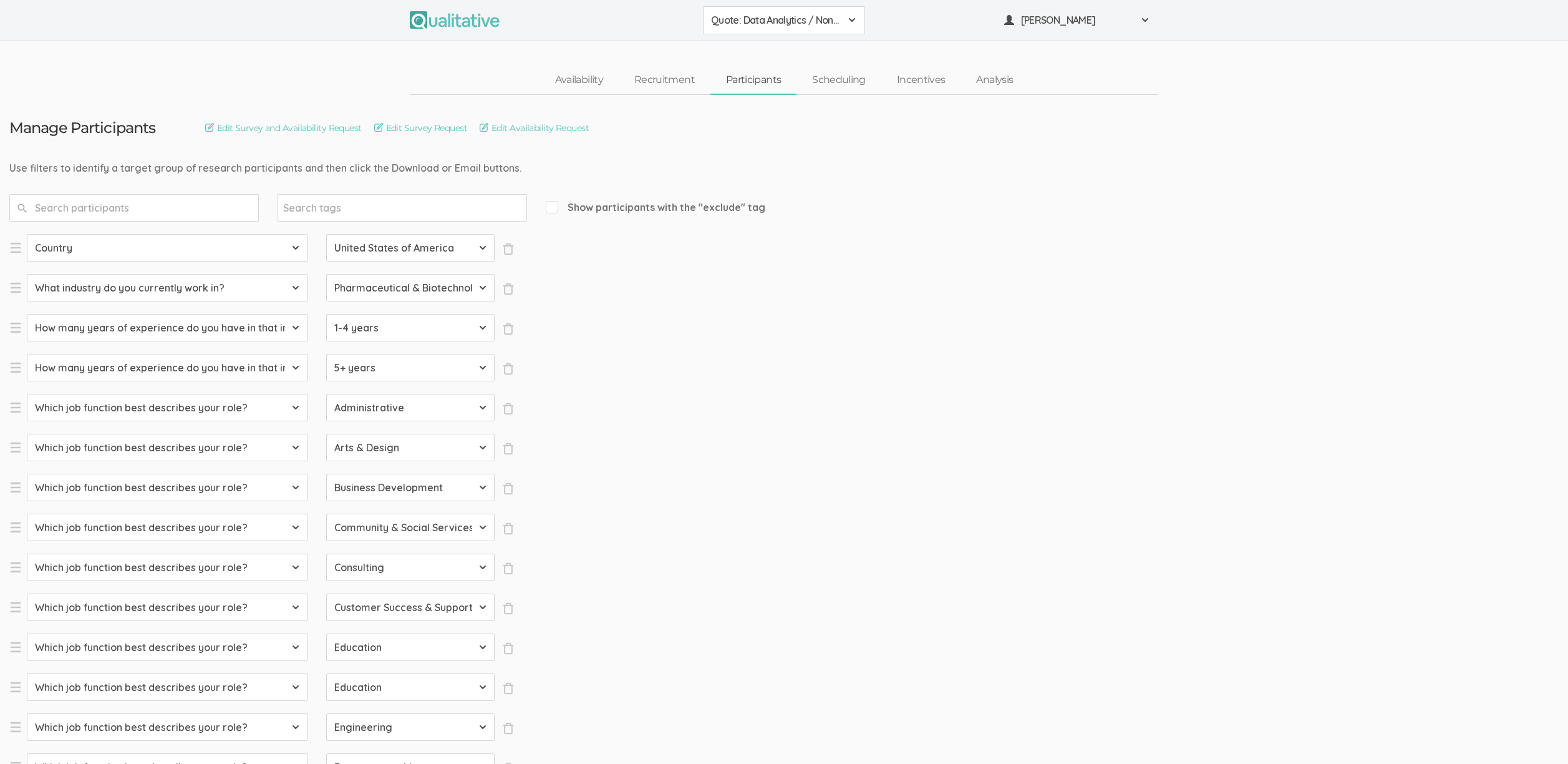
select select "Research"
select select "SFQ Which job function best describes your role?"
select select "Sales"
select select "SFQ What is your current job level/seniority?"
select select "Entry"
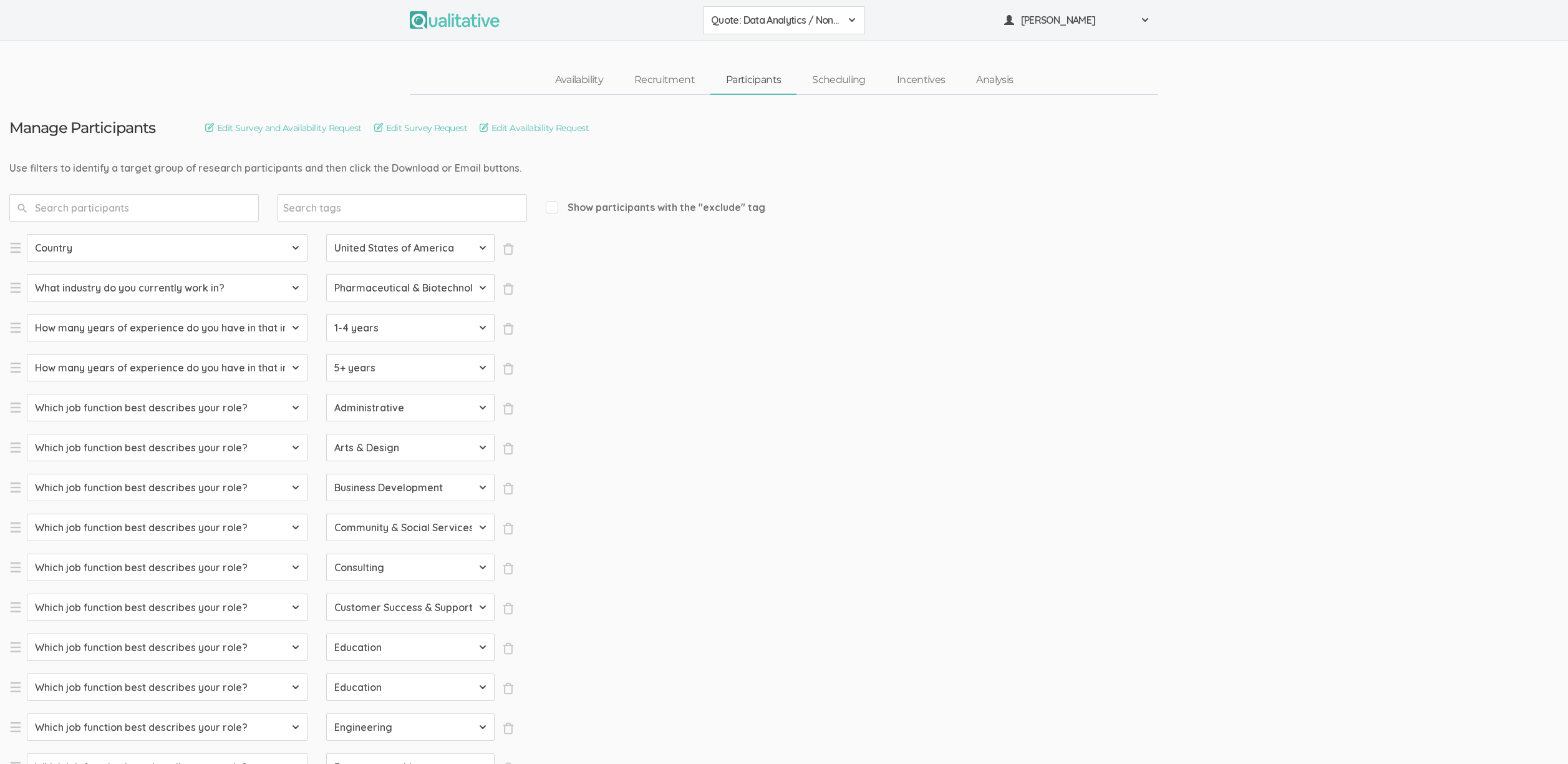
select select "SFQ What is your current job level/seniority?"
select select "Senior"
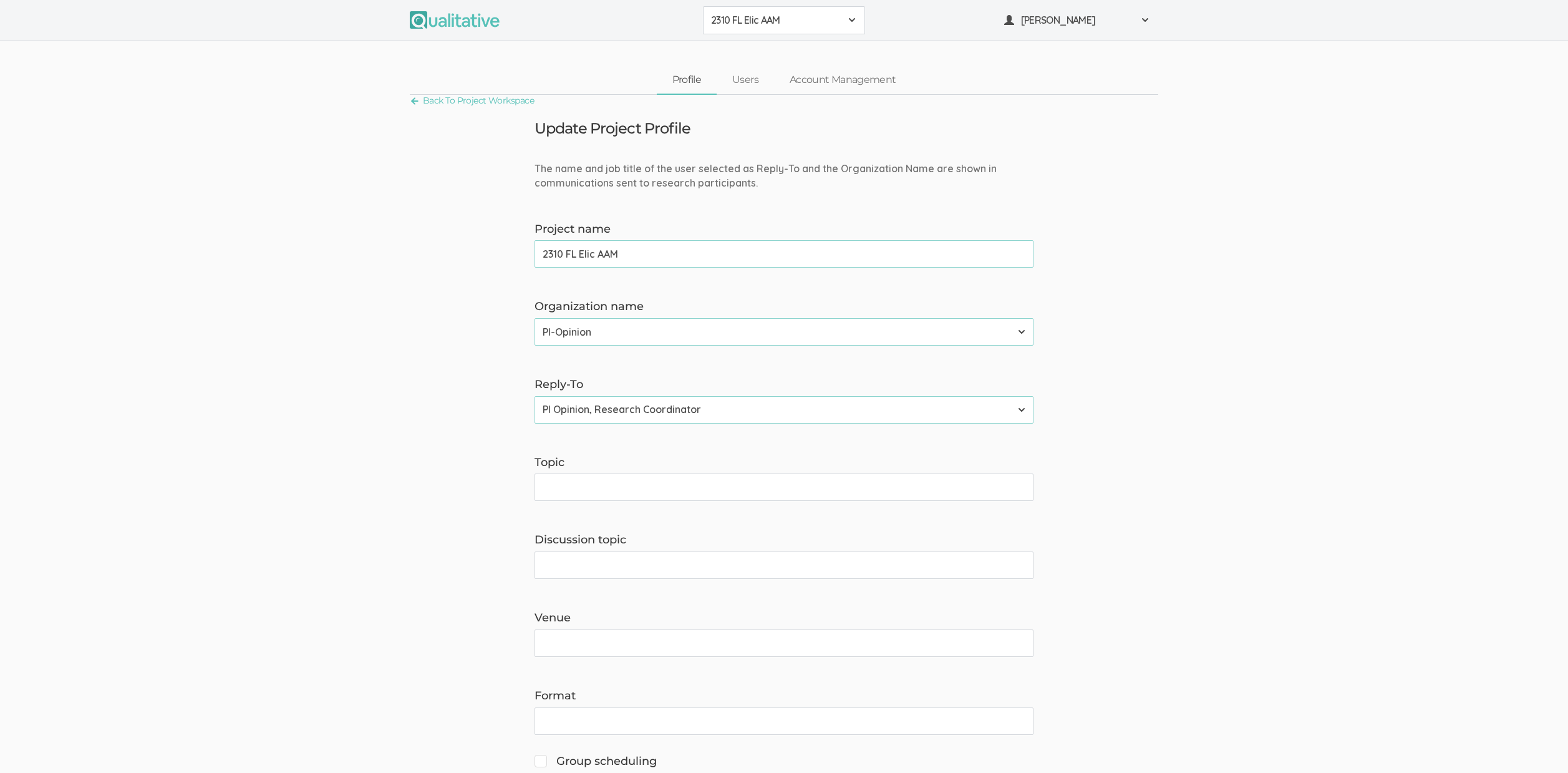
click at [803, 26] on span "2310 FL Elic AAM" at bounding box center [776, 20] width 130 height 14
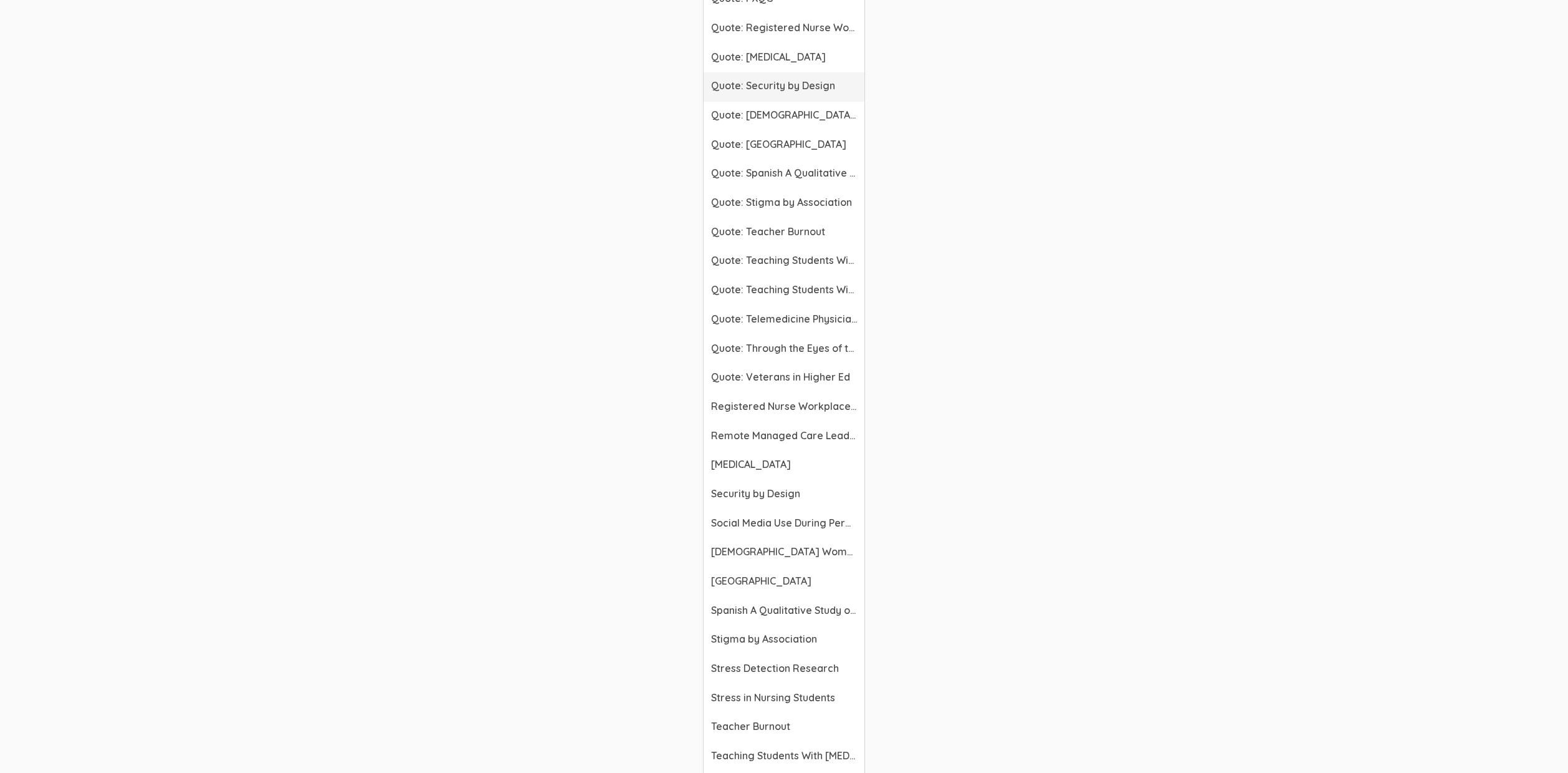
scroll to position [4391, 0]
click at [784, 39] on link "Quote: Registered Nurse Workplace Bullying" at bounding box center [784, 29] width 161 height 29
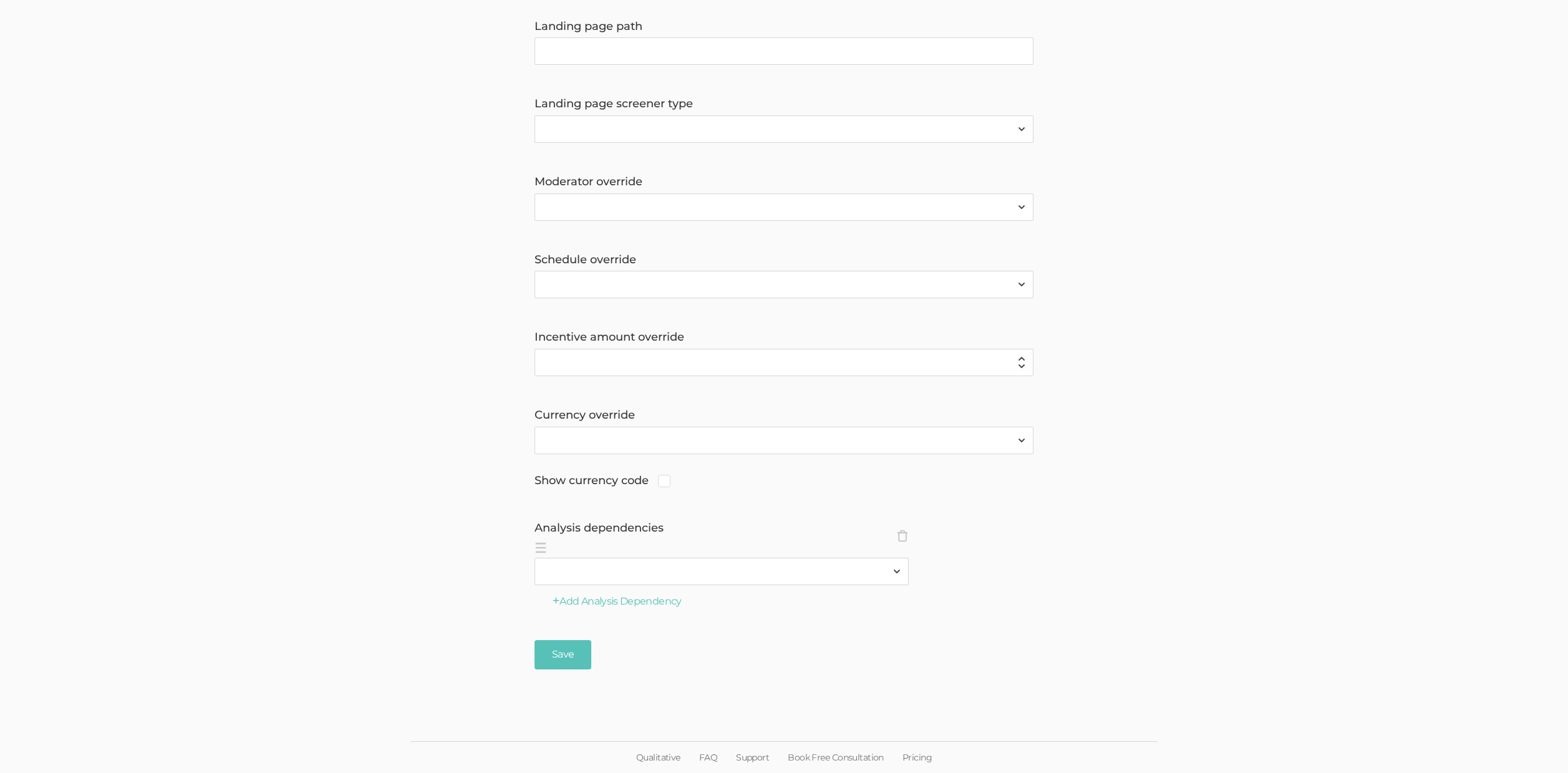
scroll to position [883, 0]
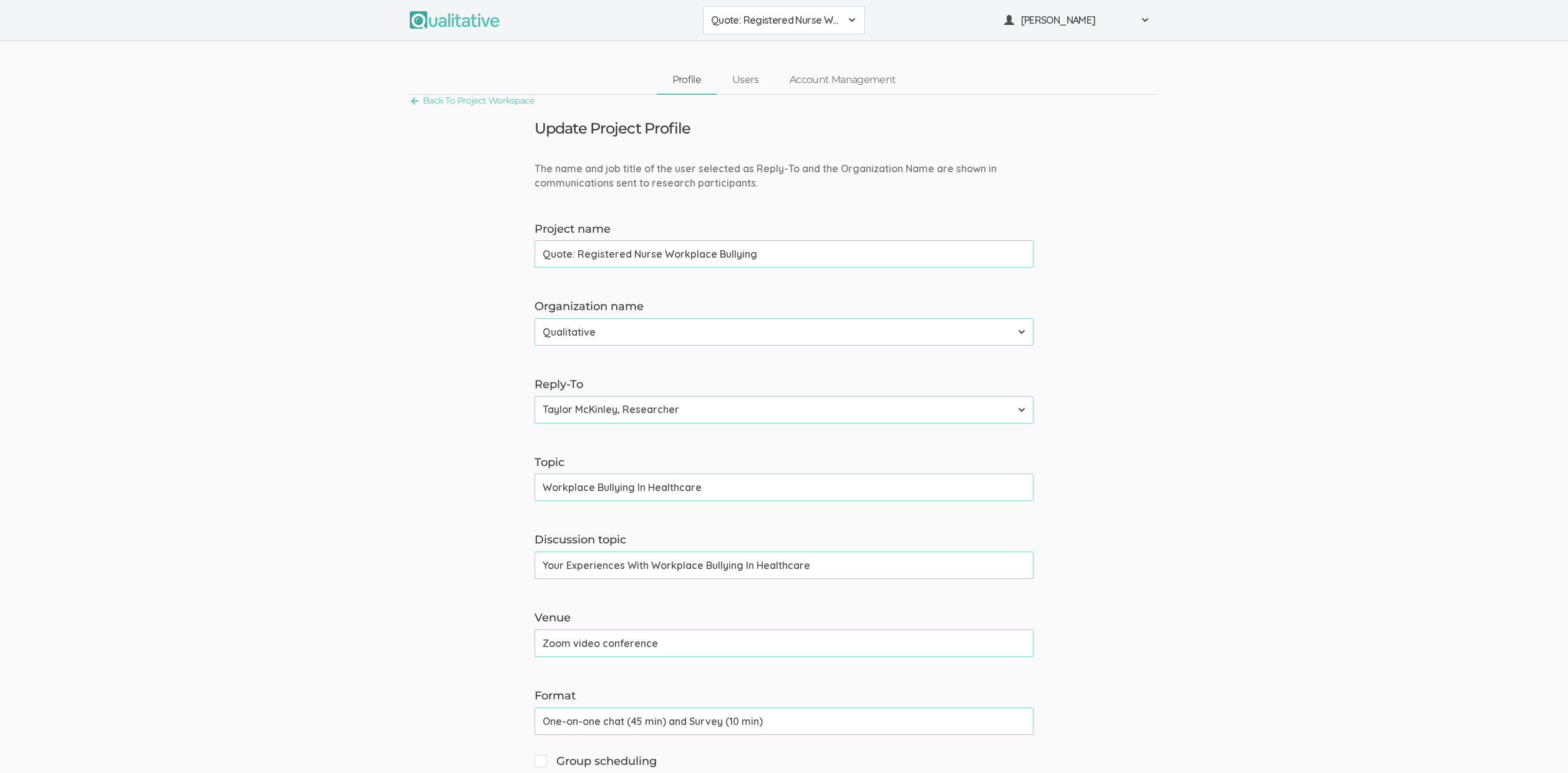
click at [794, 23] on span "Quote: Registered Nurse Workplace Bullying" at bounding box center [776, 20] width 130 height 14
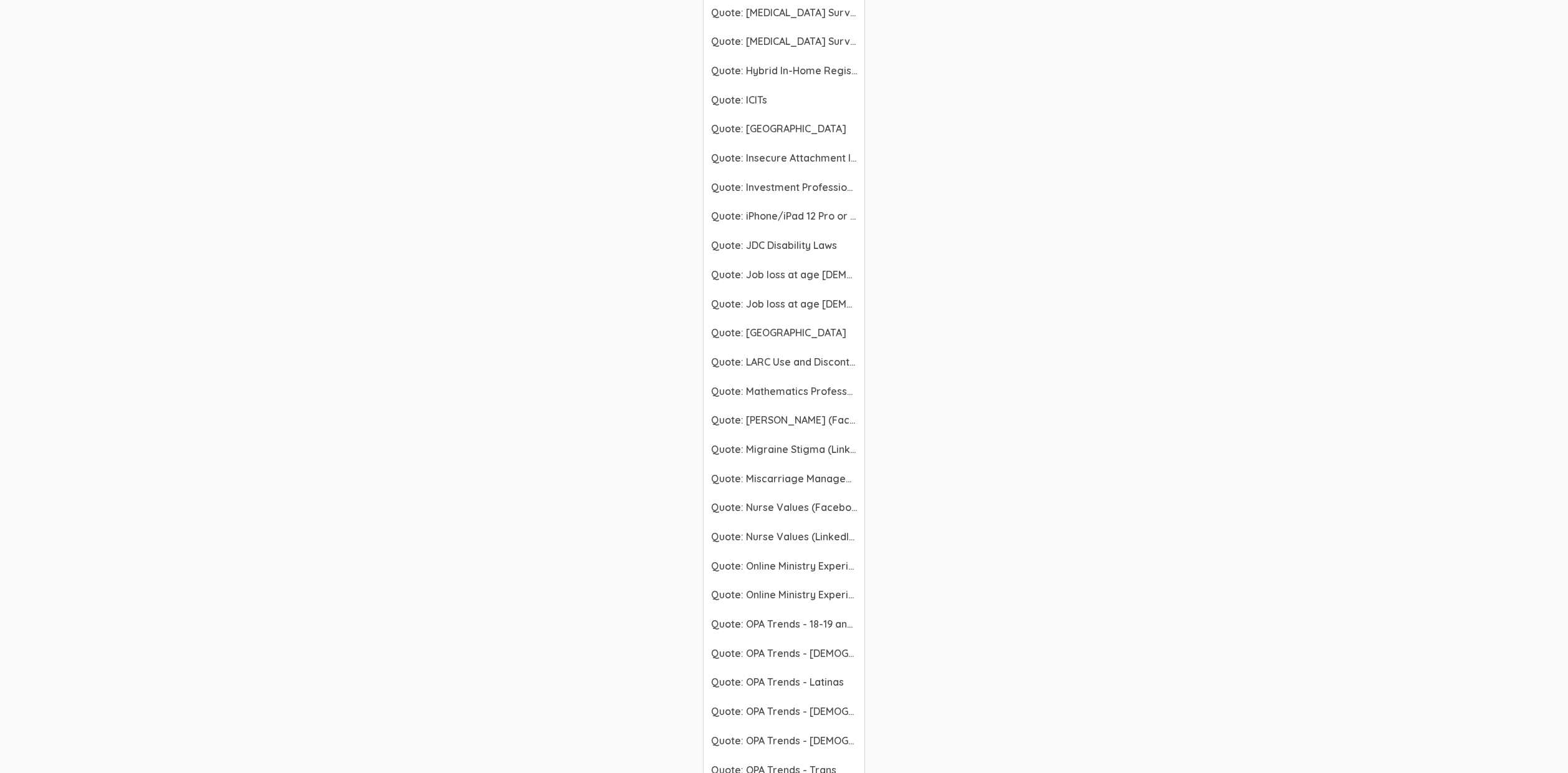
scroll to position [4559, 0]
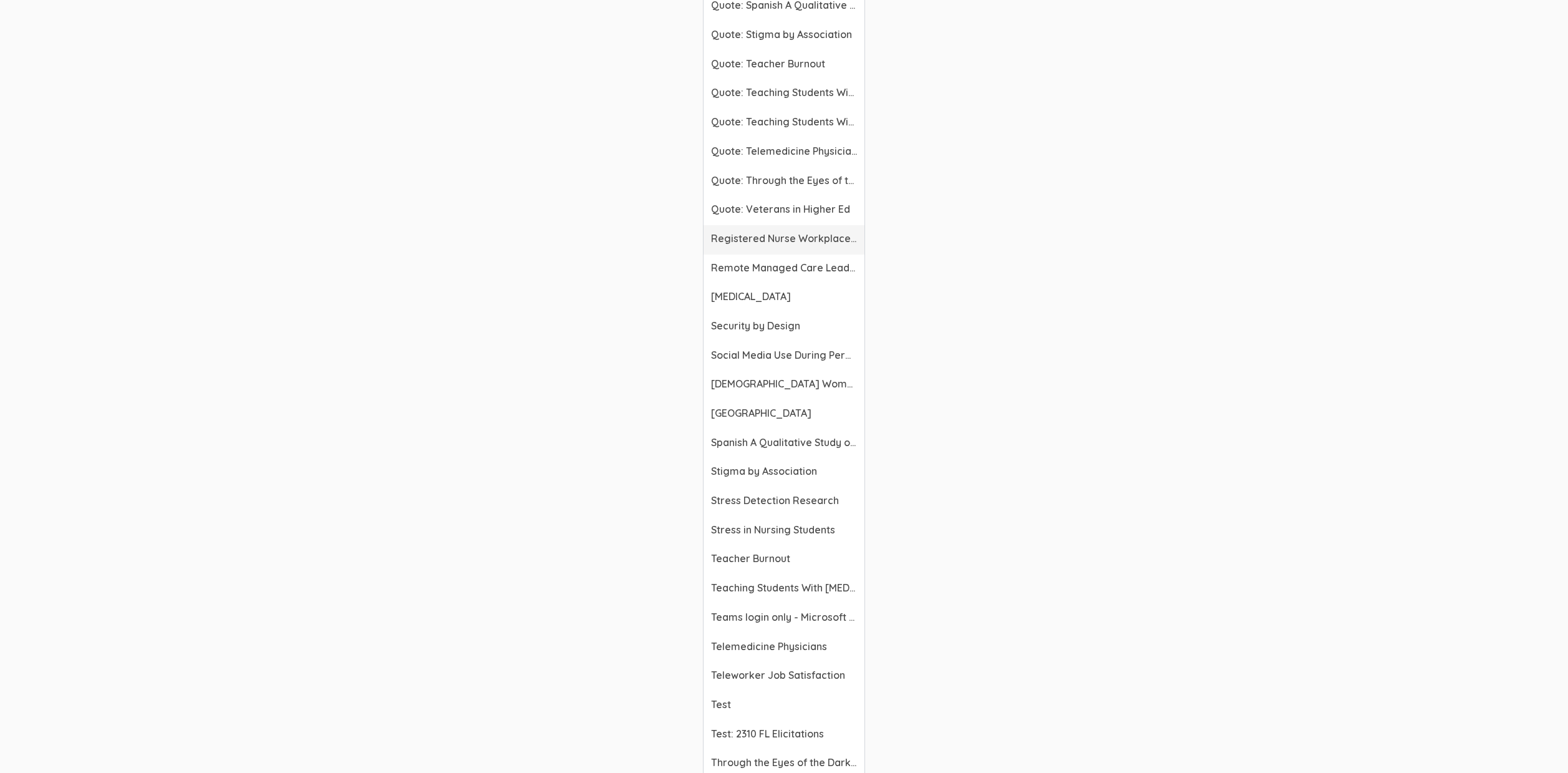
click at [764, 246] on span "Registered Nurse Workplace Bullying" at bounding box center [784, 239] width 146 height 14
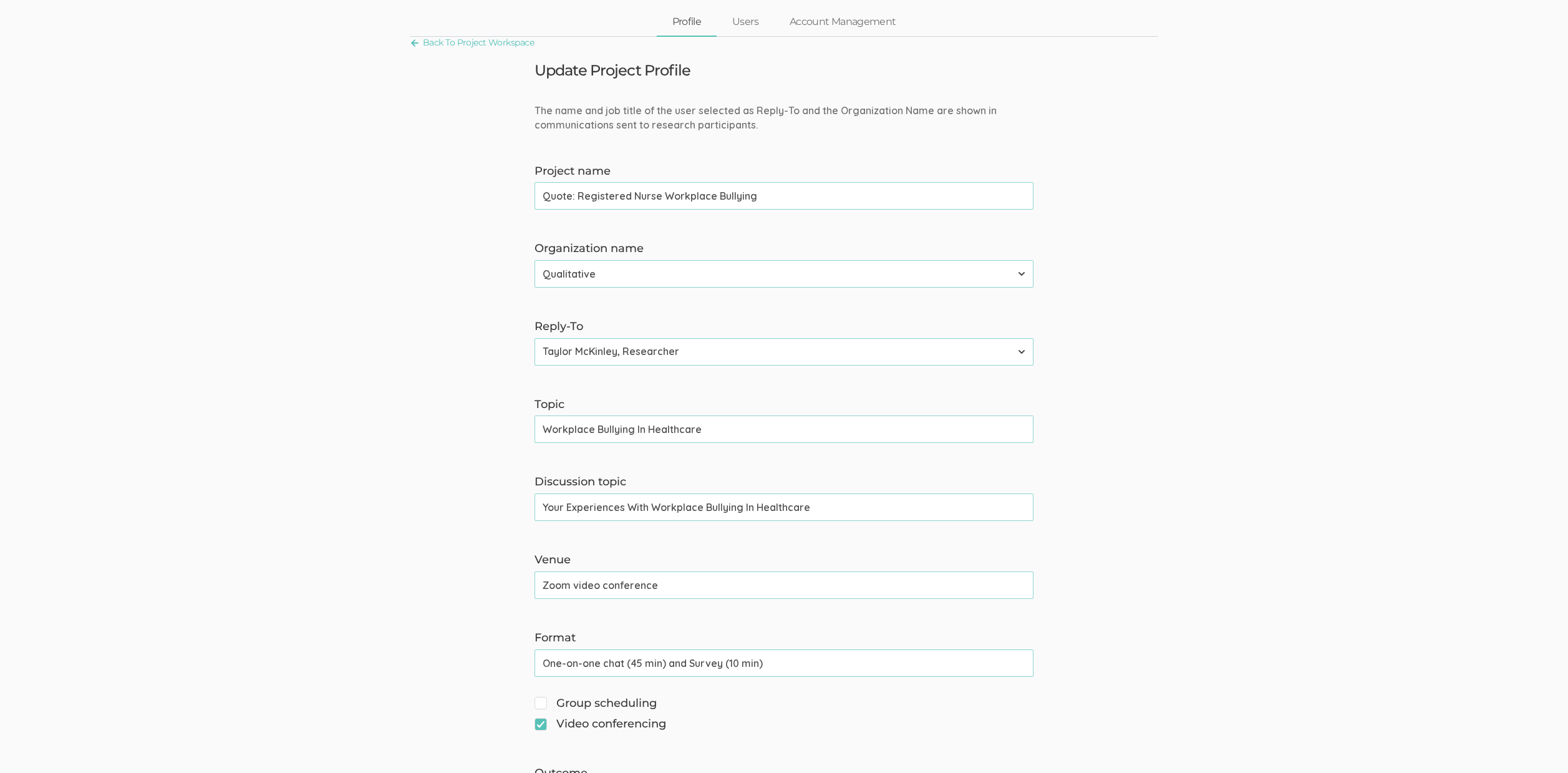
scroll to position [90, 0]
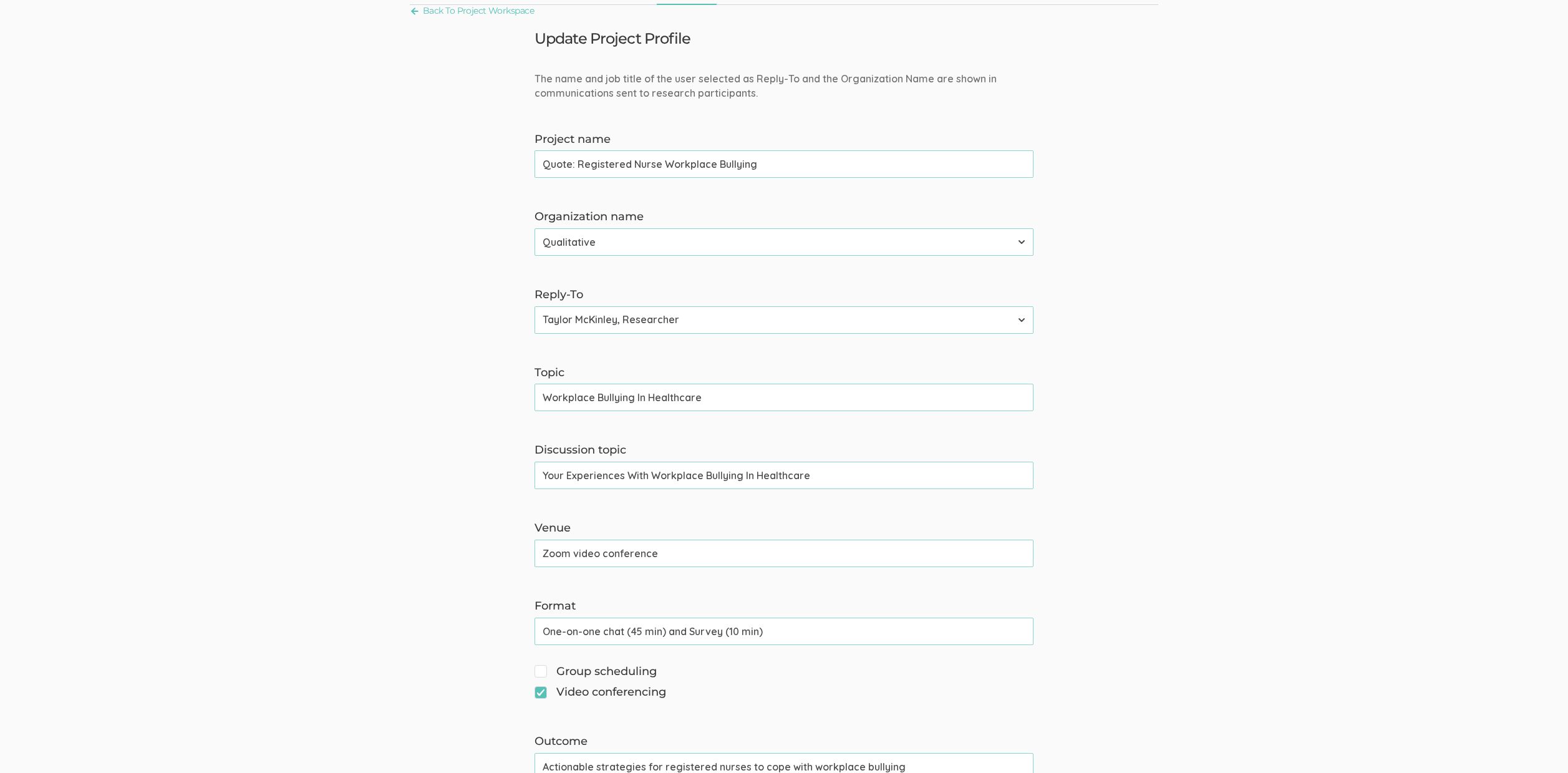
click at [699, 478] on input "Your Experiences With Workplace Bullying In Healthcare" at bounding box center [784, 475] width 499 height 28
click at [649, 401] on input "Workplace Bullying In Healthcare" at bounding box center [784, 397] width 499 height 28
click at [1275, 441] on form "The name and job title of the user selected as Reply-To and the Organization Na…" at bounding box center [784, 767] width 1568 height 1392
click at [543, 398] on input "Workplace Bullying In Healthcare" at bounding box center [784, 397] width 499 height 28
paste input "incivility"
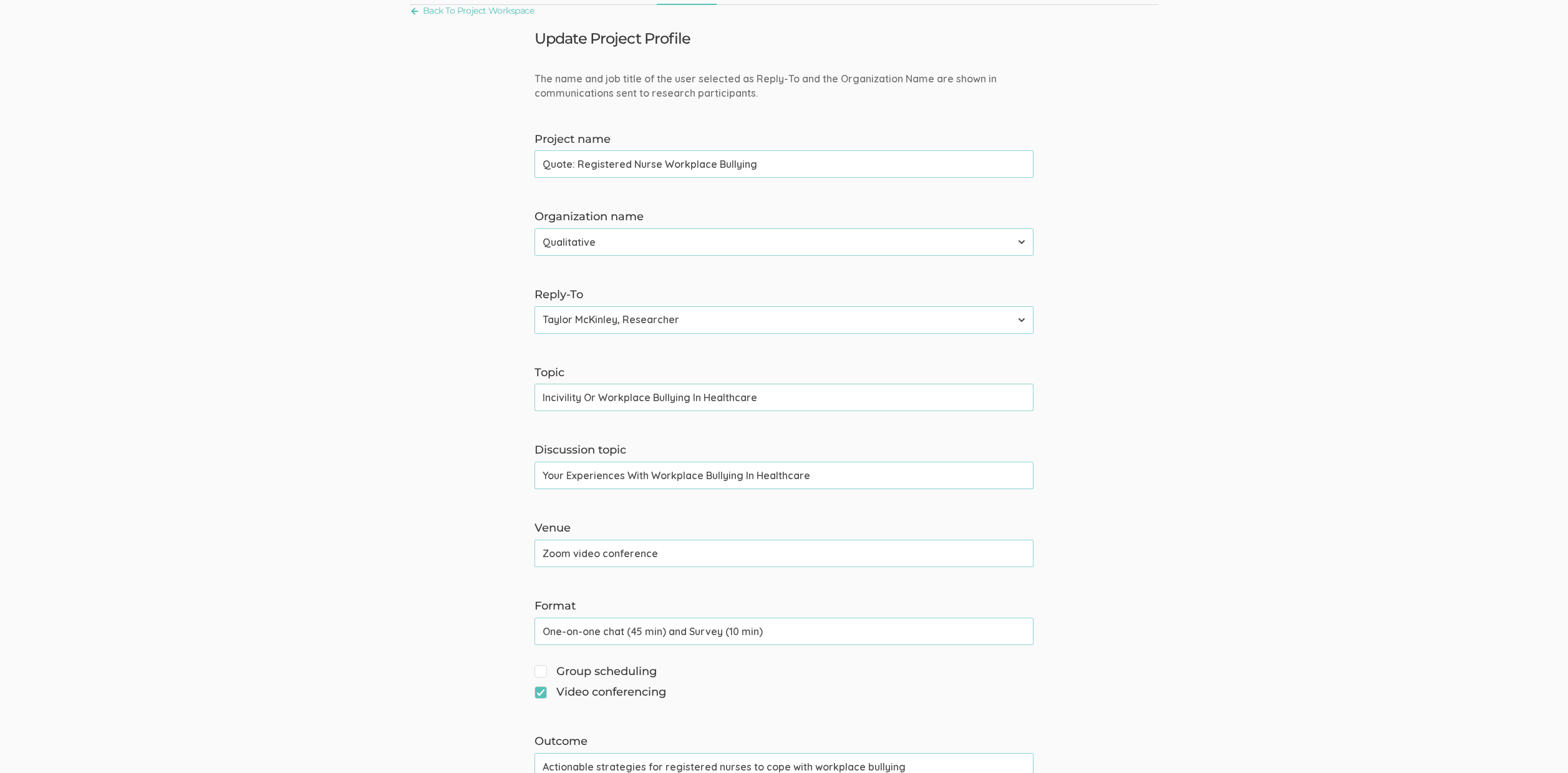
type input "Incivility Or Workplace Bullying In Healthcare"
click at [703, 474] on input "Your Experiences With Workplace Bullying In Healthcare" at bounding box center [784, 475] width 499 height 28
click at [545, 400] on input "Incivility Or Workplace Bullying In Healthcare" at bounding box center [784, 397] width 499 height 28
click at [705, 472] on input "Your Experiences With Workplace Bullying In Healthcare" at bounding box center [784, 475] width 499 height 28
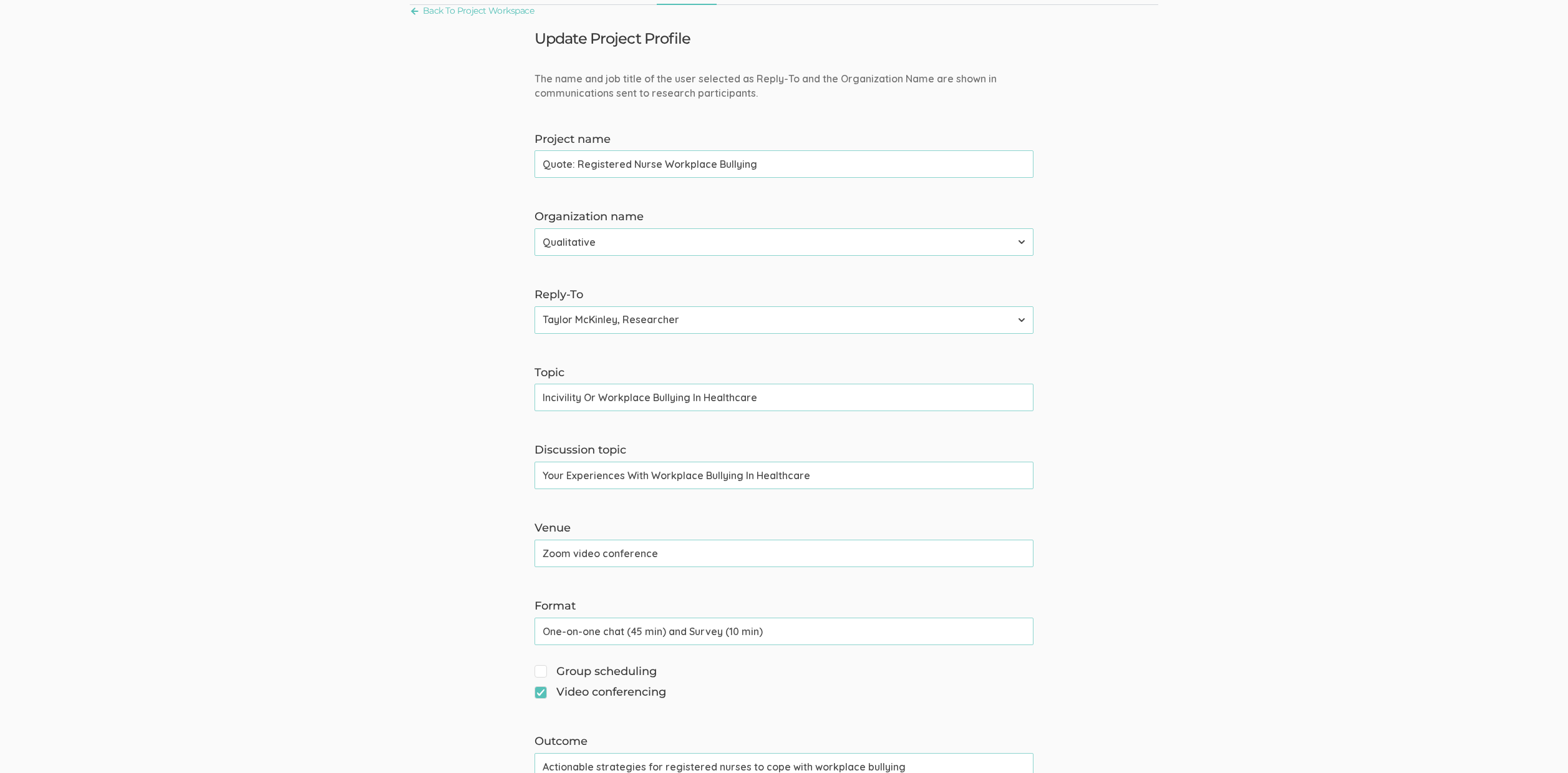
paste input "Incivility"
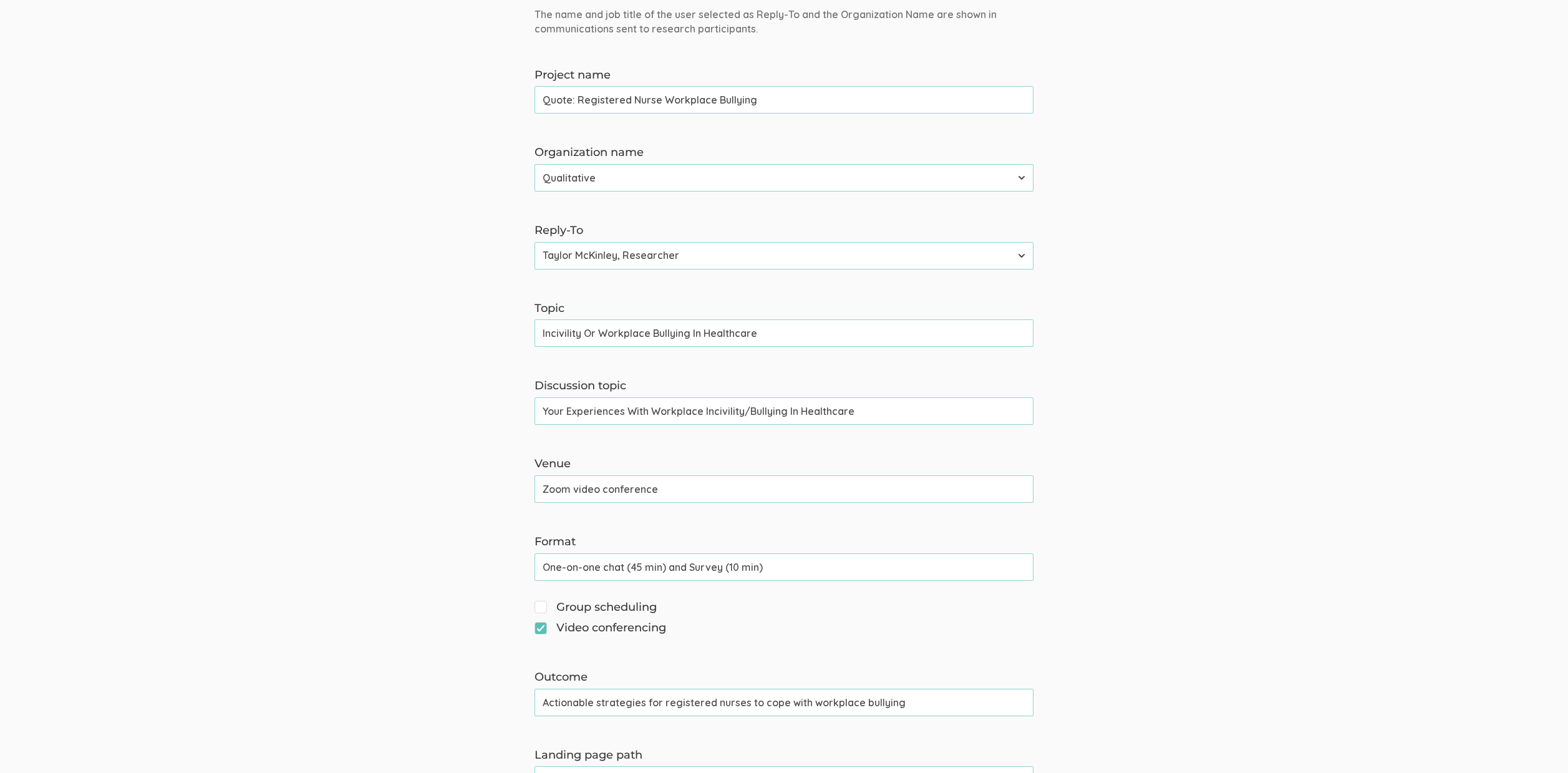
scroll to position [157, 0]
type input "Your Experiences With Workplace Incivility/Bullying In Healthcare"
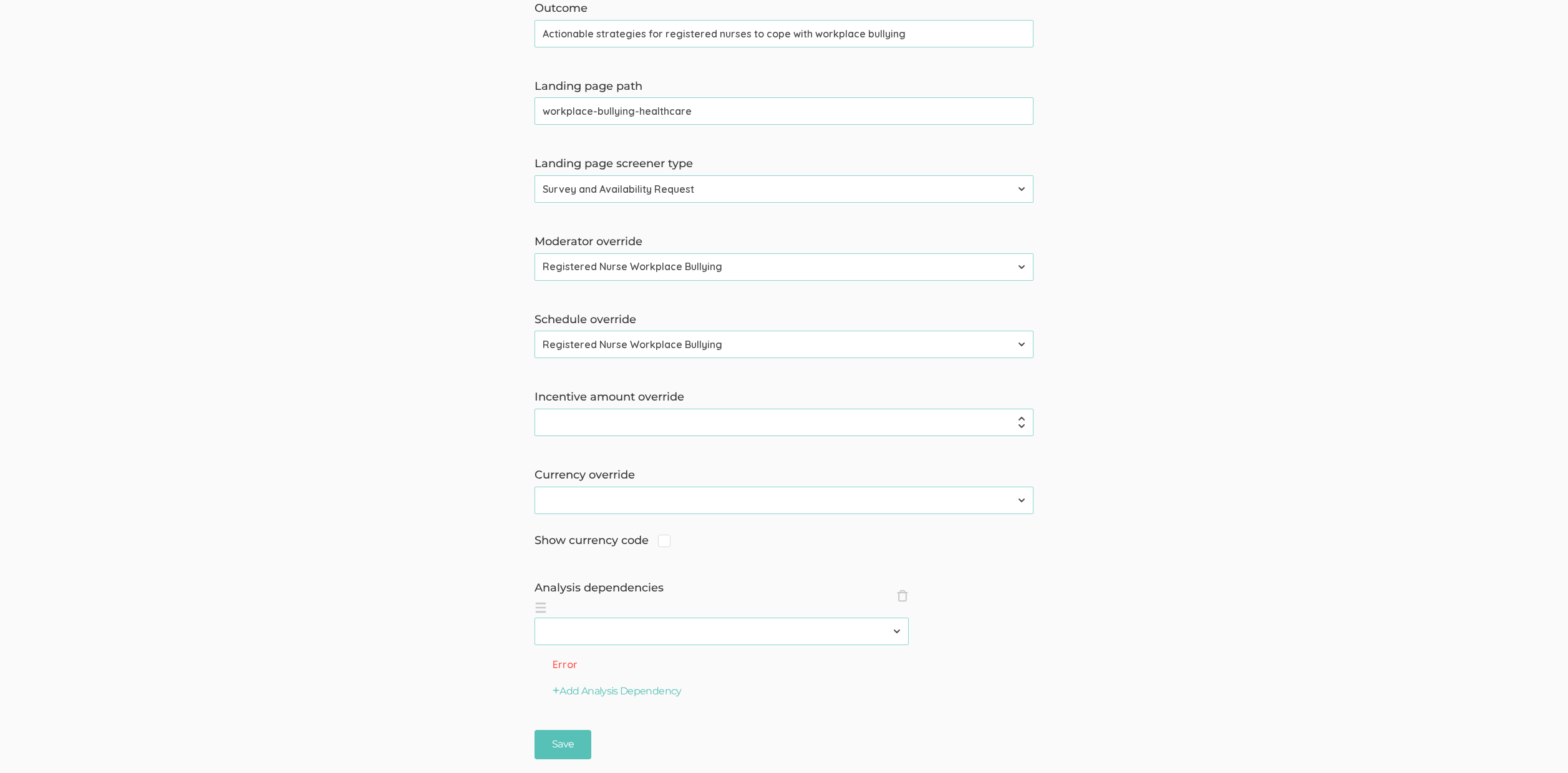
scroll to position [912, 0]
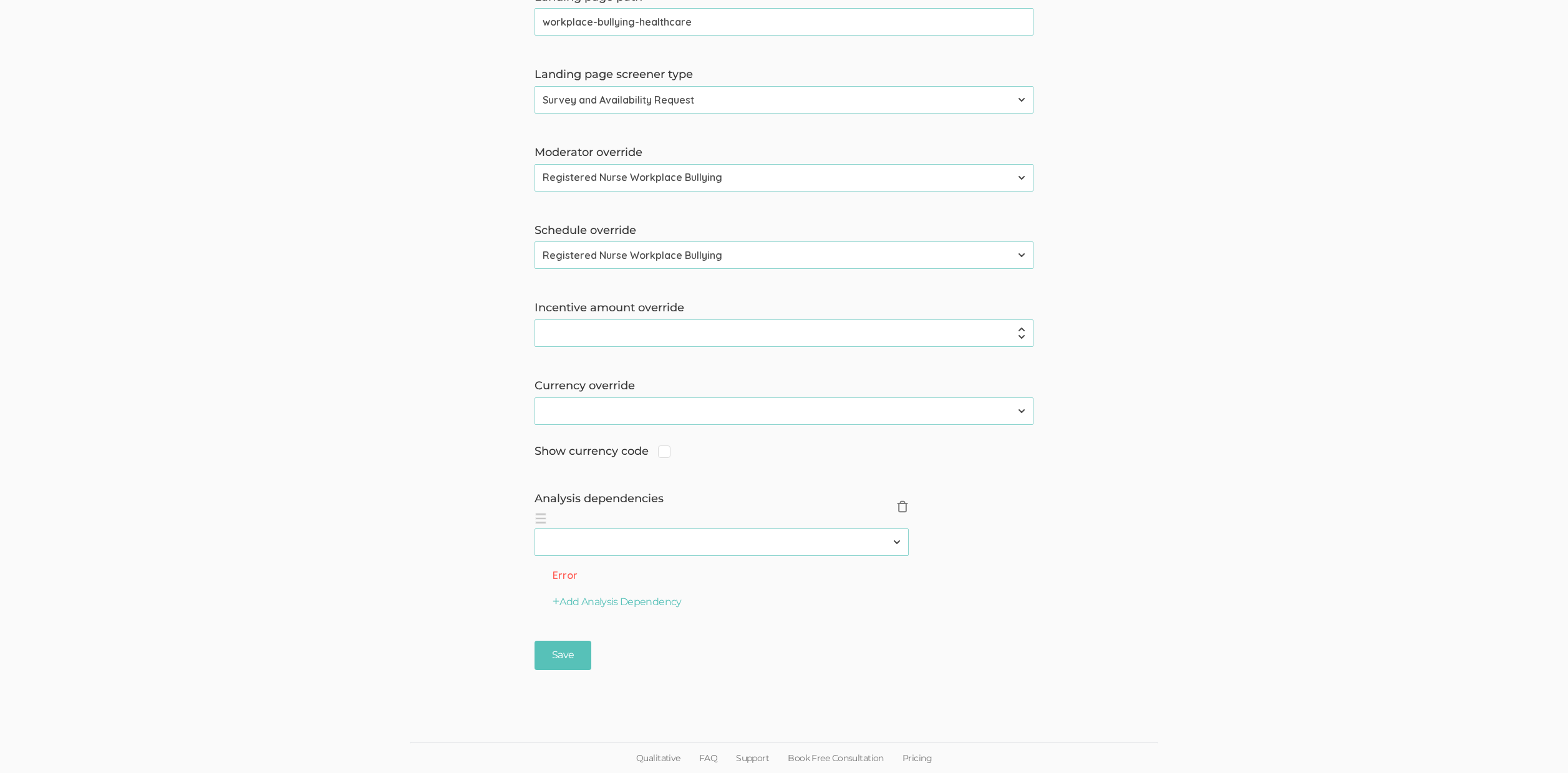
click at [906, 509] on span "×" at bounding box center [903, 507] width 13 height 13
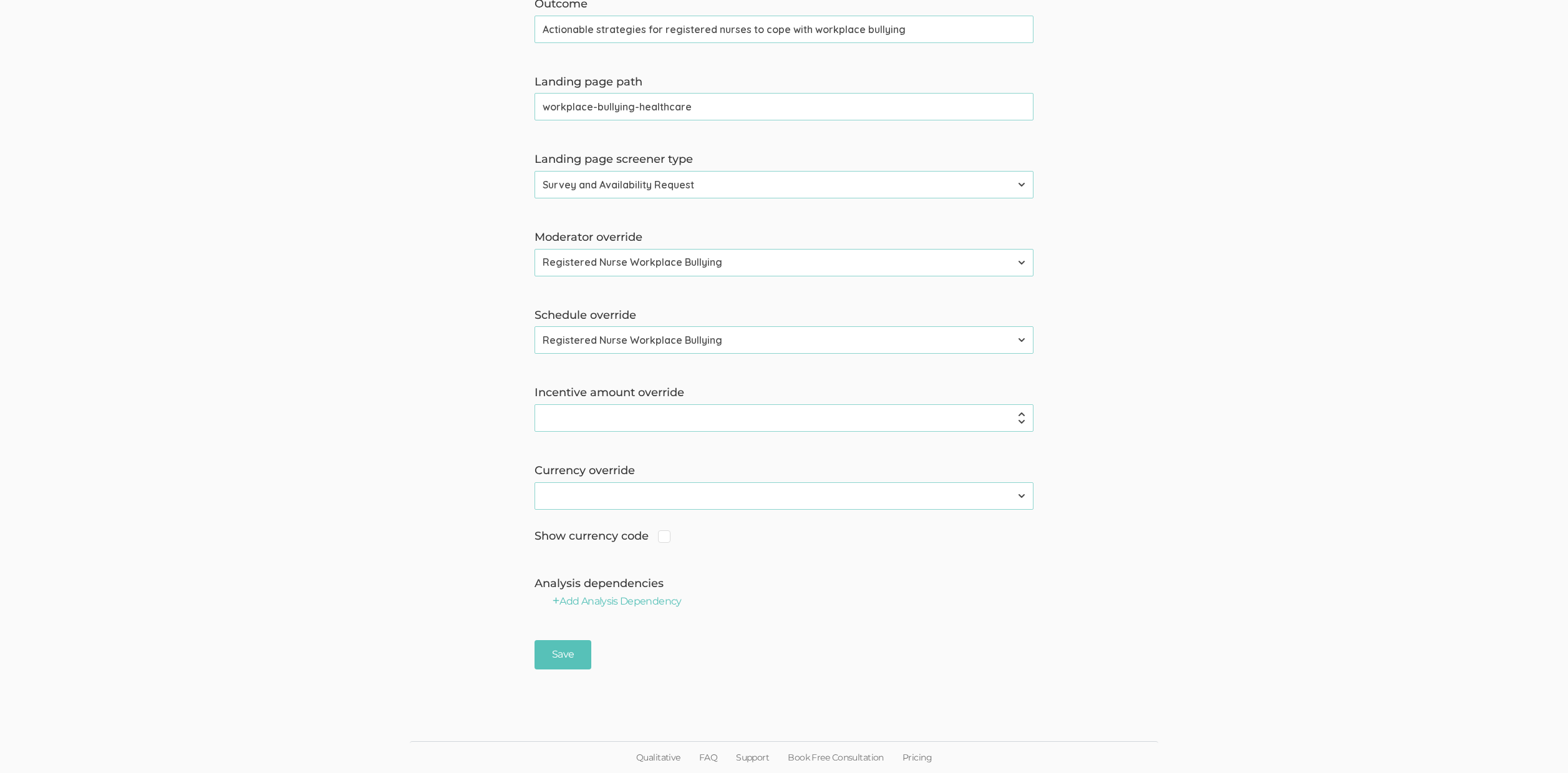
scroll to position [827, 0]
click at [575, 647] on input "Save" at bounding box center [563, 655] width 57 height 29
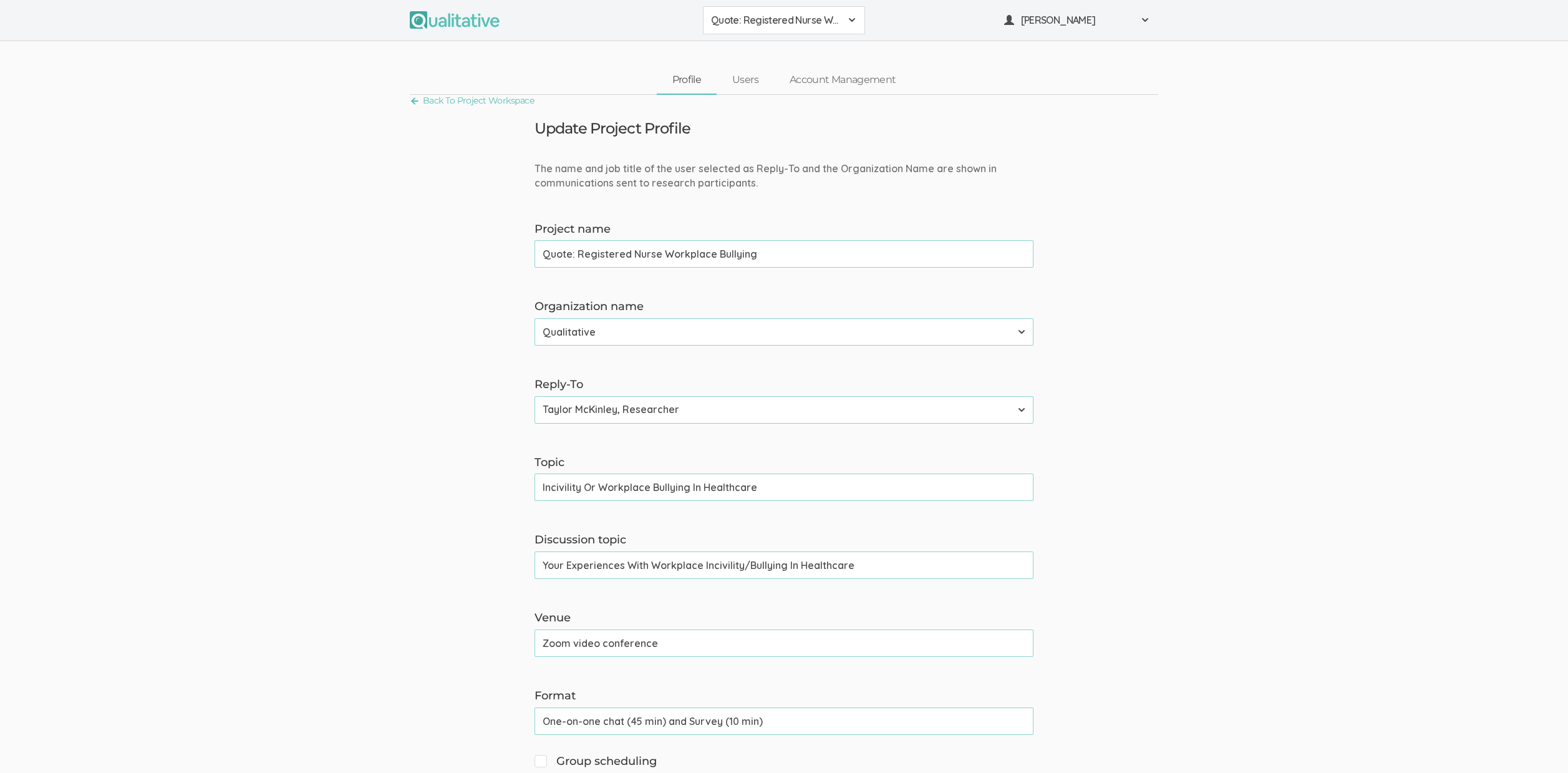
click at [614, 494] on input "Incivility Or Workplace Bullying In Healthcare" at bounding box center [784, 487] width 499 height 28
paste input "Workplace"
type input "Workplace Incivility Or Bullying In Healthcare"
click at [702, 565] on input "Your Experiences With Workplace Incivility/Bullying In Healthcare" at bounding box center [784, 565] width 499 height 28
click at [747, 570] on input "Your Experiences With Workplace Incivility/Bullying In Healthcare" at bounding box center [784, 565] width 499 height 28
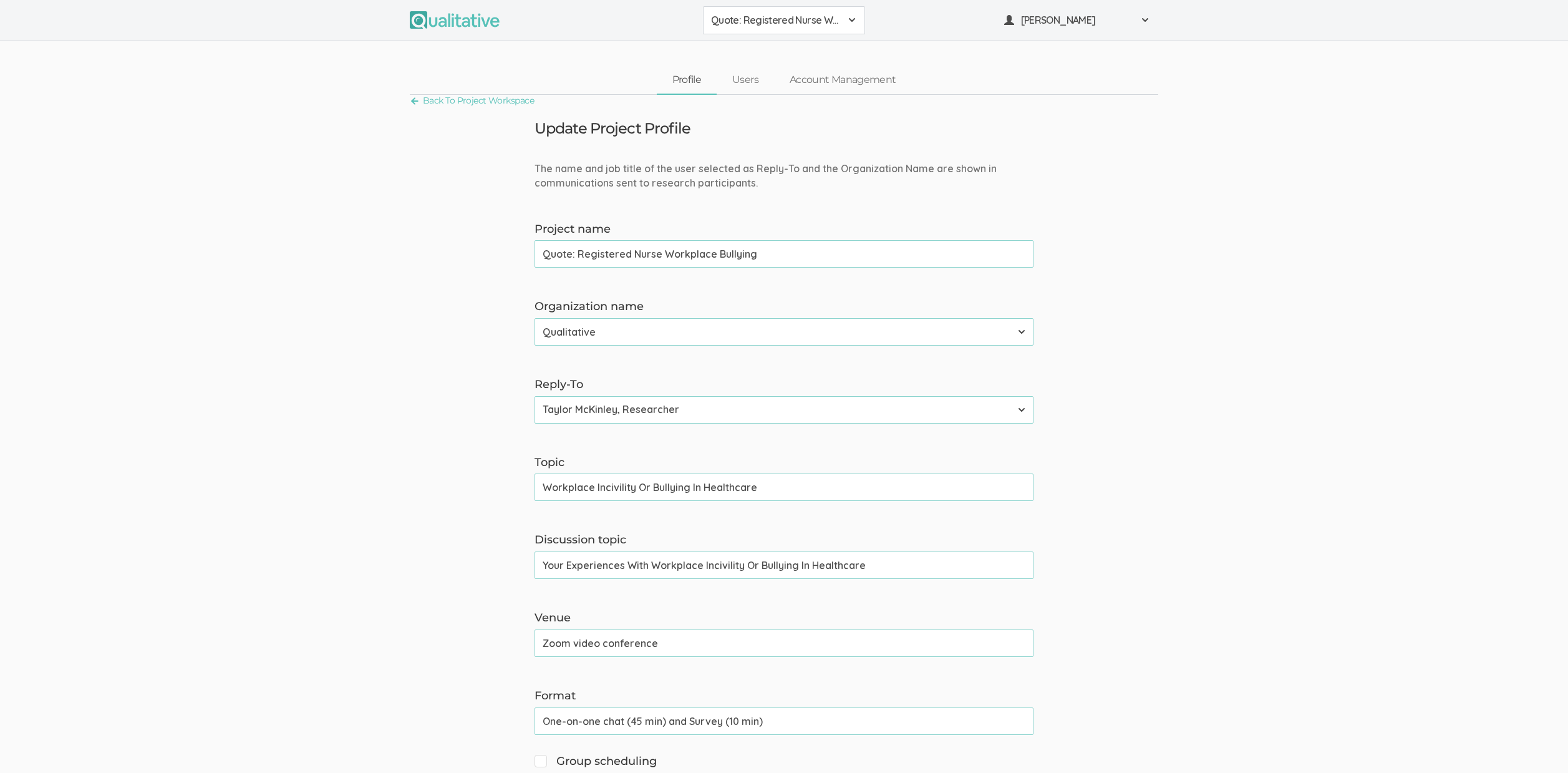
type input "Your Experiences With Workplace Incivility Or Bullying In Healthcare"
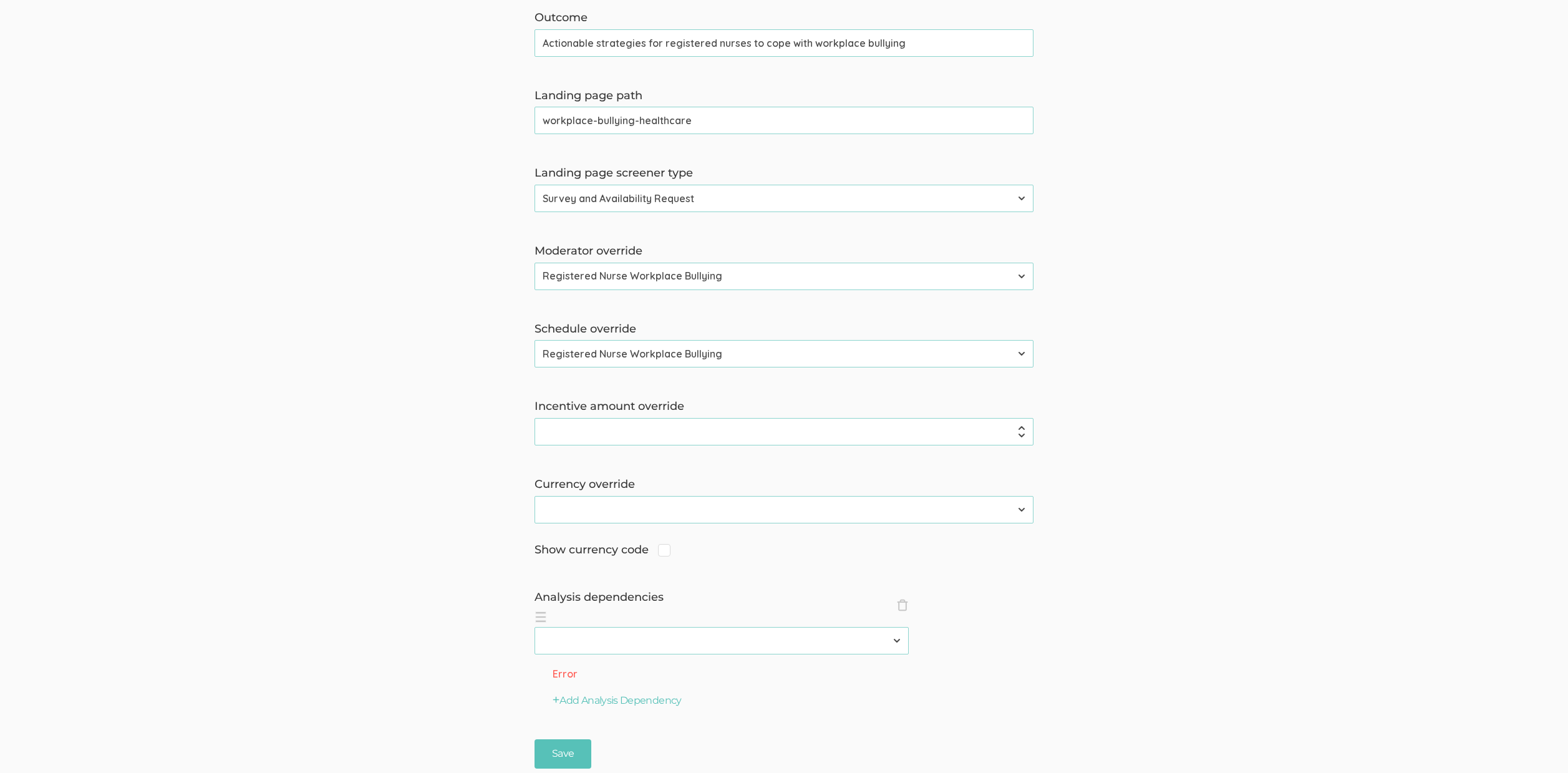
scroll to position [912, 0]
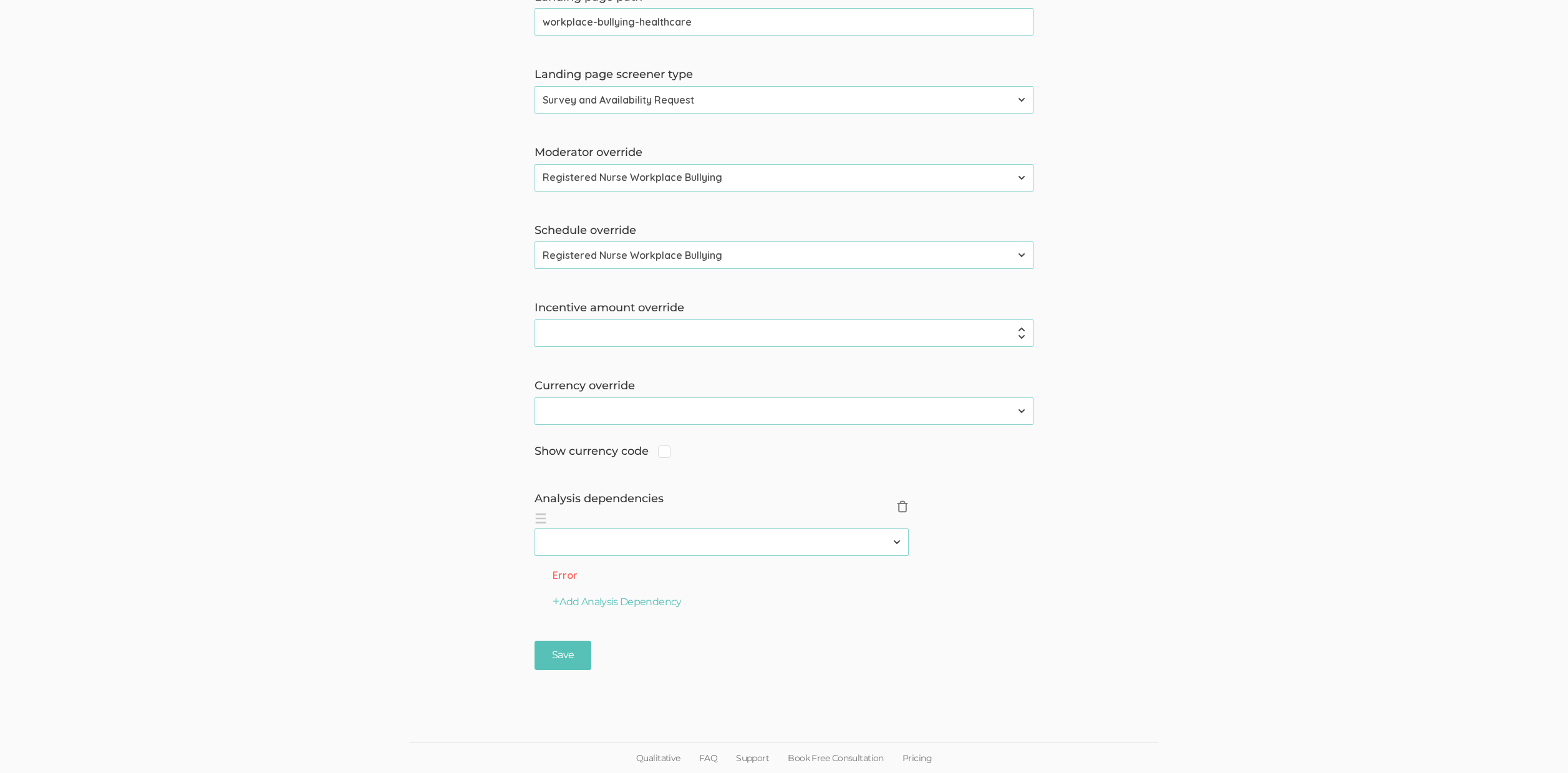
click at [900, 509] on span "×" at bounding box center [903, 507] width 13 height 13
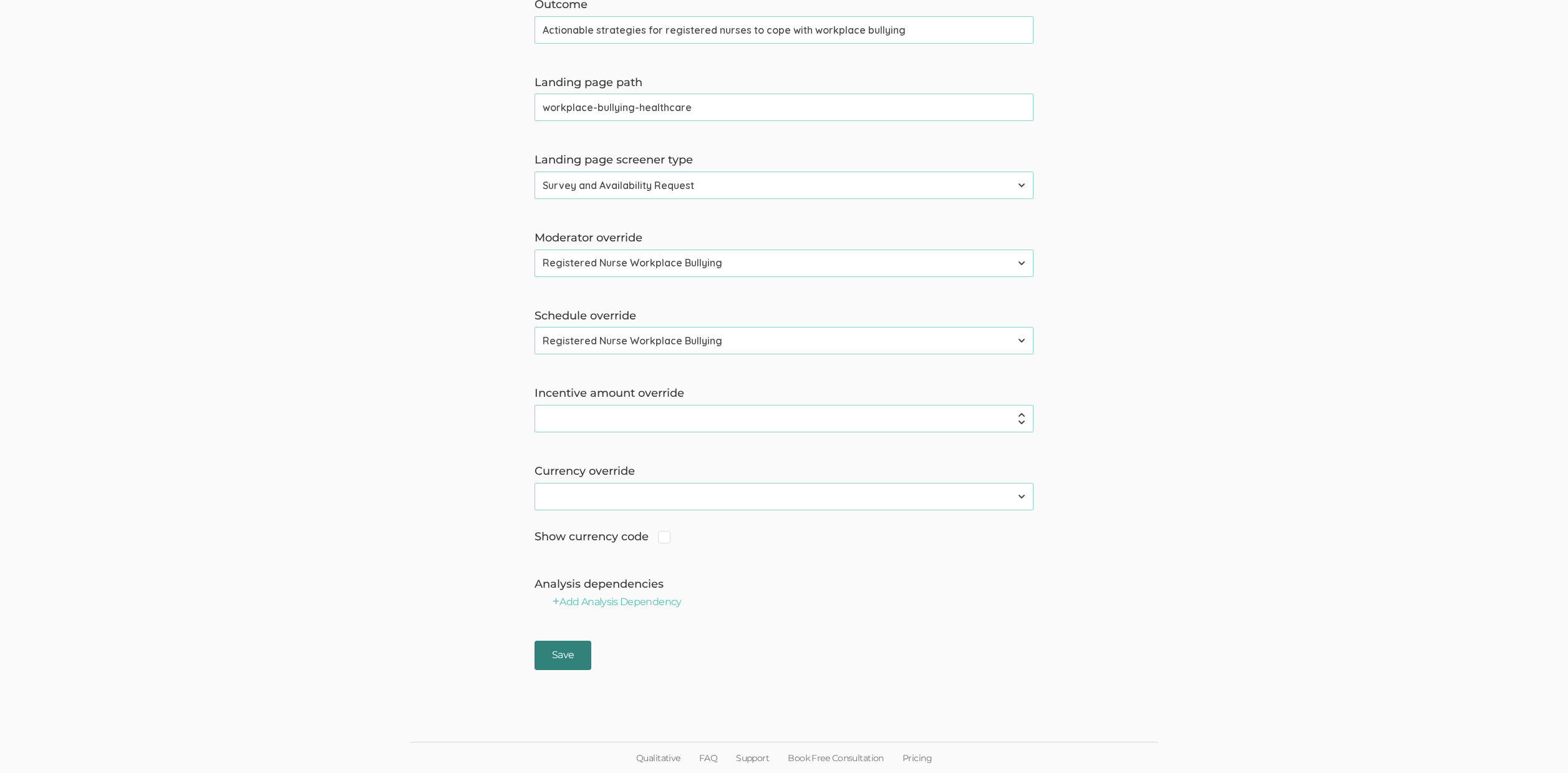
click at [550, 643] on input "Save" at bounding box center [563, 655] width 57 height 29
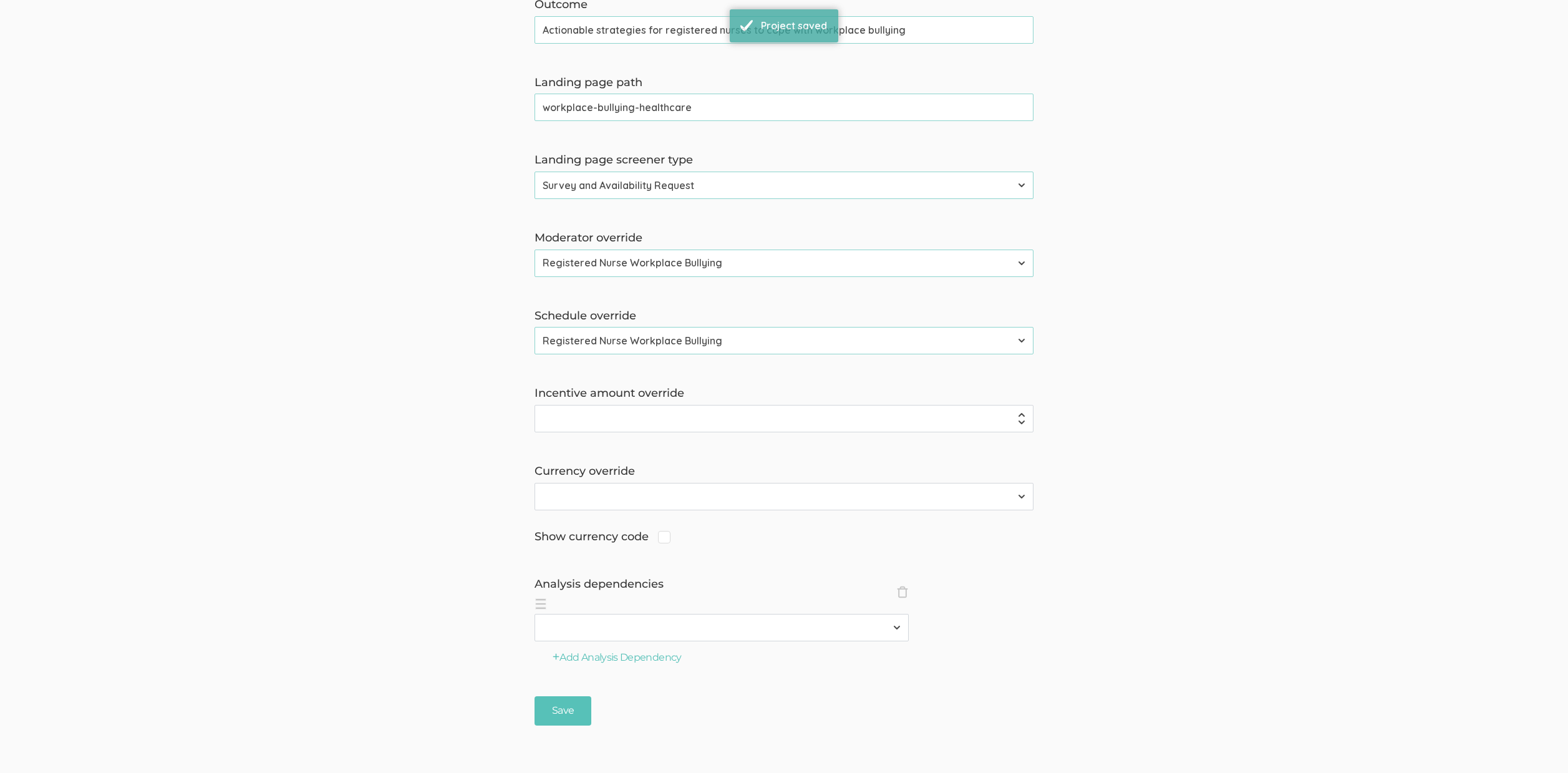
scroll to position [0, 0]
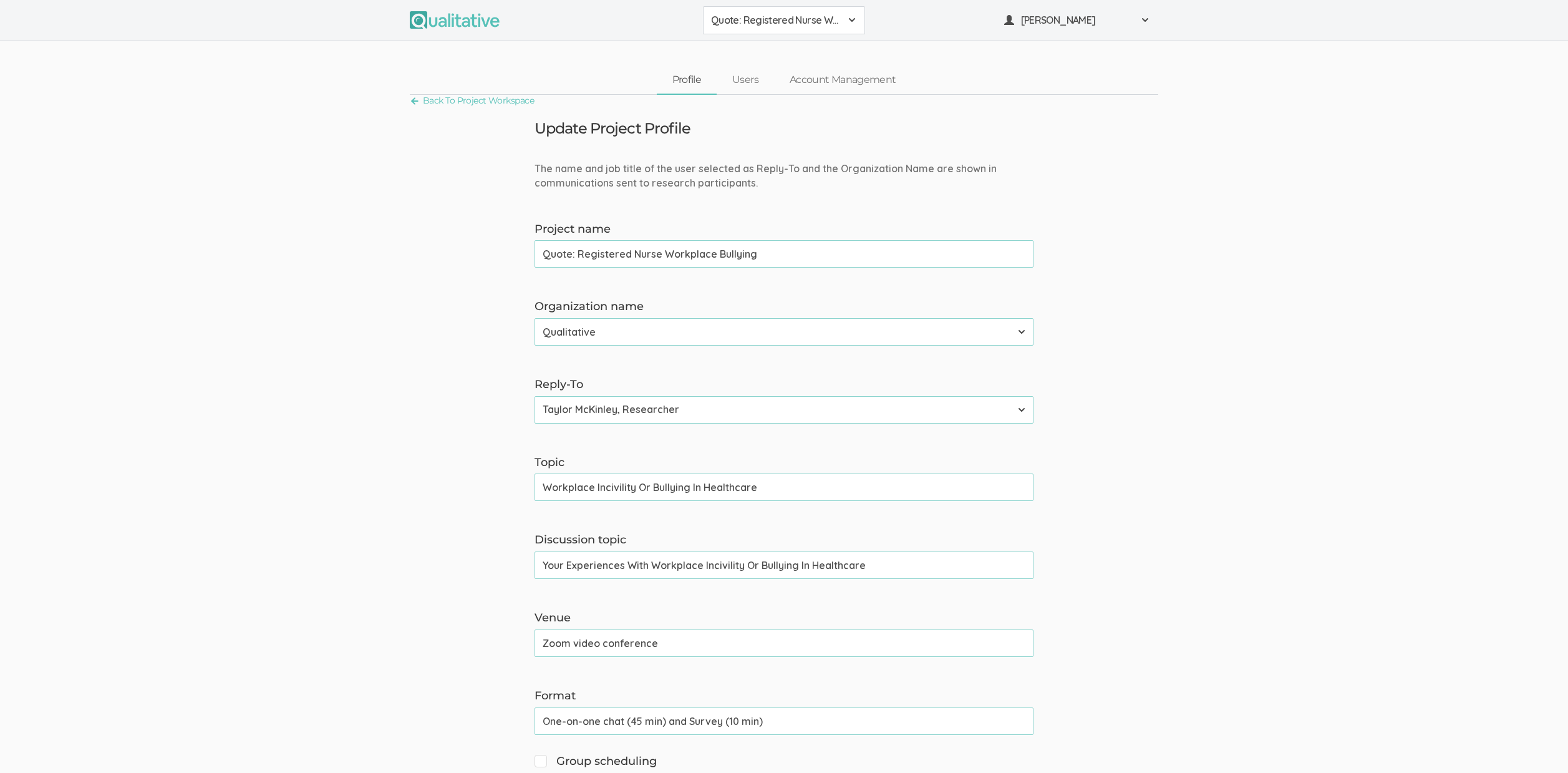
click at [744, 569] on input "Your Experiences With Workplace Incivility Or Bullying In Healthcare" at bounding box center [784, 565] width 499 height 28
click at [649, 486] on input "Workplace Incivility Or Bullying In Healthcare" at bounding box center [784, 487] width 499 height 28
type input "Workplace Incivility/Bullying In Healthcare"
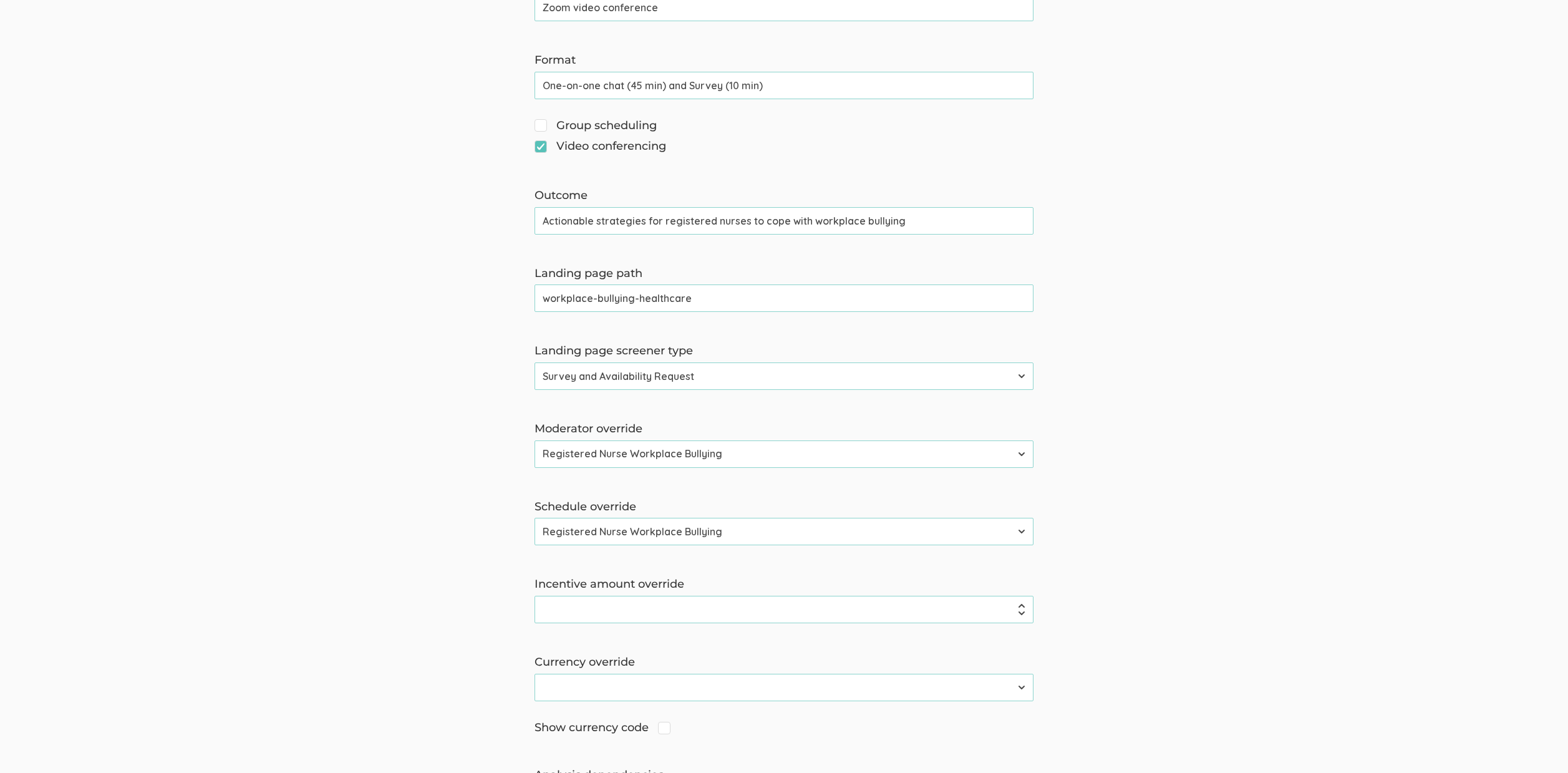
scroll to position [912, 0]
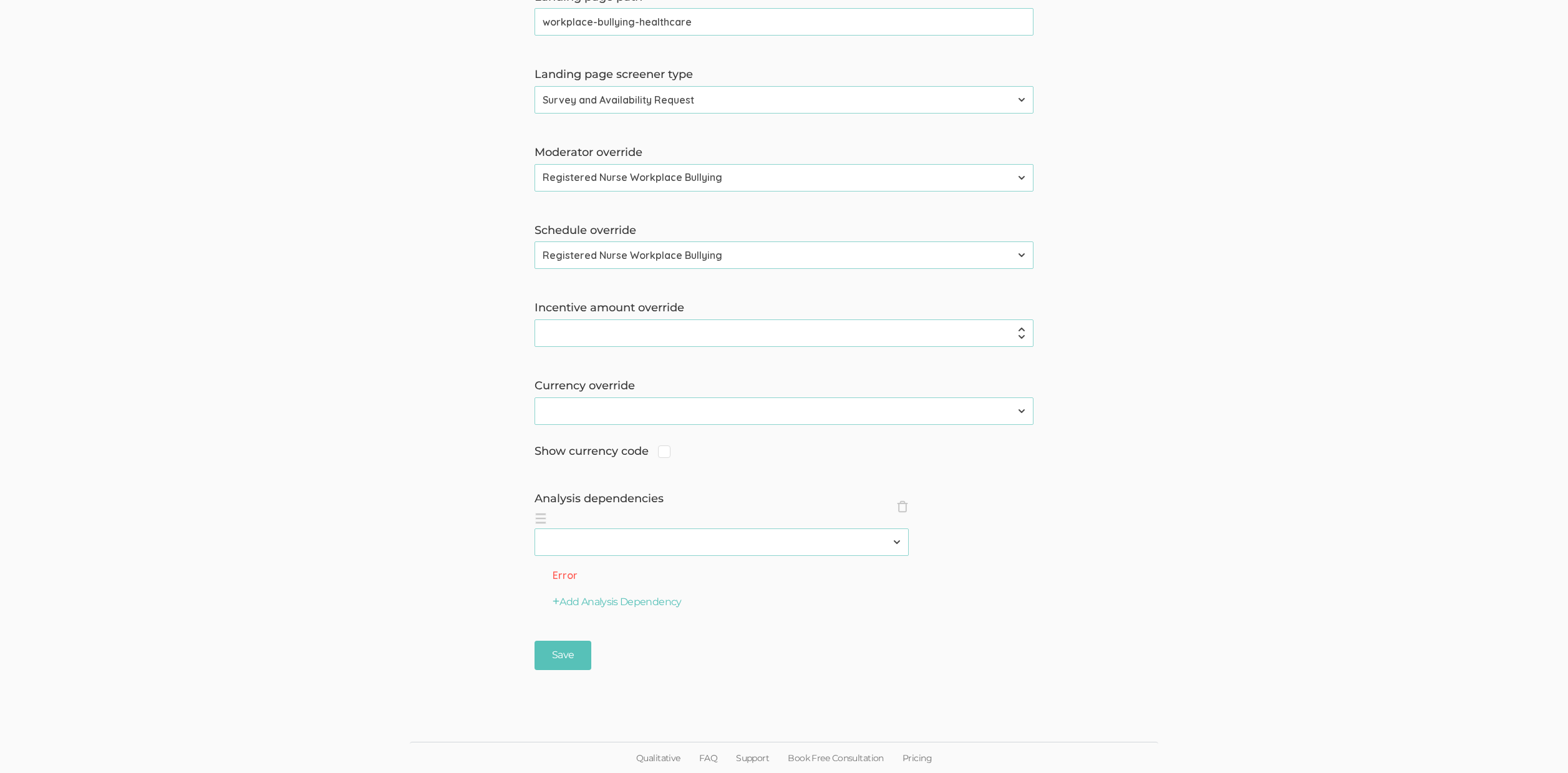
click at [902, 515] on li "× Close analysisDependencies 2310 FL Elic AAM 2310 FL Elic LTXF 2310 FL Elic WN…" at bounding box center [721, 533] width 374 height 46
click at [901, 504] on span "×" at bounding box center [903, 507] width 13 height 13
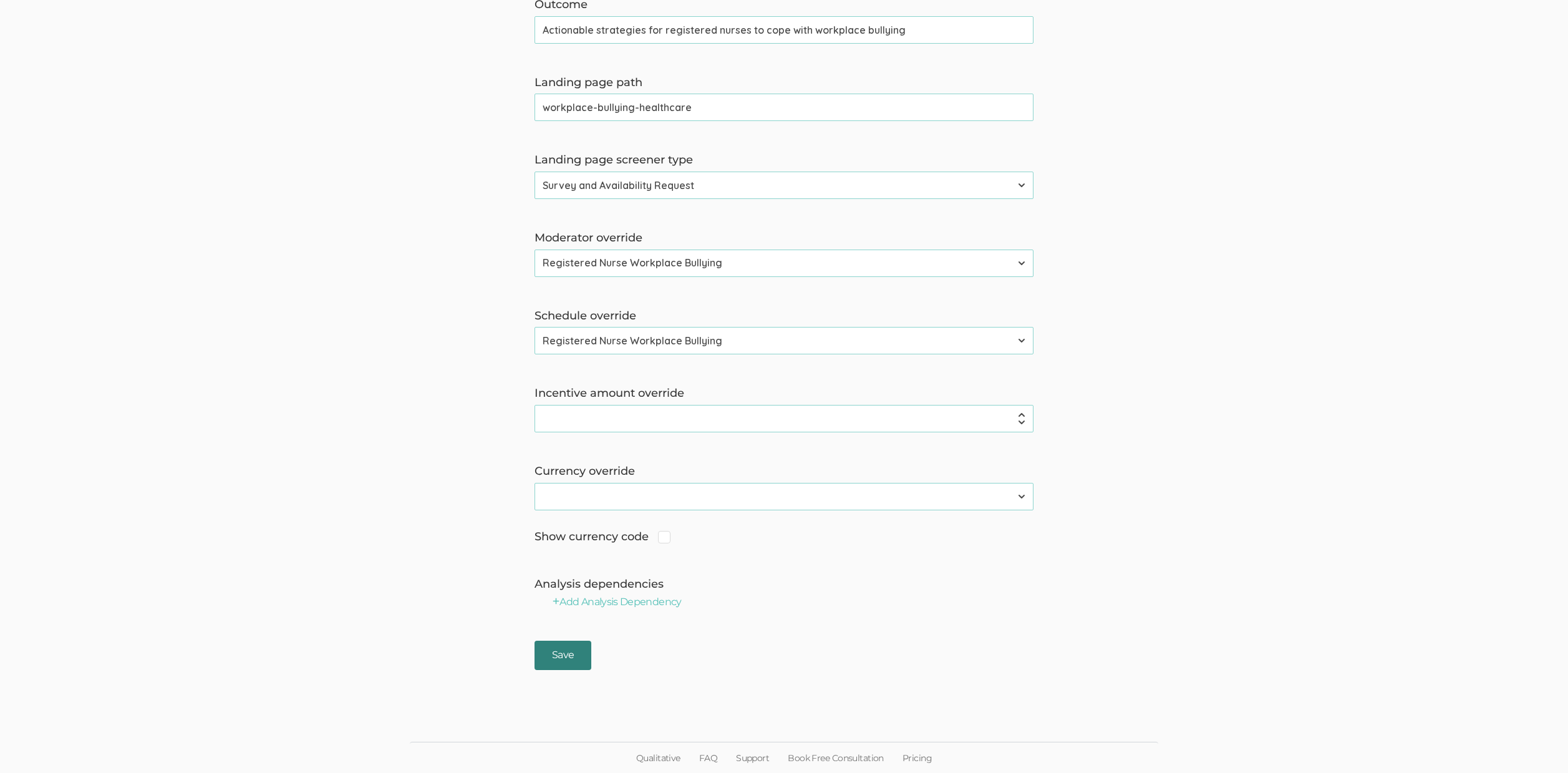
click at [550, 659] on input "Save" at bounding box center [563, 655] width 57 height 29
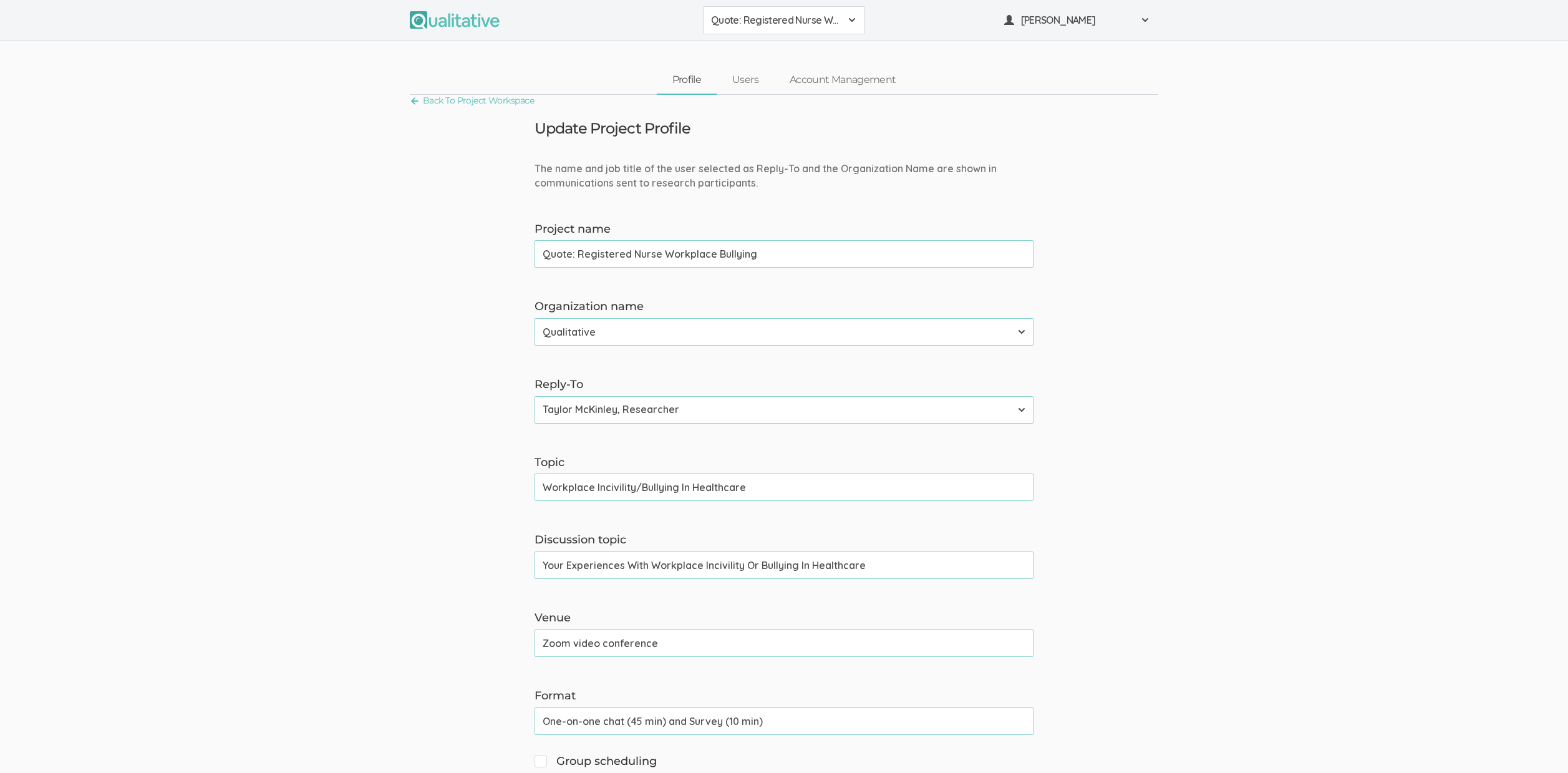
click at [643, 488] on input "Workplace Incivility/Bullying In Healthcare" at bounding box center [784, 487] width 499 height 28
type input "Workplace Incivility Or Bullying In Healthcare"
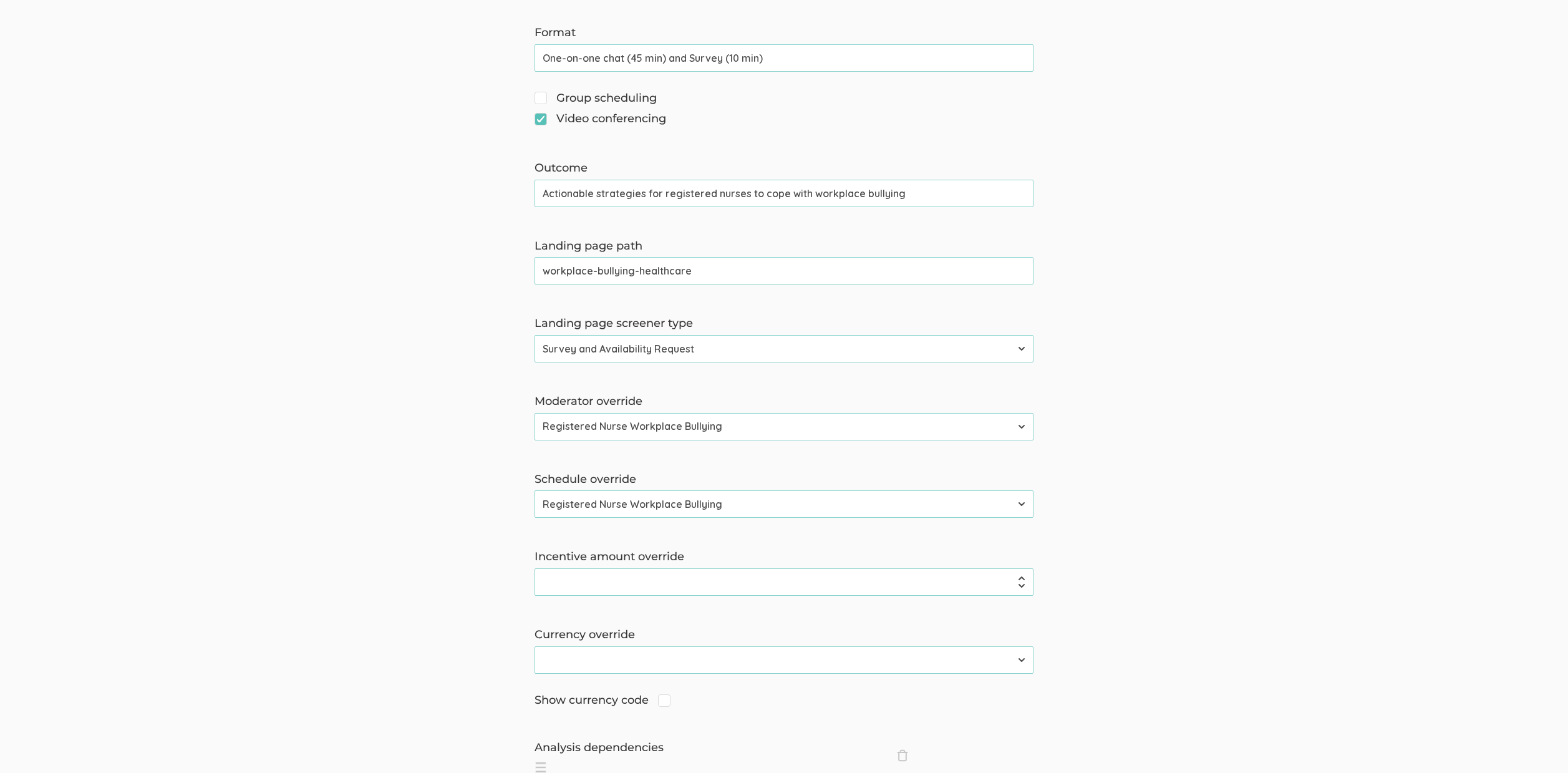
scroll to position [912, 0]
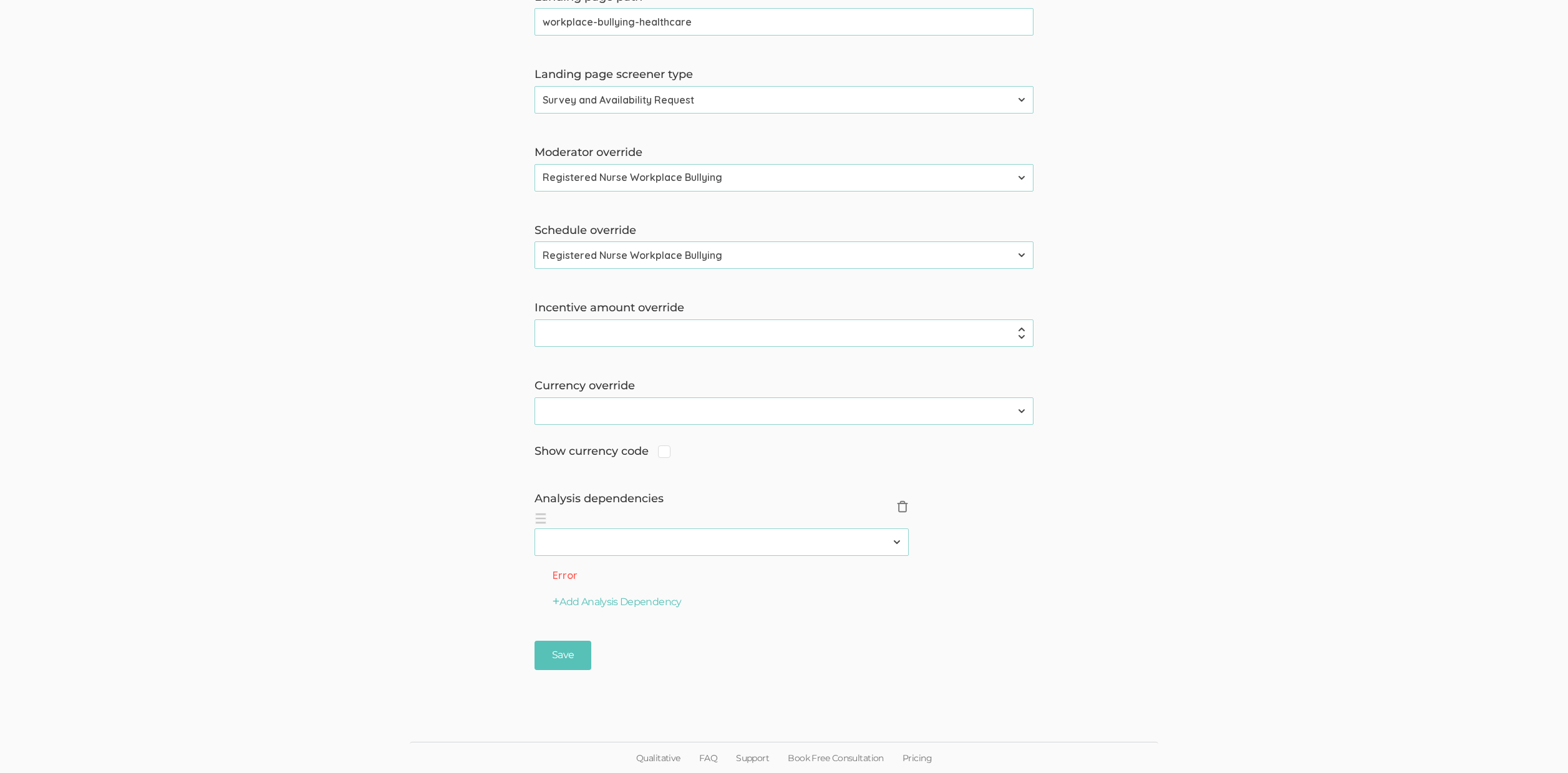
click at [906, 513] on button "× Close" at bounding box center [903, 507] width 13 height 14
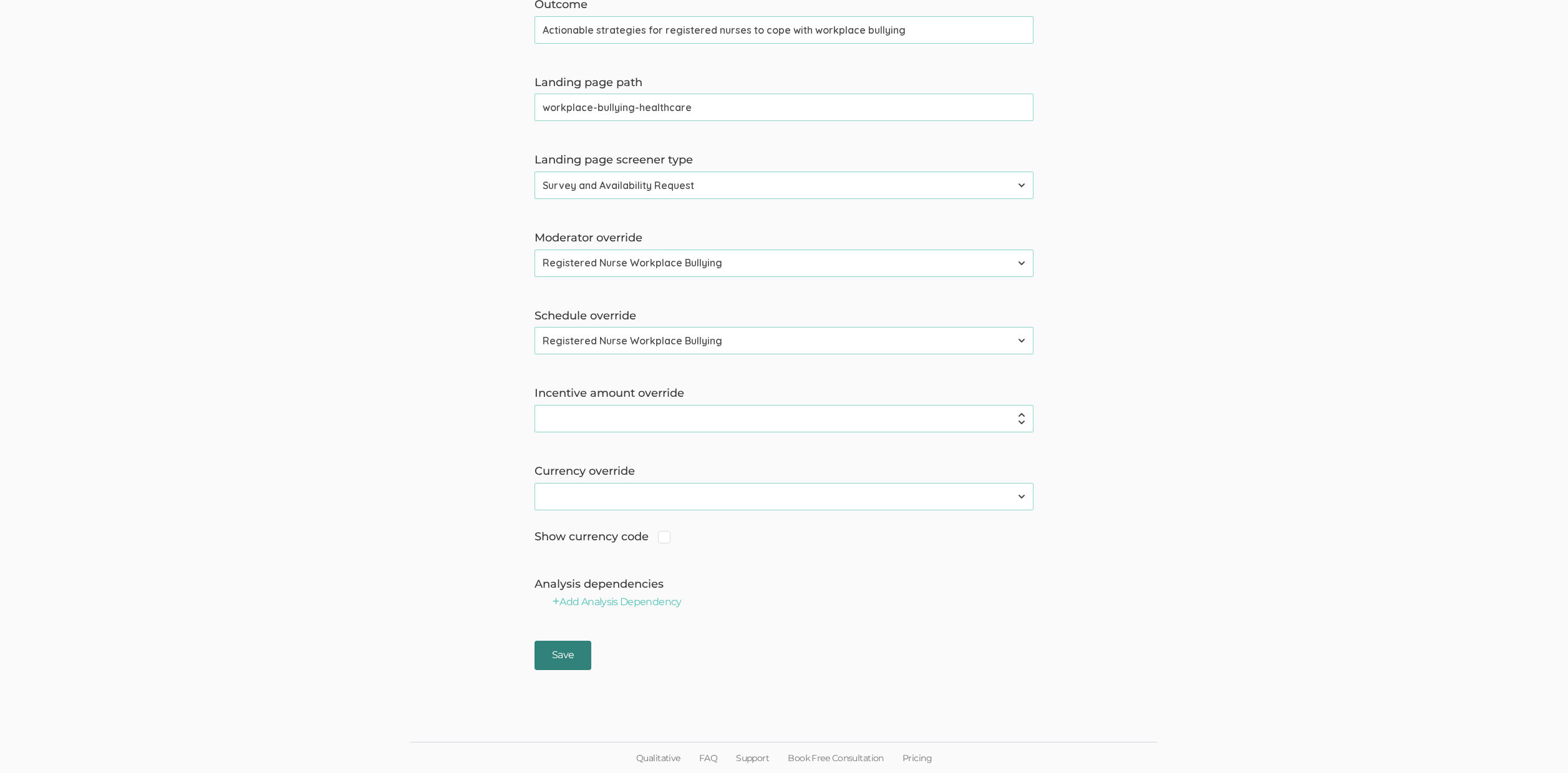
click at [544, 654] on input "Save" at bounding box center [563, 655] width 57 height 29
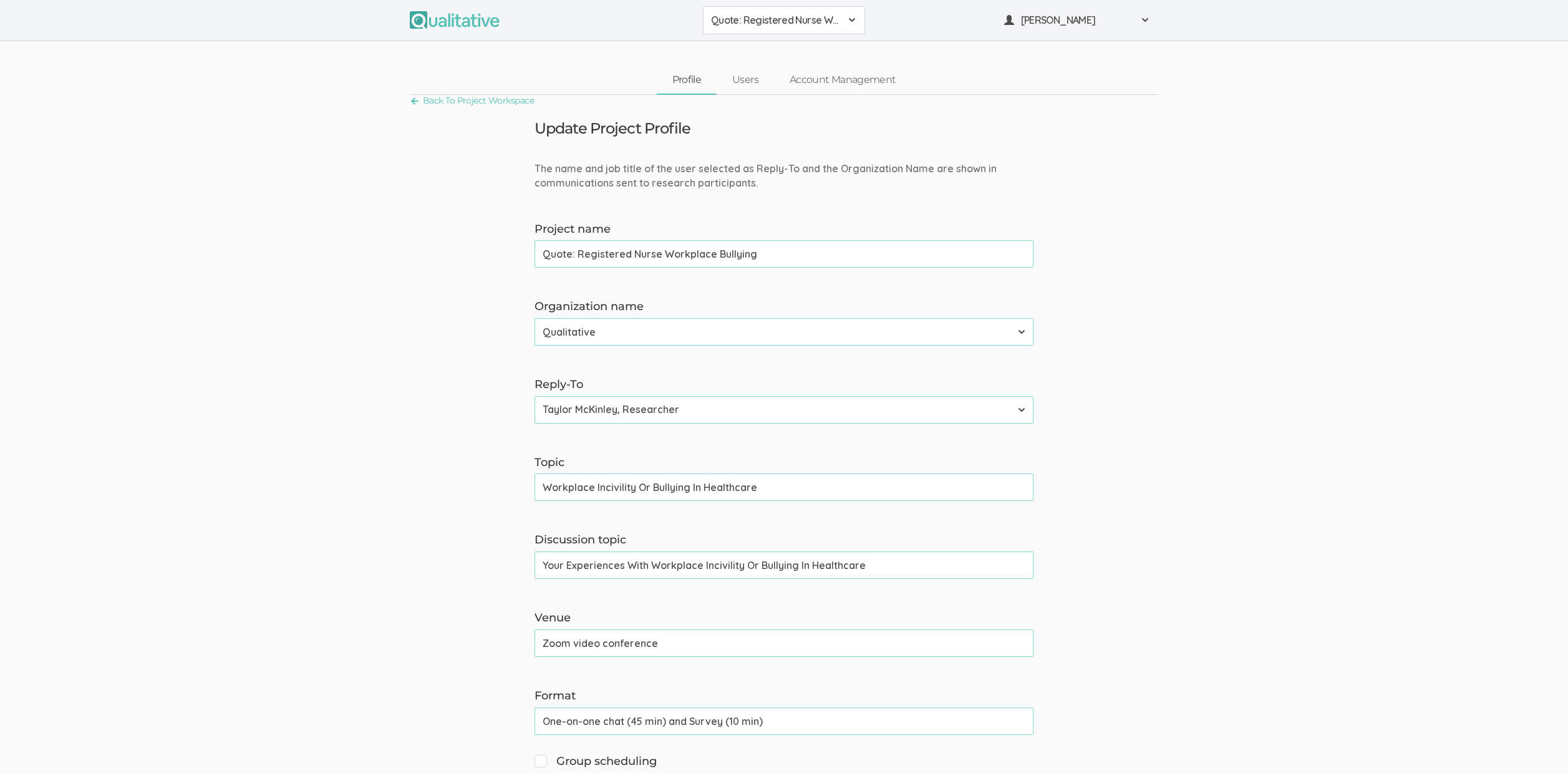
click at [648, 493] on input "Workplace Incivility Or Bullying In Healthcare" at bounding box center [784, 487] width 499 height 28
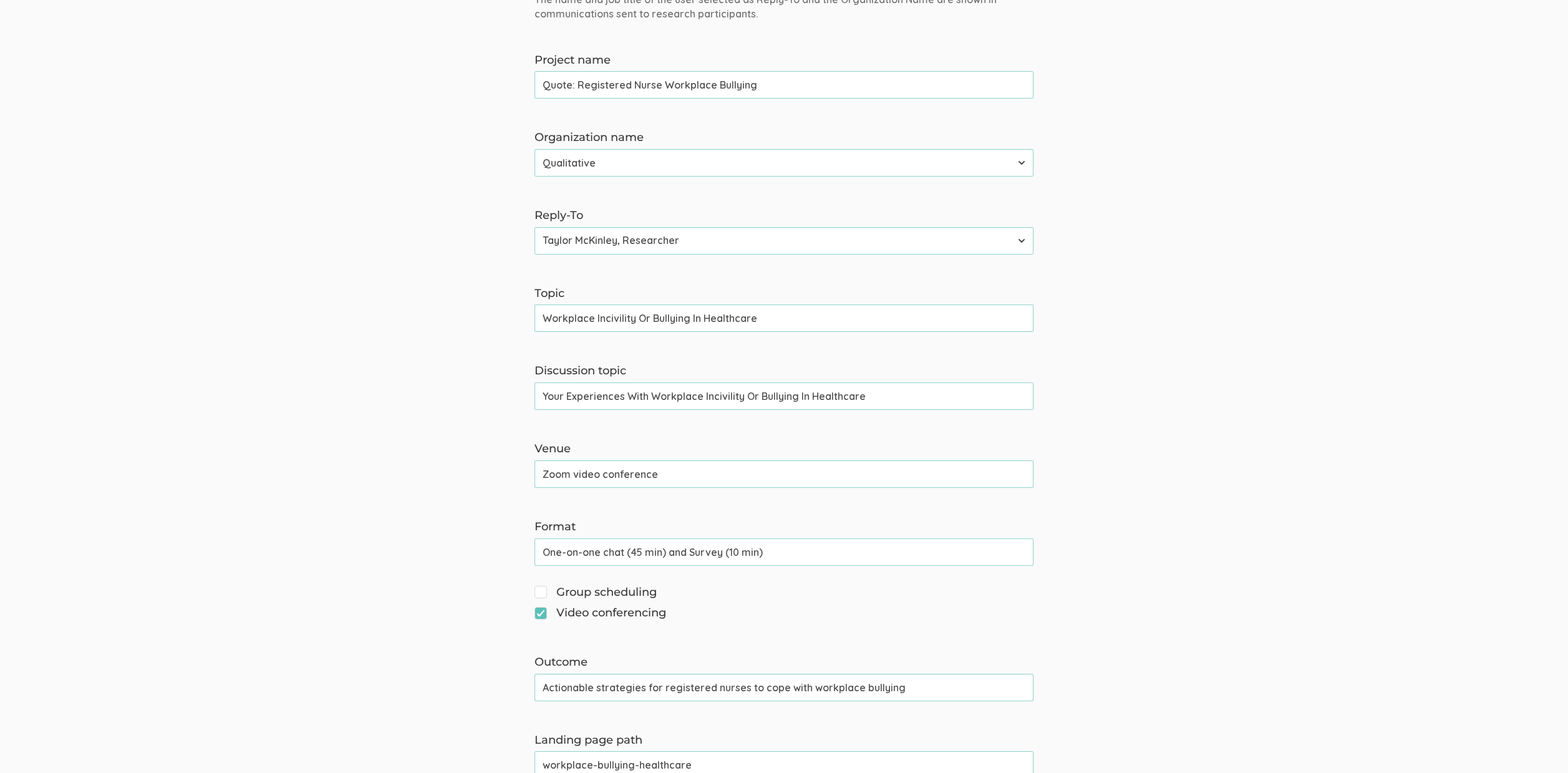
scroll to position [169, 0]
click at [859, 689] on input "Actionable strategies for registered nurses to cope with workplace bullying" at bounding box center [784, 687] width 499 height 28
click at [720, 393] on input "Your Experiences With Workplace Incivility Or Bullying In Healthcare" at bounding box center [784, 396] width 499 height 28
click at [860, 690] on input "Actionable strategies for registered nurses to cope with workplace bullying" at bounding box center [784, 687] width 499 height 28
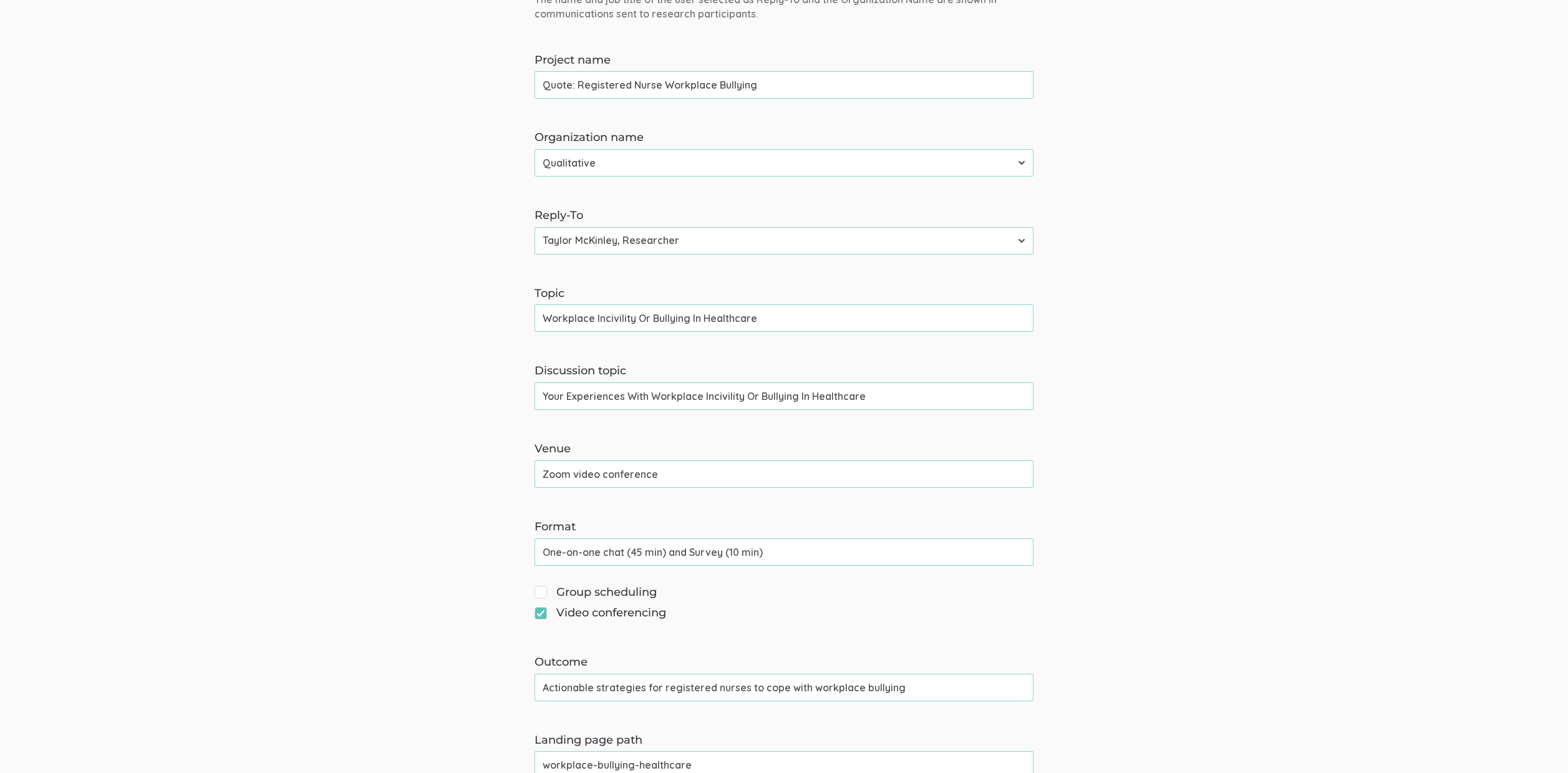
paste input "Incivility"
type input "Actionable strategies for registered nurses to cope with workplace incivility o…"
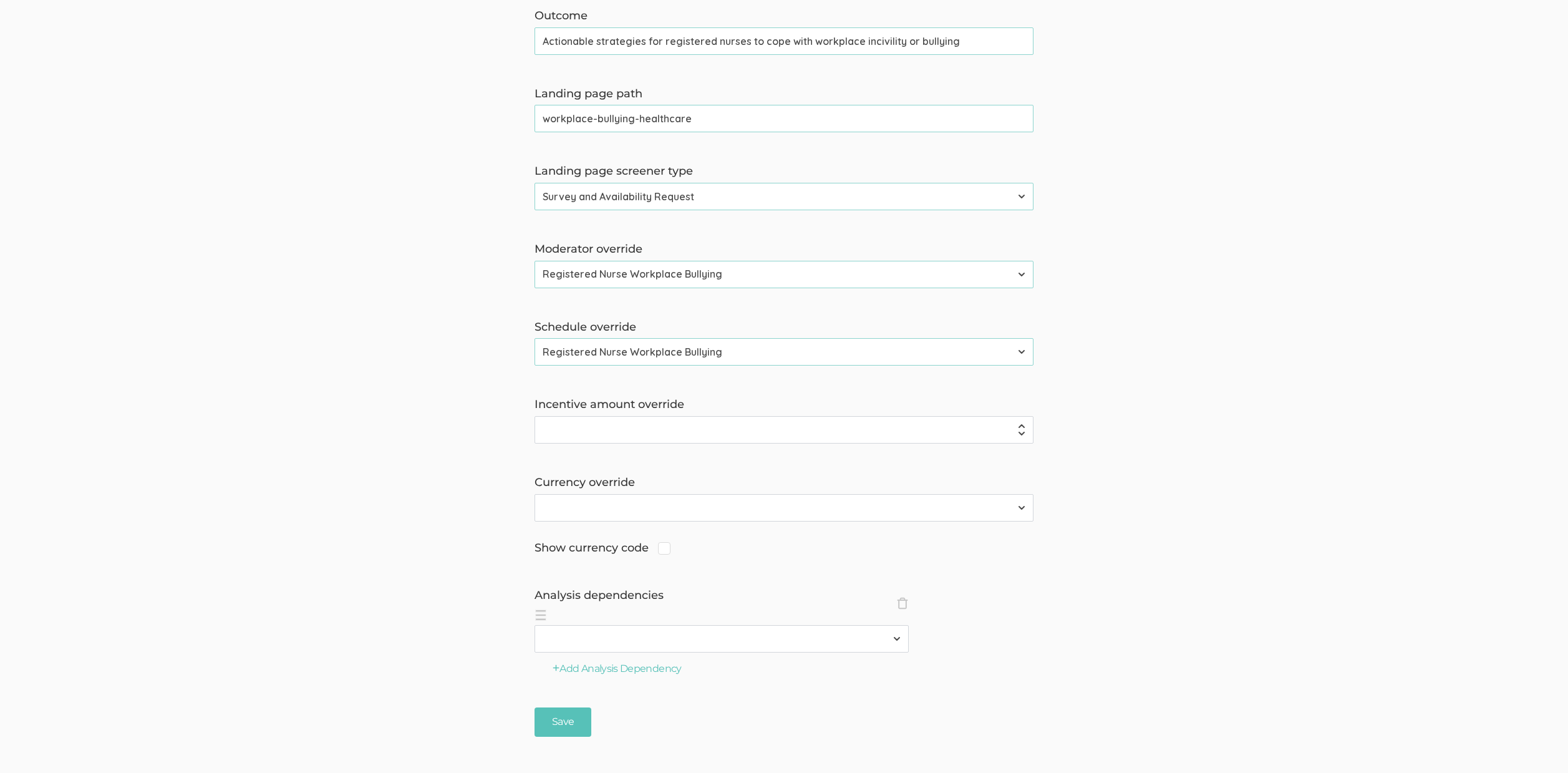
scroll to position [883, 0]
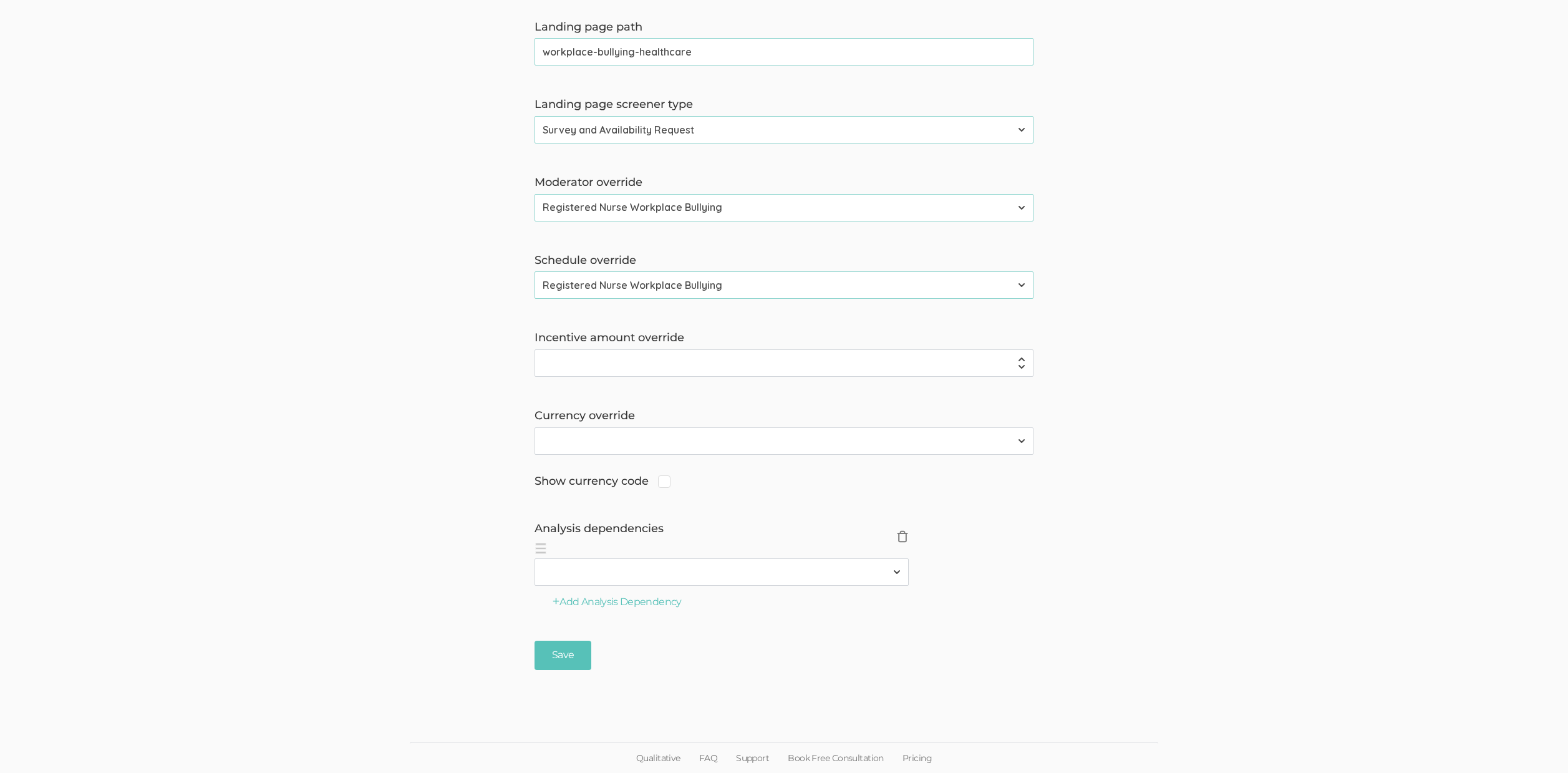
click at [903, 539] on span "×" at bounding box center [903, 537] width 13 height 13
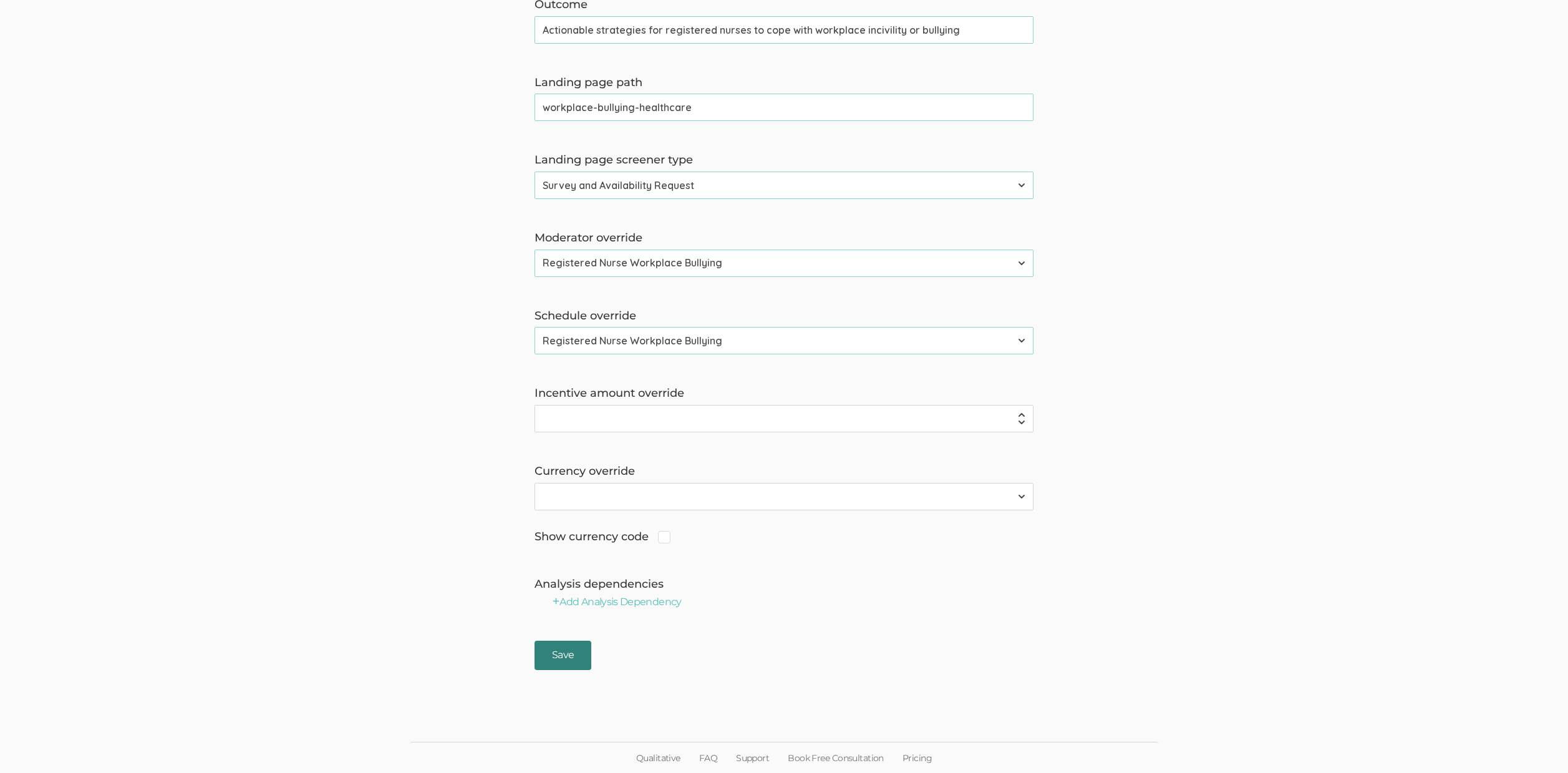
click at [553, 659] on input "Save" at bounding box center [563, 655] width 57 height 29
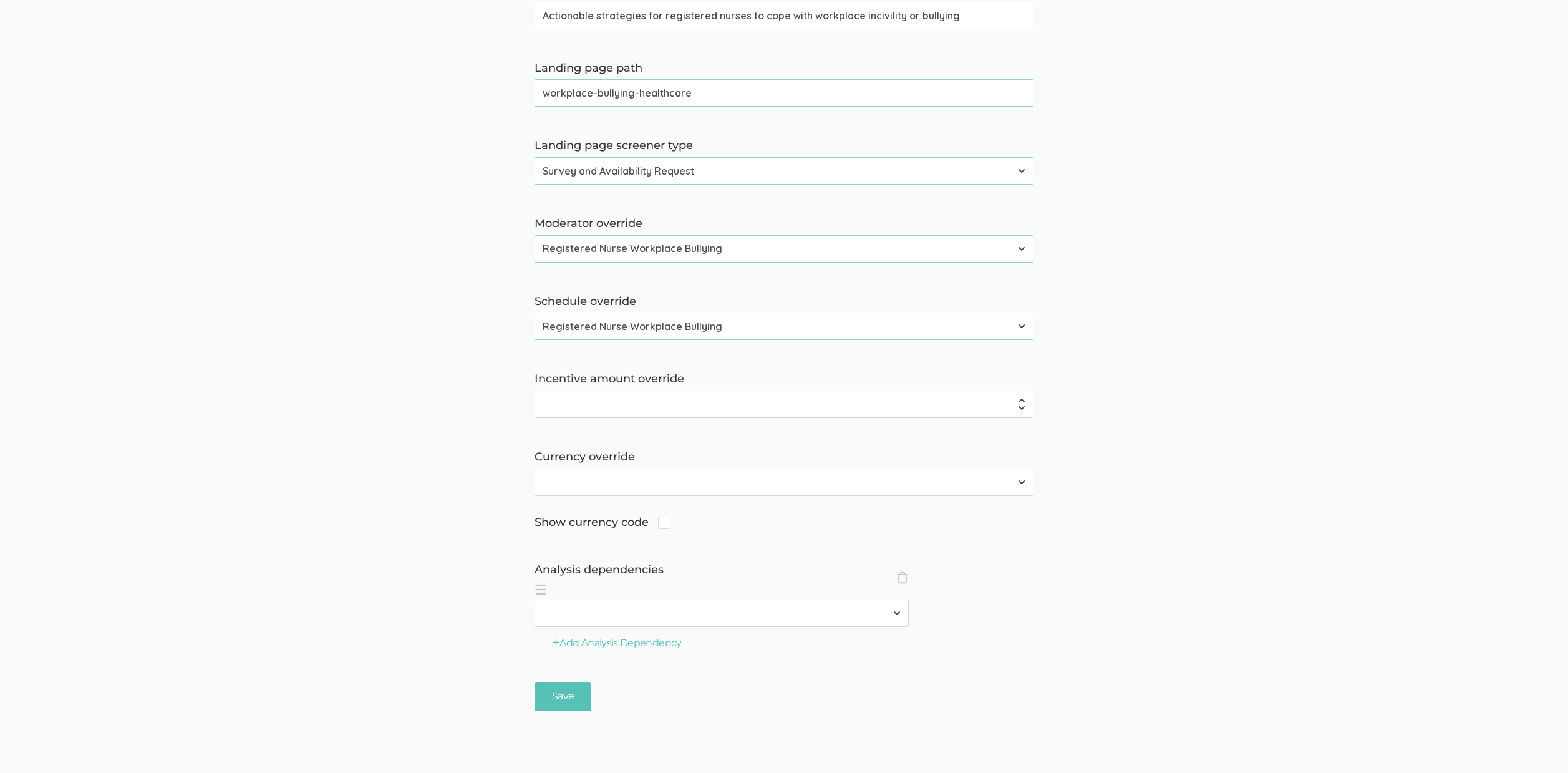
scroll to position [842, 0]
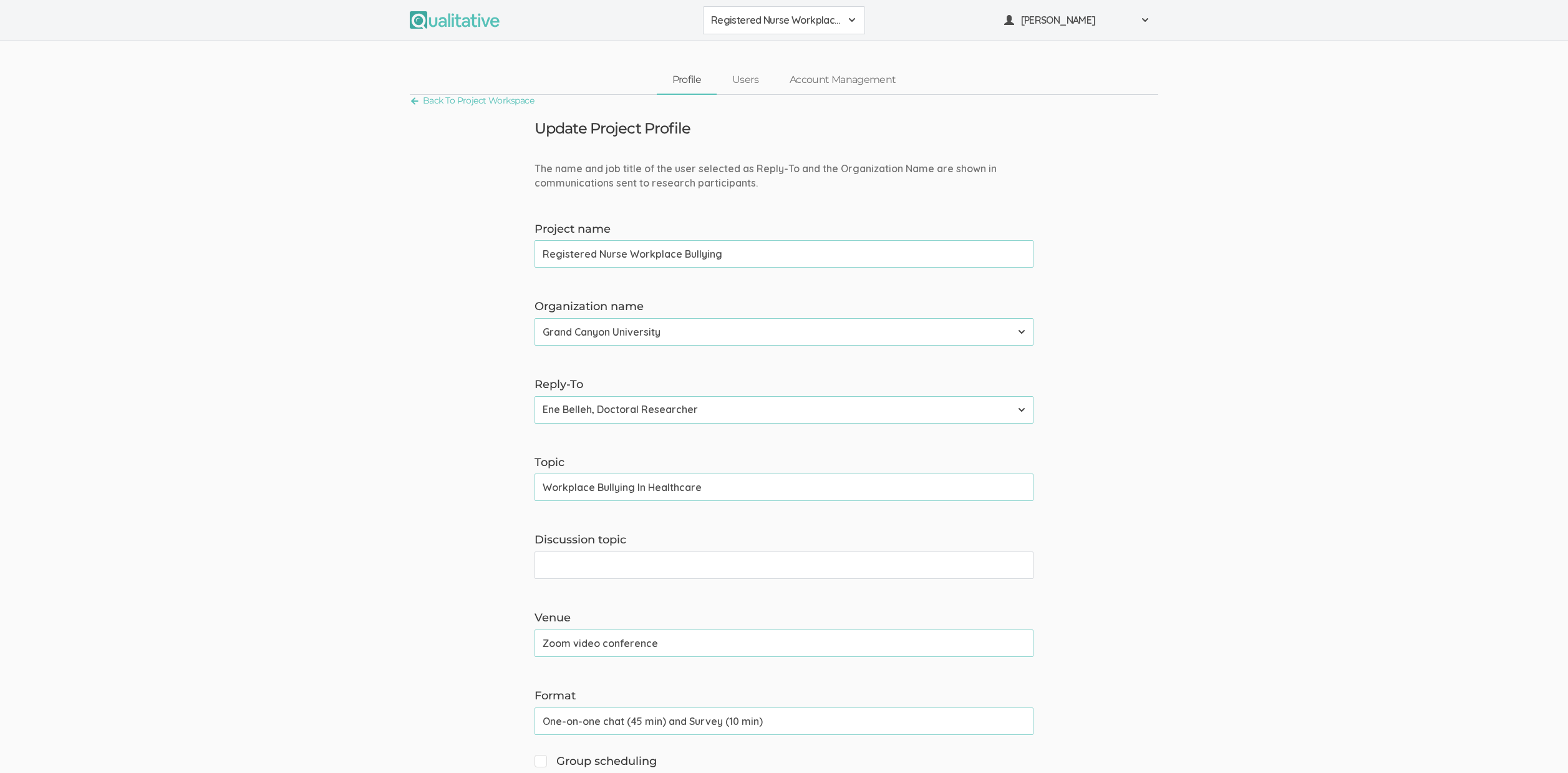
click at [648, 493] on input "Workplace Bullying In Healthcare" at bounding box center [784, 487] width 499 height 28
paste input "Incivility Or"
type input "Workplace Incivility Or Bullying In Healthcare"
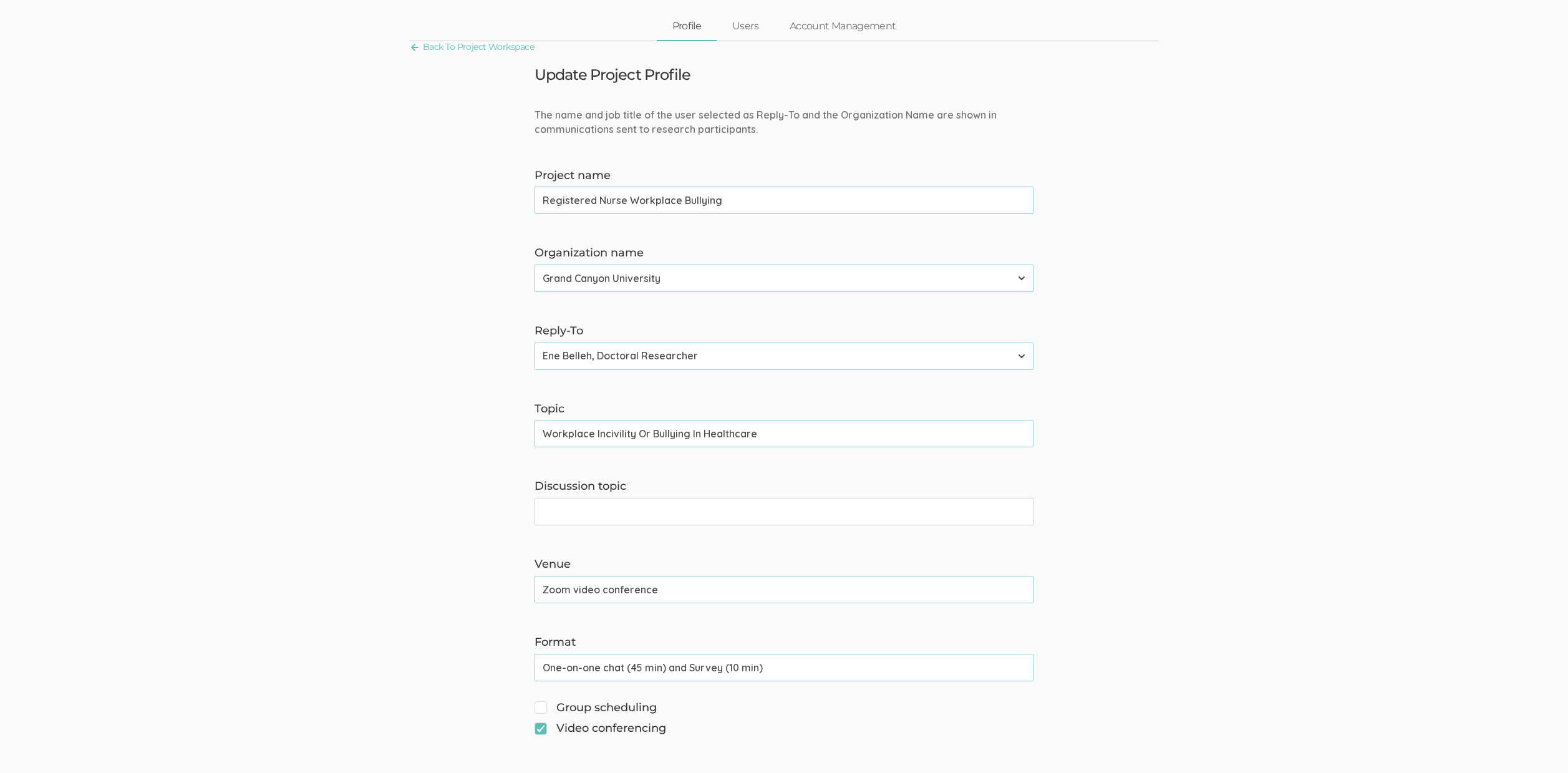
scroll to position [190, 0]
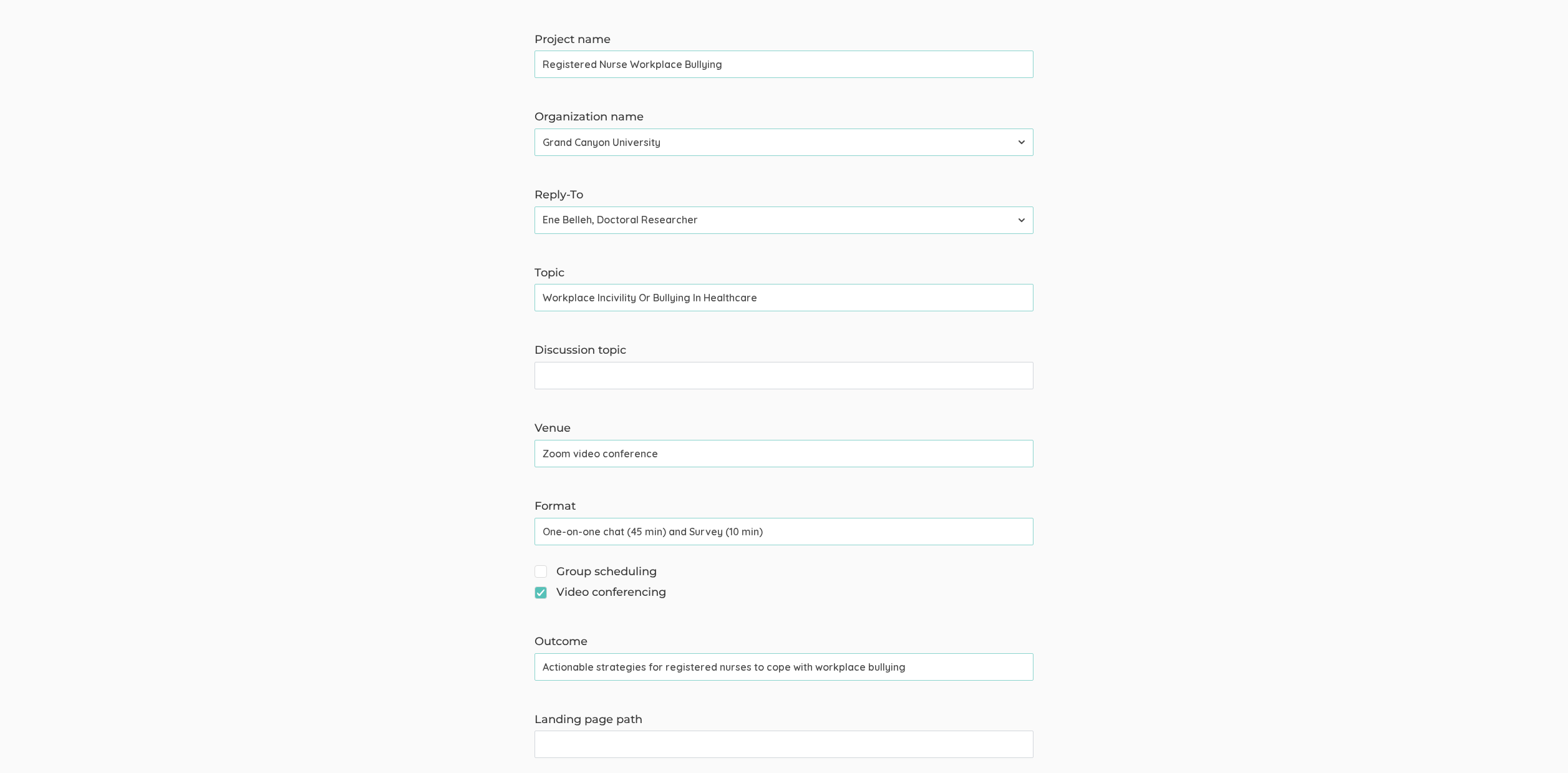
click at [757, 662] on input "Actionable strategies for registered nurses to cope with workplace bullying" at bounding box center [784, 667] width 499 height 28
paste input "incivility or"
type input "Actionable strategies for registered nurses to cope with workplace incivility o…"
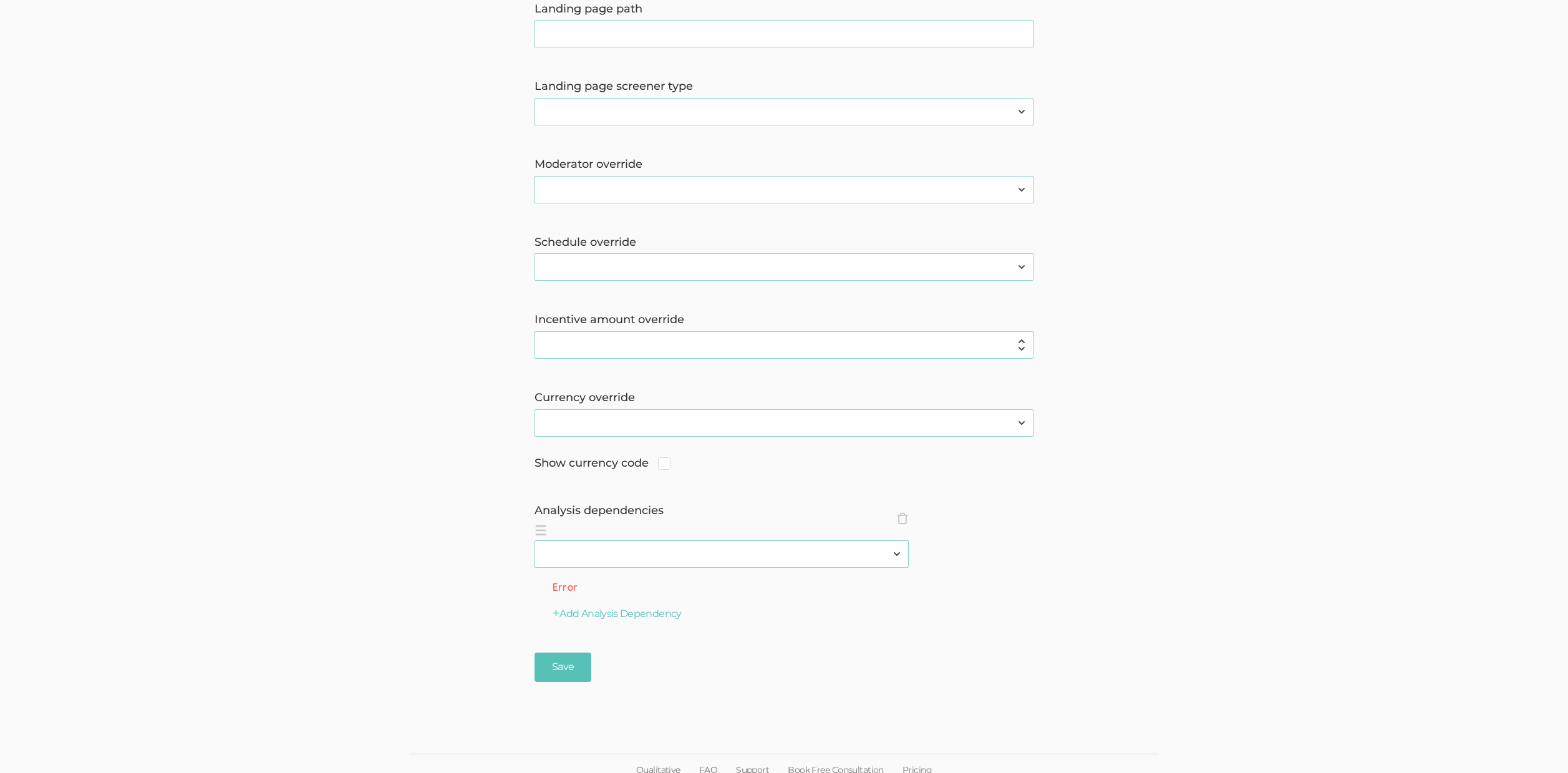
scroll to position [912, 0]
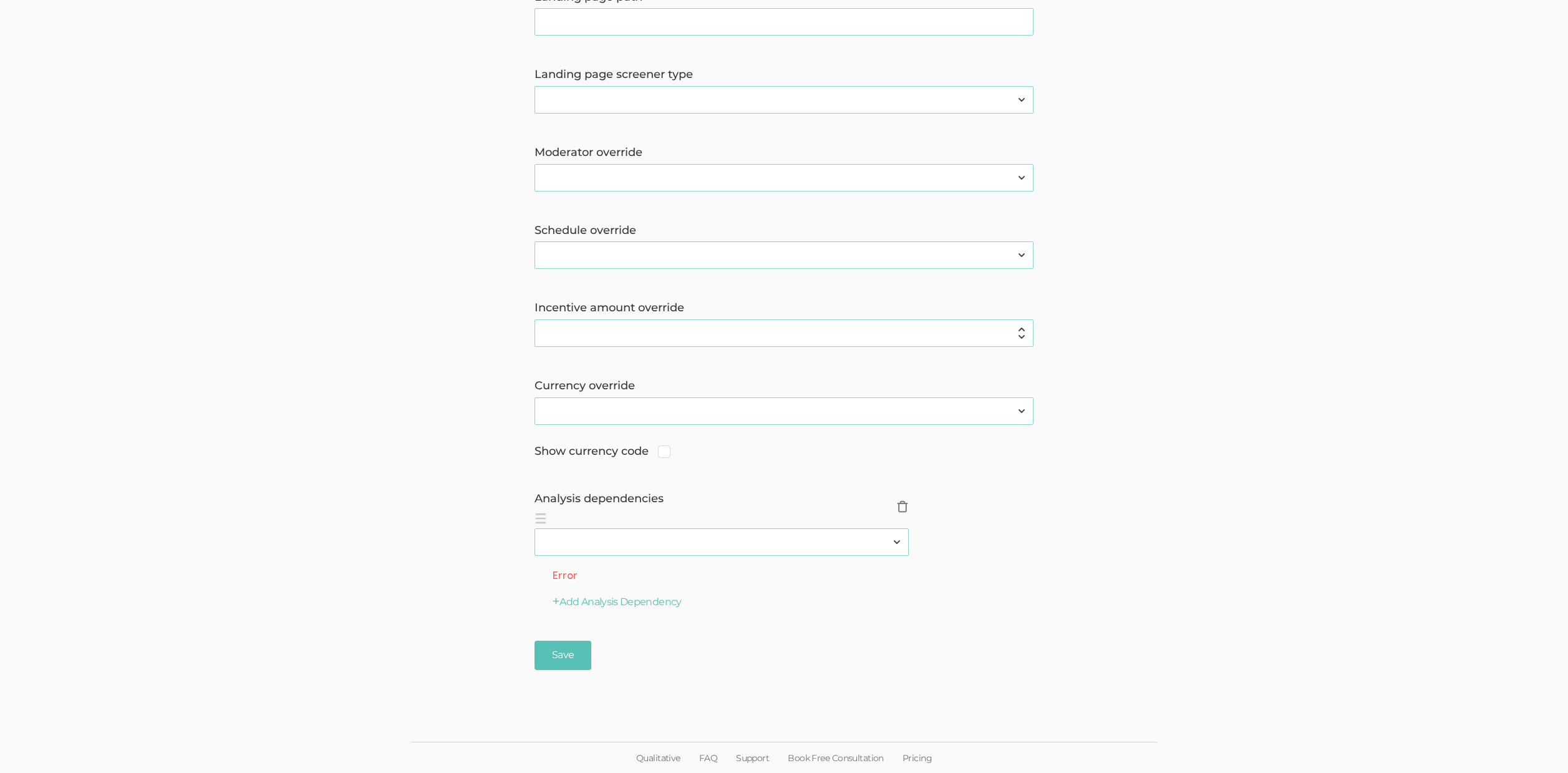
click at [899, 507] on span "×" at bounding box center [903, 507] width 13 height 13
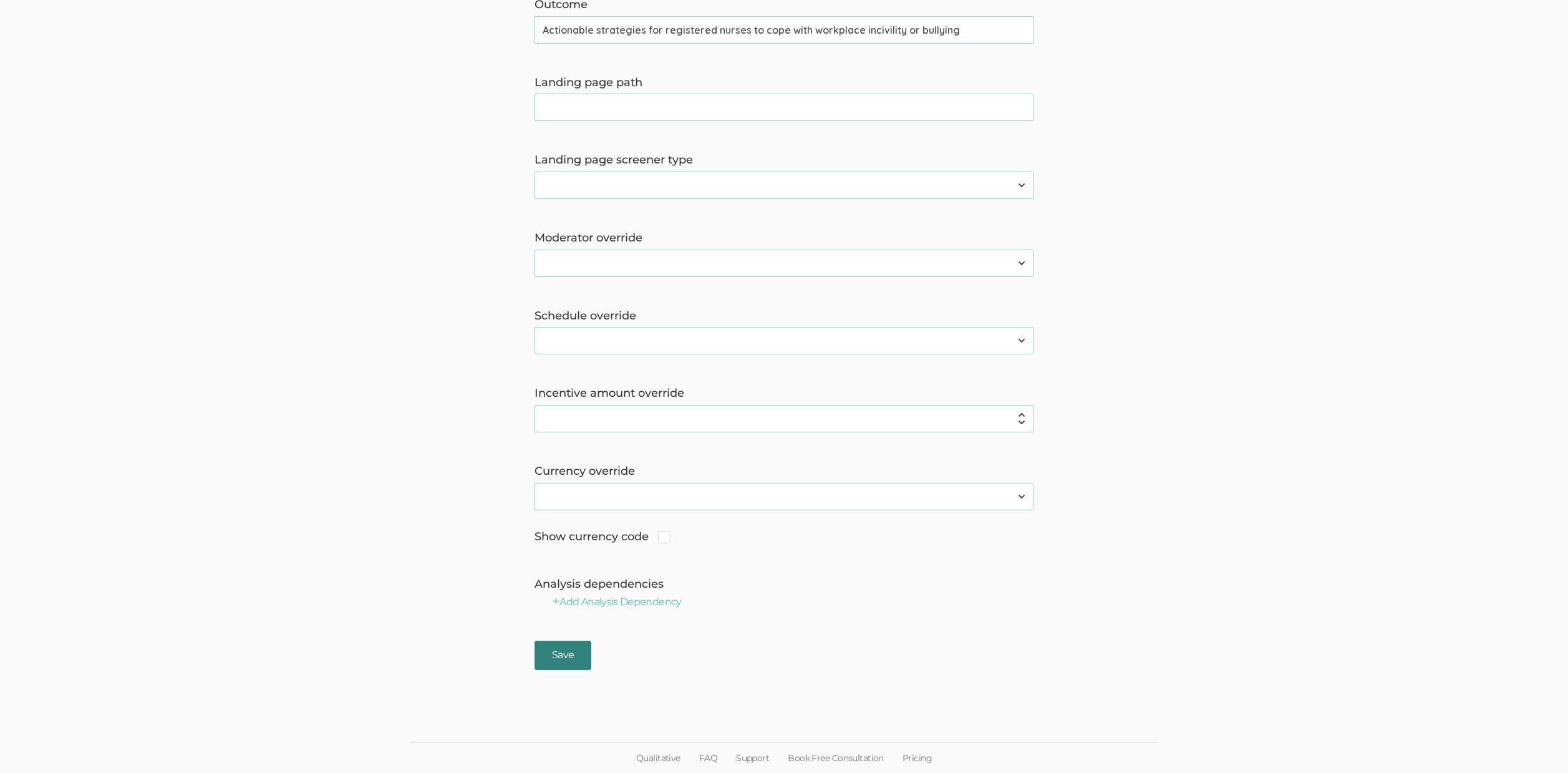
click at [557, 652] on input "Save" at bounding box center [563, 655] width 57 height 29
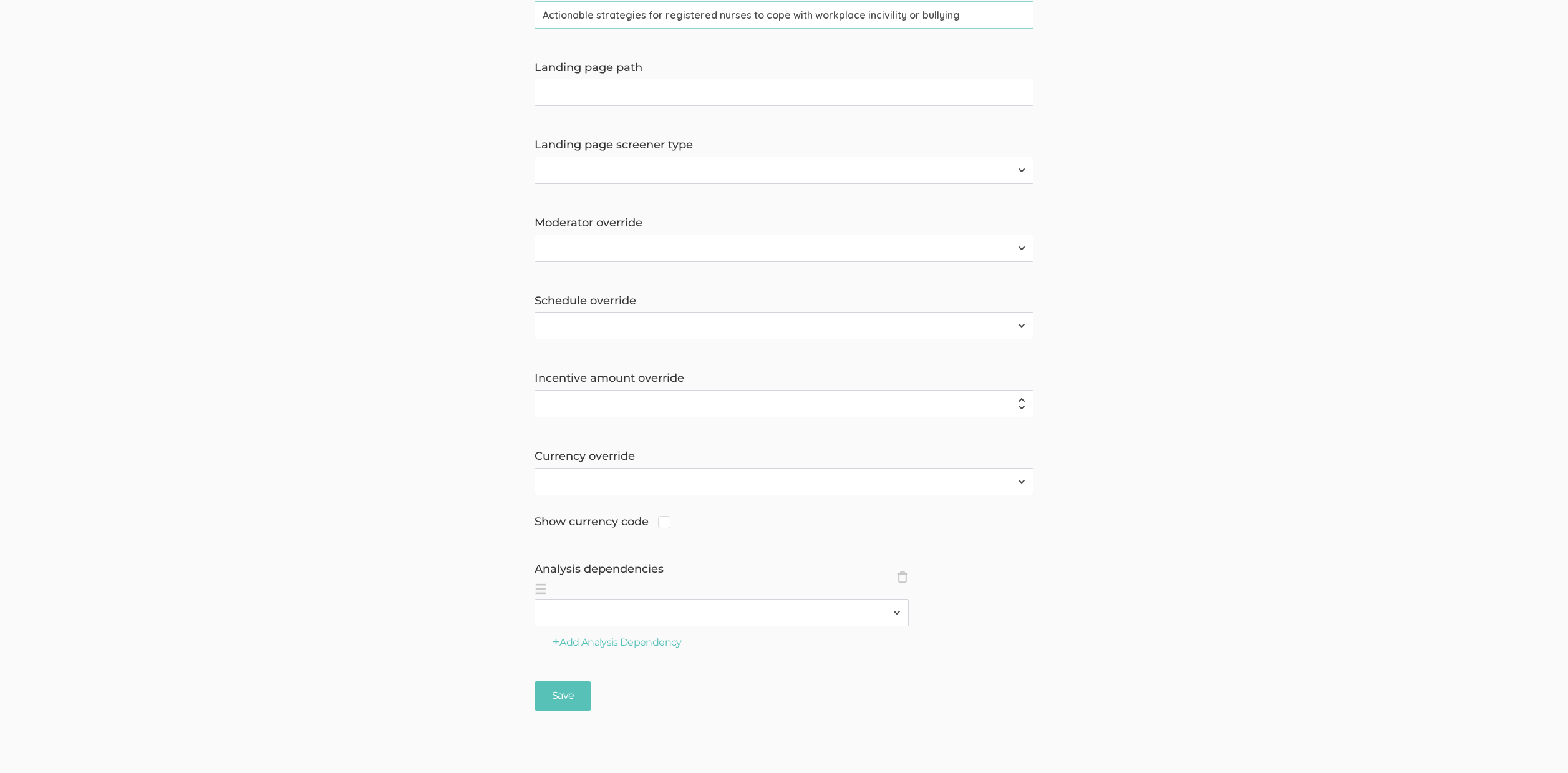
scroll to position [845, 0]
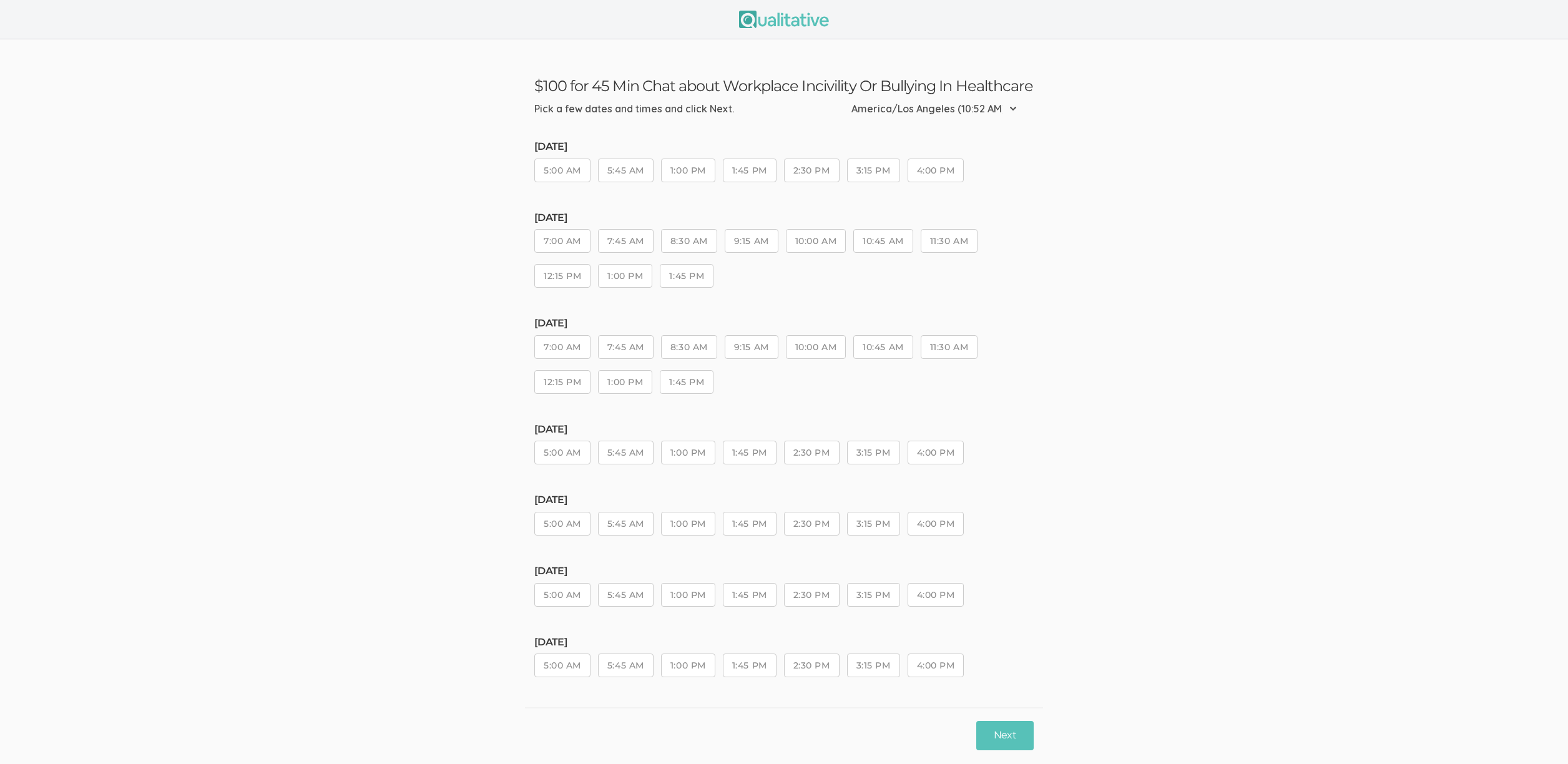
click at [801, 613] on div "[DATE] 5:00 AM 5:45 AM 1:00 PM 1:45 PM 2:30 PM 3:15 PM 4:00 PM" at bounding box center [784, 592] width 500 height 53
click at [803, 593] on button "2:30 PM" at bounding box center [812, 595] width 55 height 24
click at [1003, 728] on button "Next" at bounding box center [1005, 735] width 58 height 29
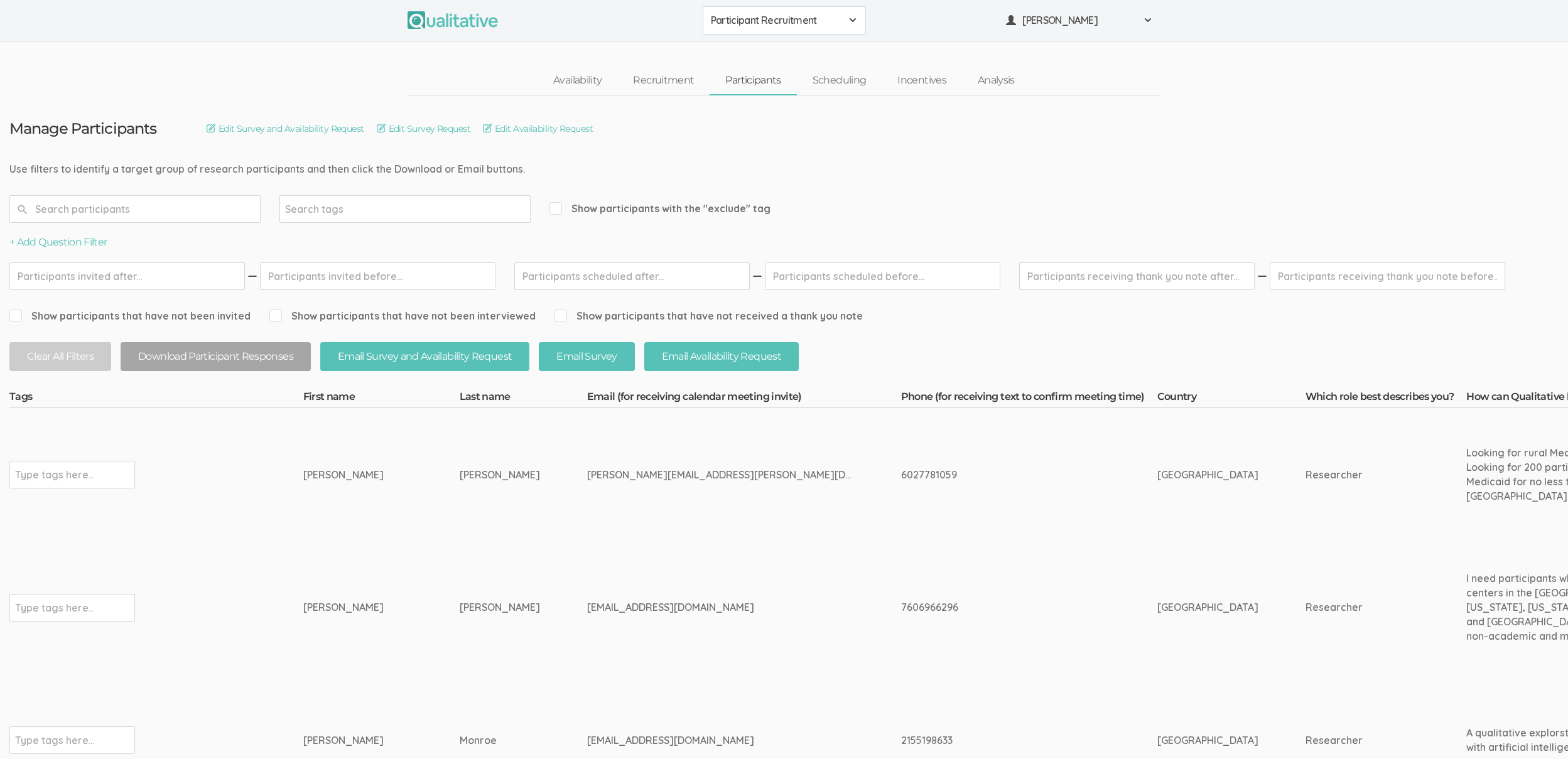
drag, startPoint x: 709, startPoint y: 474, endPoint x: 647, endPoint y: 471, distance: 62.1
click at [647, 471] on div "[PERSON_NAME][EMAIL_ADDRESS][PERSON_NAME][DOMAIN_NAME]" at bounding box center [721, 475] width 267 height 14
copy div "[DOMAIN_NAME]"
click at [834, 69] on link "Scheduling" at bounding box center [839, 81] width 86 height 27
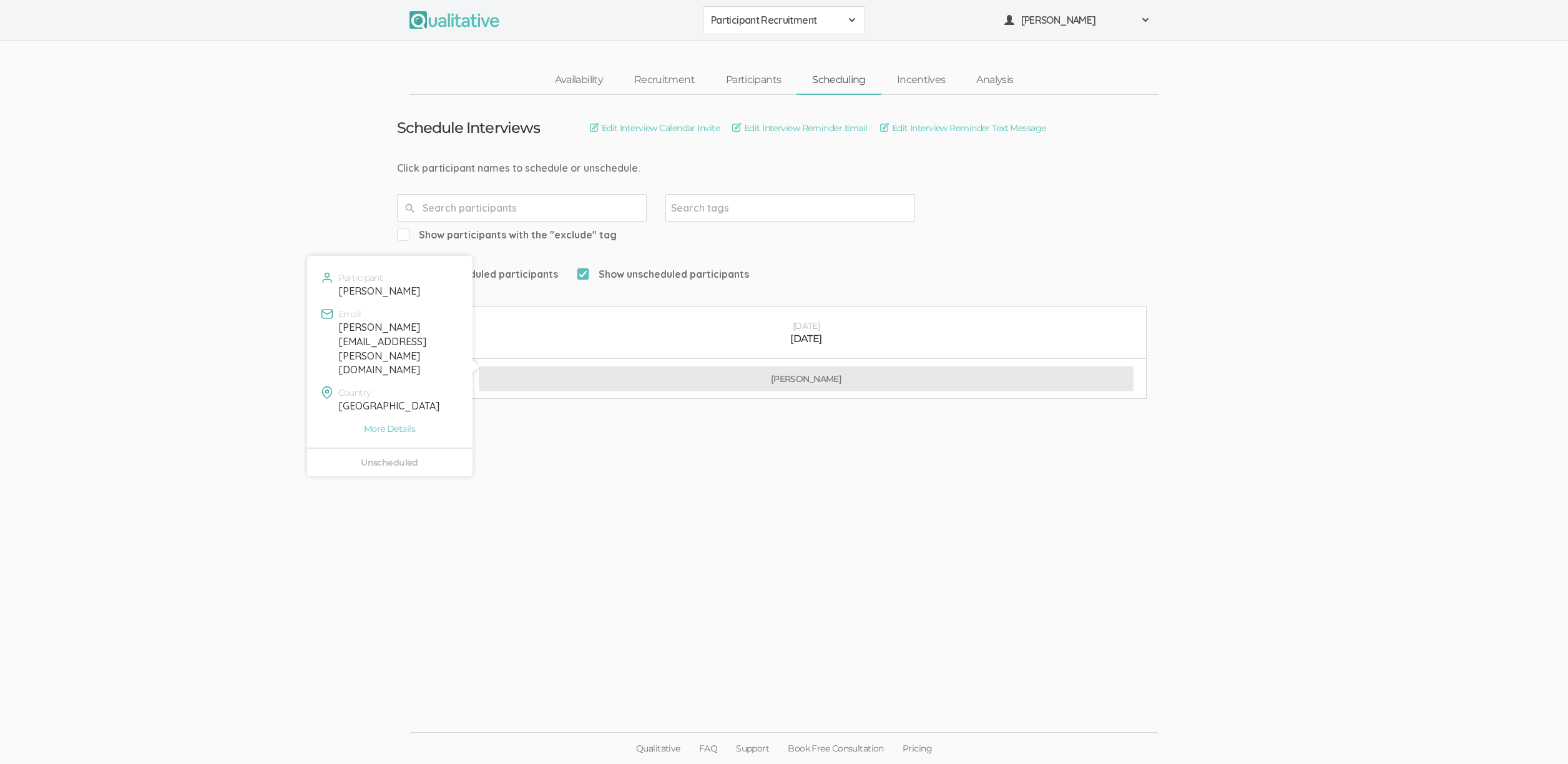
click at [689, 366] on button "Dennis Reece" at bounding box center [806, 379] width 655 height 25
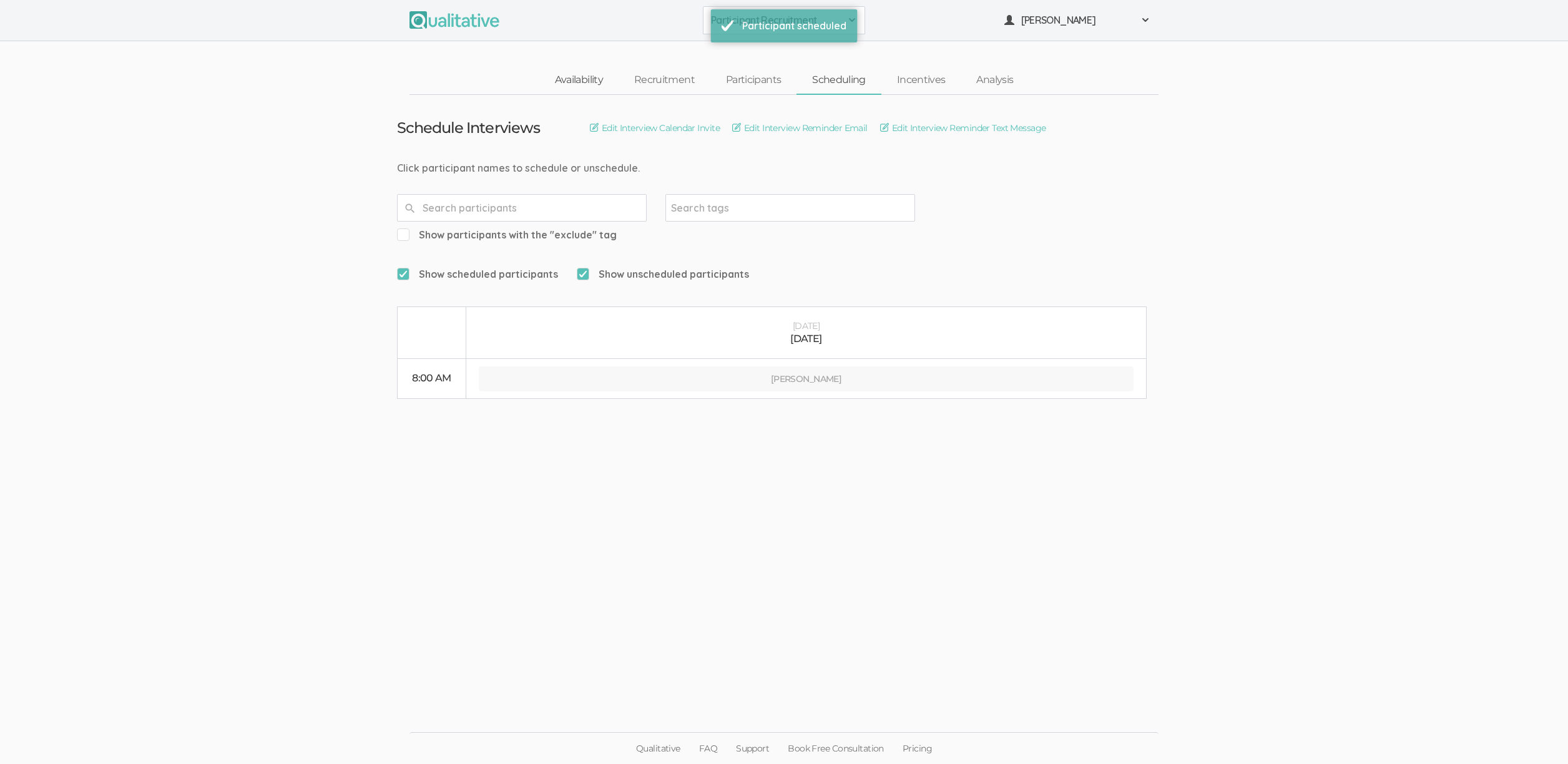
click at [574, 76] on link "Availability" at bounding box center [578, 80] width 80 height 27
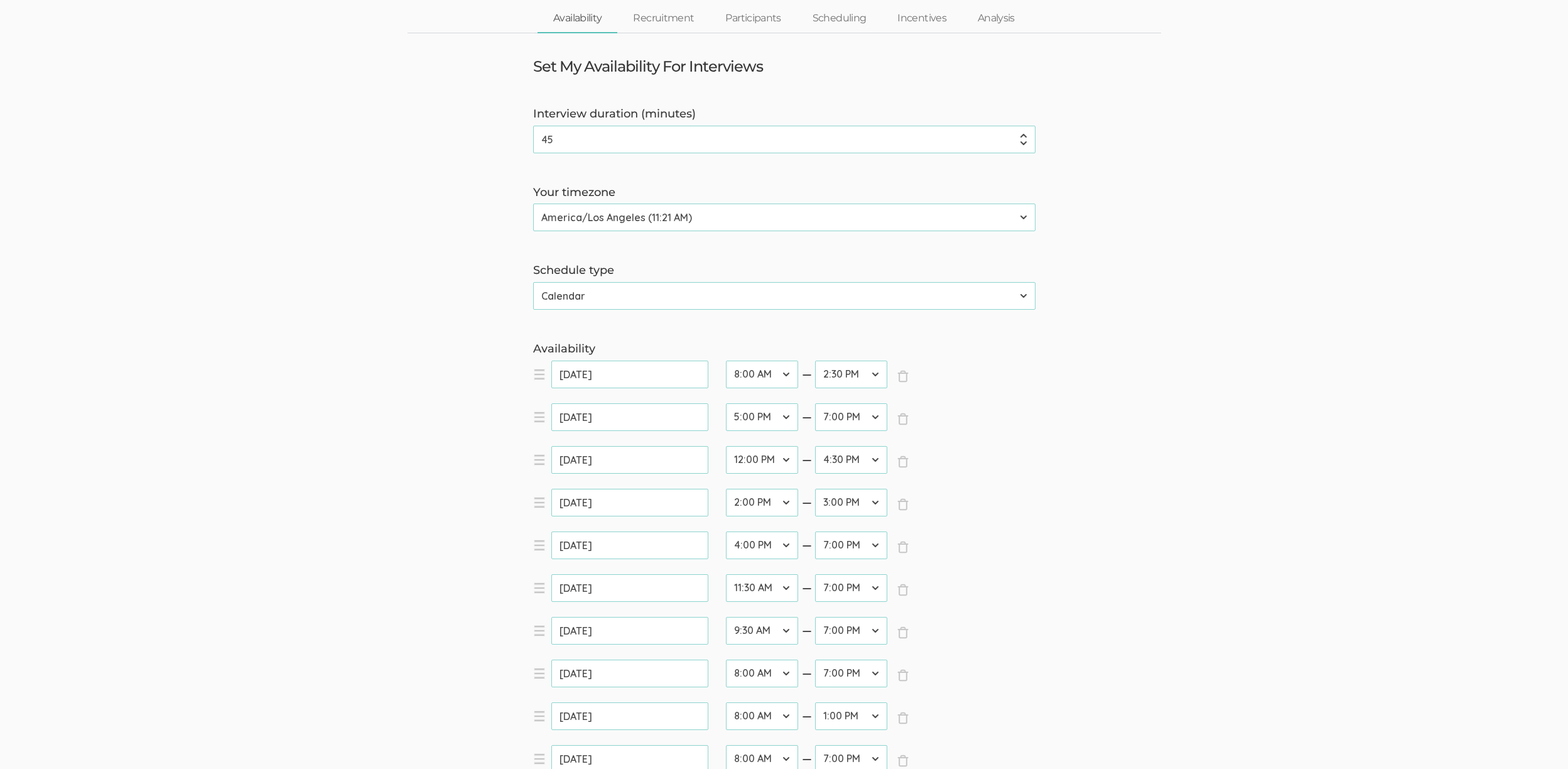
scroll to position [63, 0]
click at [882, 717] on select "12:00 AM 12:30 AM 1:00 AM 1:30 AM 2:00 AM 2:30 AM 3:00 AM 3:30 AM 4:00 AM 4:30 …" at bounding box center [851, 715] width 72 height 28
select select "22"
click at [815, 702] on select "12:00 AM 12:30 AM 1:00 AM 1:30 AM 2:00 AM 2:30 AM 3:00 AM 3:30 AM 4:00 AM 4:30 …" at bounding box center [851, 715] width 72 height 28
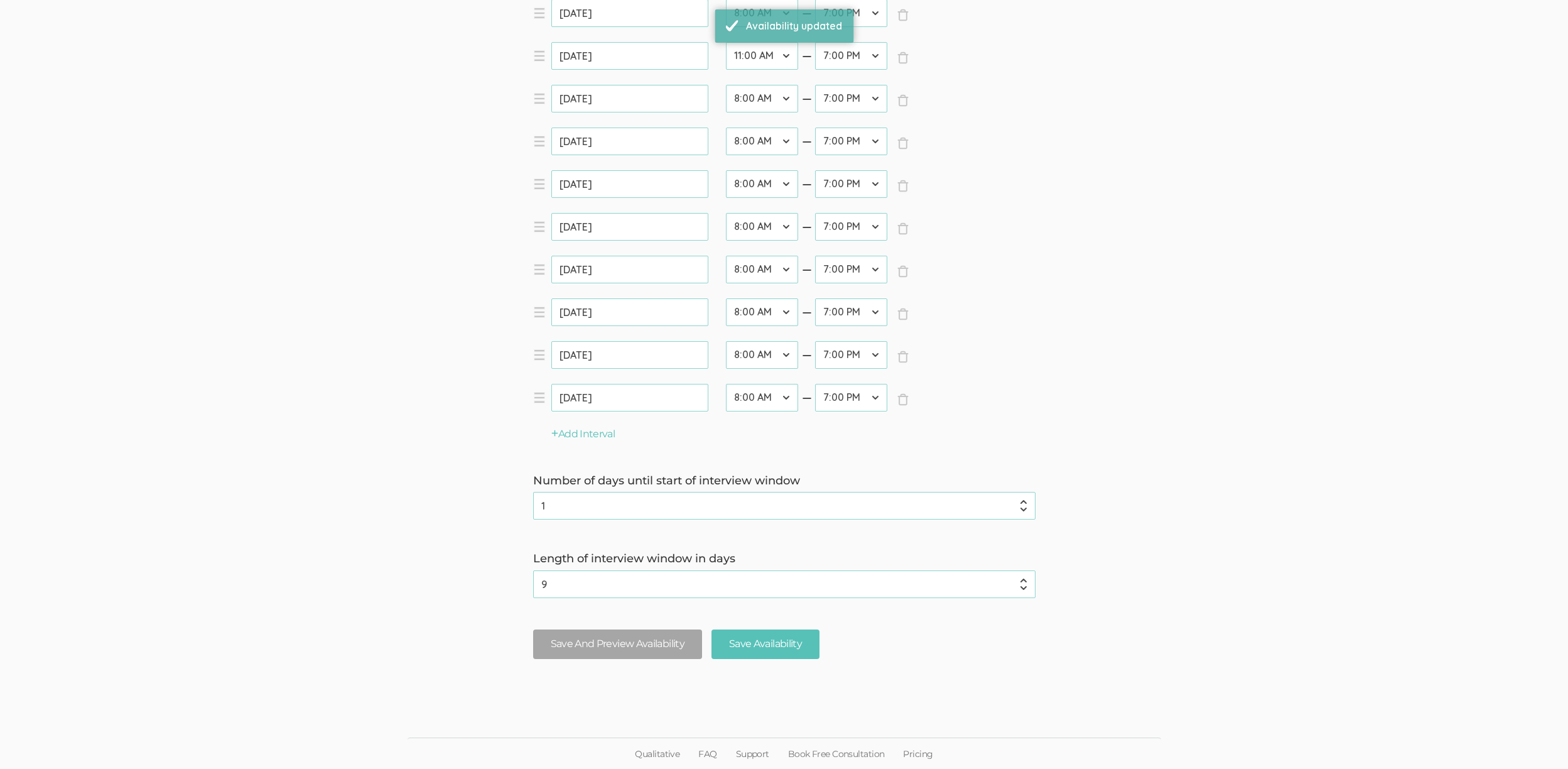
scroll to position [0, 0]
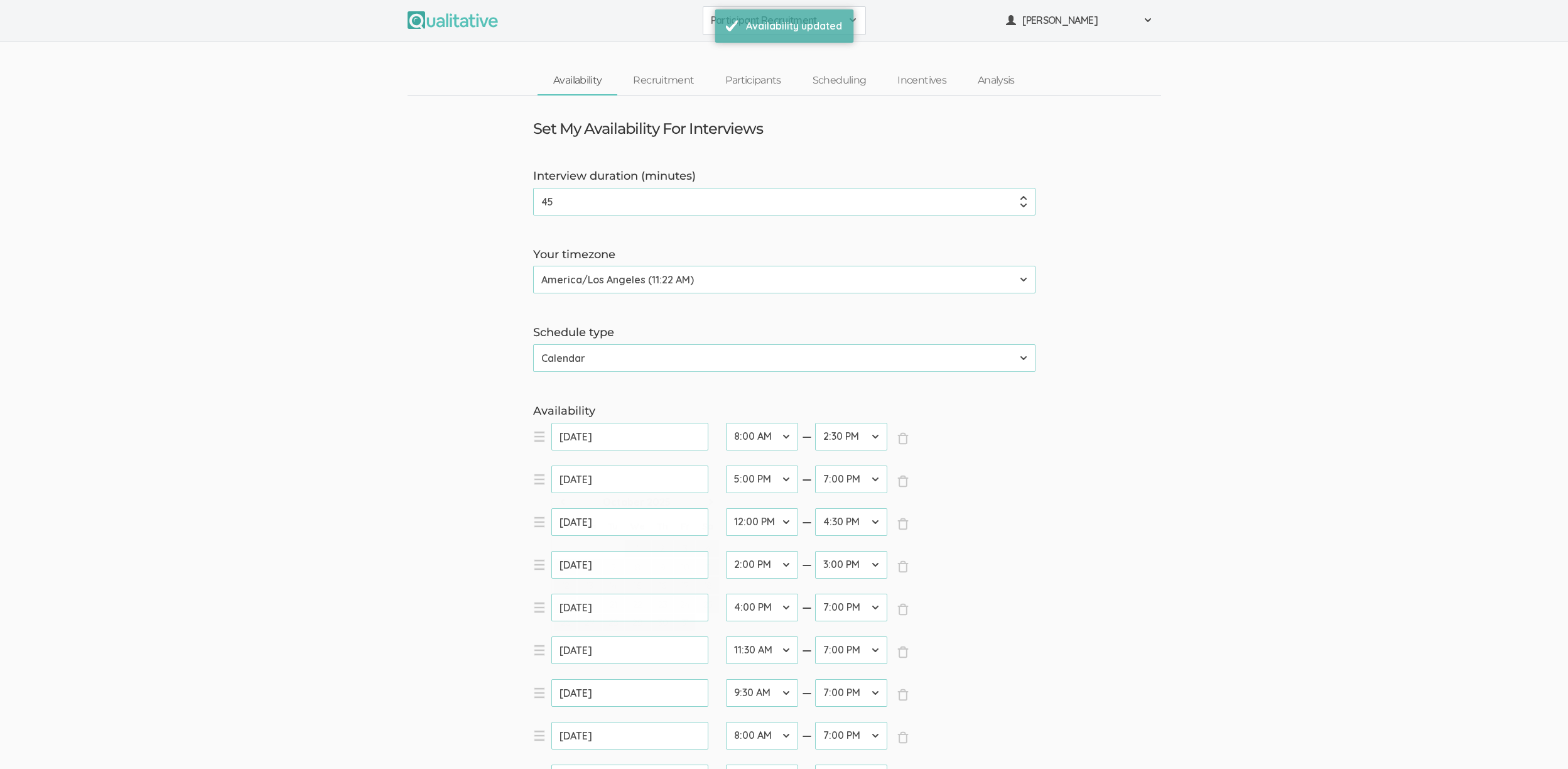
click at [596, 648] on input "[DATE]" at bounding box center [629, 649] width 157 height 28
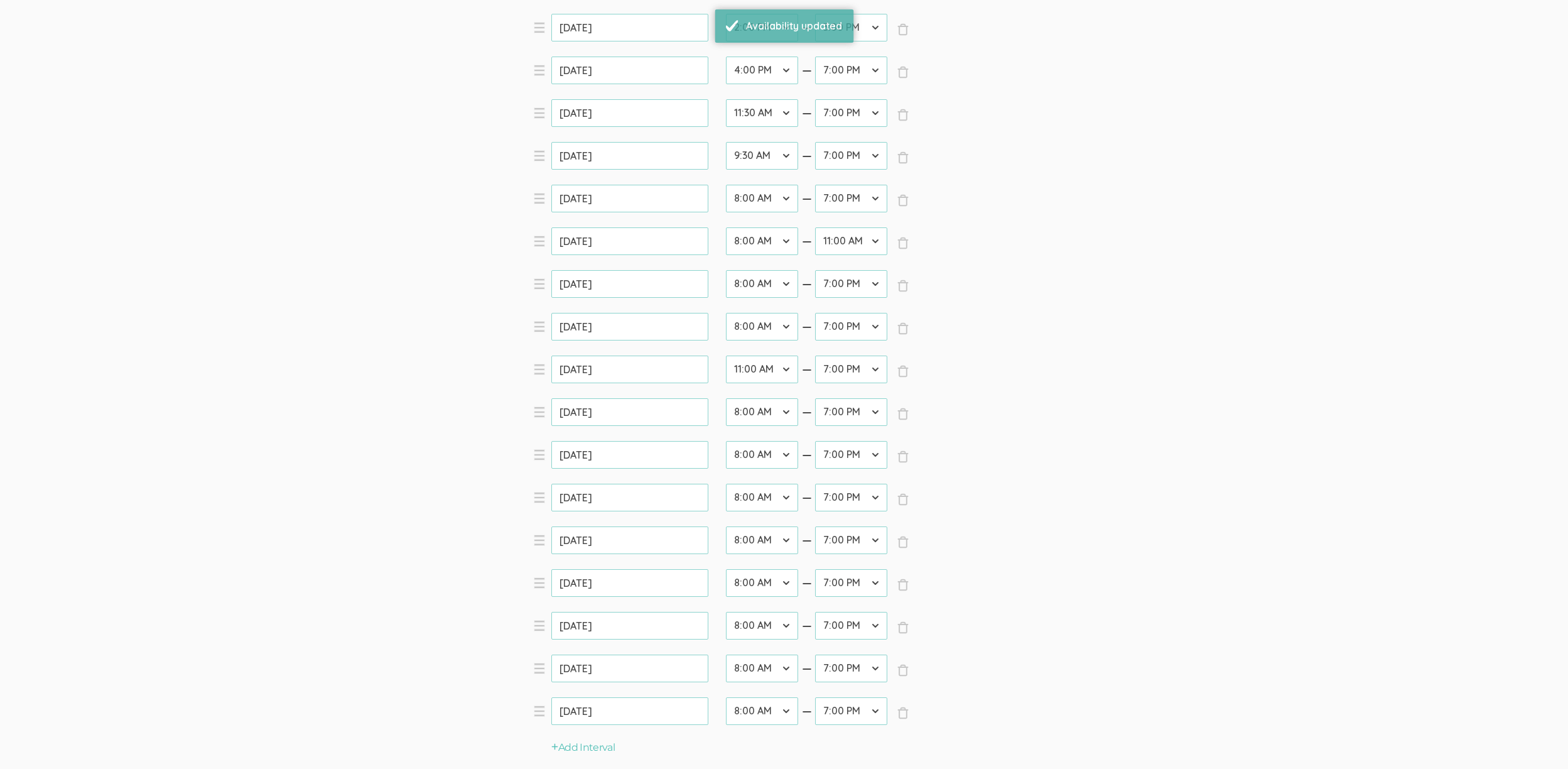
scroll to position [851, 0]
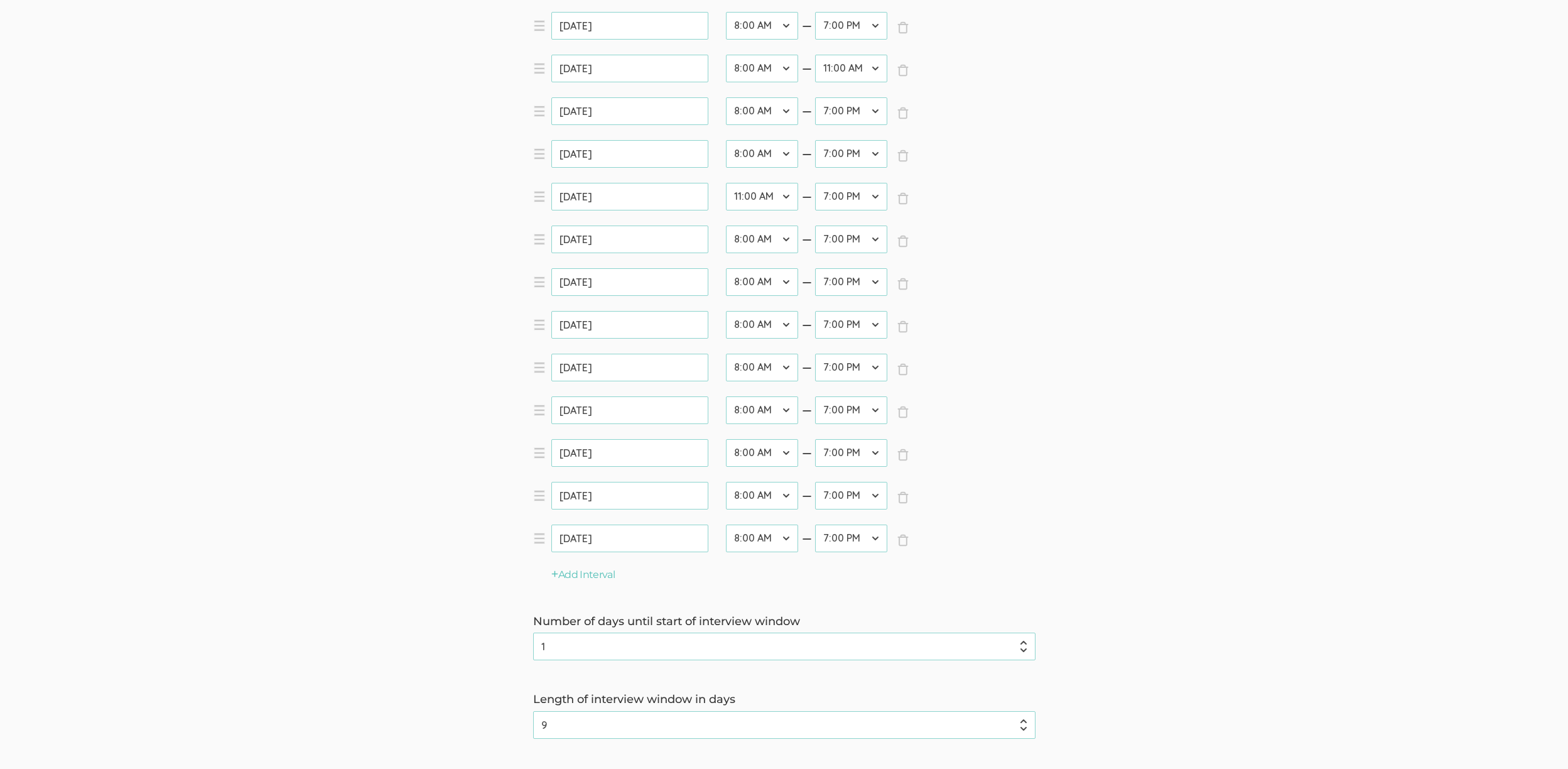
scroll to position [851, 0]
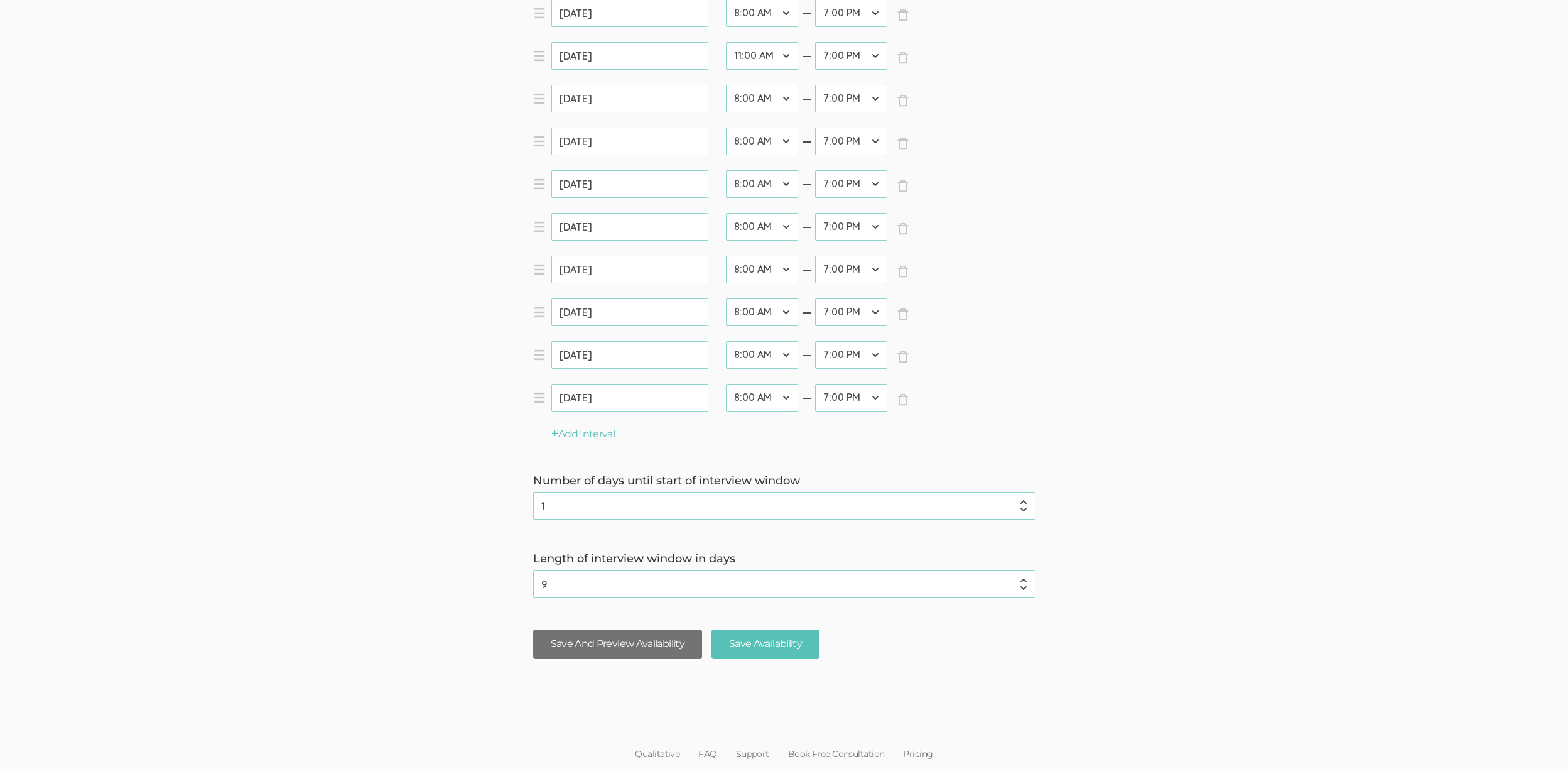
click at [633, 645] on button "Save And Preview Availability" at bounding box center [617, 644] width 169 height 29
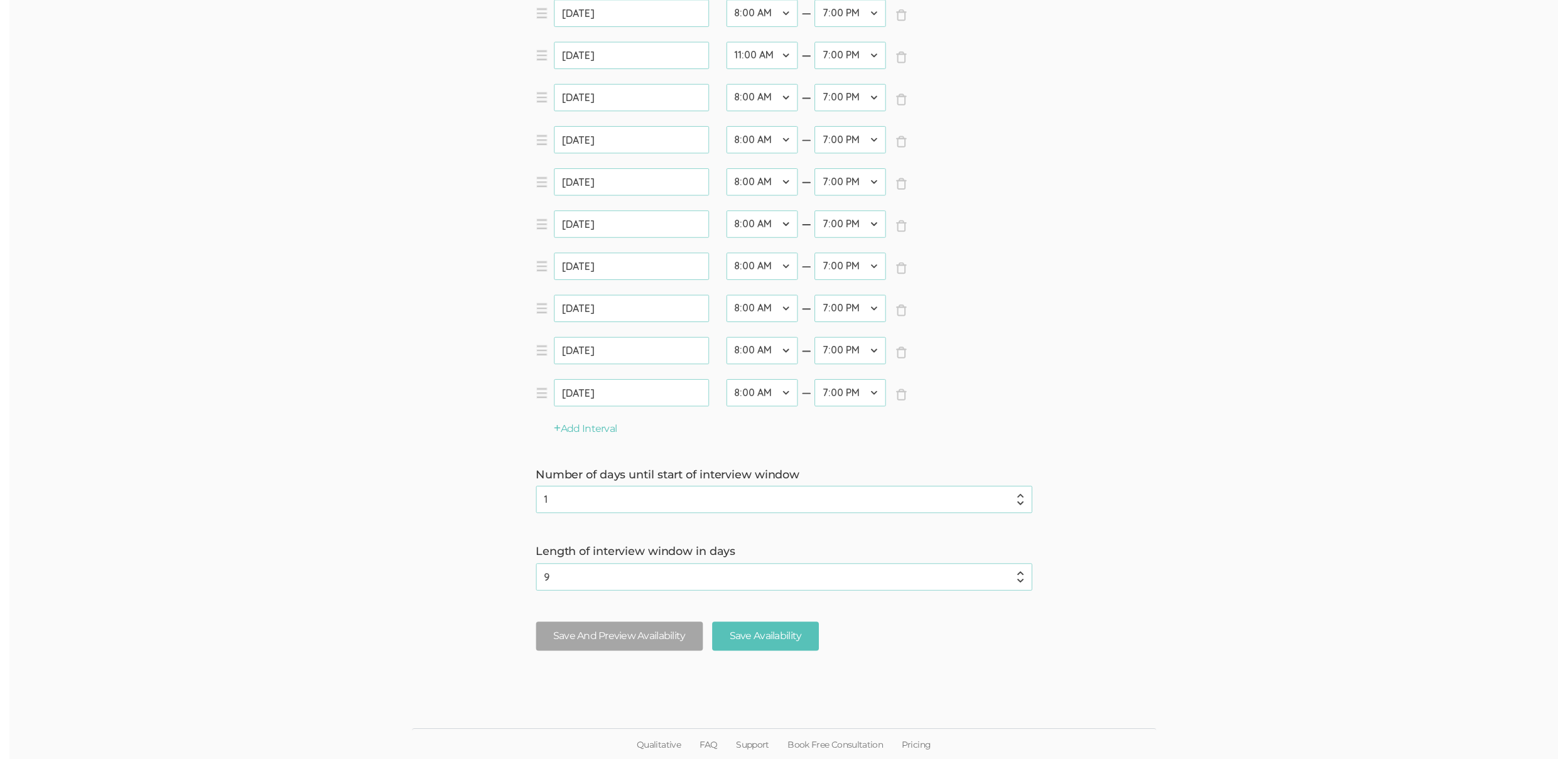
scroll to position [0, 0]
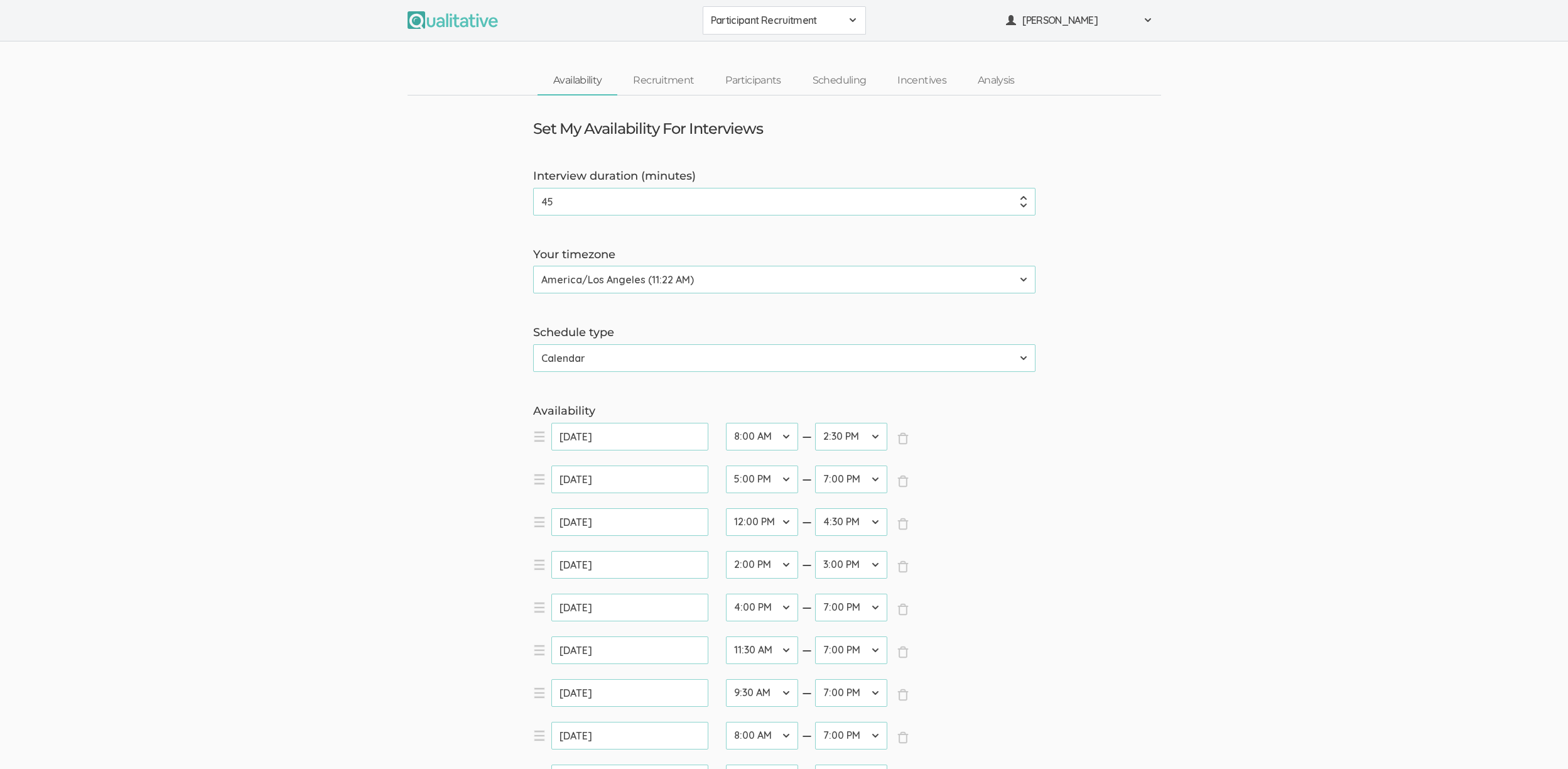
click at [744, 85] on link "Participants" at bounding box center [752, 81] width 86 height 27
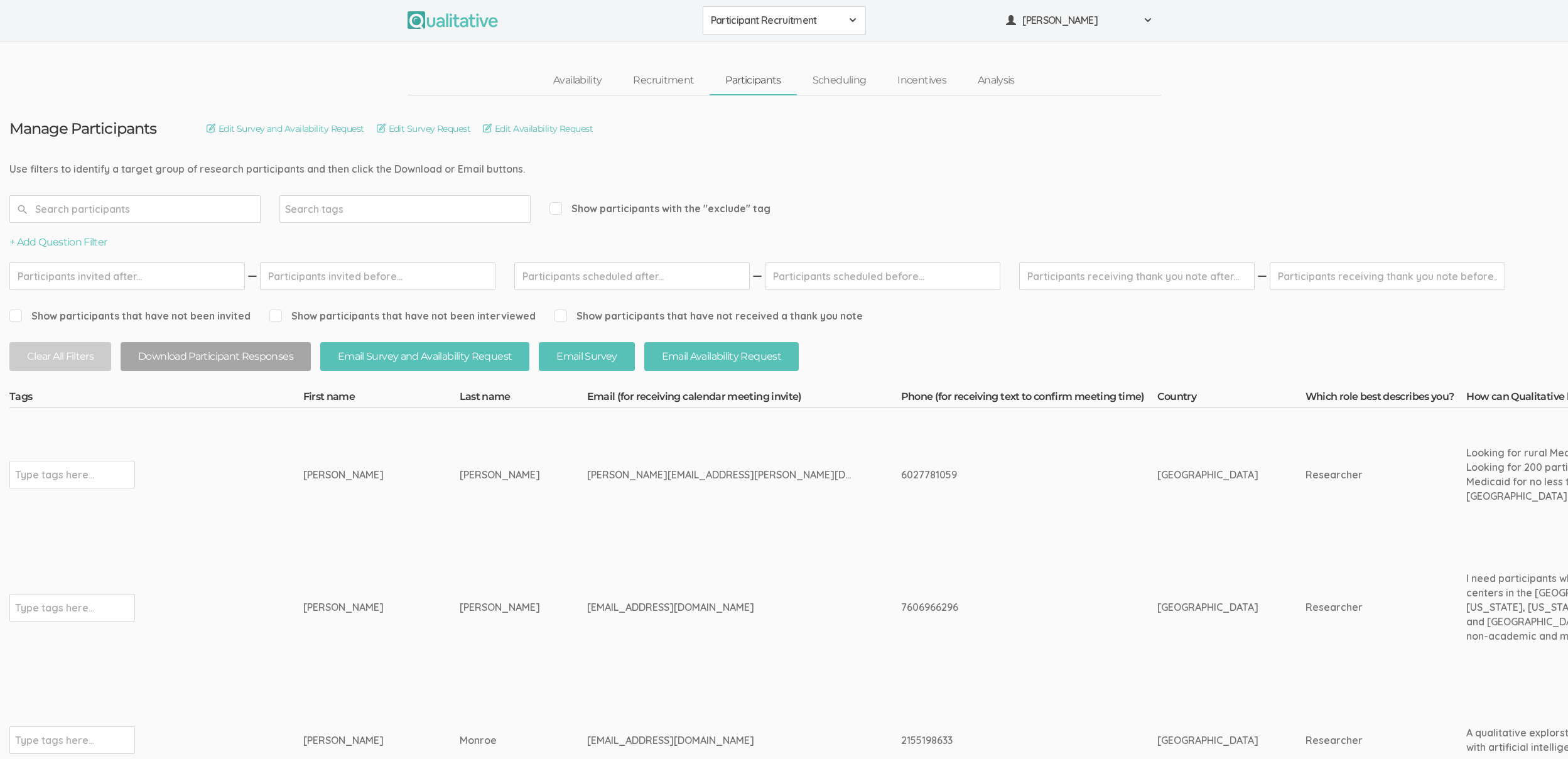
click at [901, 475] on div "6027781059" at bounding box center [1006, 475] width 209 height 14
copy div "6027781059"
click at [312, 475] on div "[PERSON_NAME]" at bounding box center [358, 475] width 109 height 14
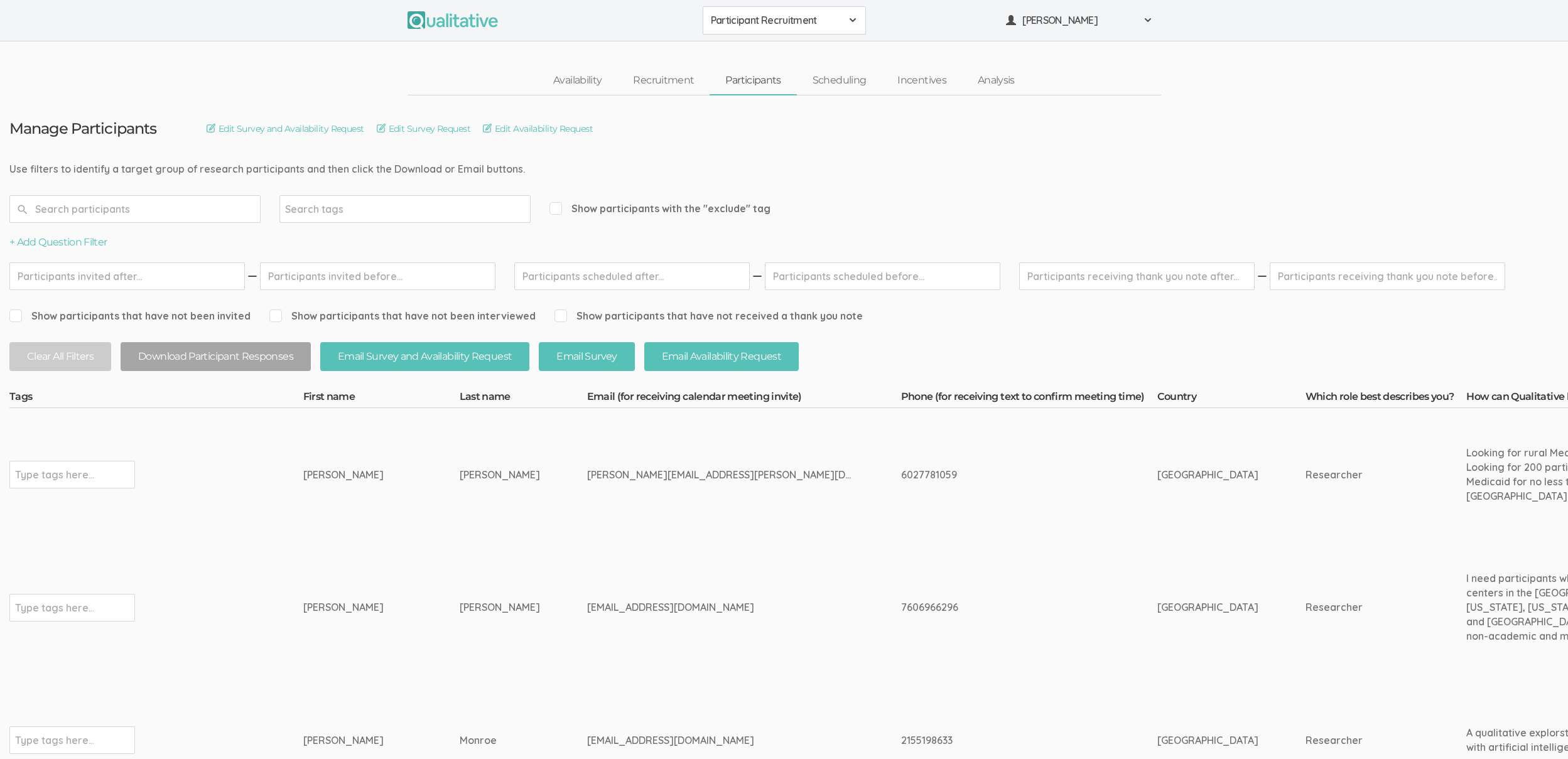
copy div "[PERSON_NAME]"
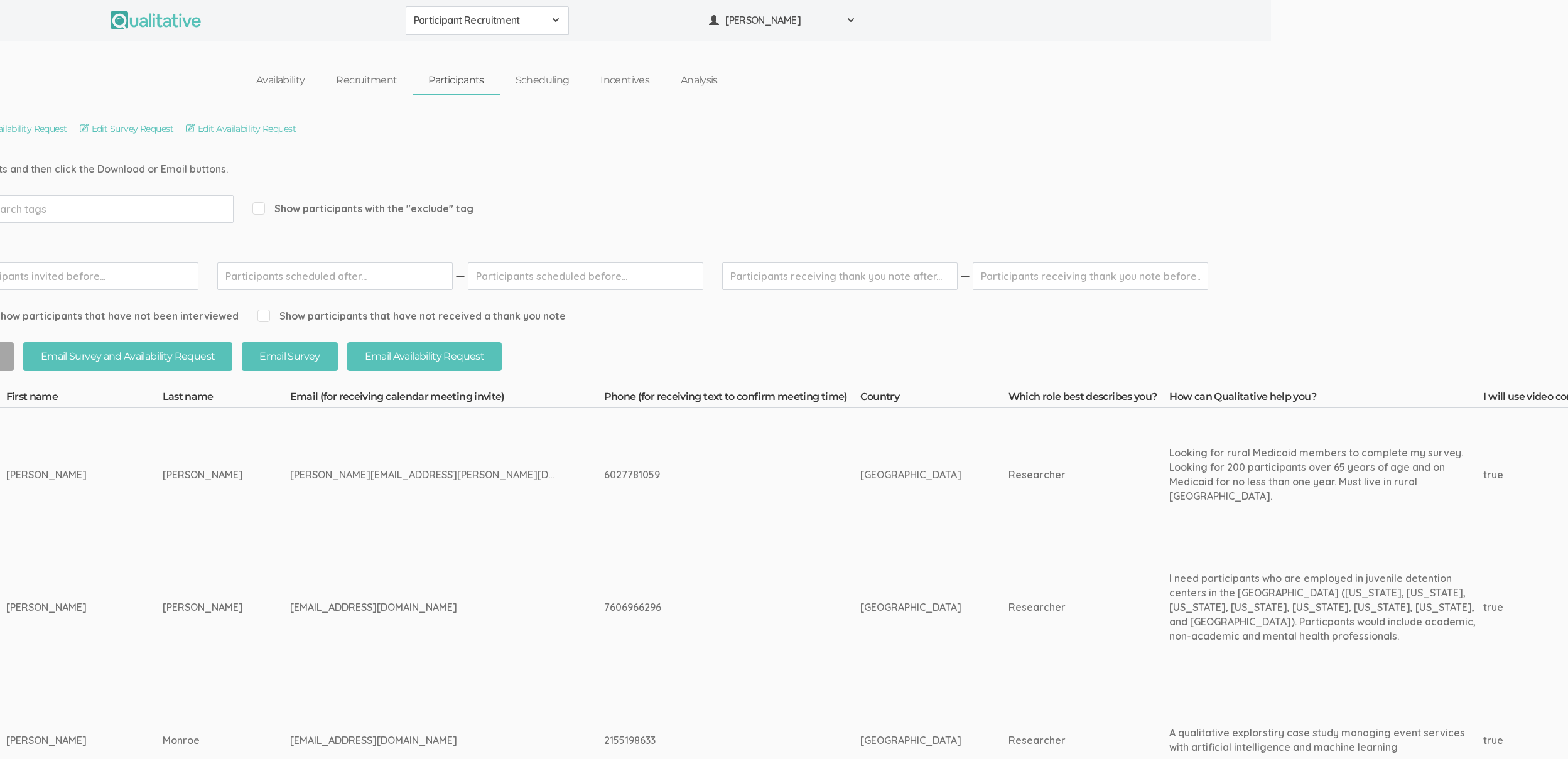
scroll to position [0, 296]
click at [291, 555] on td "jenniferlhowarth@yahoo.com" at bounding box center [448, 608] width 314 height 133
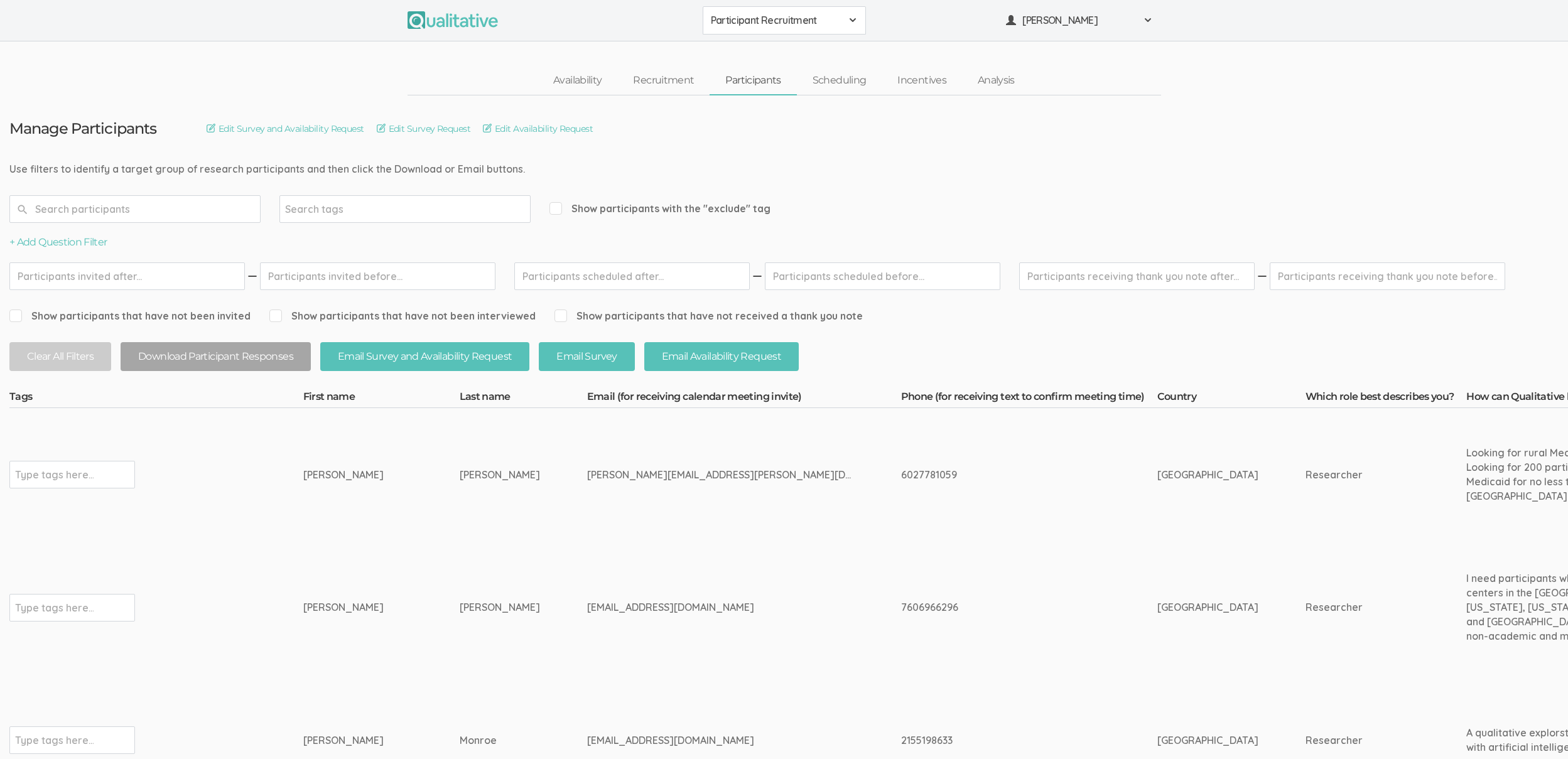
click at [784, 486] on td "dennis.reece@eagles.cui.edu" at bounding box center [744, 475] width 314 height 133
click at [609, 472] on div "dennis.reece@eagles.cui.edu" at bounding box center [721, 475] width 267 height 14
copy tr "dennis.reece@eagles.cui.edu"
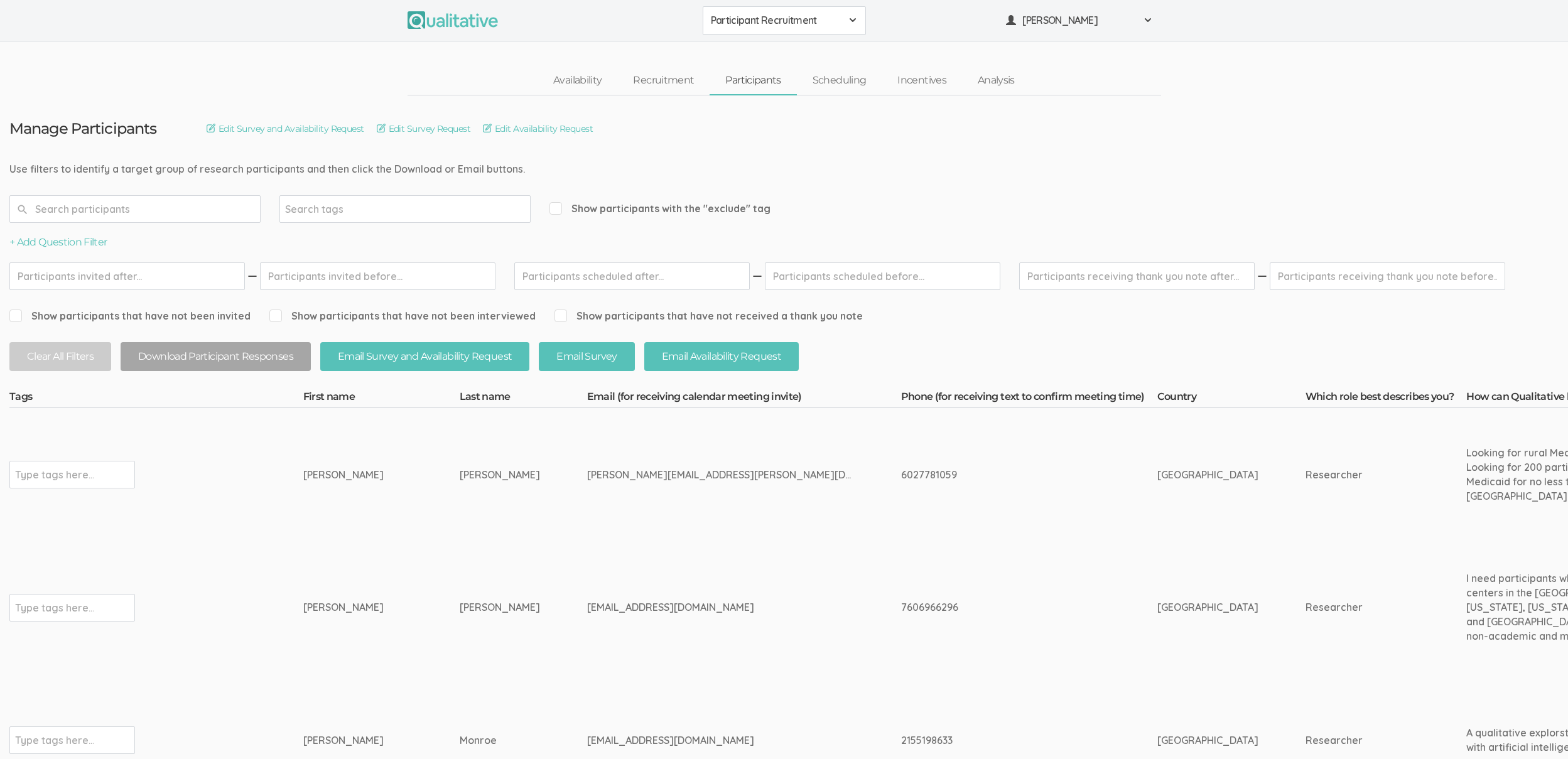
click at [715, 543] on td "[EMAIL_ADDRESS][DOMAIN_NAME]" at bounding box center [744, 608] width 314 height 133
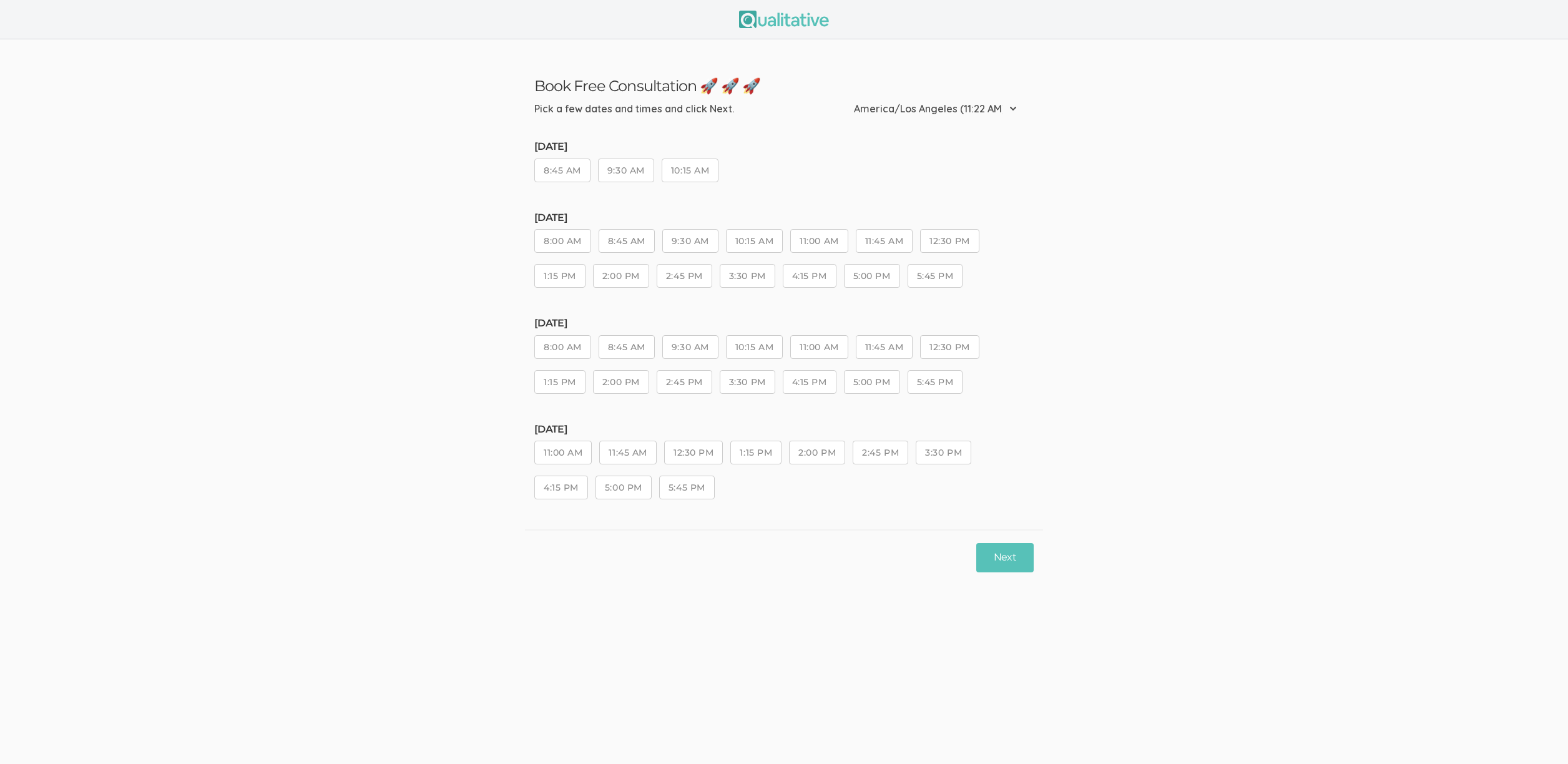
click at [714, 632] on ui-view "Book Free Consultation 🚀 🚀 🚀 Pick a few dates and times and click Next. Etc/GMT…" at bounding box center [784, 382] width 1568 height 764
click at [689, 584] on div "Next" at bounding box center [783, 557] width 518 height 55
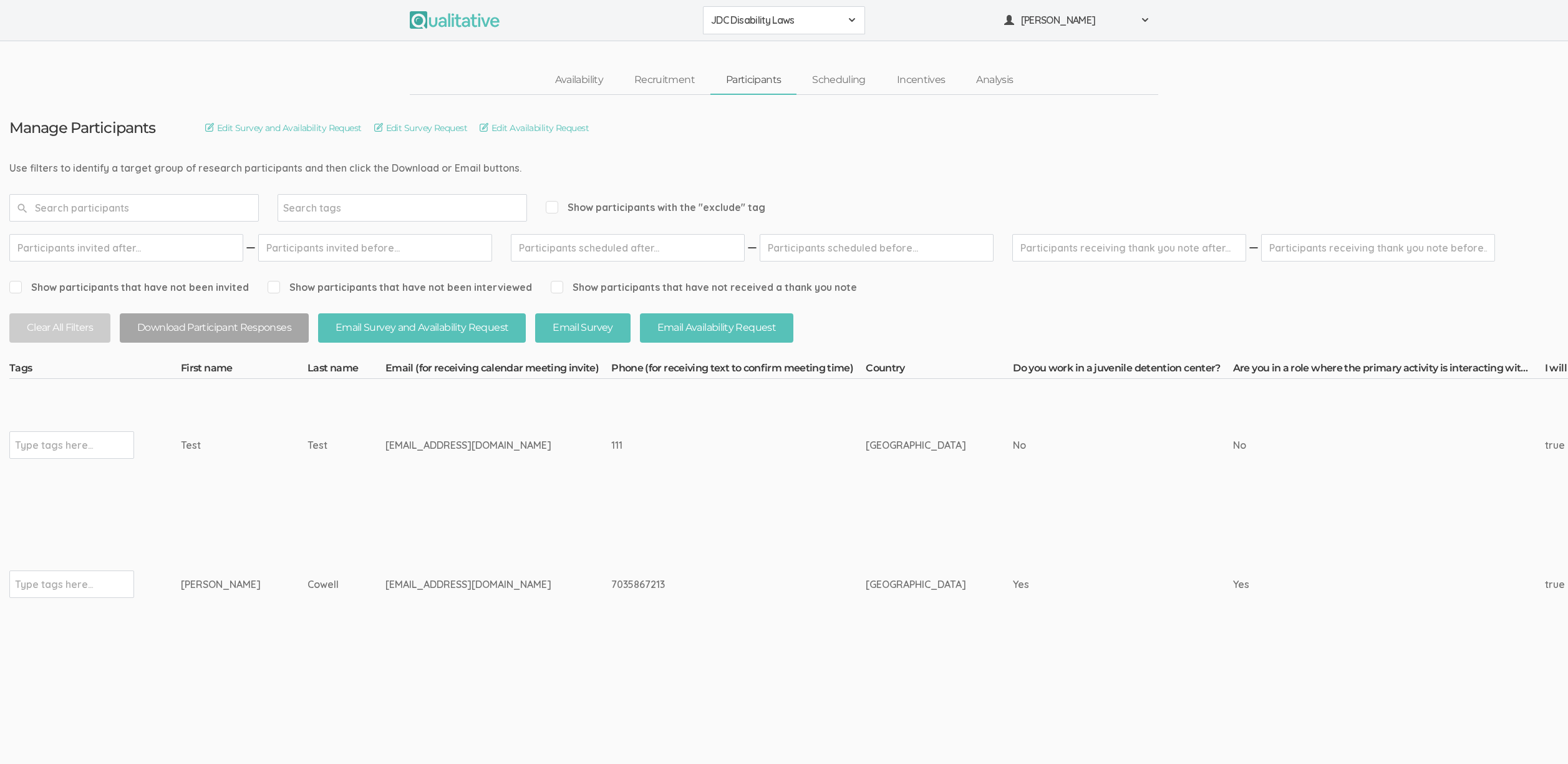
click at [102, 497] on td "Type tags here..." at bounding box center [95, 445] width 172 height 132
click at [866, 456] on td "[GEOGRAPHIC_DATA]" at bounding box center [939, 445] width 147 height 132
click at [866, 494] on td "[GEOGRAPHIC_DATA]" at bounding box center [939, 445] width 147 height 132
click at [780, 488] on td "111" at bounding box center [738, 445] width 254 height 132
click at [490, 614] on td "[EMAIL_ADDRESS][DOMAIN_NAME]" at bounding box center [499, 584] width 226 height 146
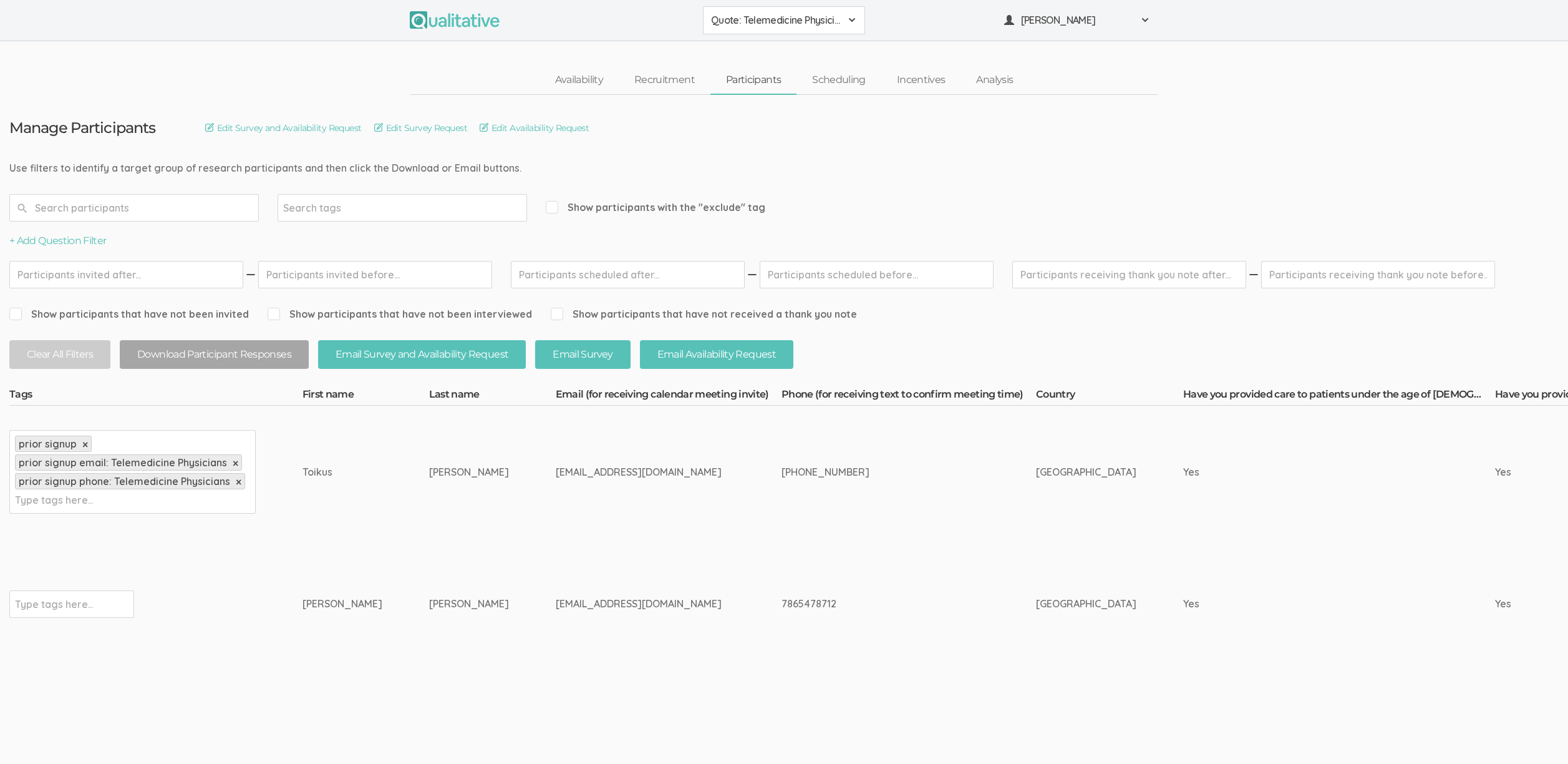
click at [843, 456] on td "504-756-4933" at bounding box center [909, 472] width 254 height 132
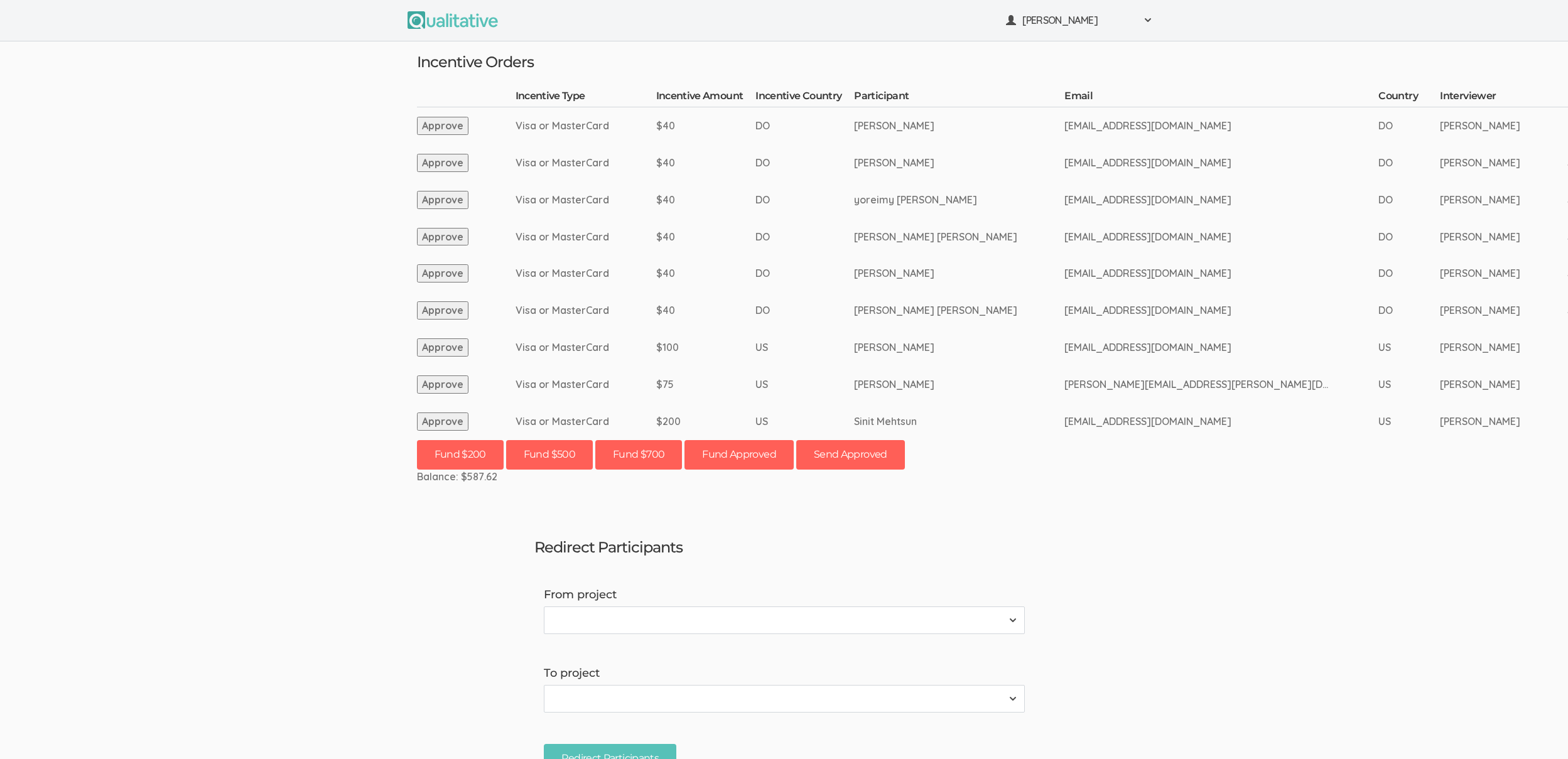
click at [446, 424] on button "Approve" at bounding box center [442, 421] width 52 height 18
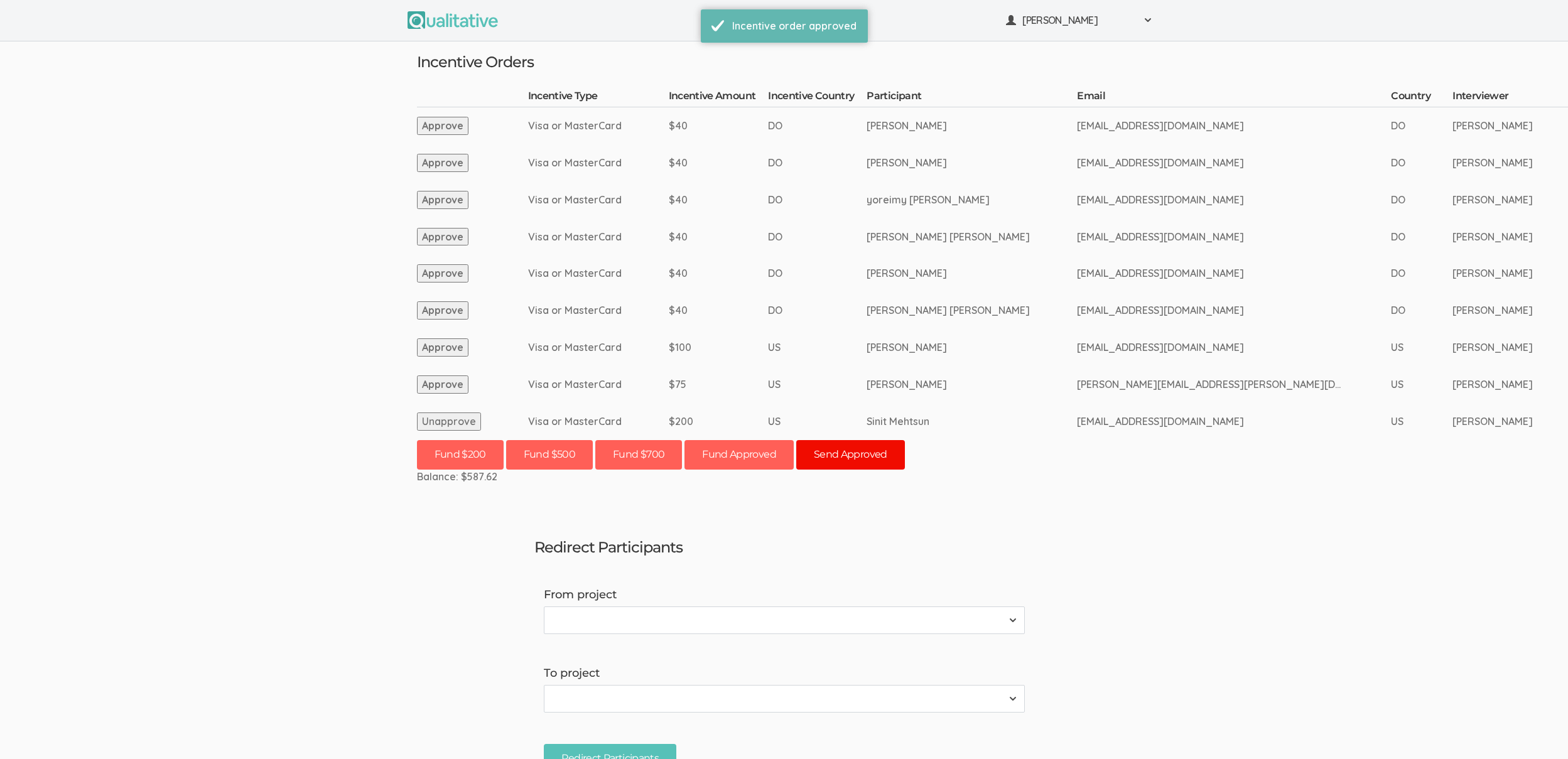
click at [862, 458] on button "Send Approved" at bounding box center [850, 454] width 109 height 29
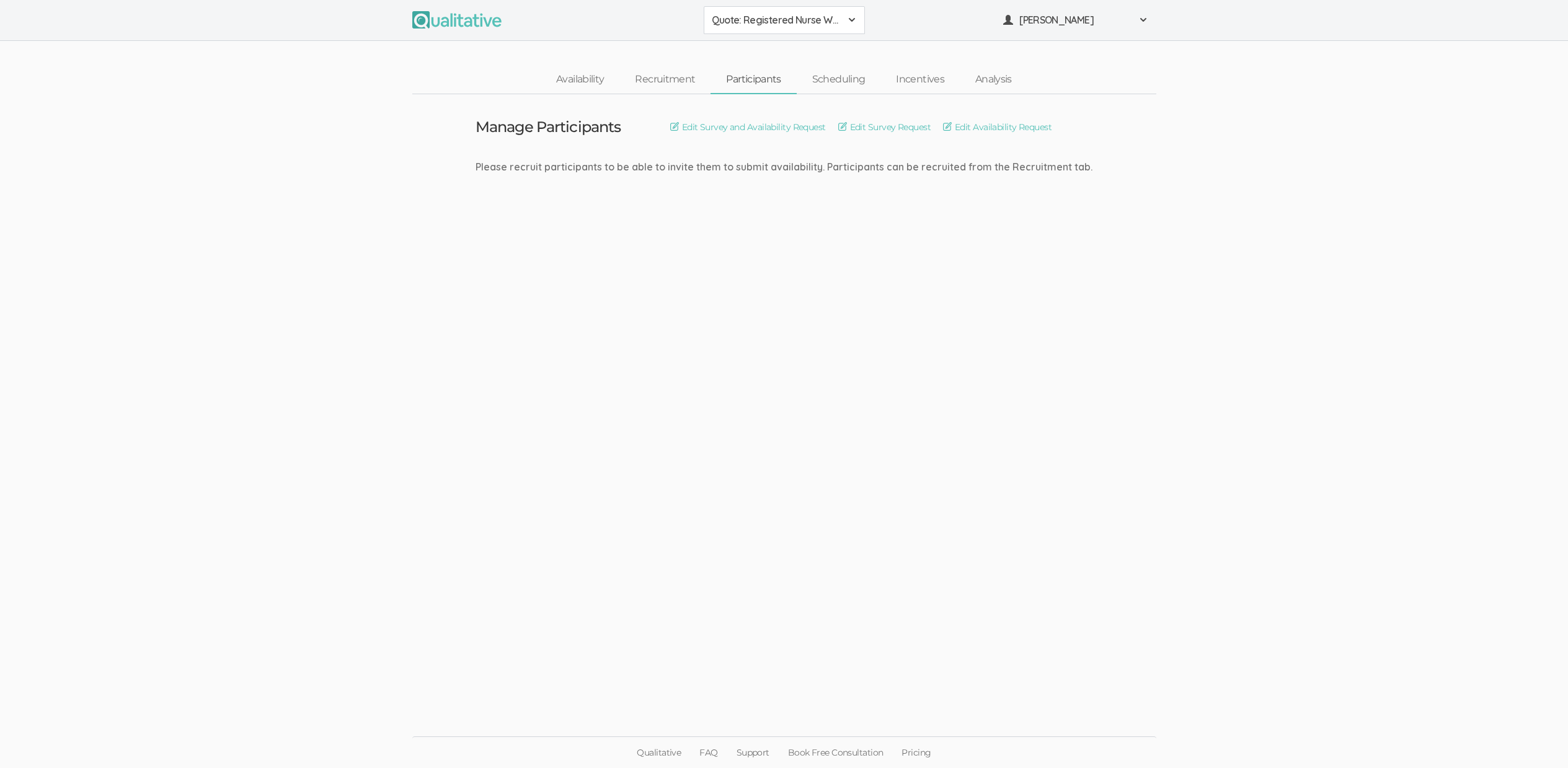
click at [557, 199] on td "Manage Participants Edit Survey and Availability Request Edit Survey Request Ed…" at bounding box center [784, 164] width 636 height 142
click at [225, 188] on ui-view "Manage Participants Edit Survey and Availability Request Edit Survey Request Ed…" at bounding box center [784, 384] width 1568 height 580
click at [1054, 380] on ui-view "Manage Participants Edit Survey and Availability Request Edit Survey Request Ed…" at bounding box center [784, 384] width 1568 height 580
